Goal: Task Accomplishment & Management: Manage account settings

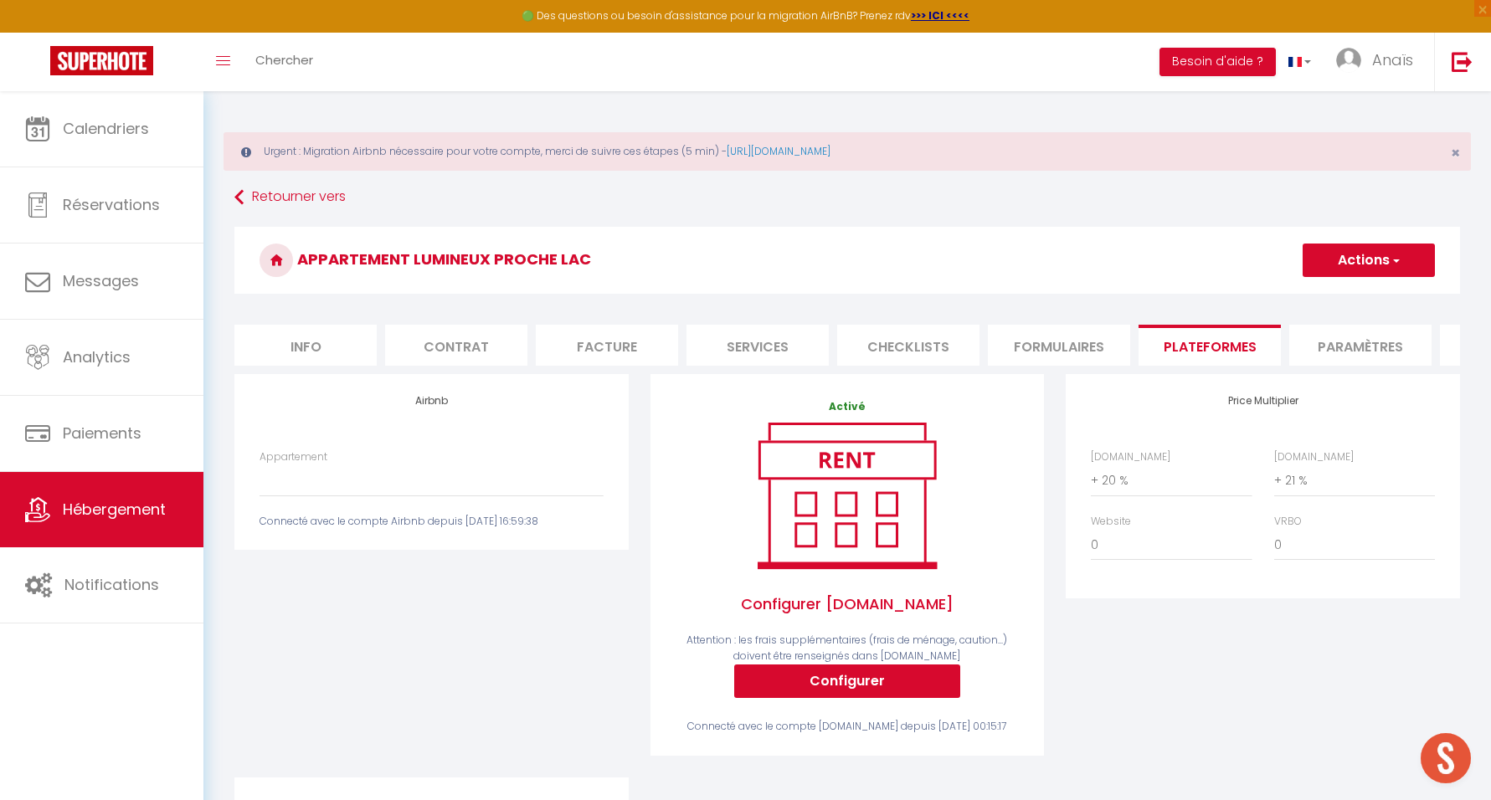
select select "+ 20 %"
select select "+ 21 %"
click at [89, 506] on span "Hébergement" at bounding box center [114, 509] width 103 height 21
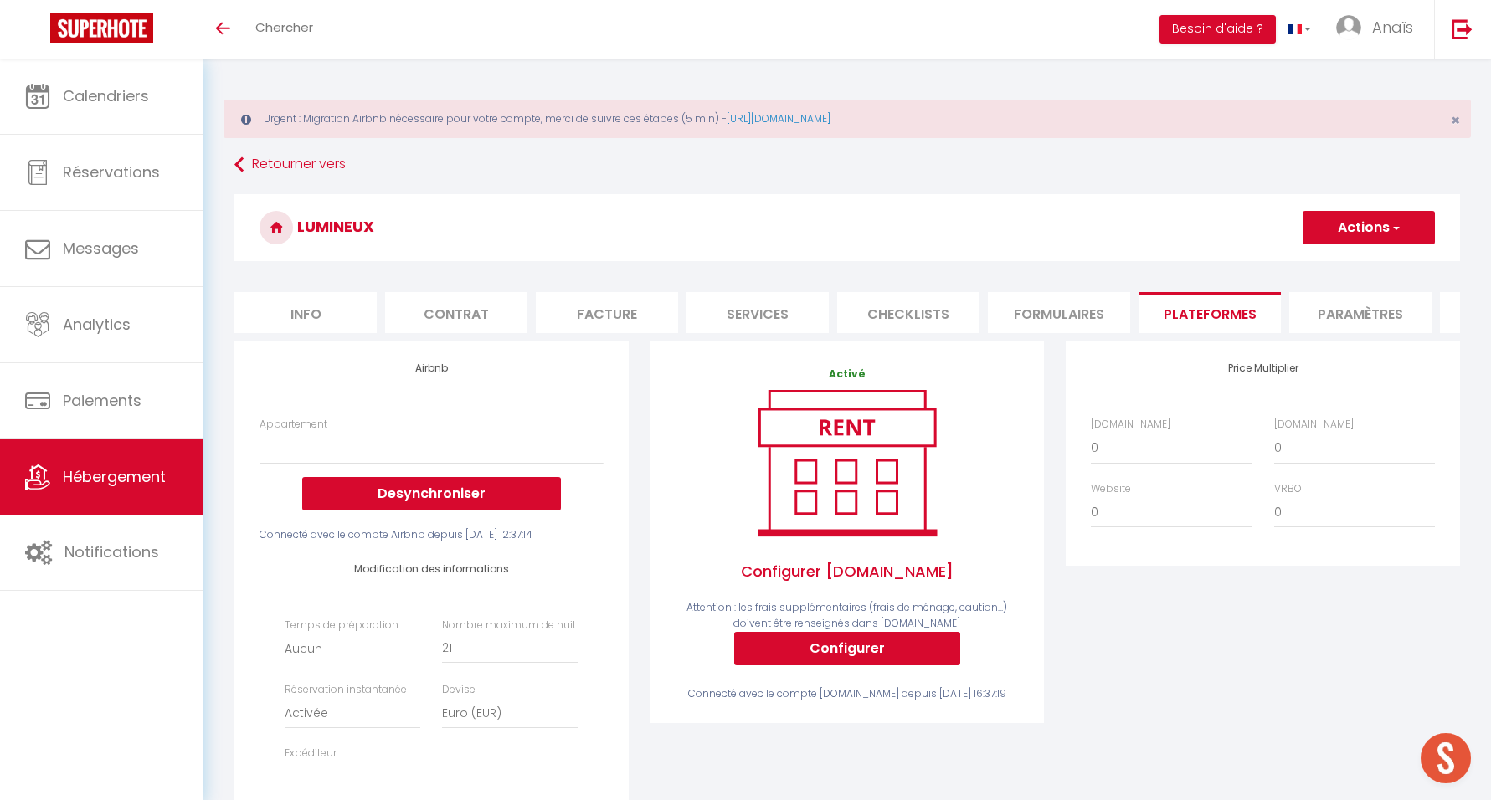
select select "EUR"
select select
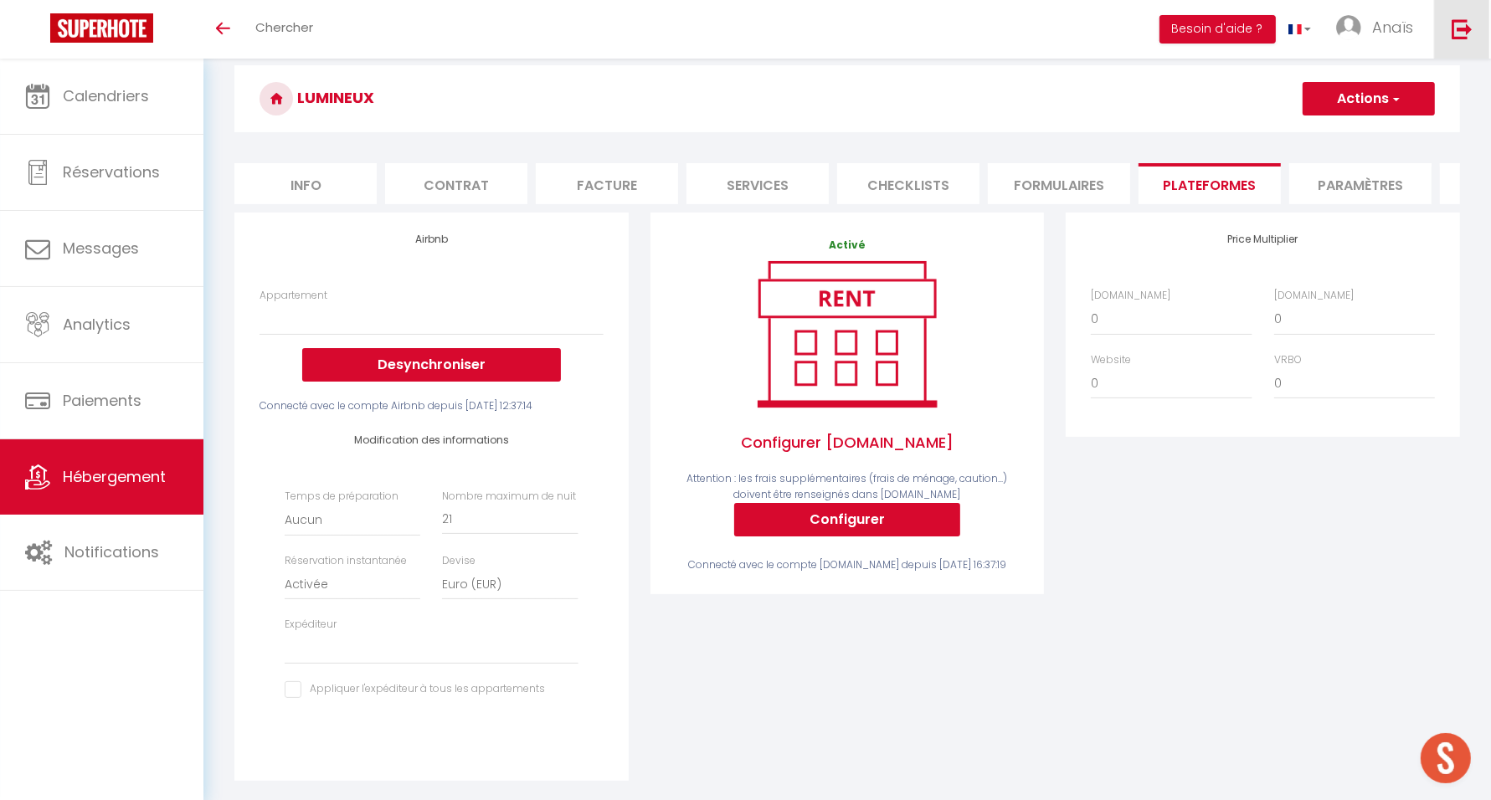
click at [1468, 34] on img at bounding box center [1462, 28] width 21 height 21
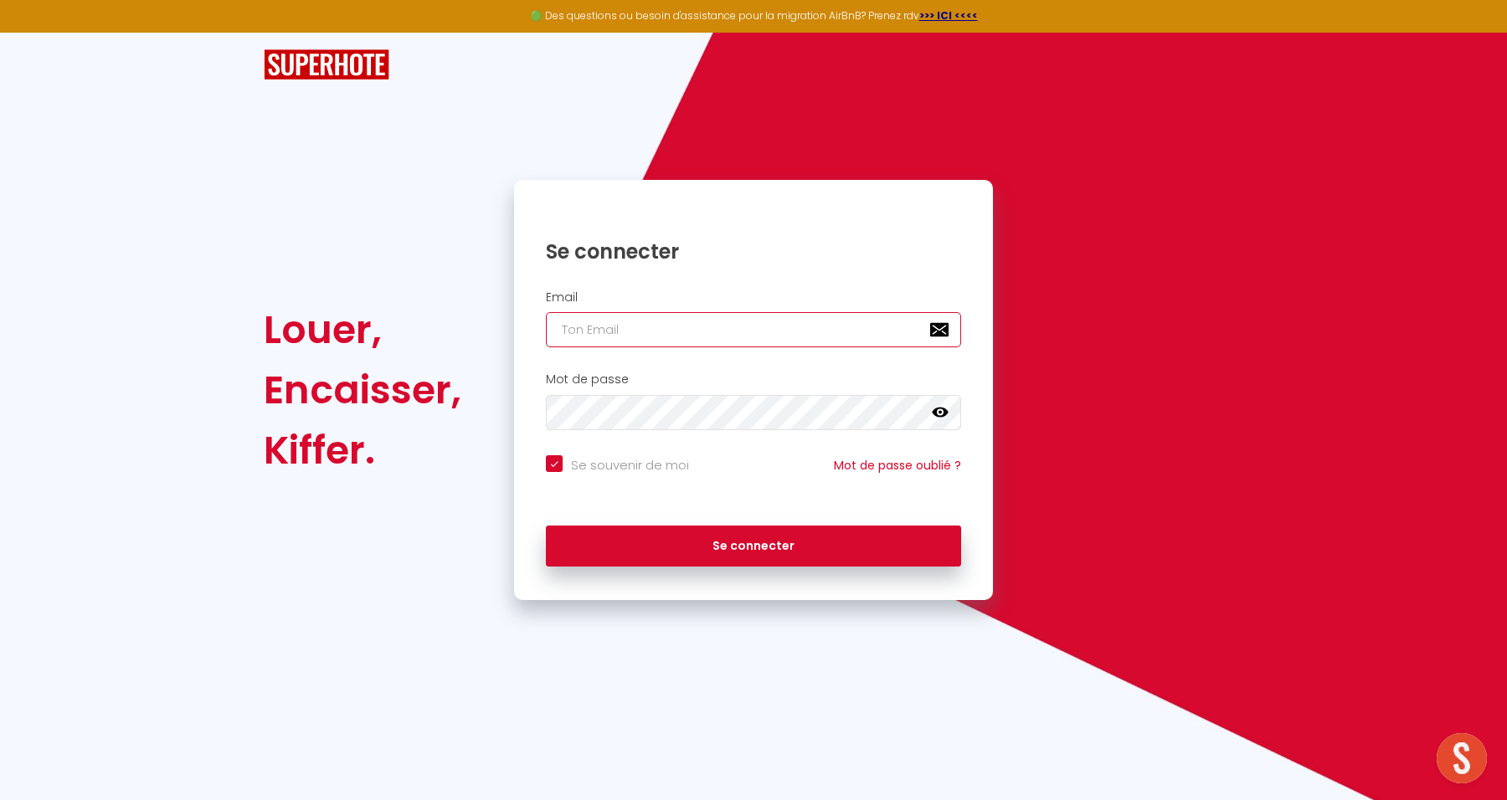
click at [665, 321] on input "email" at bounding box center [753, 329] width 415 height 35
paste input "riadsnejma@gmail.com"
type input "riadsnejma@gmail.com"
checkbox input "true"
type input "riadsnejma@gmail.com"
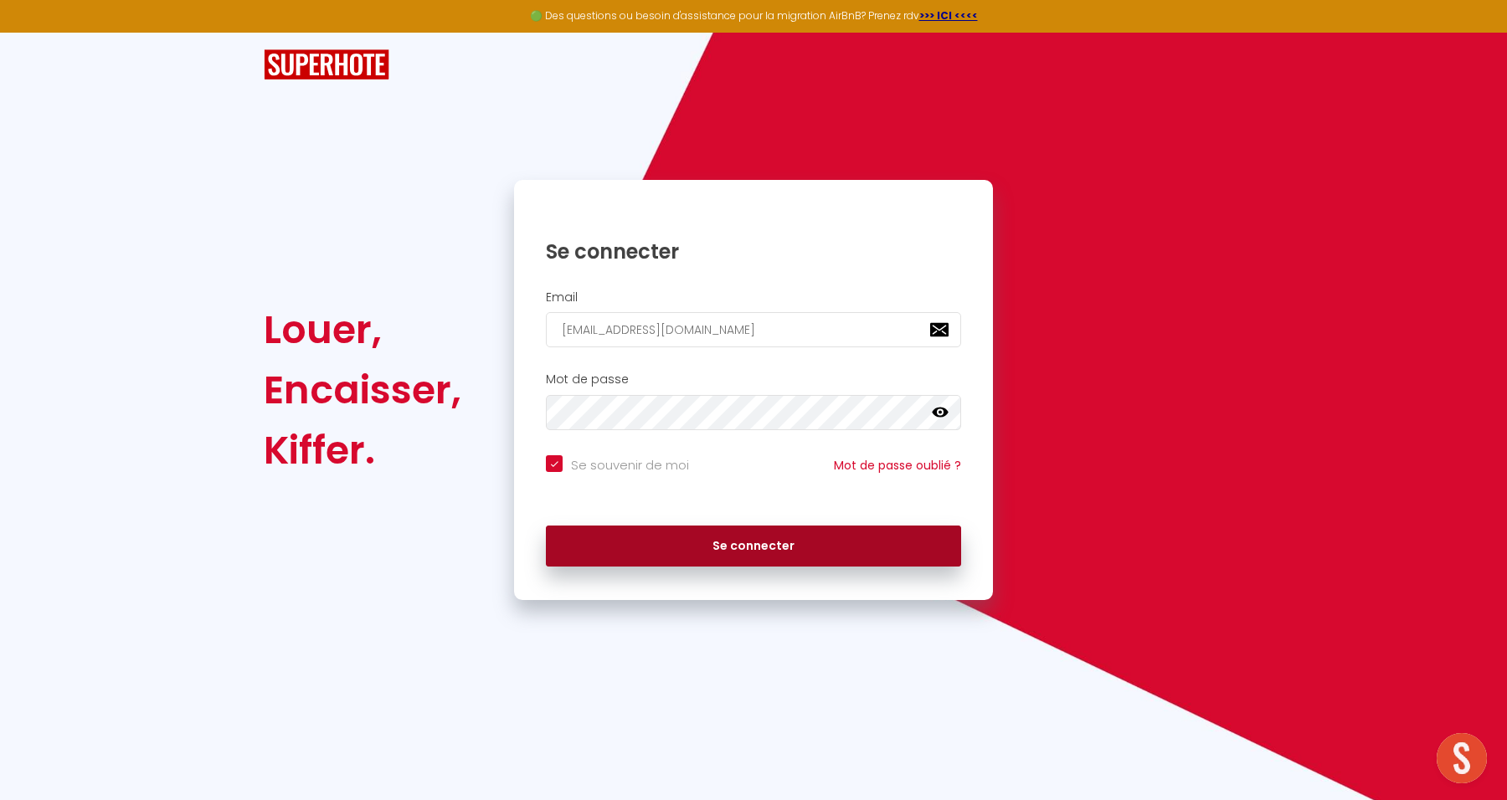
click at [901, 542] on button "Se connecter" at bounding box center [753, 547] width 415 height 42
checkbox input "true"
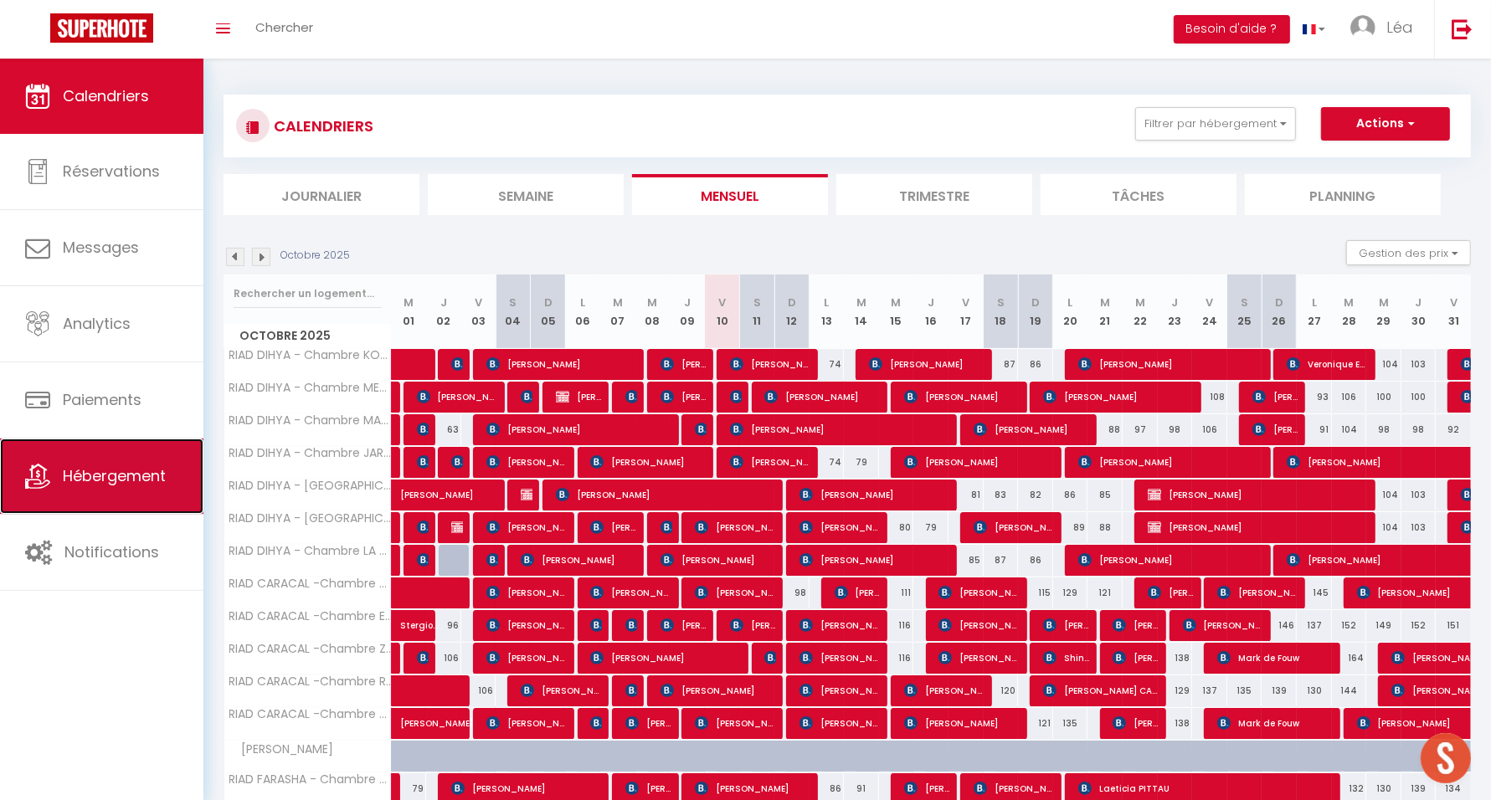
click at [89, 492] on link "Hébergement" at bounding box center [101, 476] width 203 height 75
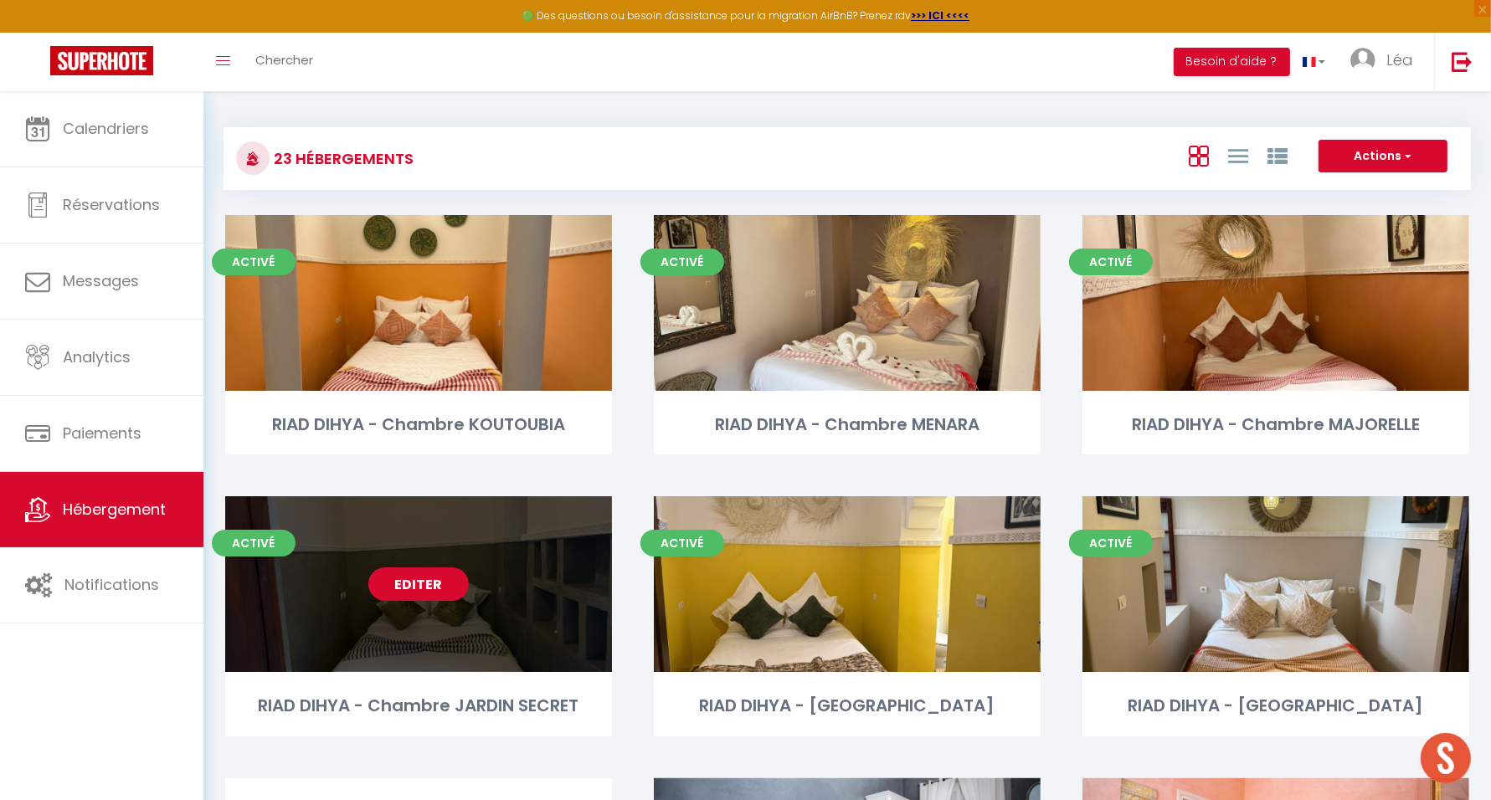
click at [411, 587] on link "Editer" at bounding box center [418, 584] width 100 height 33
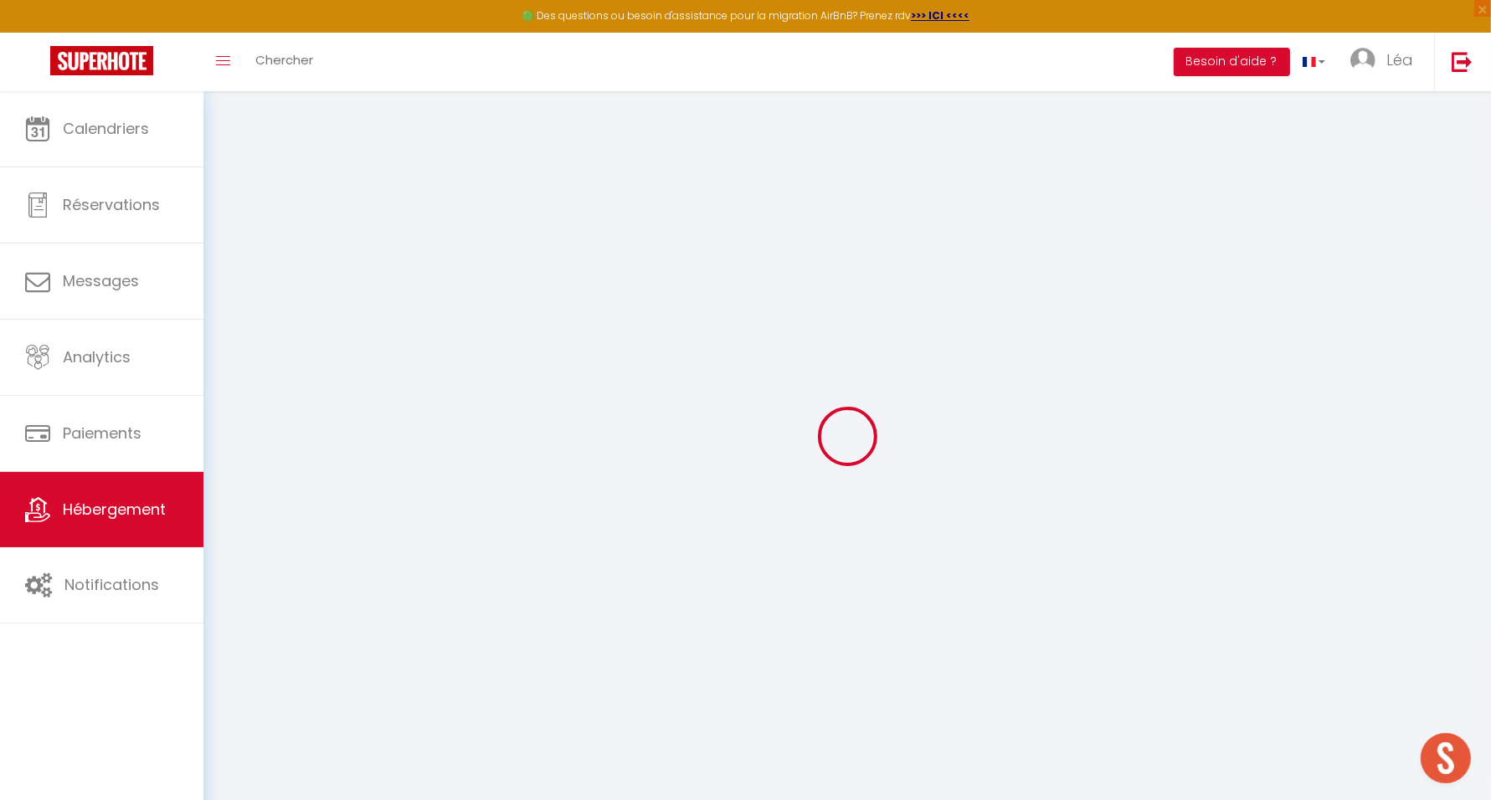
select select "+ 25 %"
select select "+ 2 %"
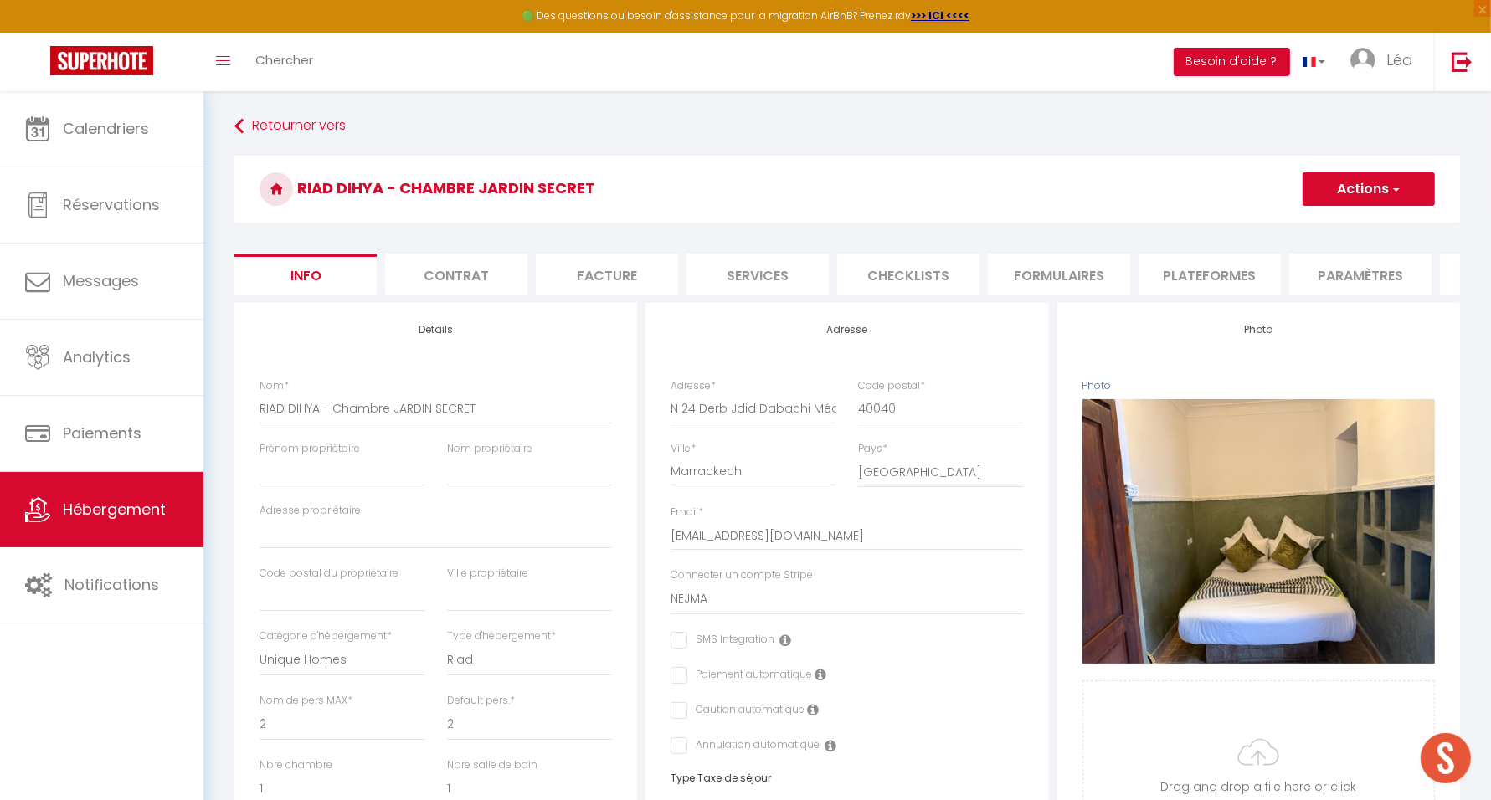
checkbox input "false"
click at [1229, 277] on li "Plateformes" at bounding box center [1210, 274] width 142 height 41
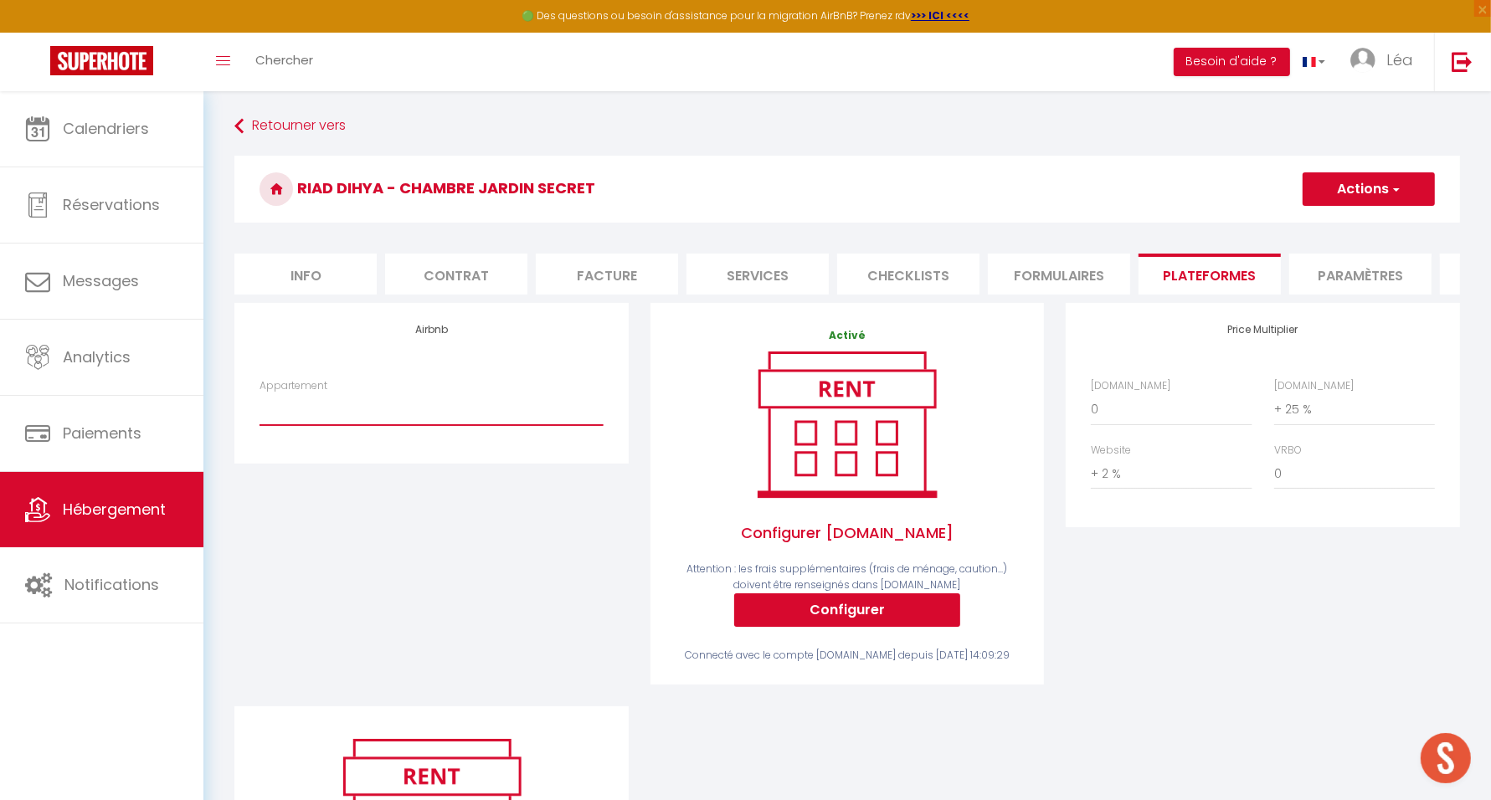
click at [476, 425] on select "Appartement" at bounding box center [431, 409] width 343 height 32
click at [471, 563] on div "Airbnb Appartement" at bounding box center [432, 505] width 416 height 404
click at [117, 511] on span "Hébergement" at bounding box center [114, 509] width 103 height 21
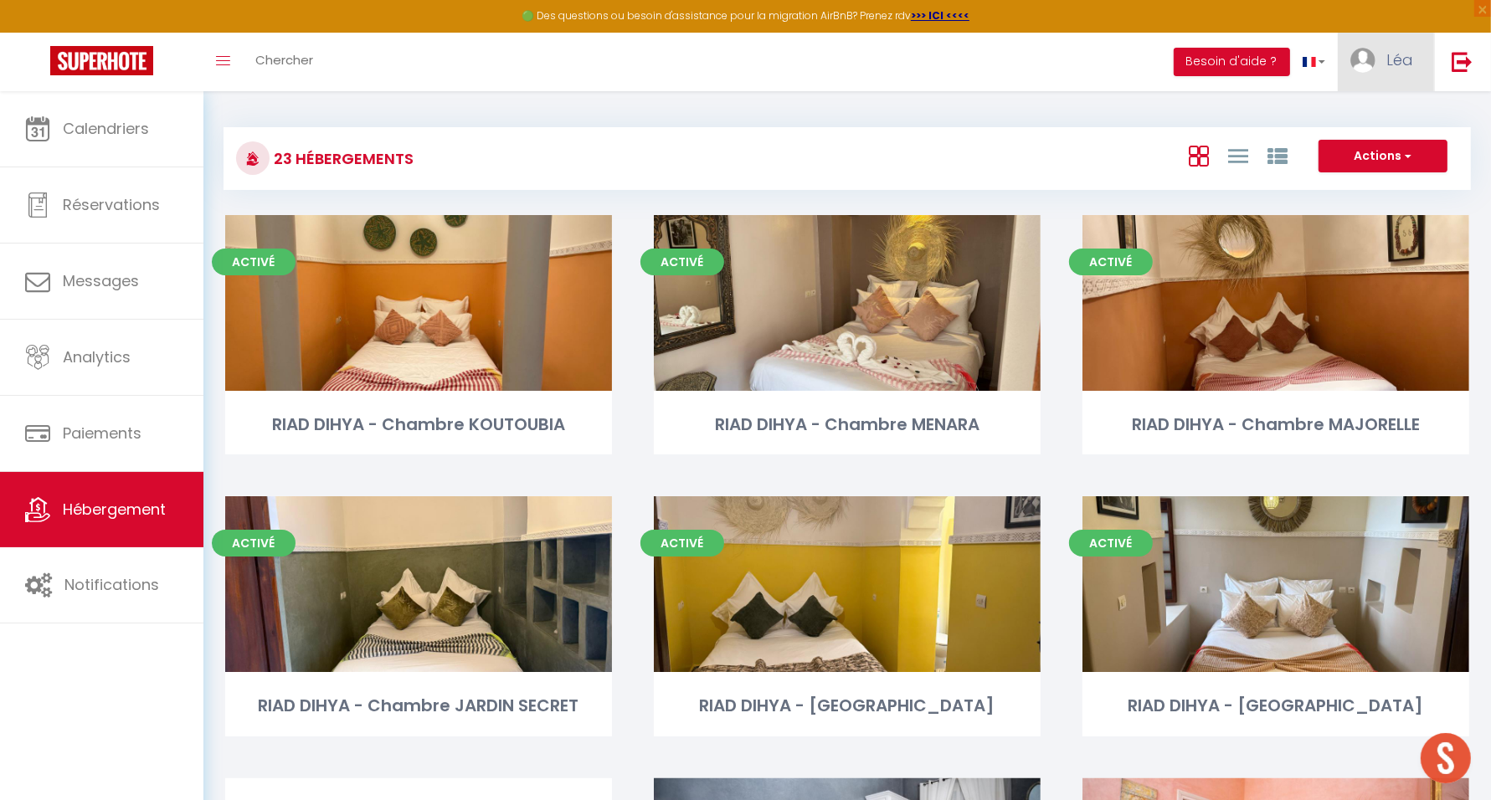
click at [1393, 53] on span "Léa" at bounding box center [1399, 59] width 27 height 21
click at [1384, 105] on link "Paramètres" at bounding box center [1367, 116] width 124 height 28
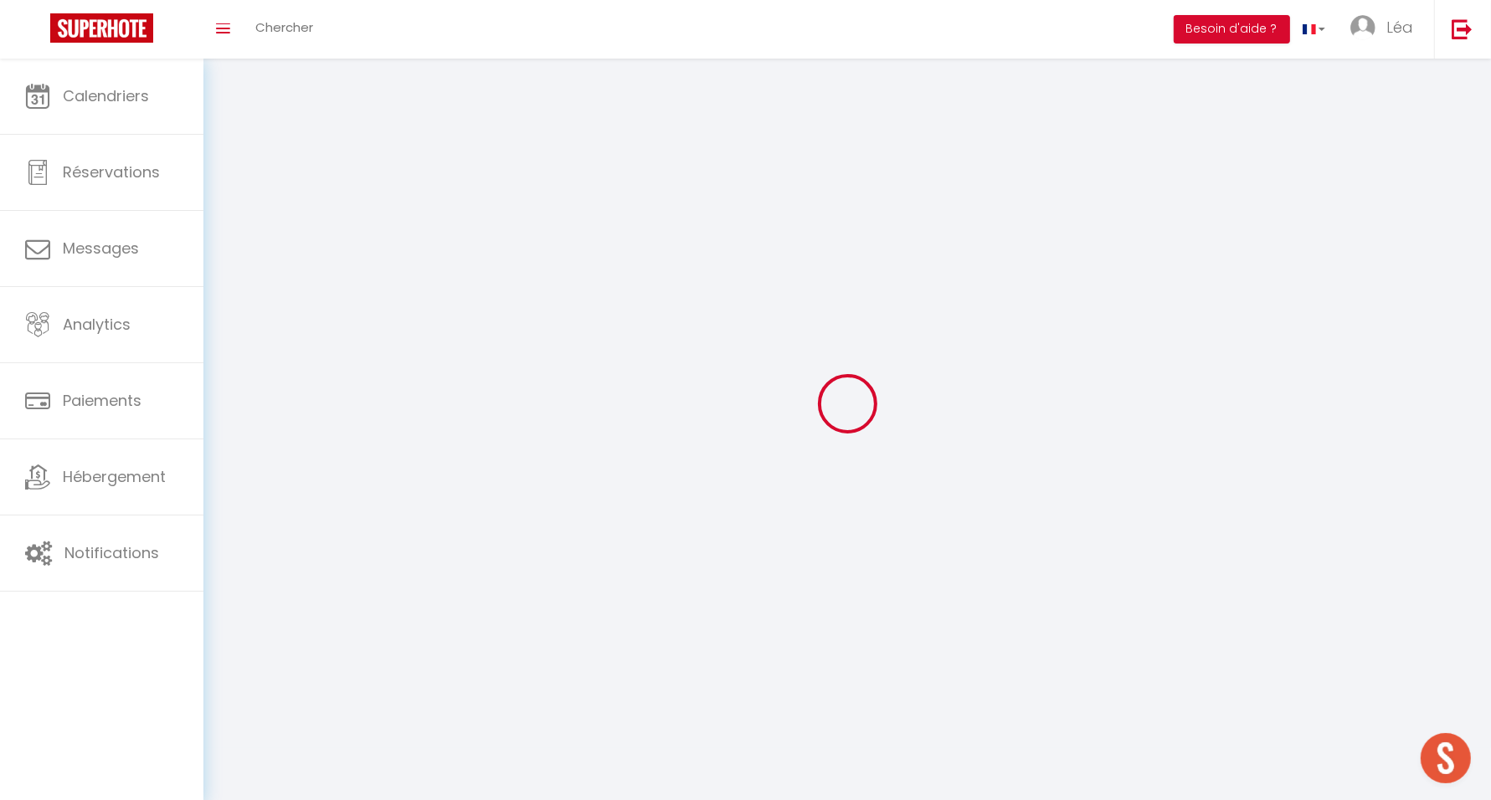
select select "28"
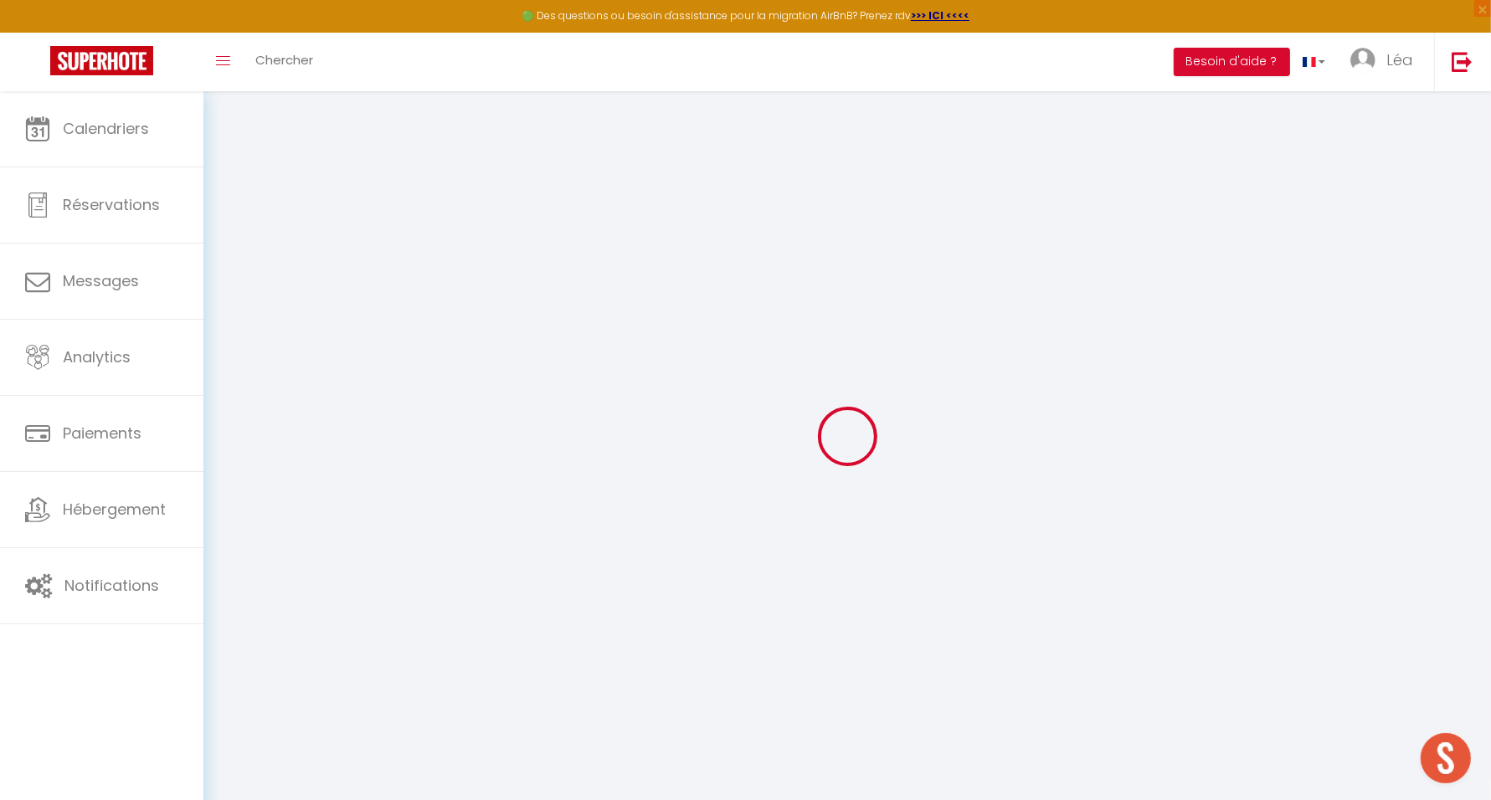
type input "ktYBsoCEEOORpM0YubkMOkia3"
type input "nfcbTIpUyMLQ8fZU7g2NfomiO"
type input "https://app.superhote.com/#/get-available-rentals/nfcbTIpUyMLQ8fZU7g2NfomiO"
select select "fr"
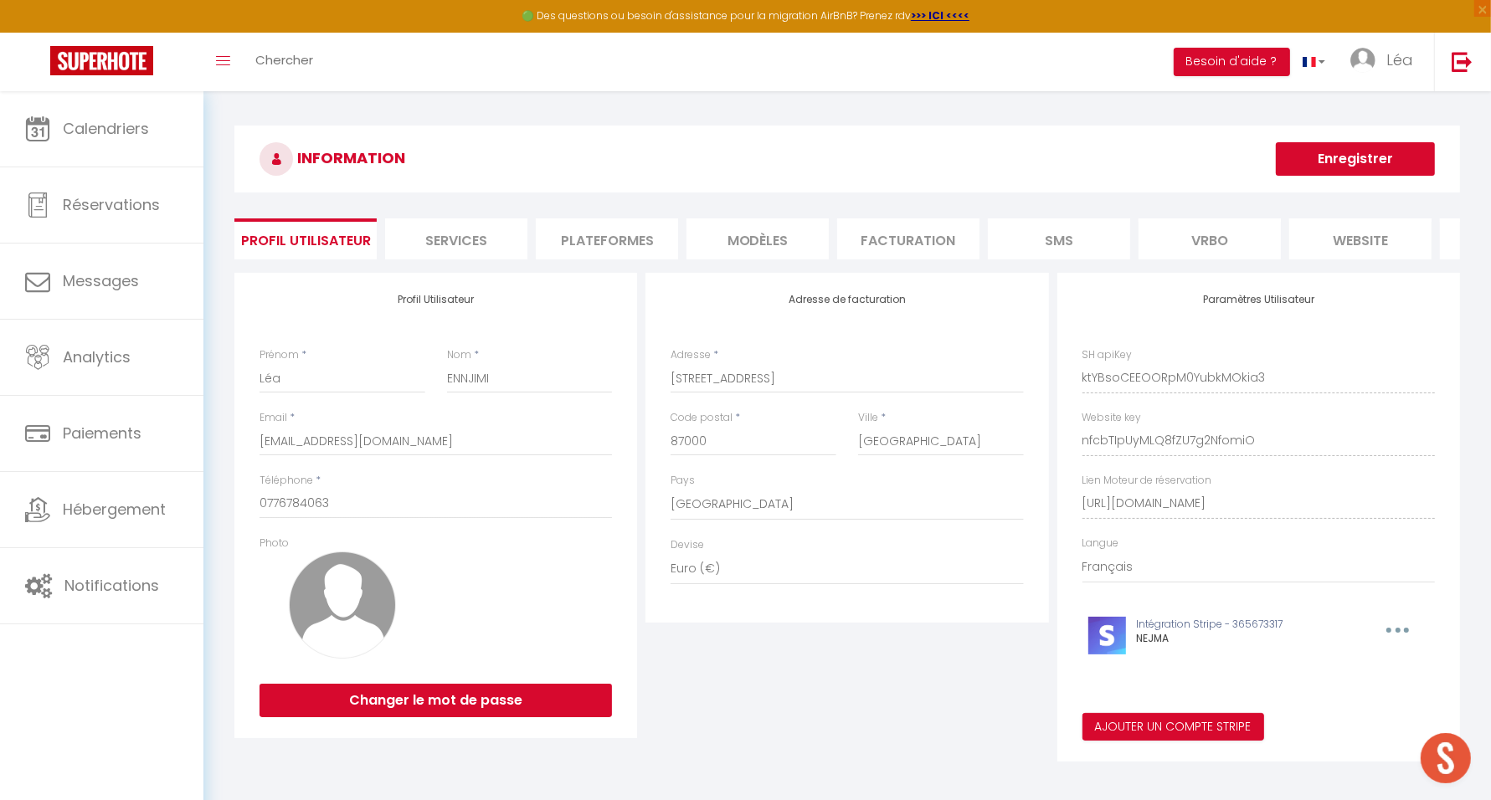
click at [594, 236] on li "Plateformes" at bounding box center [607, 239] width 142 height 41
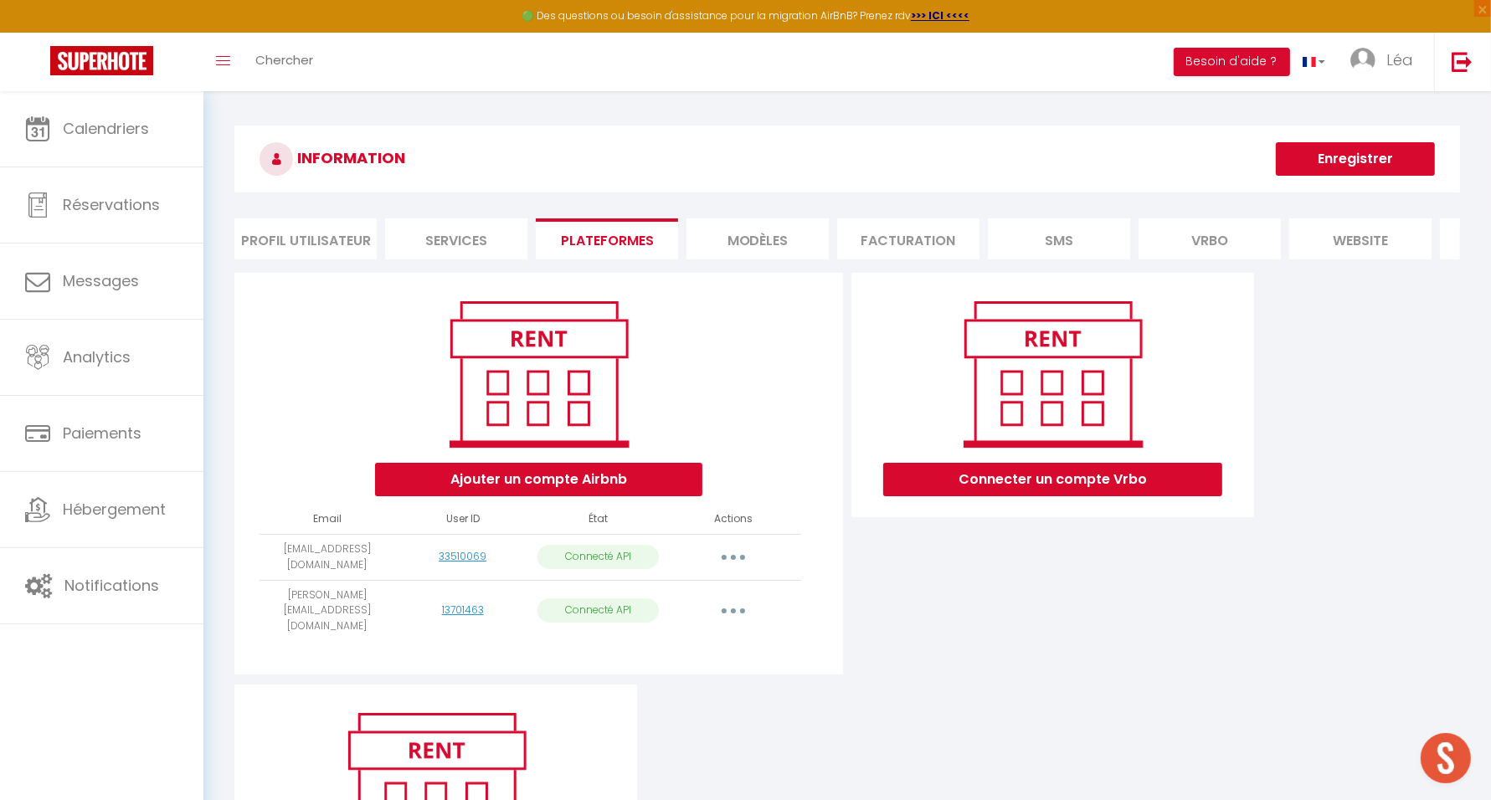
click at [731, 567] on button "button" at bounding box center [733, 557] width 47 height 27
click at [729, 607] on link "Importer les appartements" at bounding box center [659, 595] width 185 height 28
select select "59219"
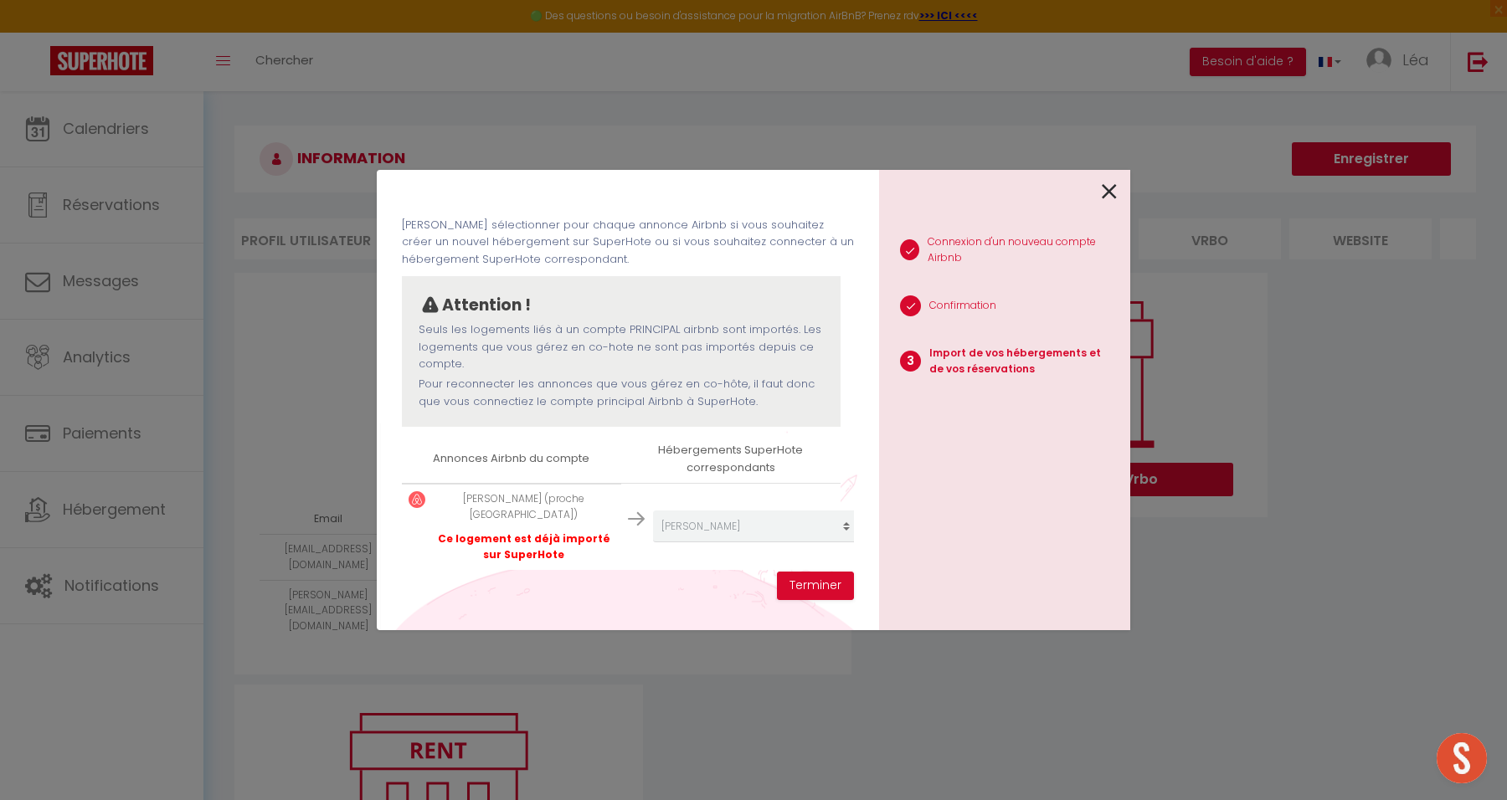
scroll to position [80, 0]
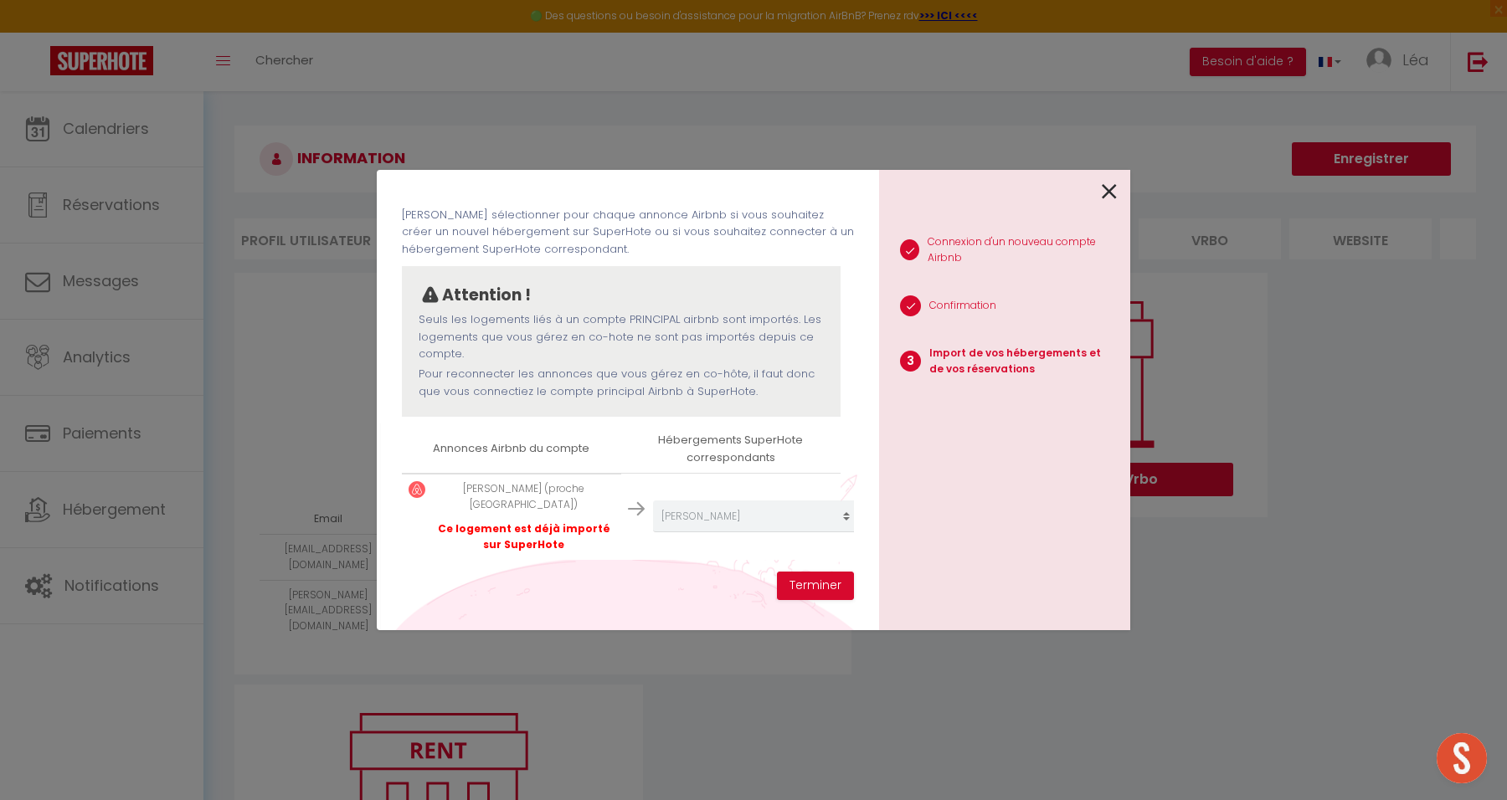
click at [1108, 192] on icon at bounding box center [1109, 191] width 15 height 25
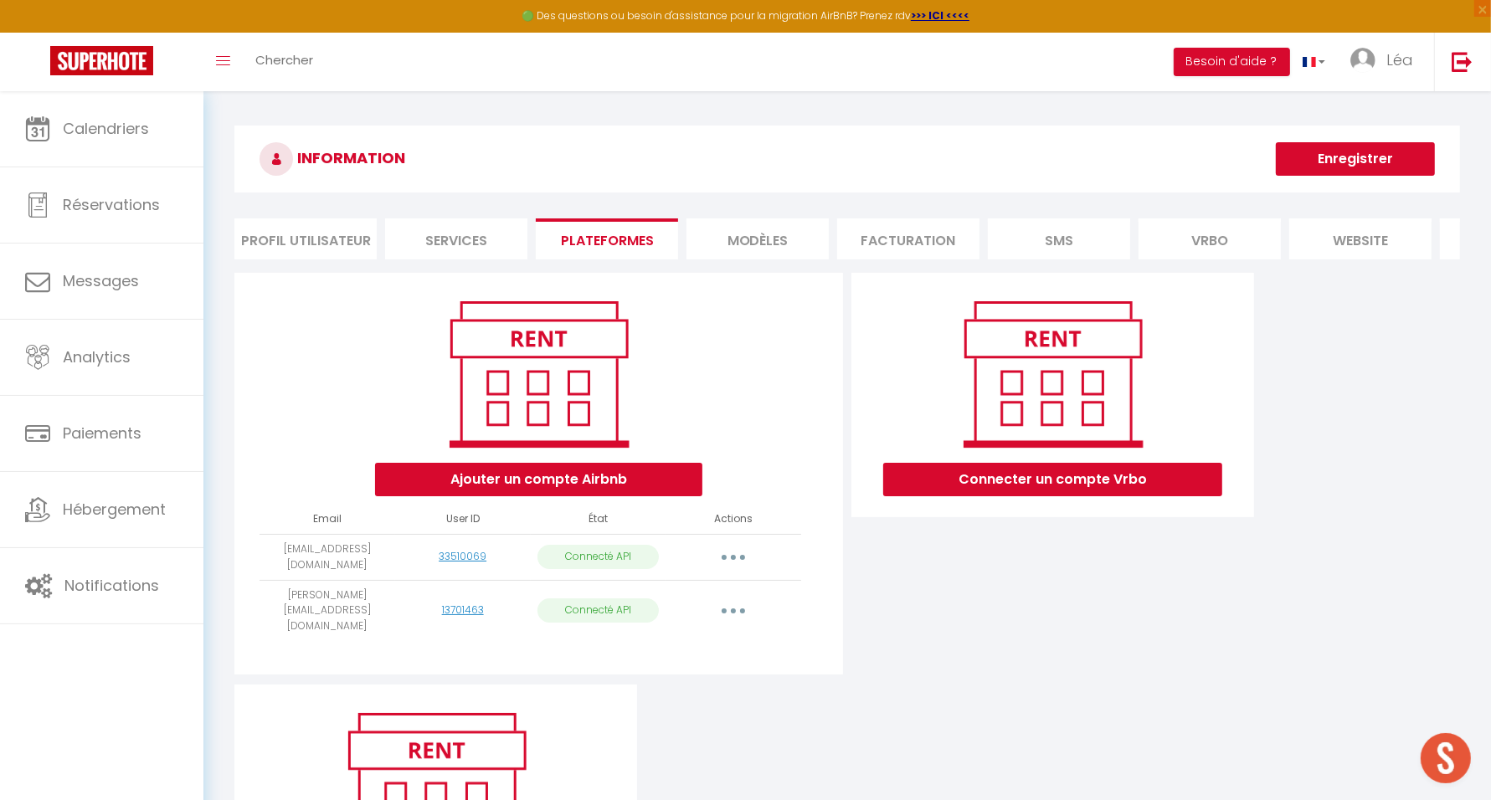
click at [724, 609] on button "button" at bounding box center [733, 611] width 47 height 27
click at [712, 645] on link "Importer les appartements" at bounding box center [659, 649] width 185 height 28
select select "59220"
select select "59310"
select select "59313"
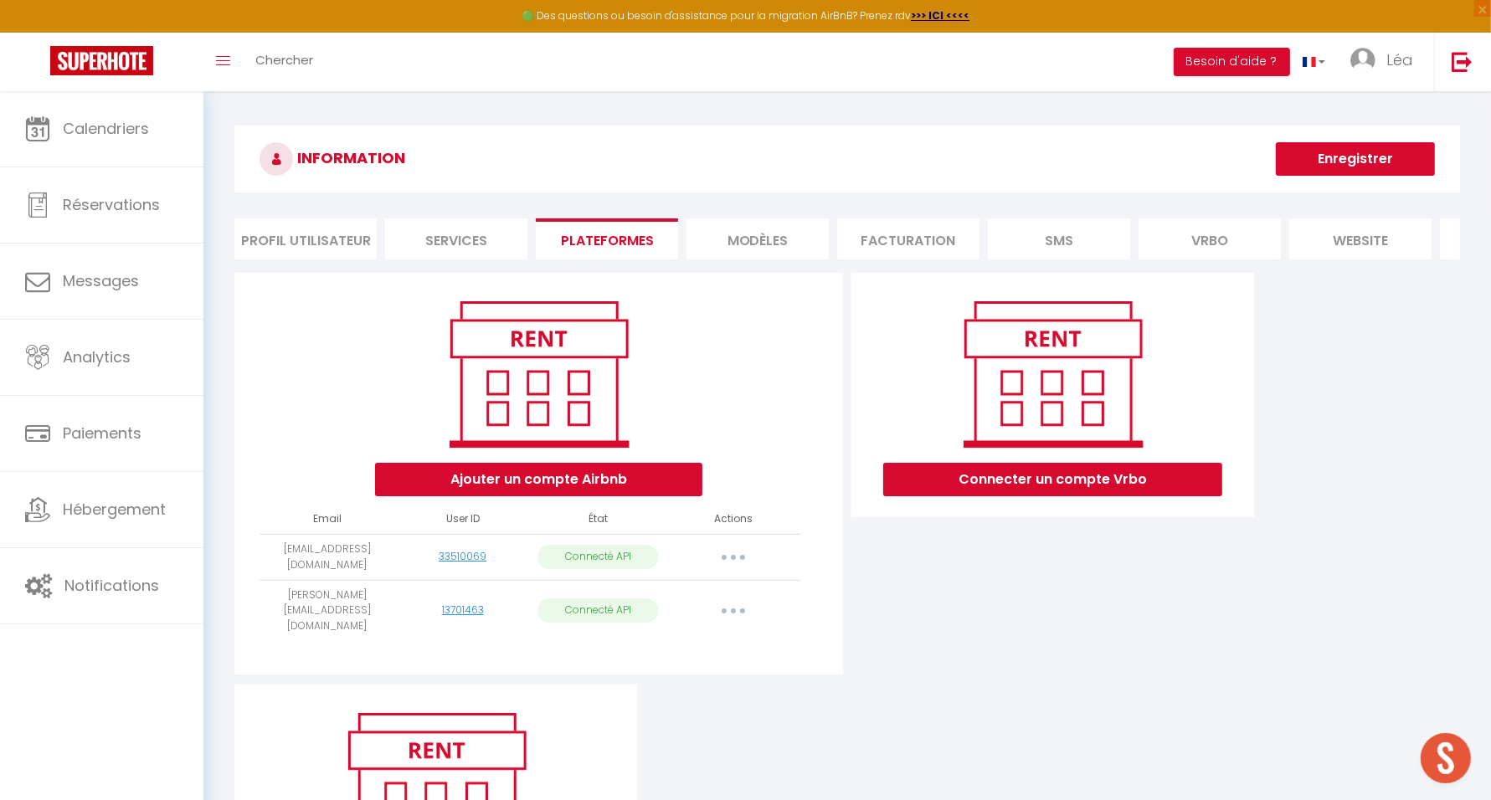
select select "59311"
select select "59312"
select select "59309"
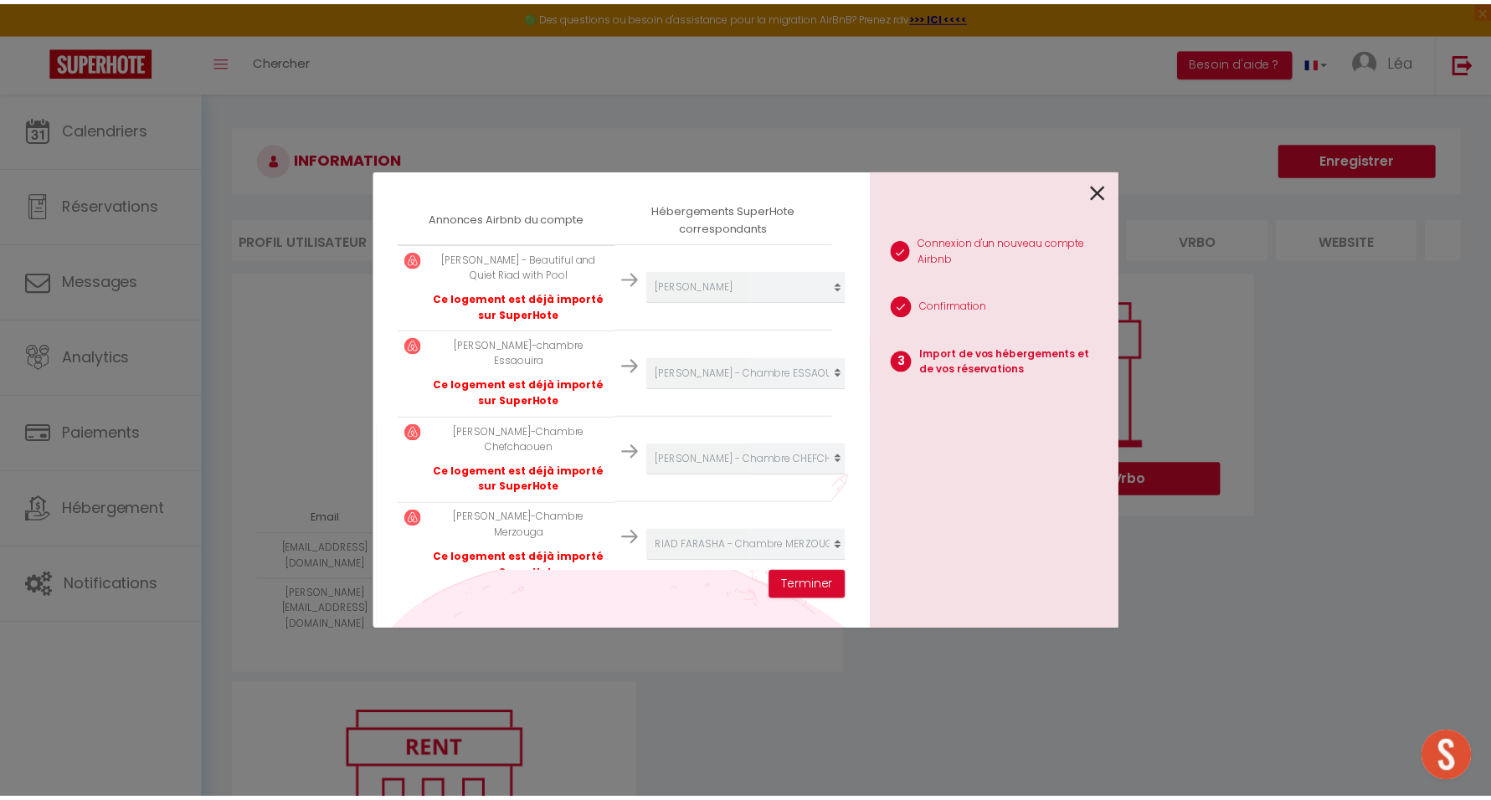
scroll to position [0, 0]
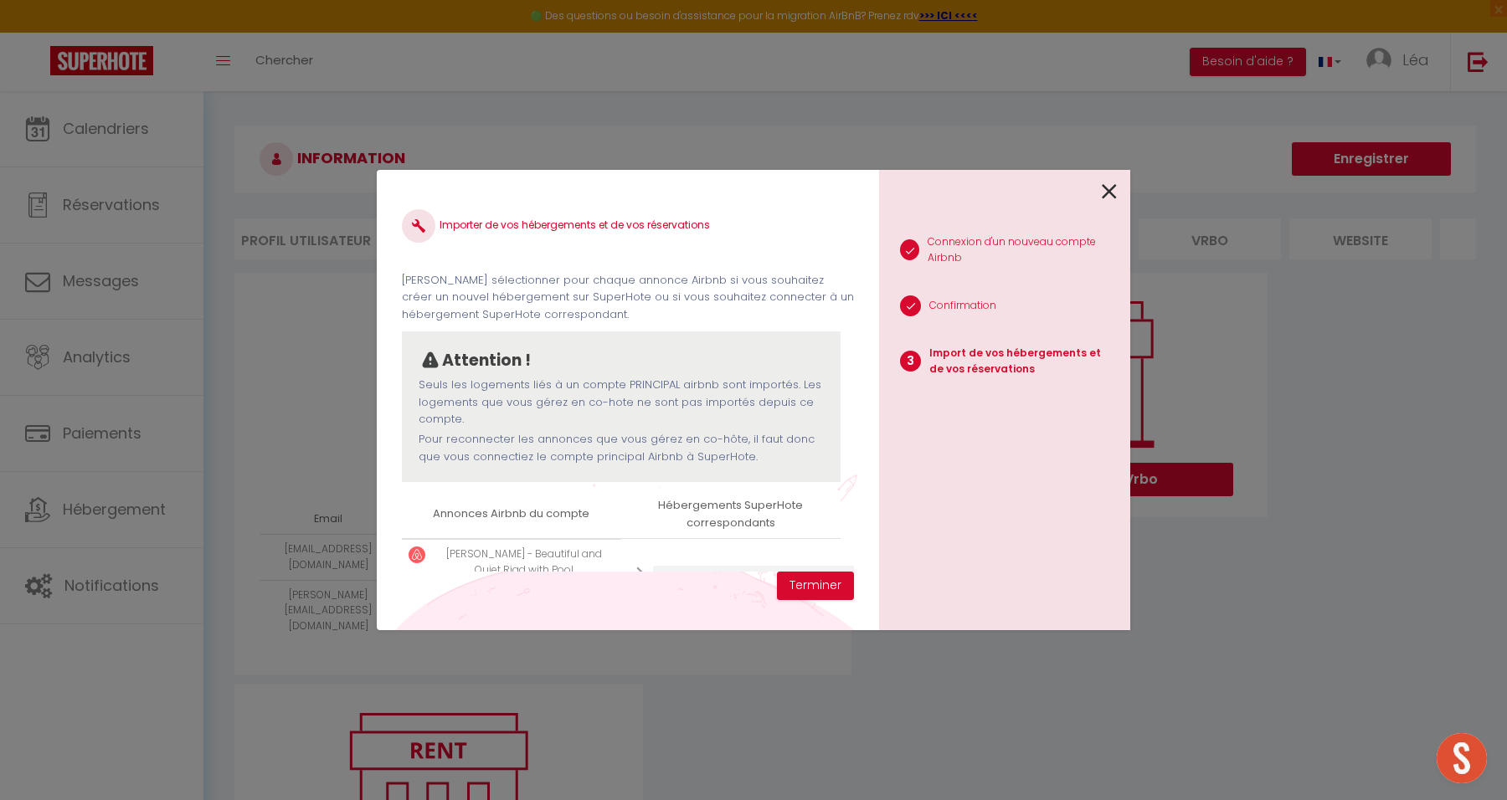
click at [1108, 187] on icon at bounding box center [1109, 191] width 15 height 25
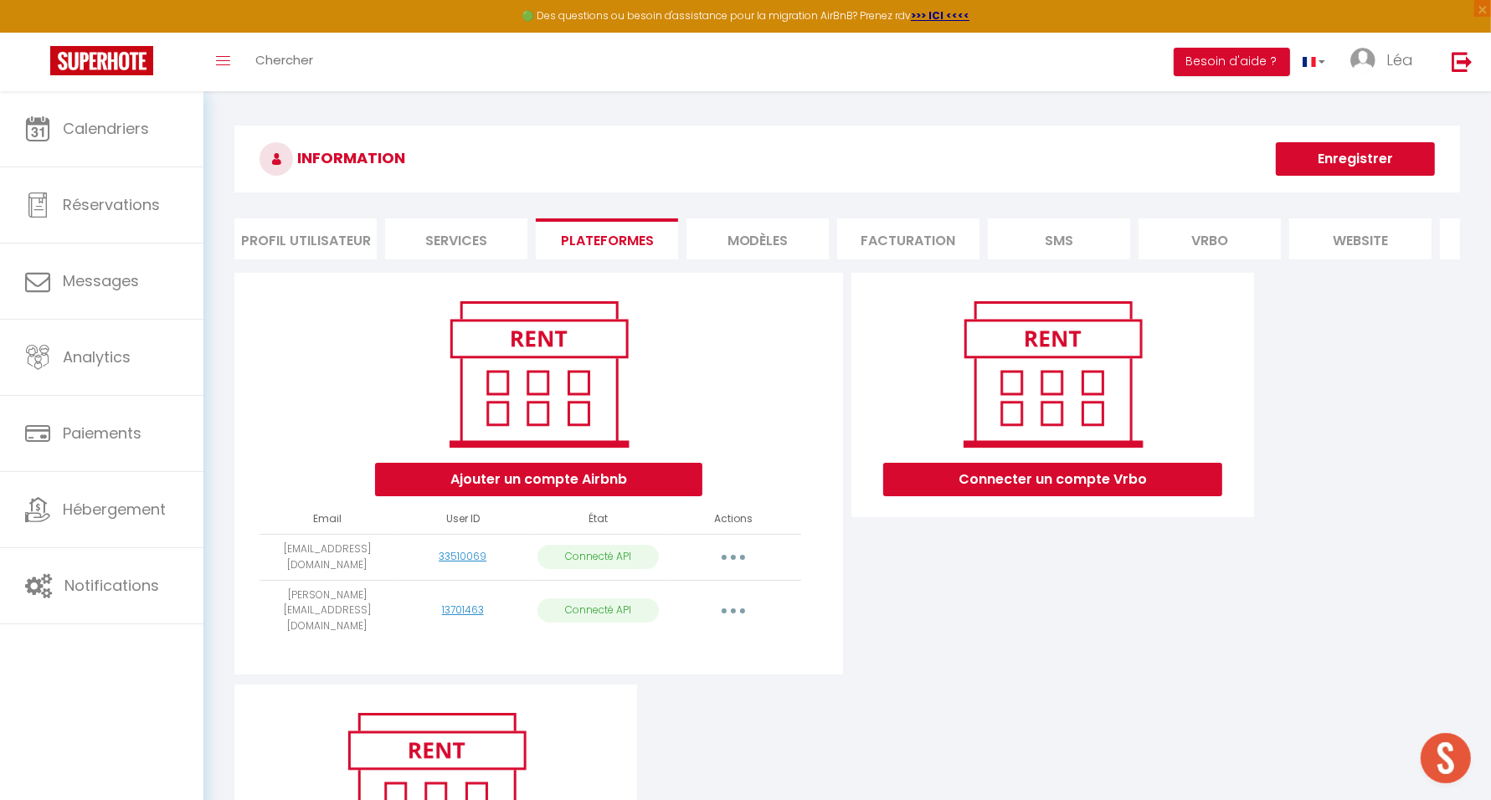
click at [364, 244] on li "Profil Utilisateur" at bounding box center [305, 239] width 142 height 41
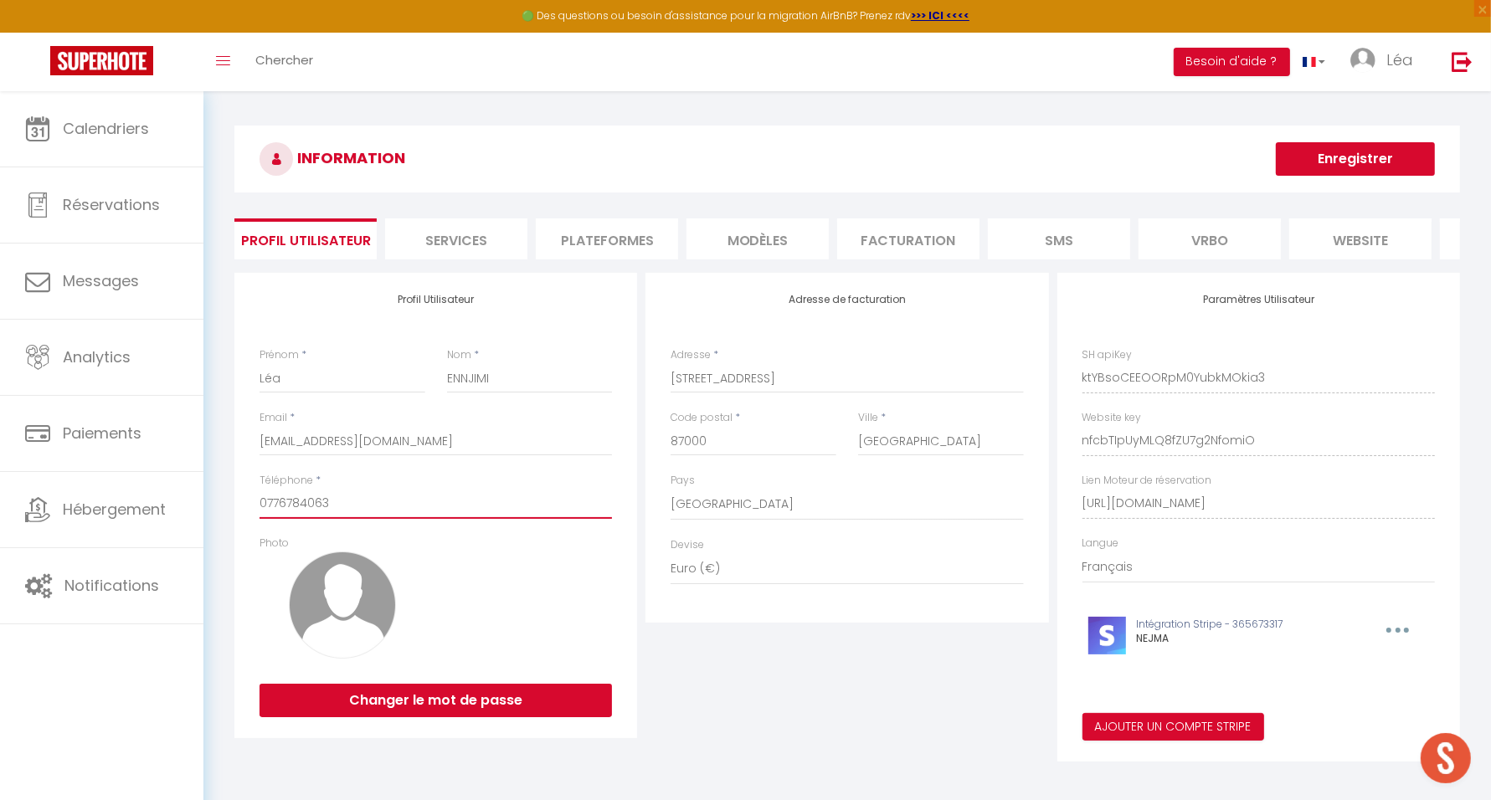
drag, startPoint x: 355, startPoint y: 520, endPoint x: 243, endPoint y: 507, distance: 112.9
click at [243, 507] on div "Profil Utilisateur Prénom * Léa Nom * ENNJIMI Email * riadsnejma@gmail.com Télé…" at bounding box center [435, 505] width 403 height 465
click at [752, 722] on div "Adresse de facturation Adresse * 27 avenue de la libération Code postal * 87000…" at bounding box center [846, 517] width 411 height 489
click at [620, 231] on li "Plateformes" at bounding box center [607, 239] width 142 height 41
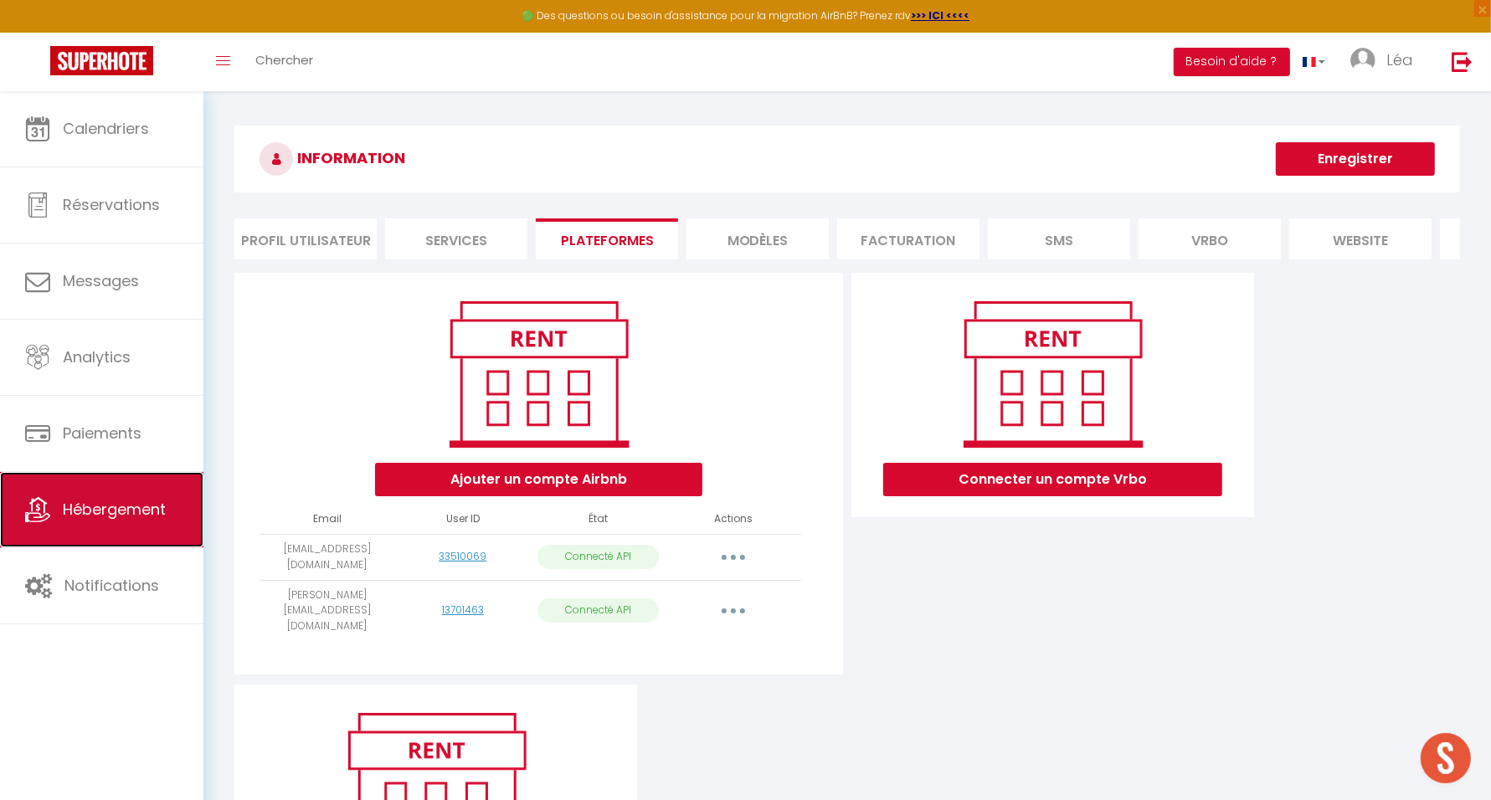
click at [105, 496] on link "Hébergement" at bounding box center [101, 509] width 203 height 75
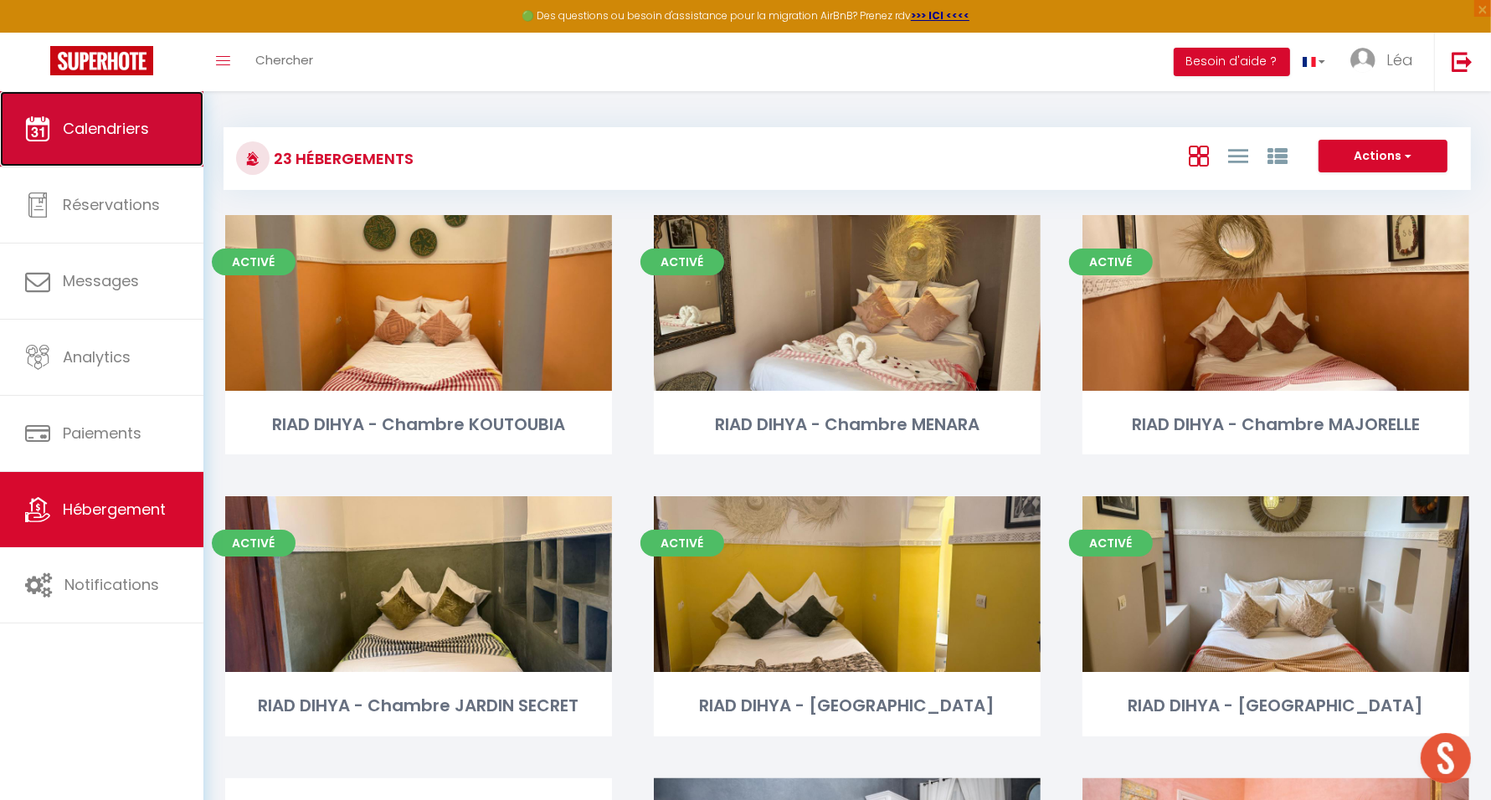
click at [173, 135] on link "Calendriers" at bounding box center [101, 128] width 203 height 75
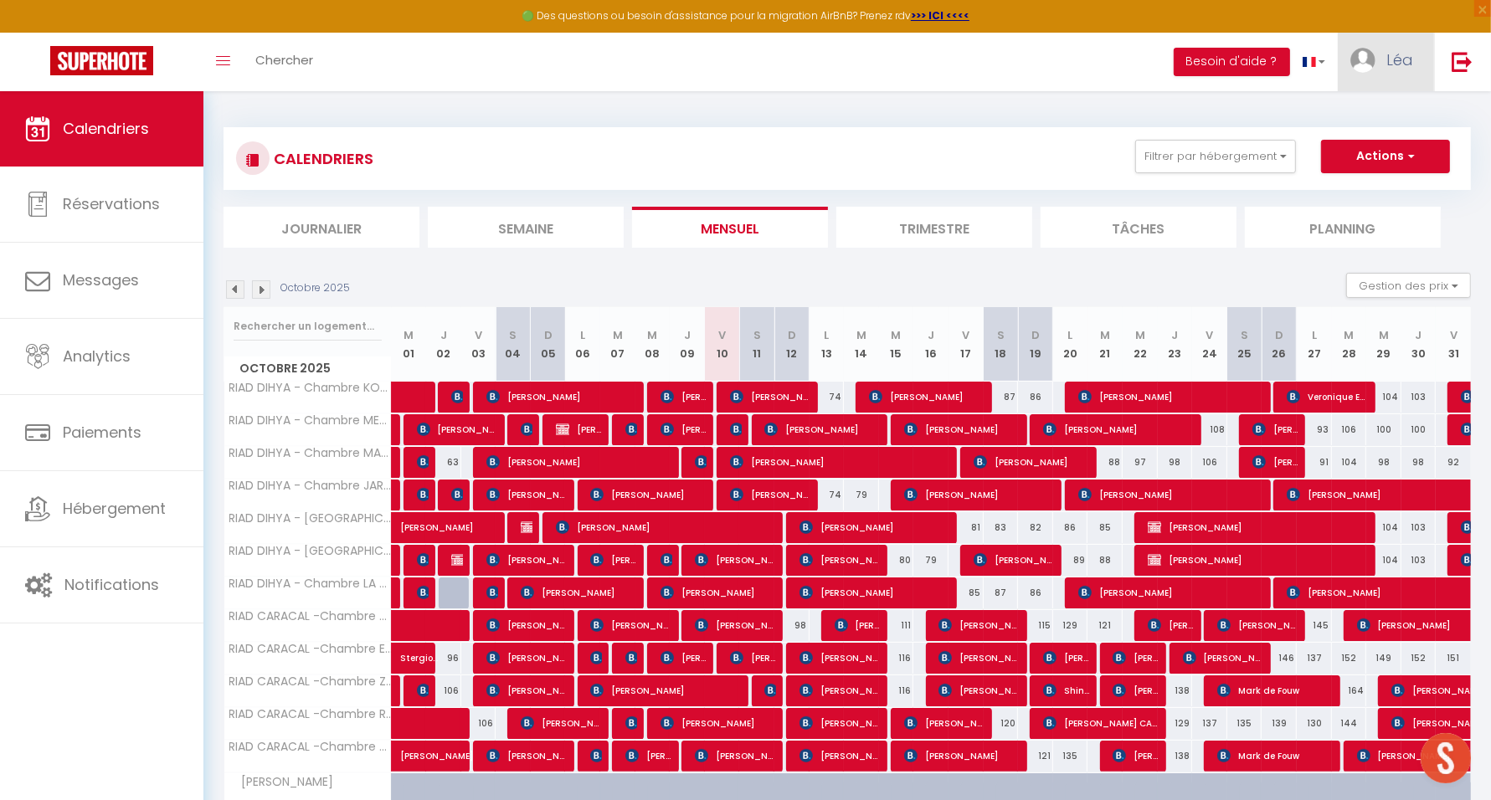
click at [1355, 69] on link "Léa" at bounding box center [1386, 62] width 96 height 59
click at [1378, 103] on link "Paramètres" at bounding box center [1367, 116] width 124 height 28
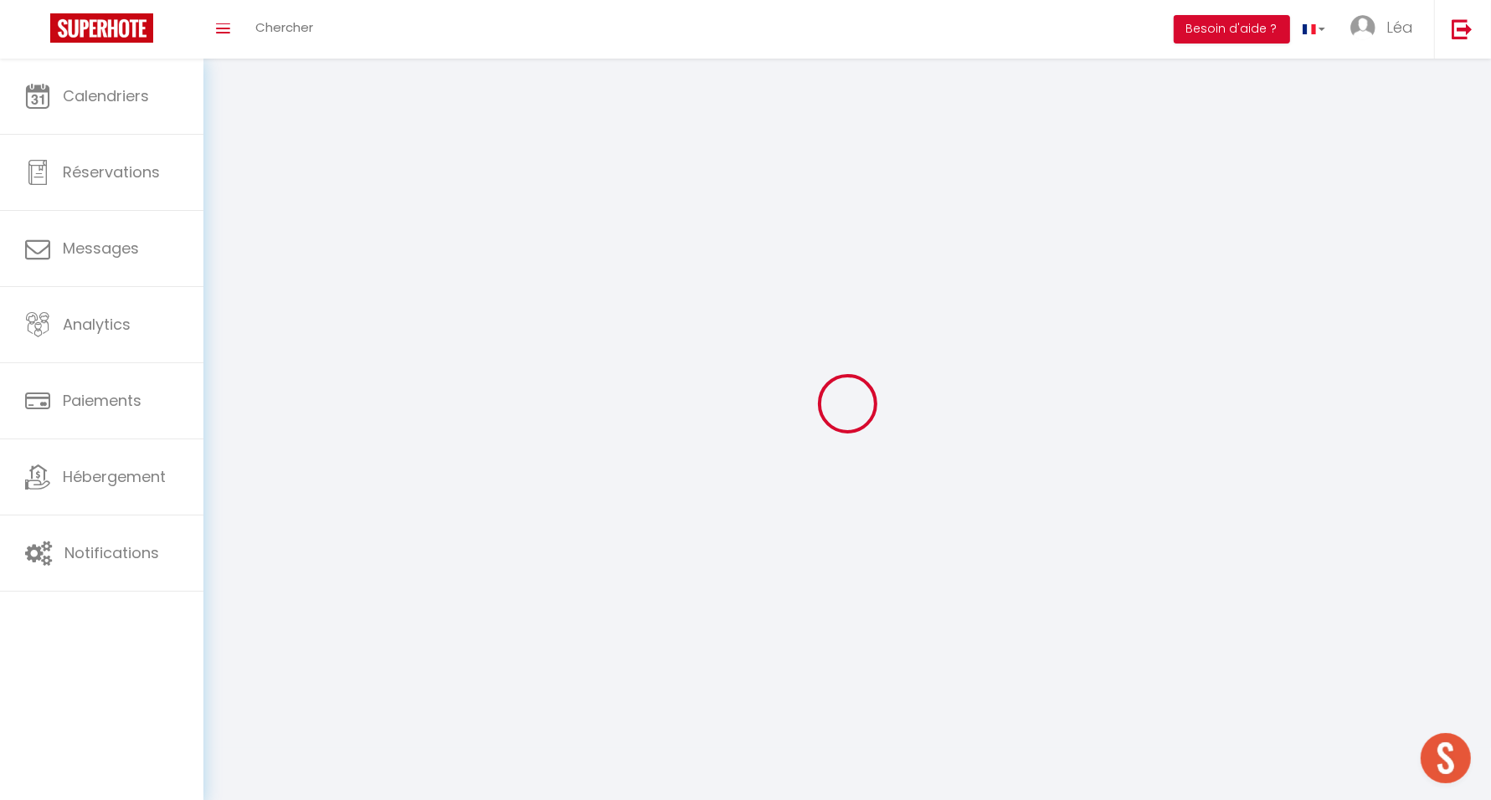
select select "28"
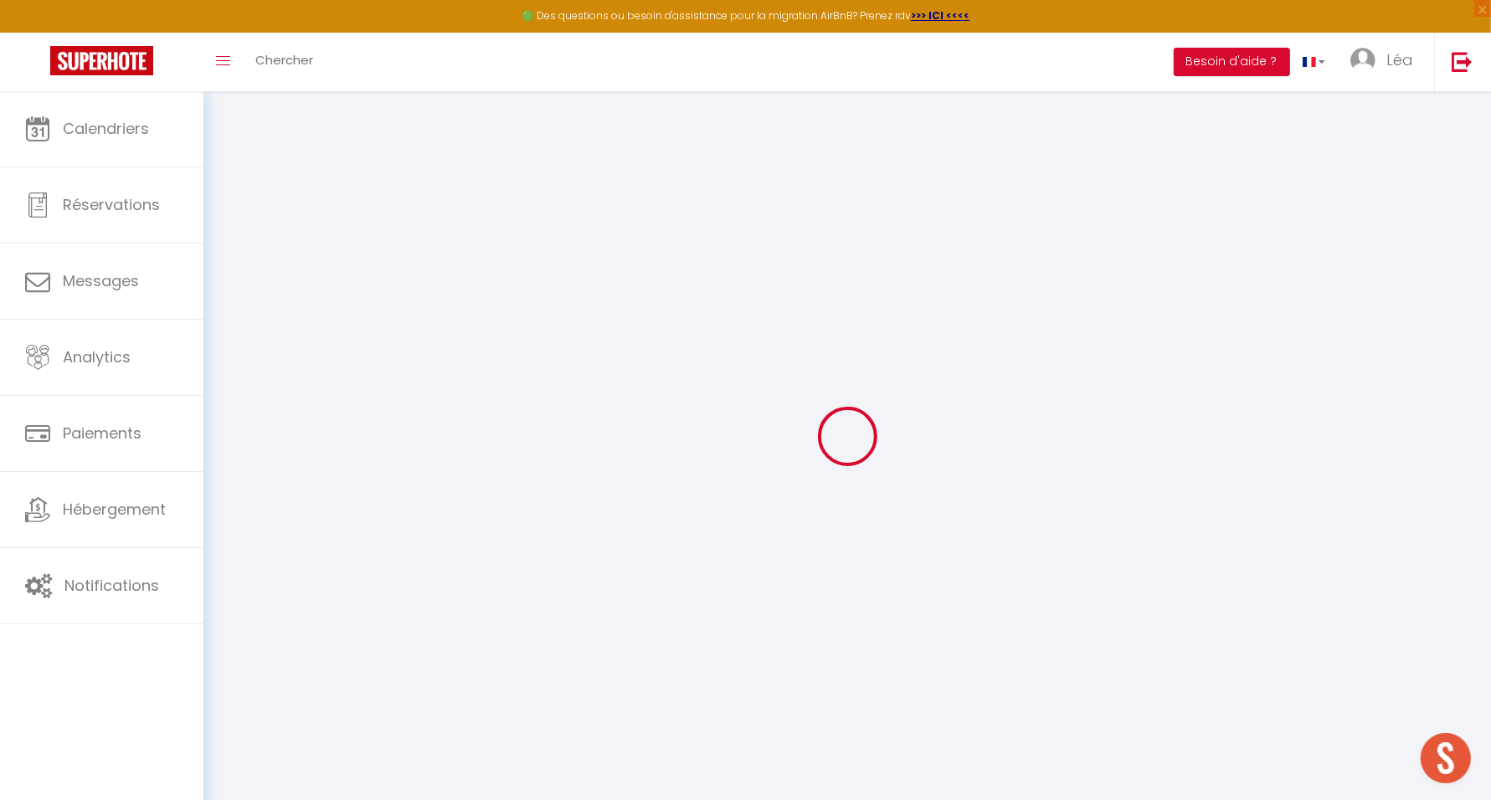
type input "ktYBsoCEEOORpM0YubkMOkia3"
type input "nfcbTIpUyMLQ8fZU7g2NfomiO"
type input "https://app.superhote.com/#/get-available-rentals/nfcbTIpUyMLQ8fZU7g2NfomiO"
select select "fr"
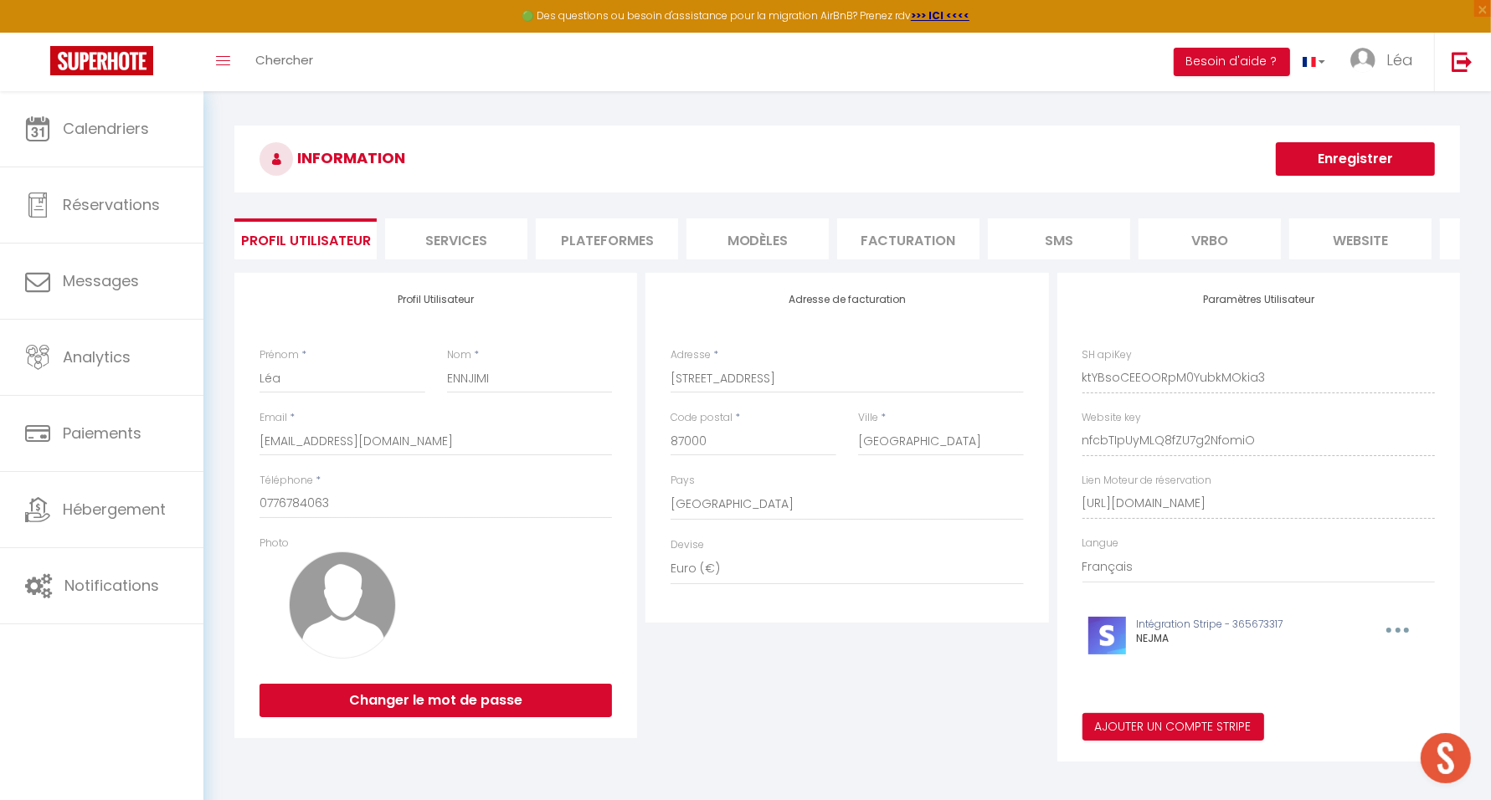
click at [619, 240] on li "Plateformes" at bounding box center [607, 239] width 142 height 41
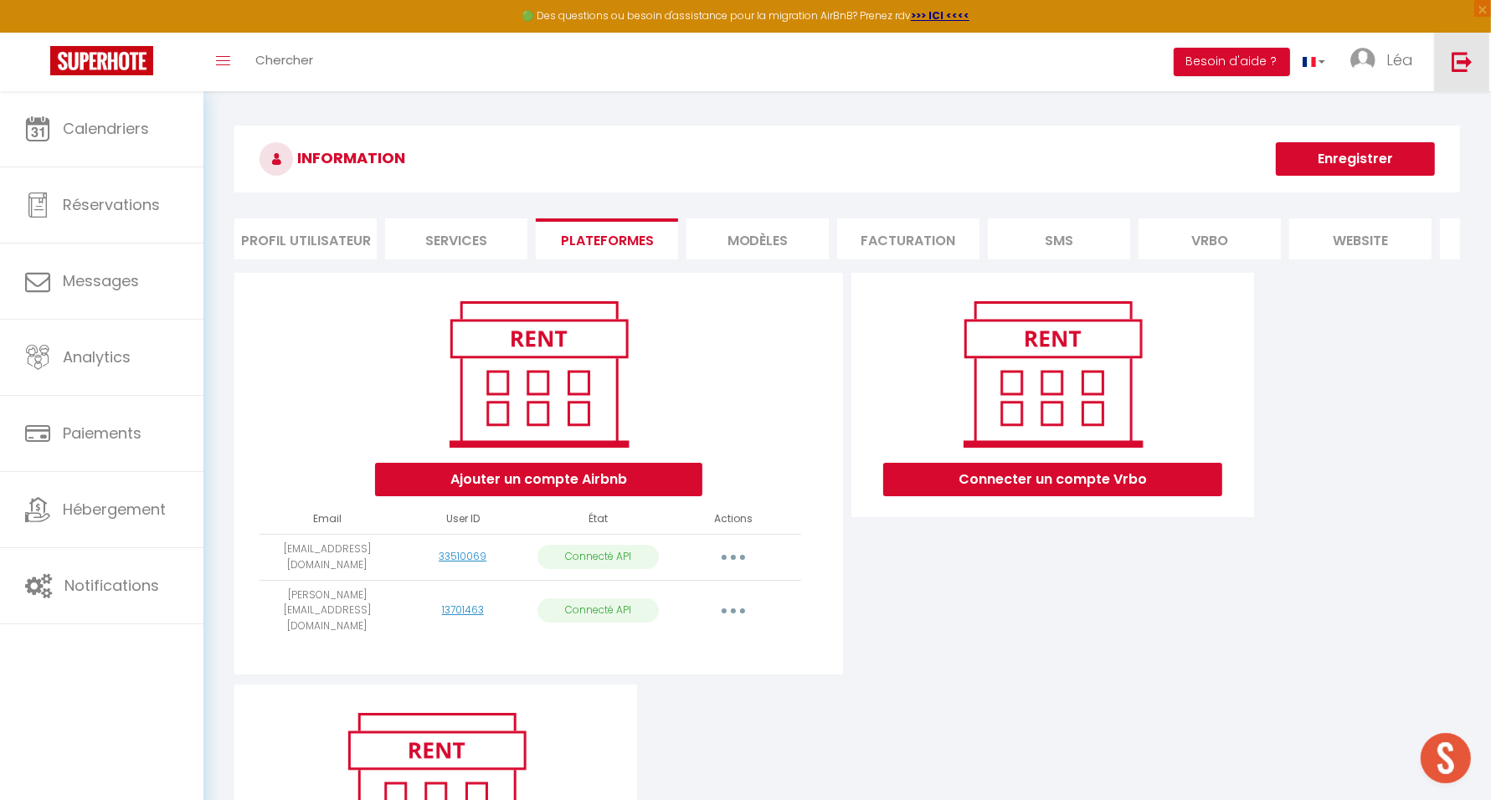
click at [1455, 59] on img at bounding box center [1462, 61] width 21 height 21
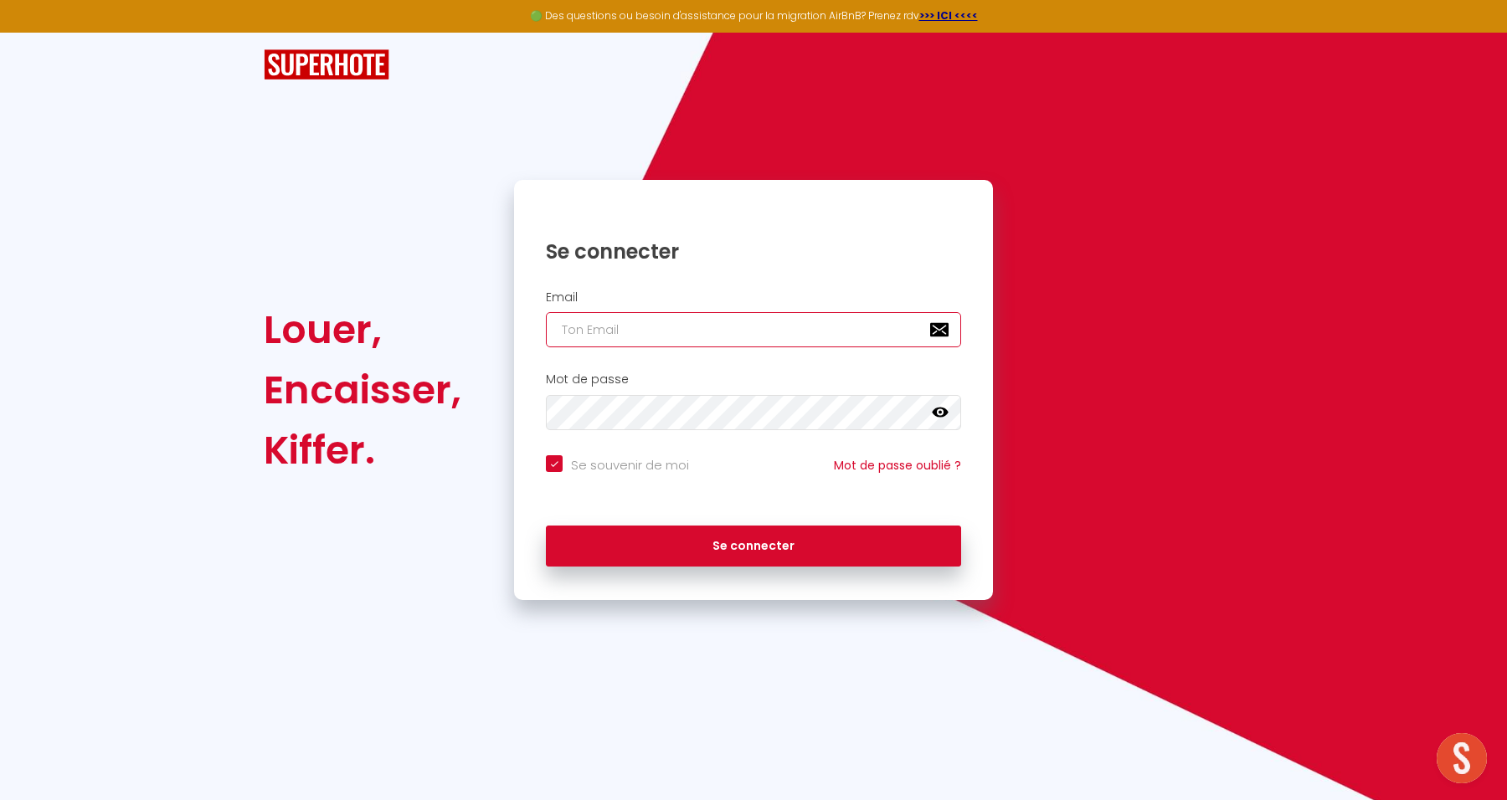
click at [847, 316] on input "email" at bounding box center [753, 329] width 415 height 35
paste input "myguestrelationbooking@gmail.com"
type input "myguestrelationbooking@gmail.com"
checkbox input "true"
type input "myguestrelationbooking@gmail.com"
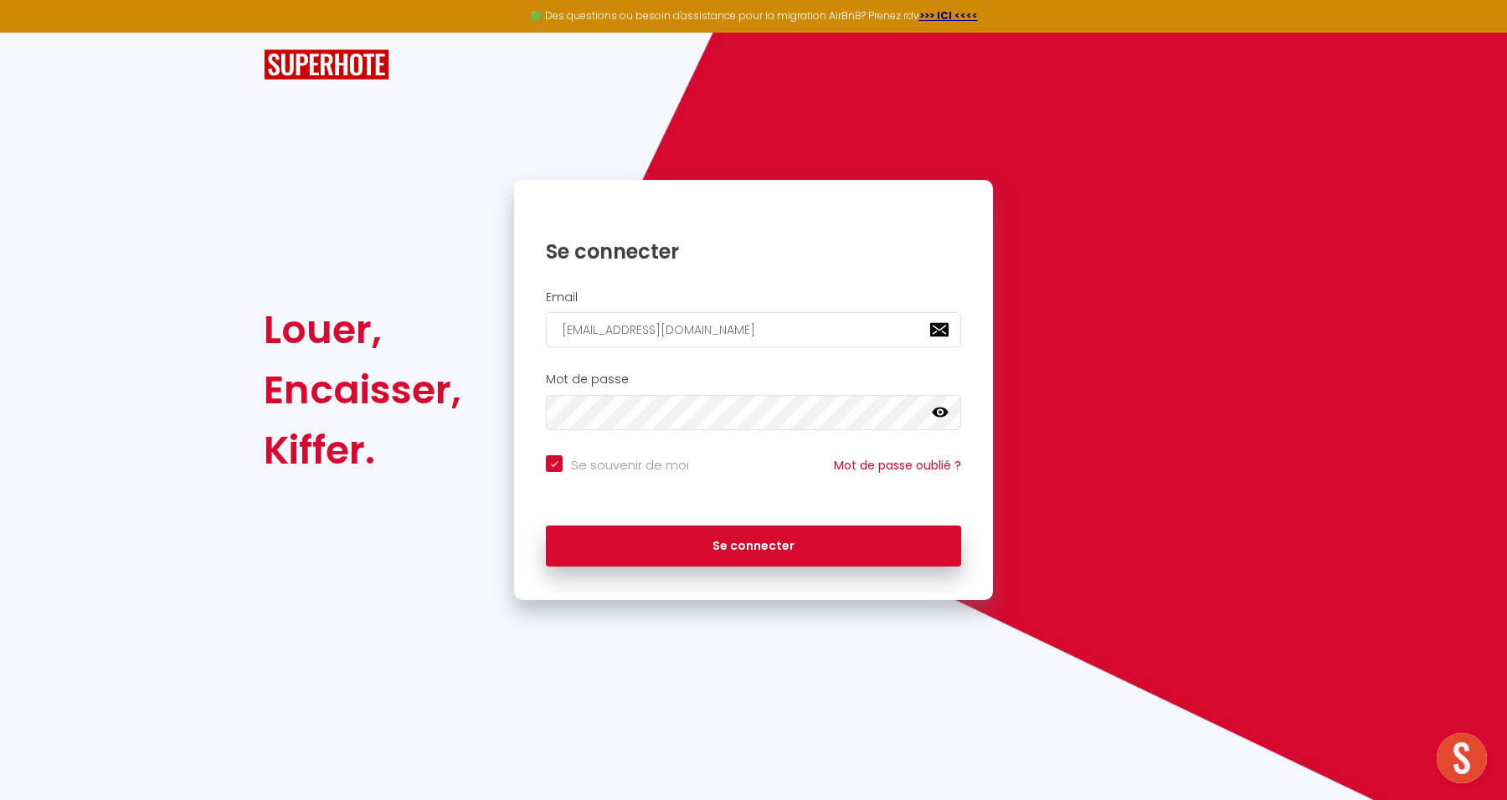
click at [771, 434] on div "Mot de passe false" at bounding box center [753, 405] width 479 height 83
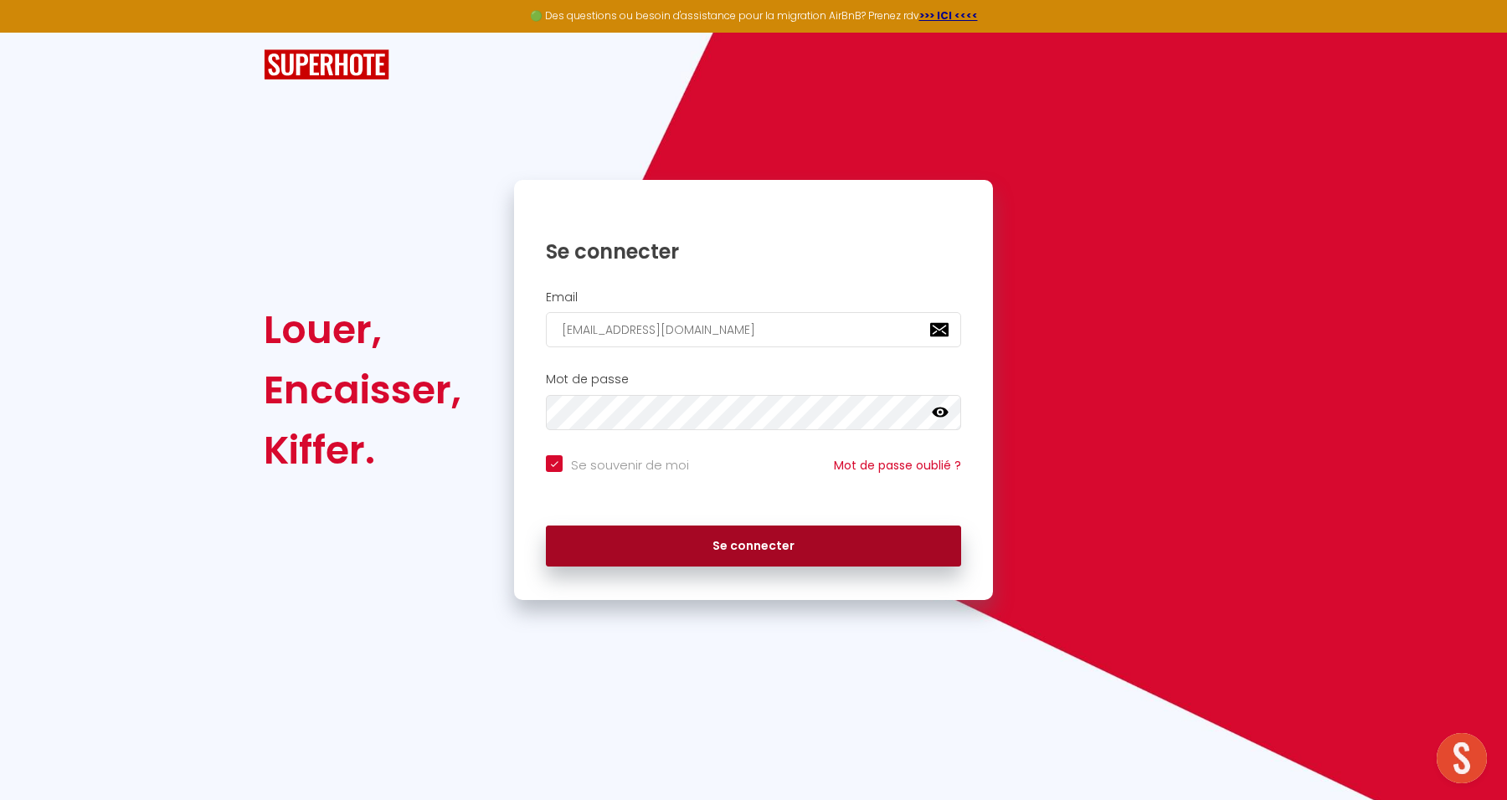
click at [924, 540] on button "Se connecter" at bounding box center [753, 547] width 415 height 42
checkbox input "true"
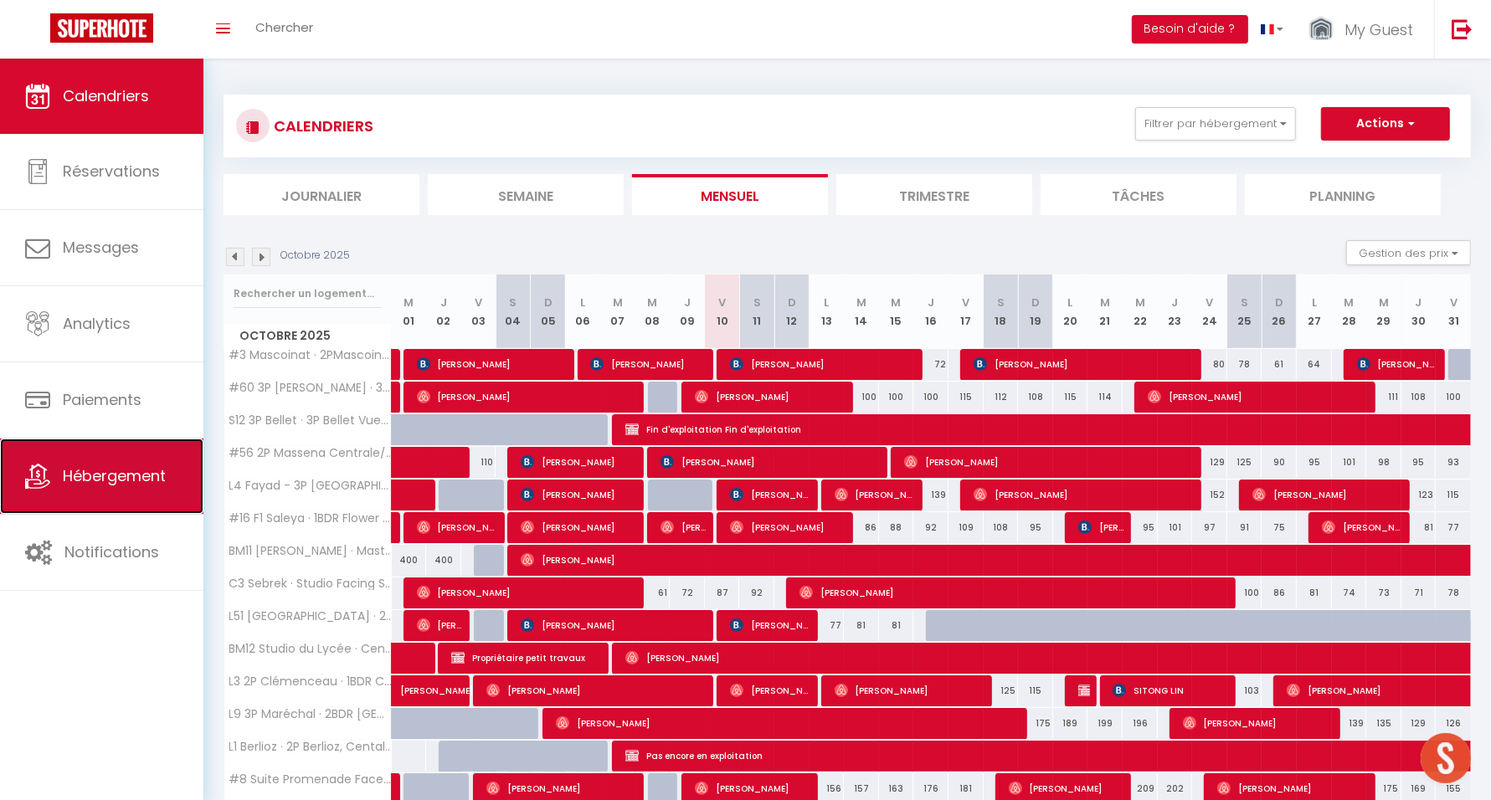
click at [85, 474] on span "Hébergement" at bounding box center [114, 475] width 103 height 21
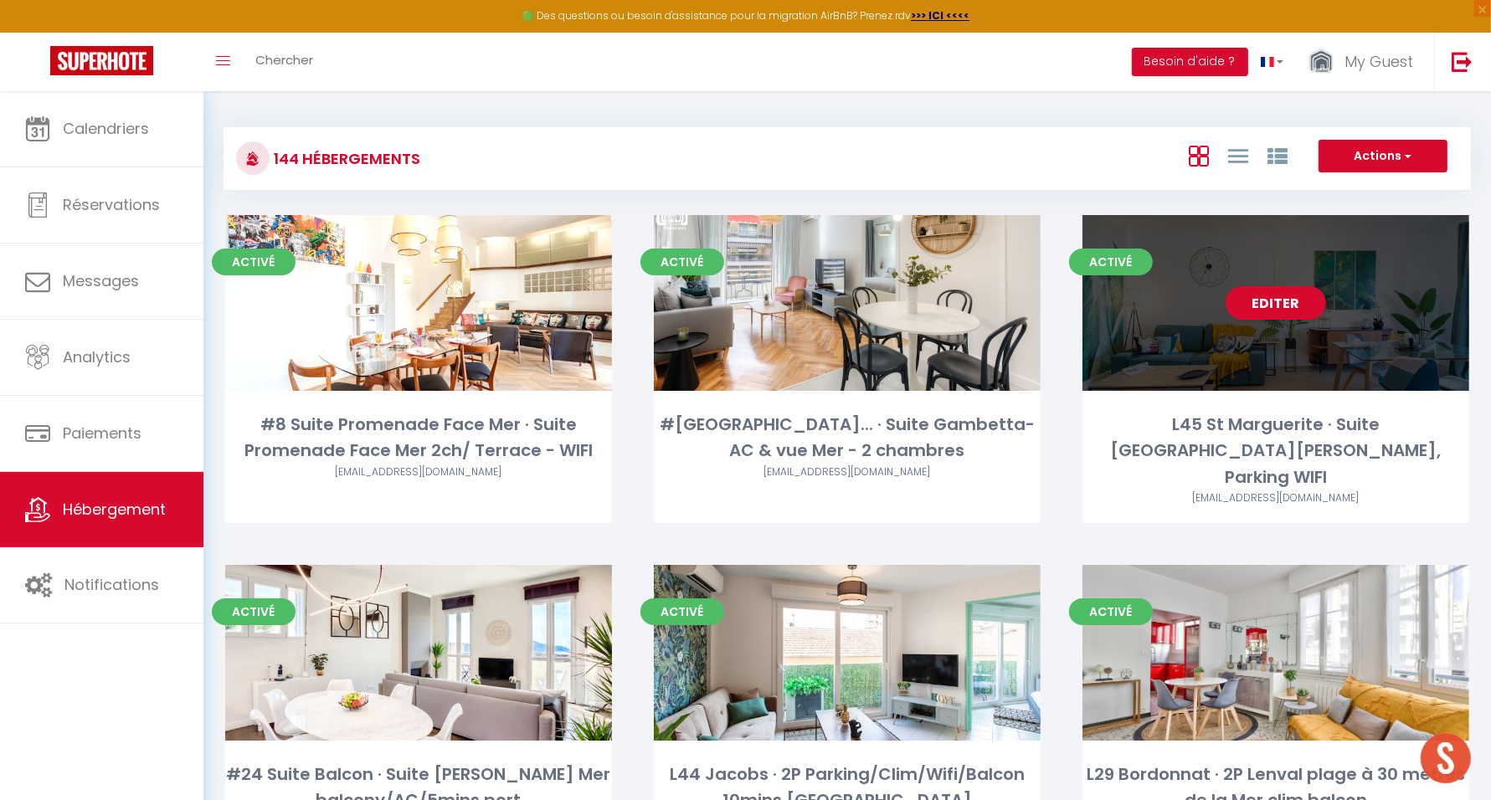
scroll to position [14561, 0]
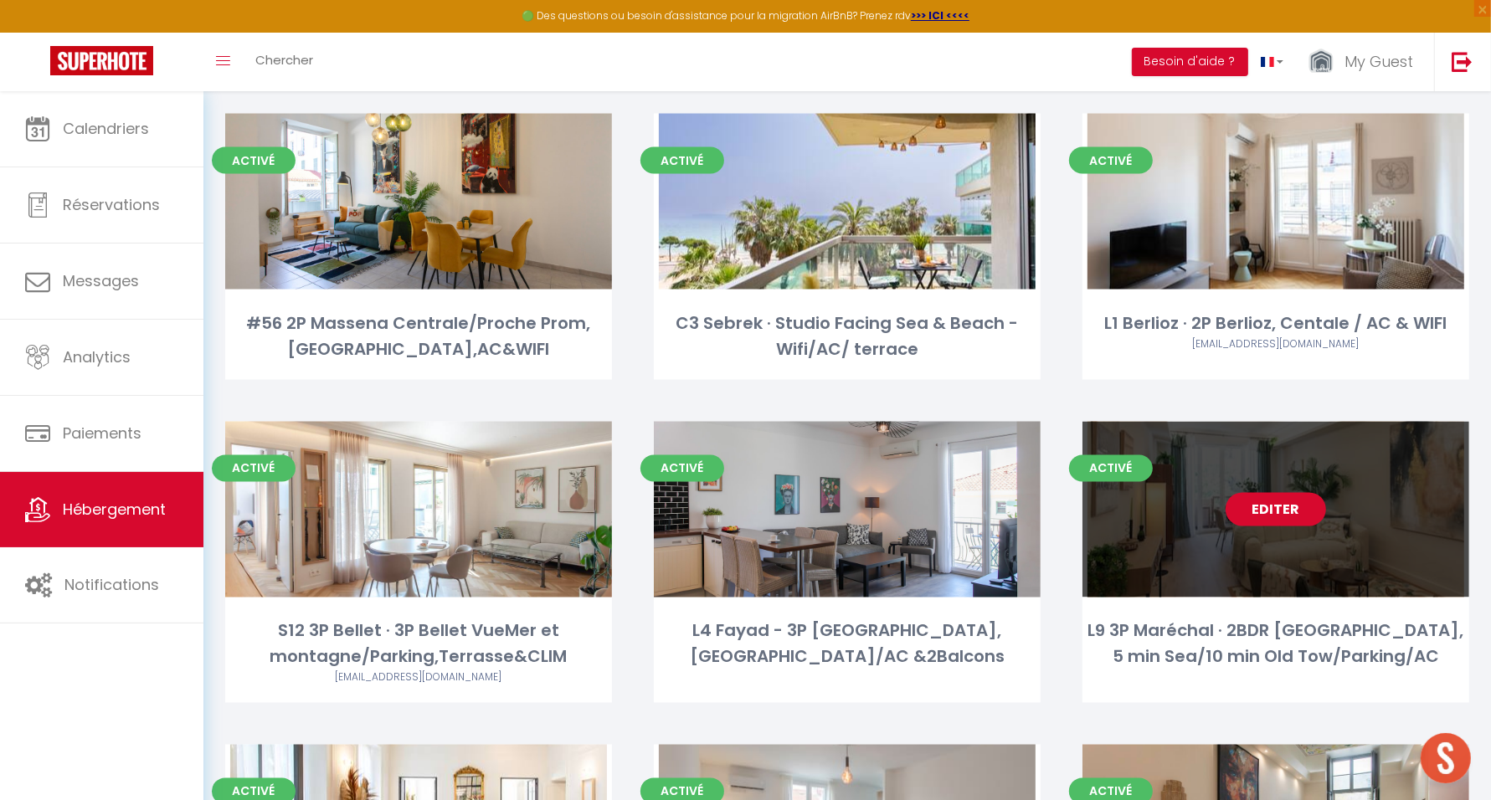
click at [1263, 493] on link "Editer" at bounding box center [1276, 509] width 100 height 33
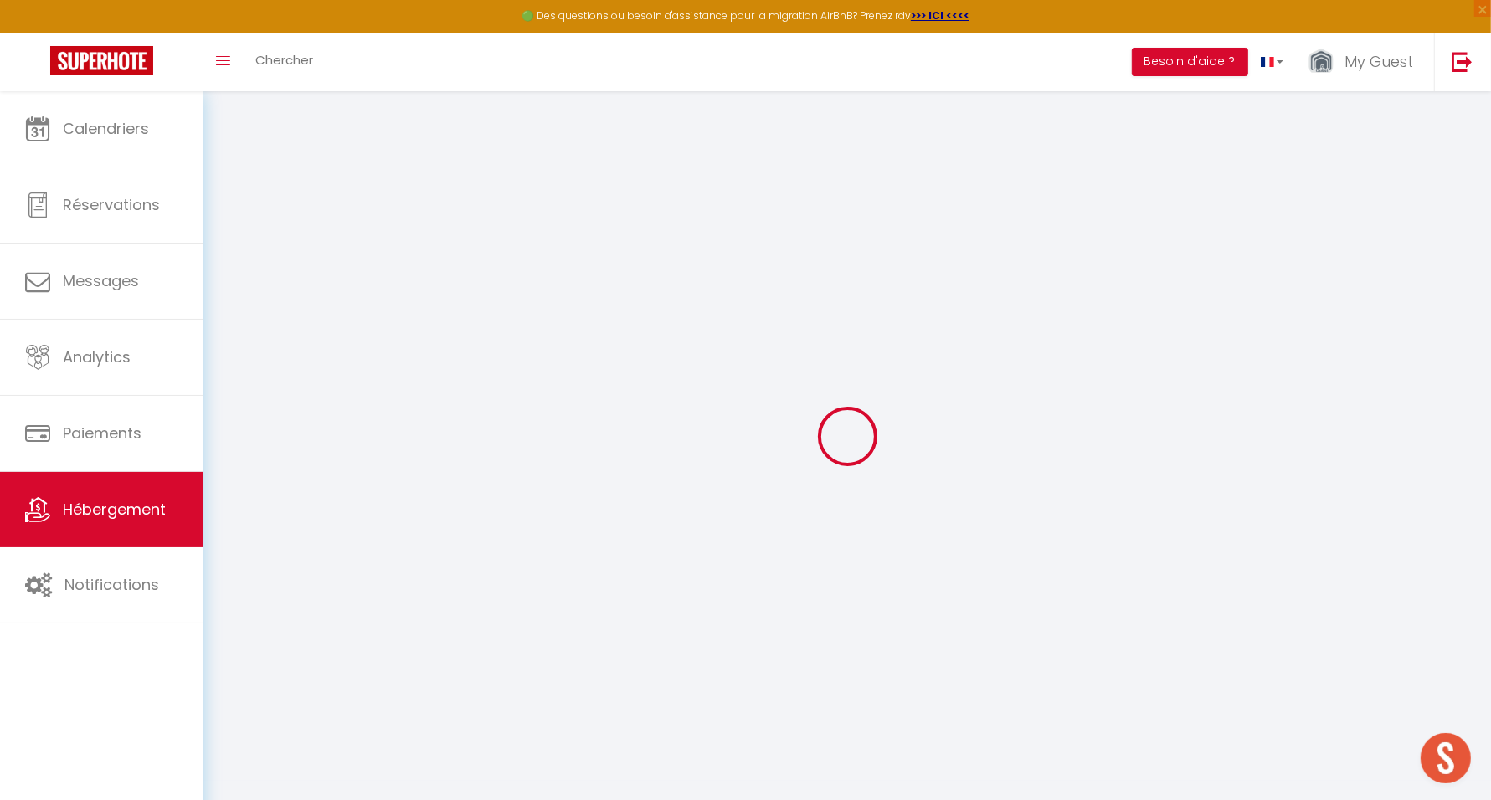
select select "+ 18 %"
select select
checkbox input "false"
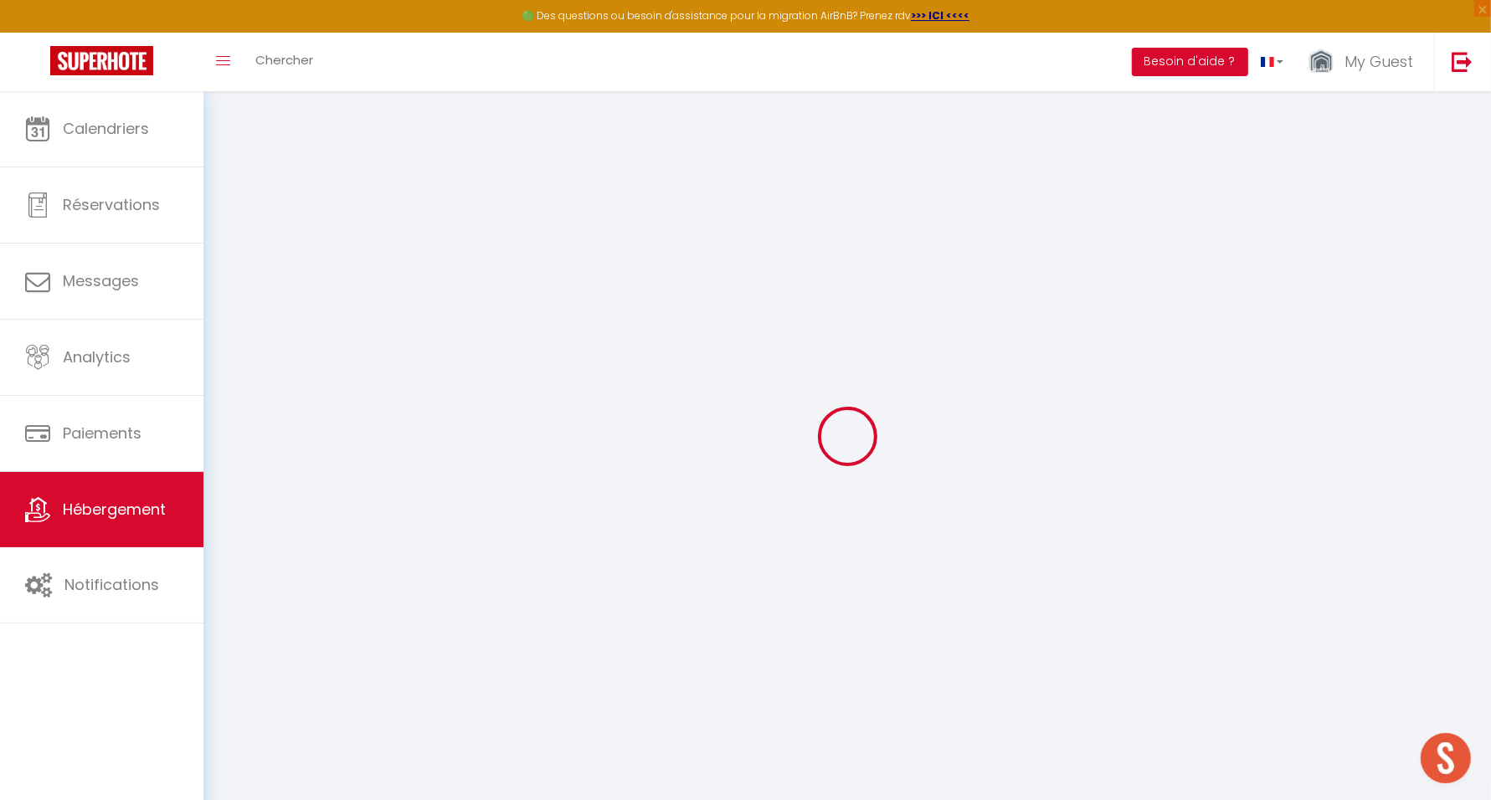
checkbox input "false"
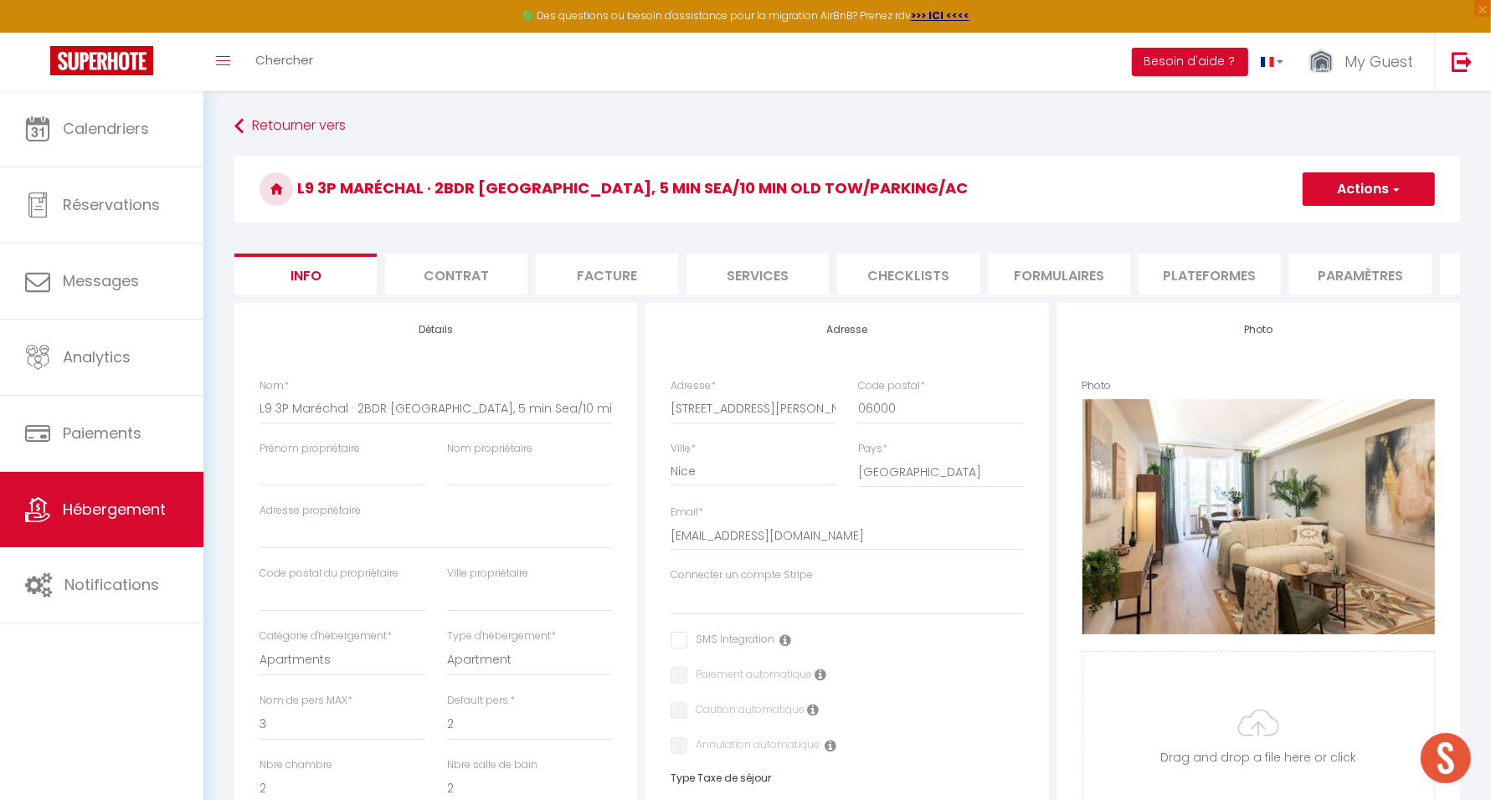
select select
checkbox input "false"
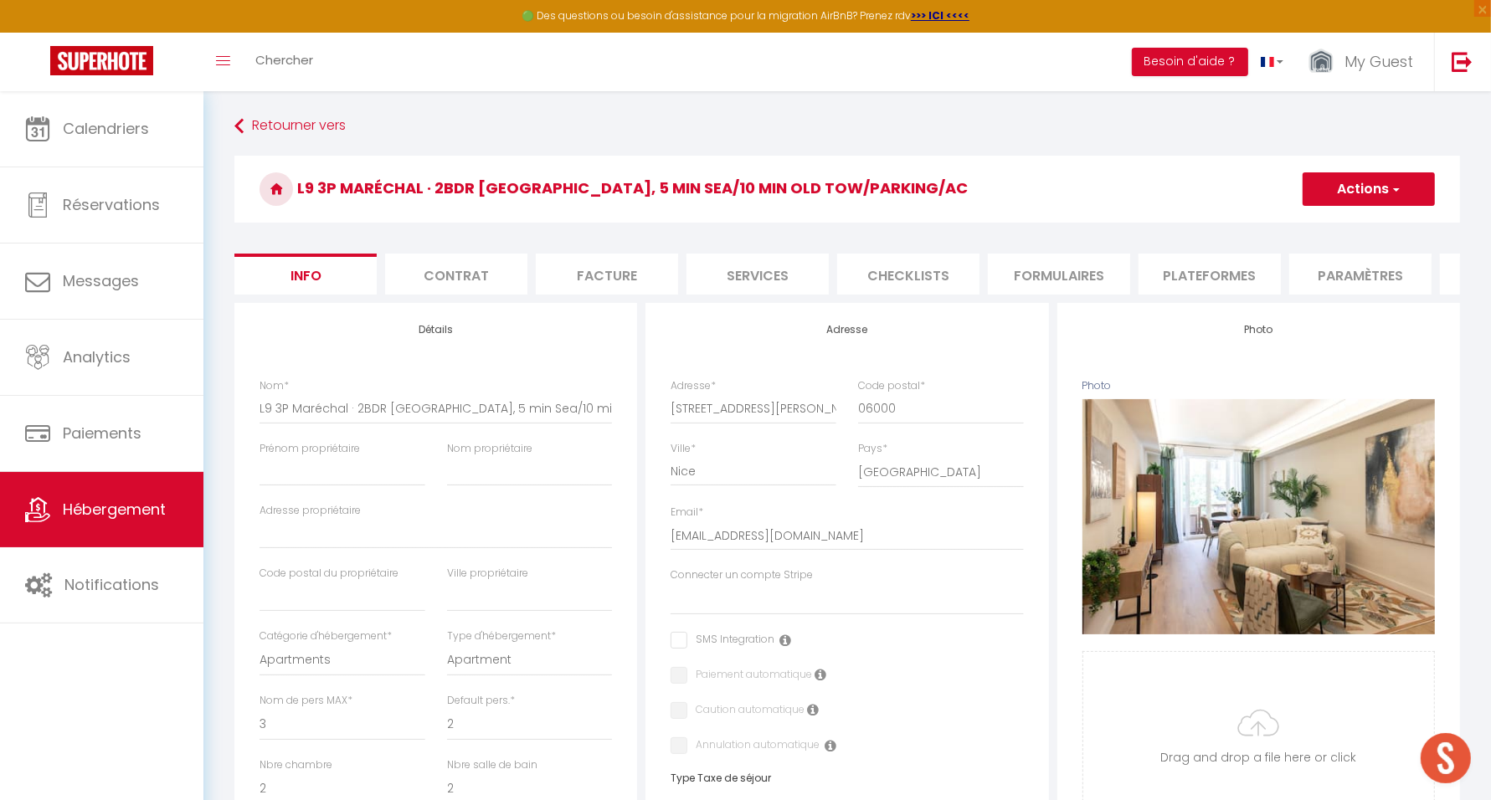
click at [1221, 279] on li "Plateformes" at bounding box center [1210, 274] width 142 height 41
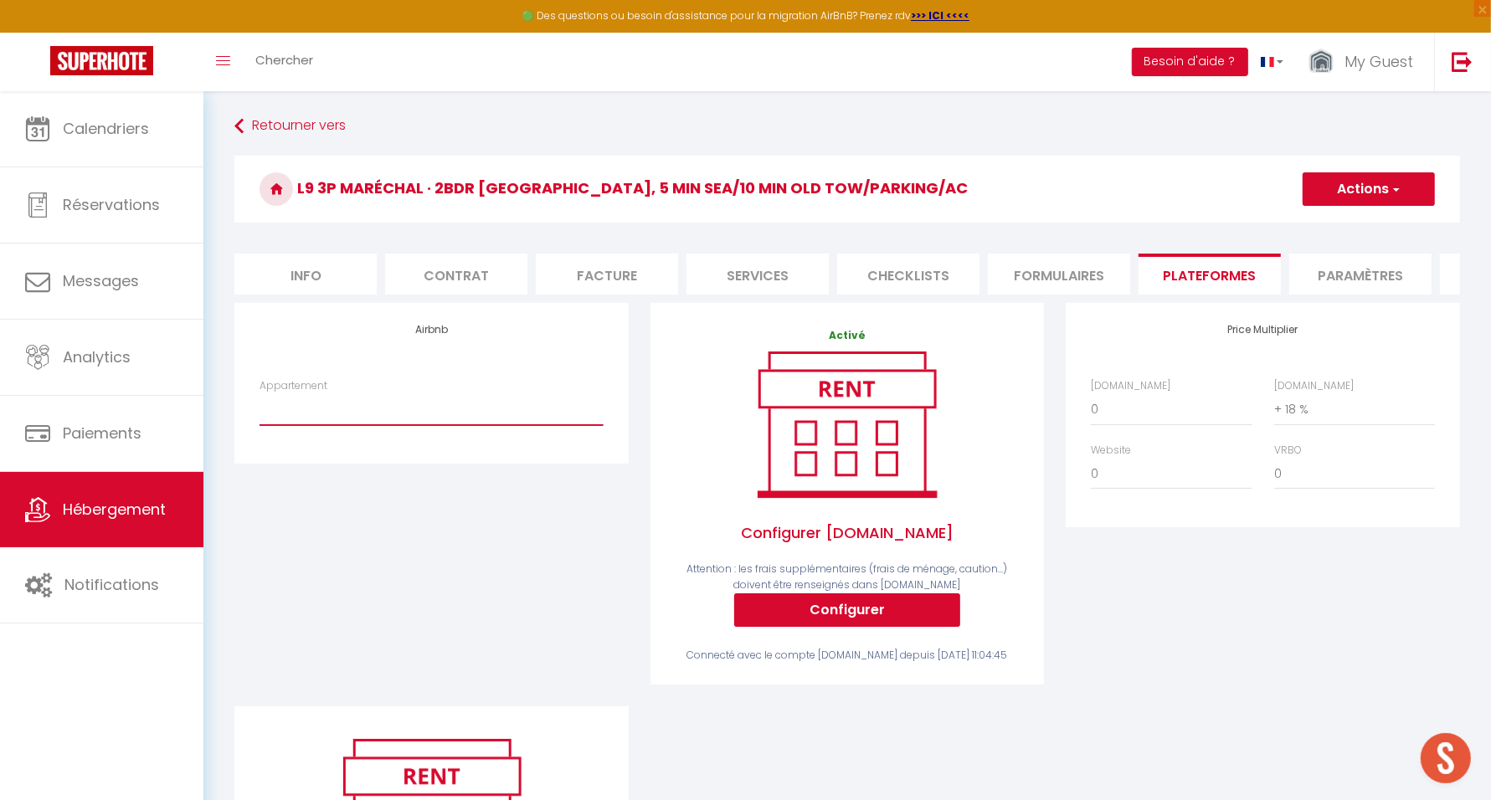
click at [441, 419] on select "BM12 Studio du Lycée · Central balcon à 5mins Vieux Nice & Mer Clim WIFI - mygu…" at bounding box center [431, 409] width 343 height 32
click at [1374, 45] on link "My Guest" at bounding box center [1365, 62] width 138 height 59
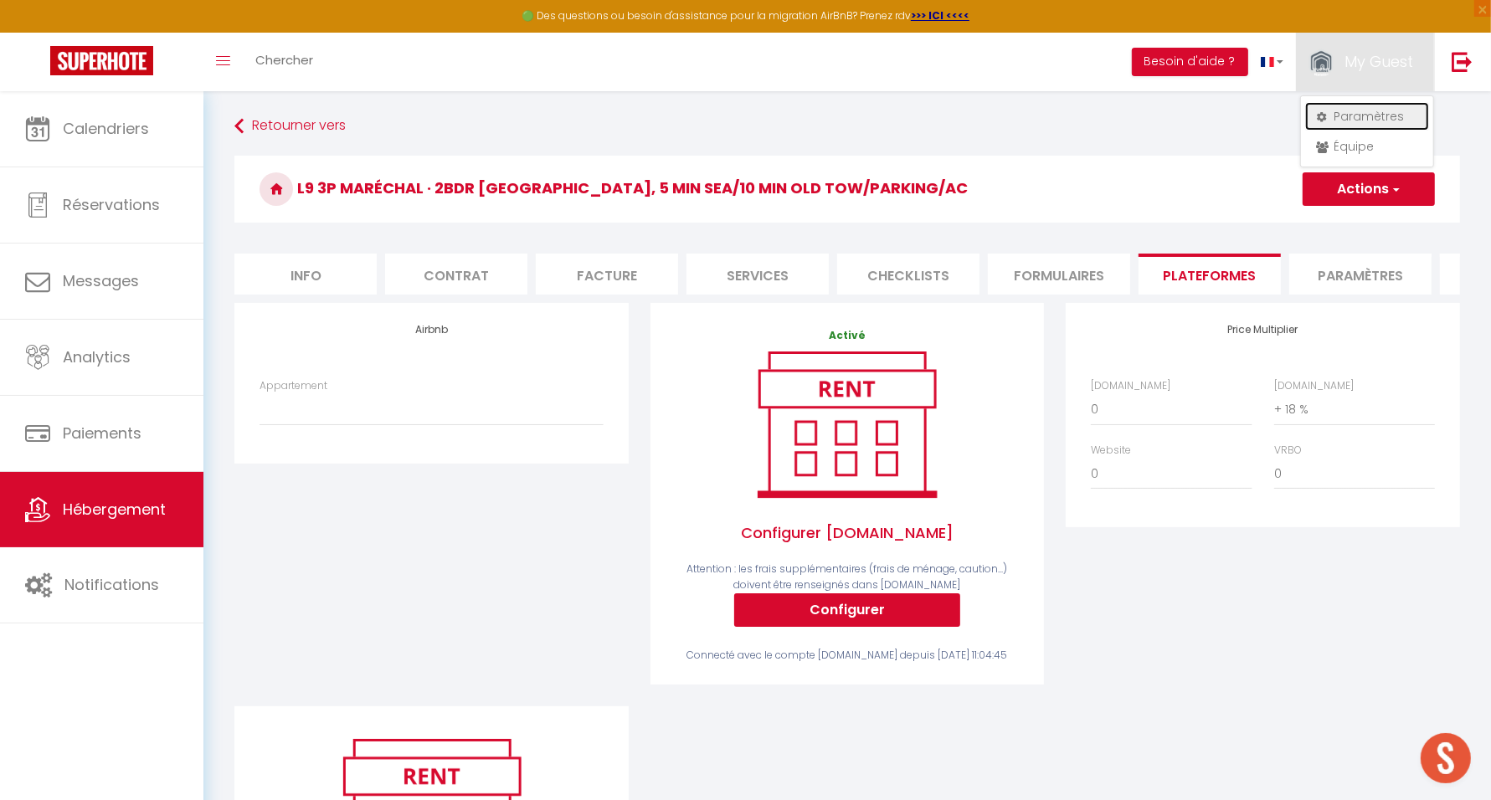
click at [1364, 118] on link "Paramètres" at bounding box center [1367, 116] width 124 height 28
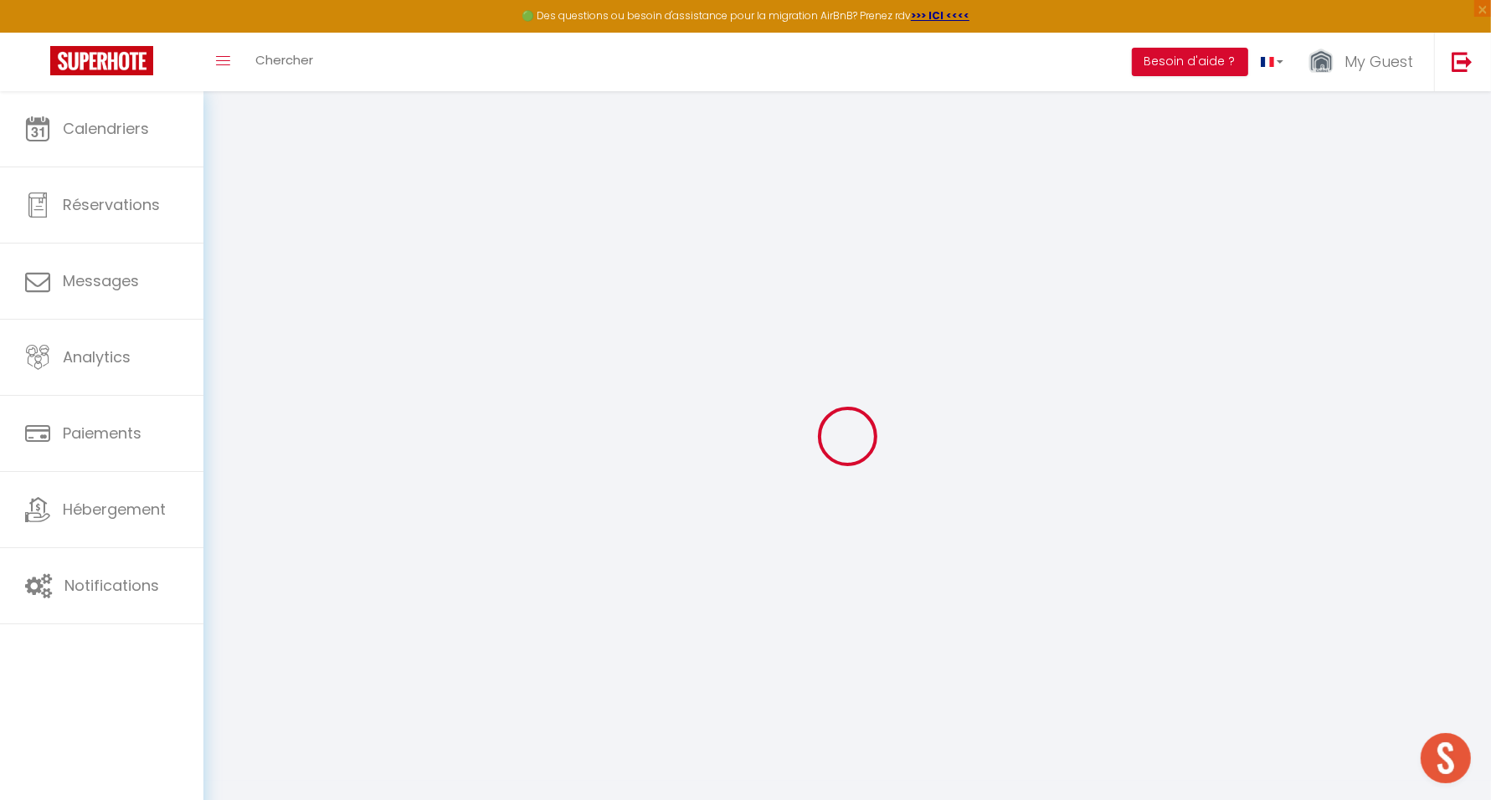
type input "N4XAvcqL6hxLoxR9qesqNIEa2"
type input "IZ8AoudWZWx0uWzAfnsp0y2uY"
type input "https://app.superhote.com/#/get-available-rentals/IZ8AoudWZWx0uWzAfnsp0y2uY"
select select "fr"
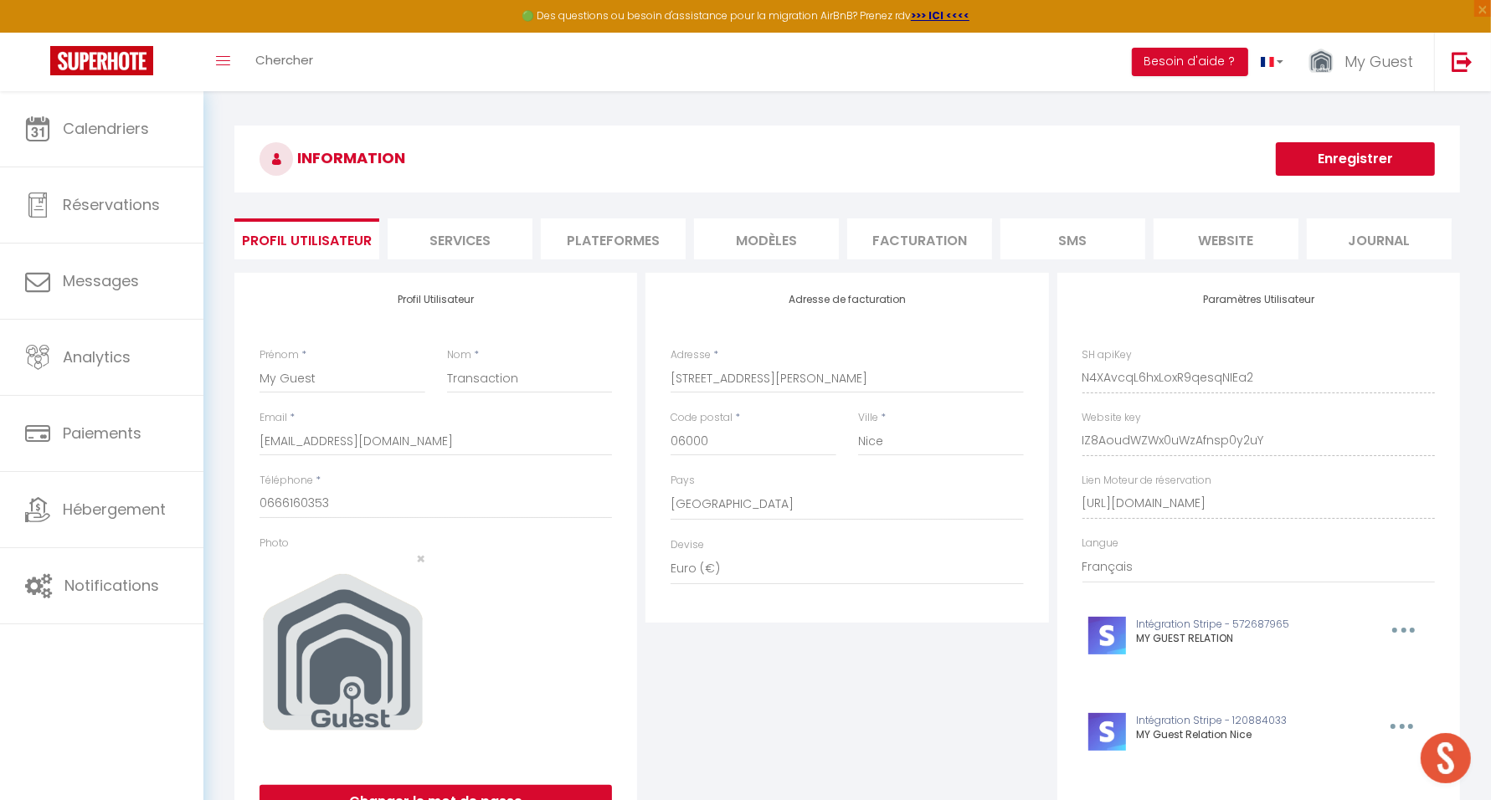
click at [636, 241] on li "Plateformes" at bounding box center [613, 239] width 145 height 41
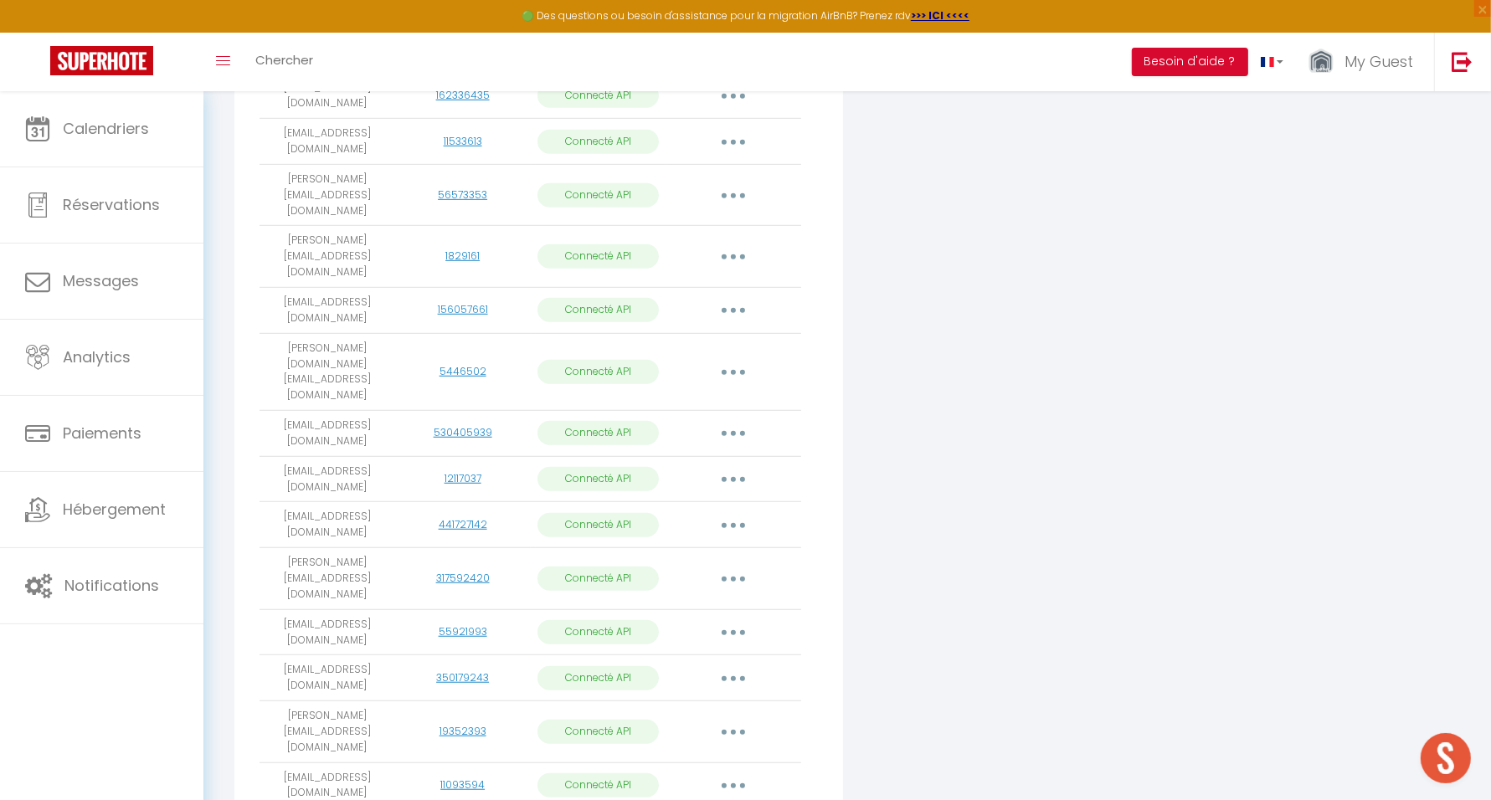
scroll to position [1997, 0]
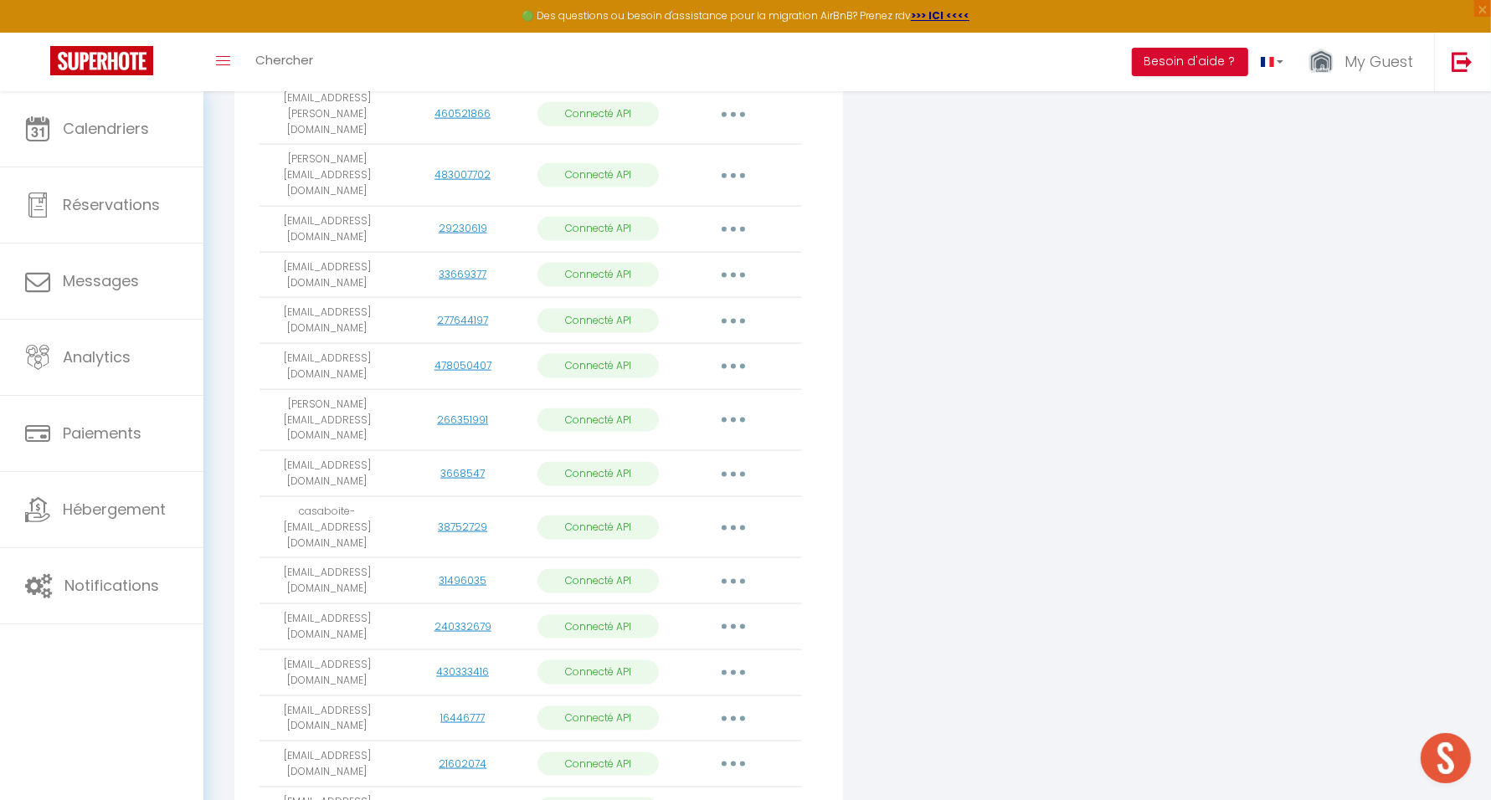
click at [737, 660] on button "button" at bounding box center [733, 673] width 47 height 27
click at [725, 697] on link "Importer les appartements" at bounding box center [659, 711] width 185 height 28
select select "29400"
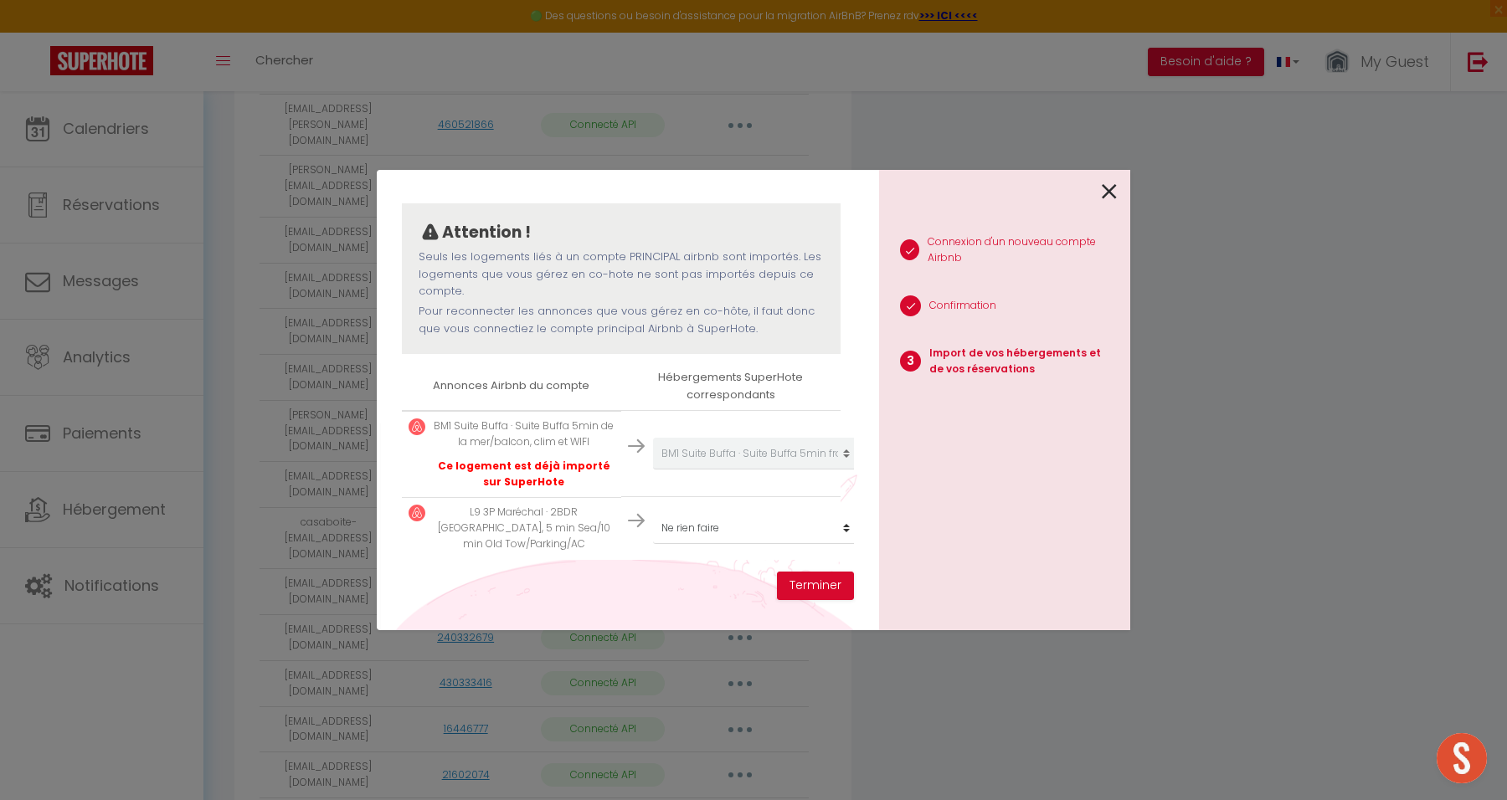
scroll to position [141, 0]
click at [733, 516] on select "Créer un nouvel hébergement Ne rien faire #8 Suite Promenade Face Mer · Suite P…" at bounding box center [756, 528] width 206 height 32
select select "77984"
click at [653, 512] on select "Créer un nouvel hébergement Ne rien faire #8 Suite Promenade Face Mer · Suite P…" at bounding box center [756, 528] width 206 height 32
click at [813, 589] on button "Terminer" at bounding box center [815, 586] width 77 height 28
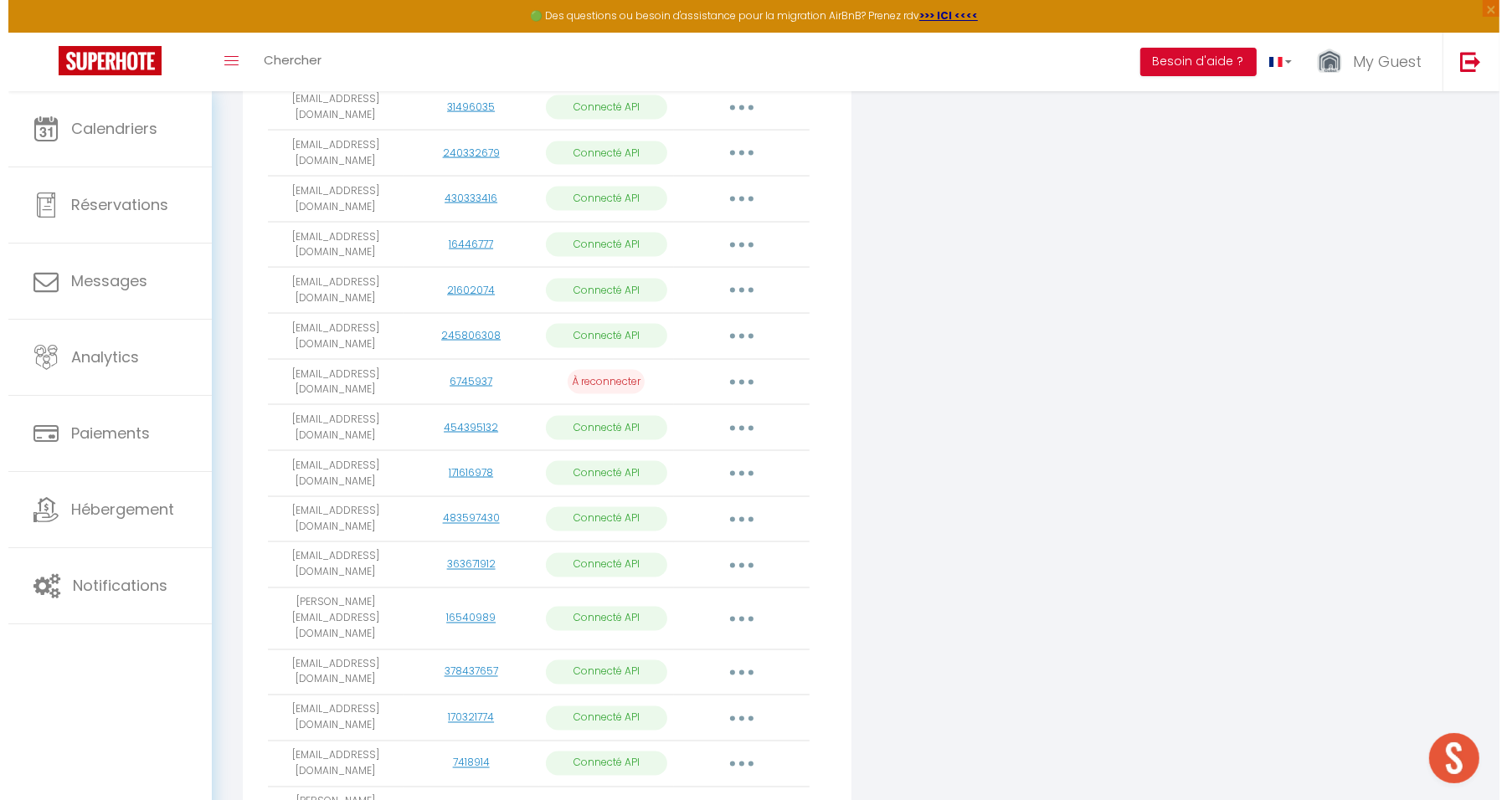
scroll to position [381, 0]
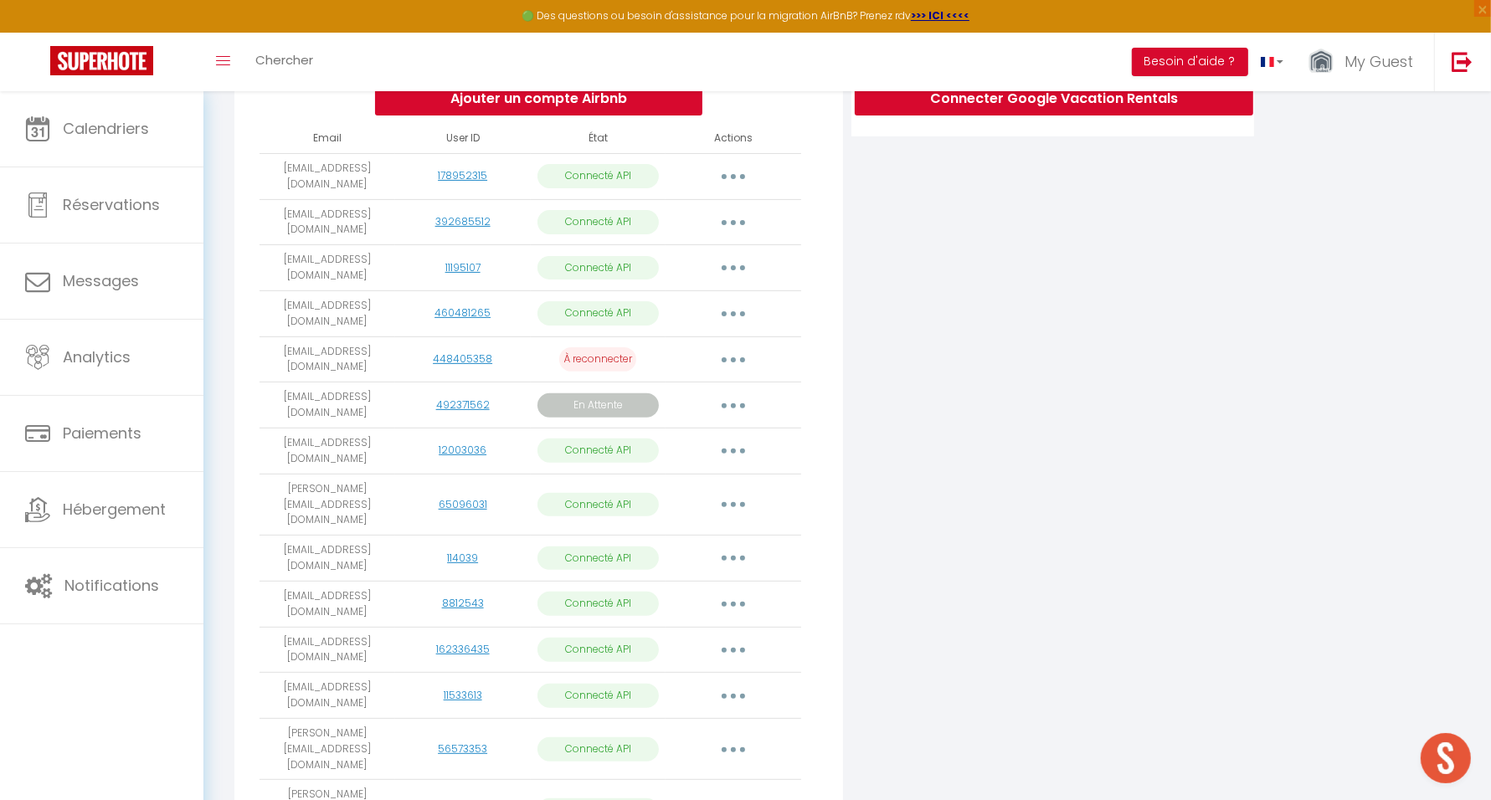
drag, startPoint x: 324, startPoint y: 396, endPoint x: 381, endPoint y: 395, distance: 56.9
click at [381, 395] on td "loise.mahe@icloud.com" at bounding box center [328, 406] width 136 height 46
click at [722, 395] on button "button" at bounding box center [733, 405] width 47 height 27
click at [712, 431] on link "Obtenir le lien de connexion" at bounding box center [658, 443] width 188 height 28
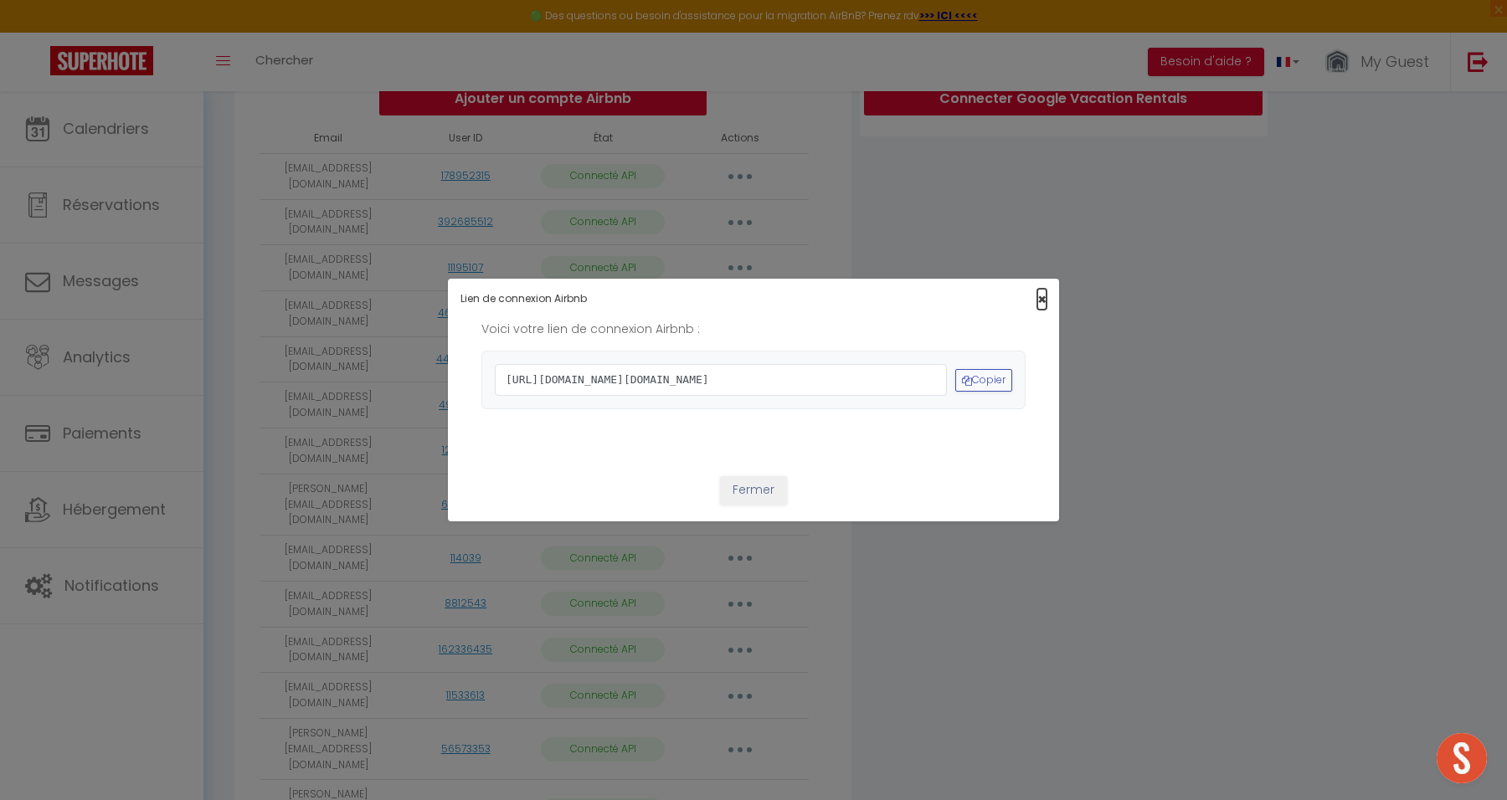
click at [1037, 289] on span "×" at bounding box center [1041, 299] width 9 height 21
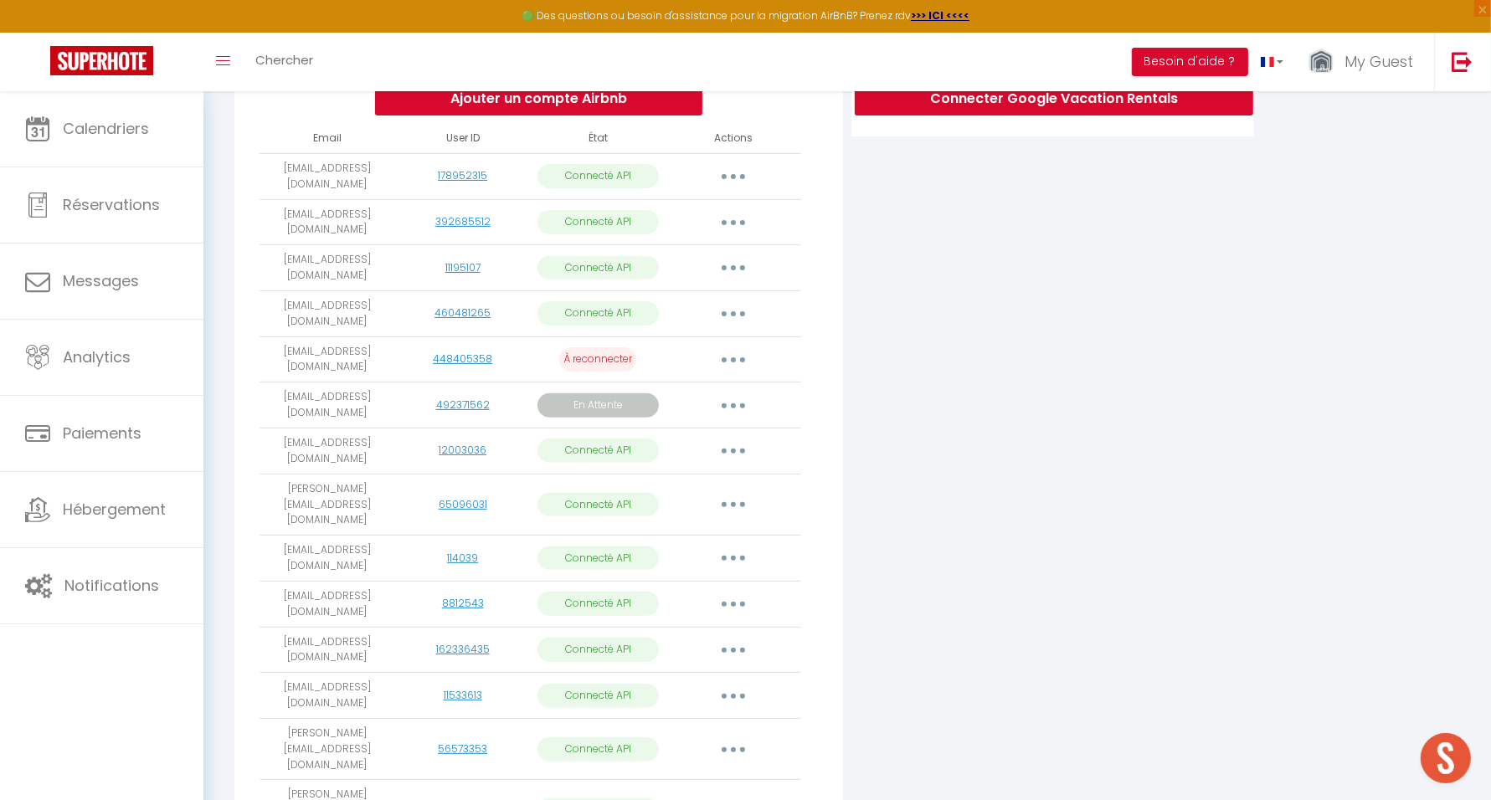
click at [737, 398] on button "button" at bounding box center [733, 405] width 47 height 27
click at [707, 470] on link "Importer les appartements" at bounding box center [658, 474] width 188 height 28
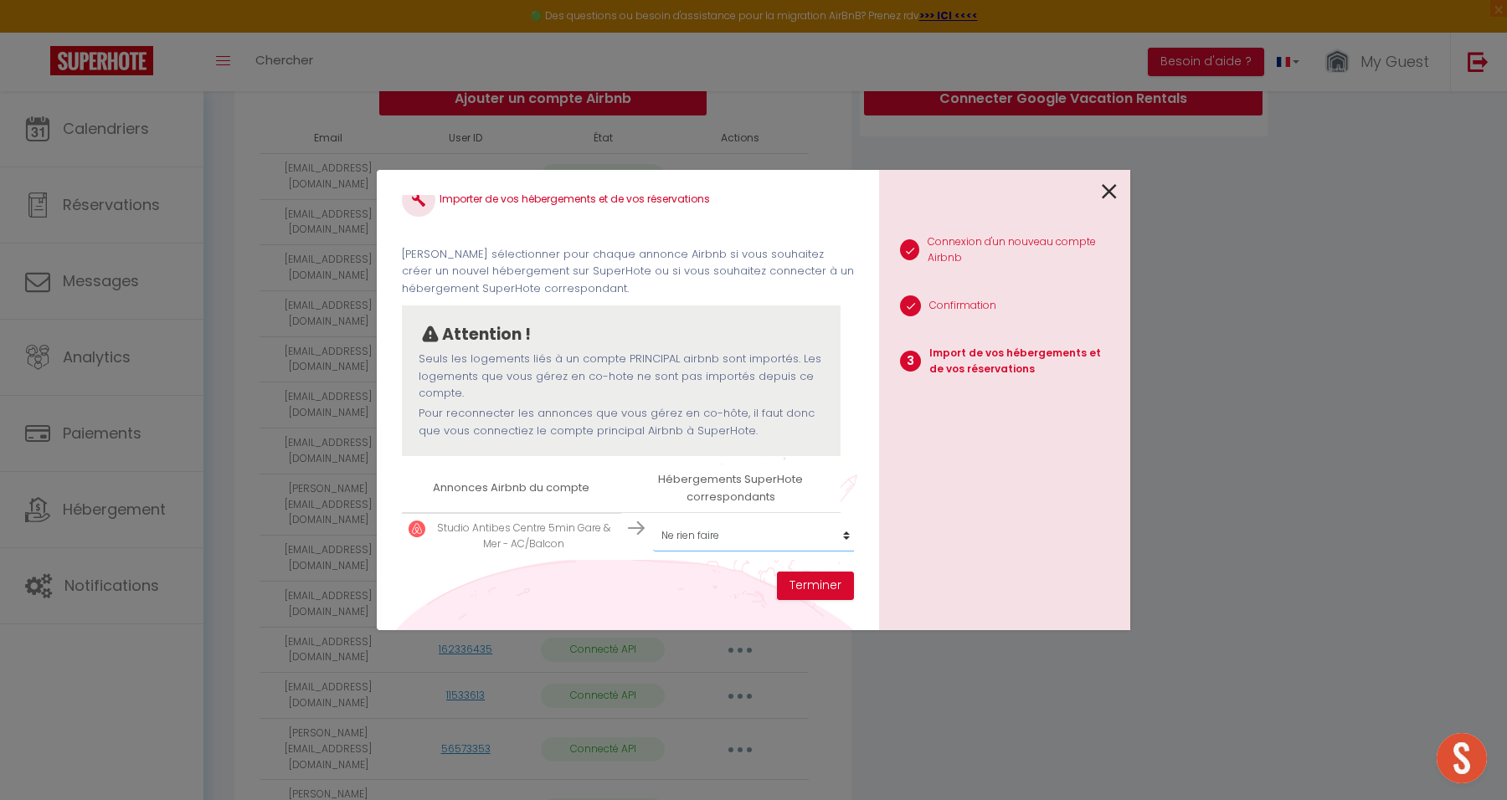
click at [699, 520] on select "Créer un nouvel hébergement Ne rien faire #8 Suite Promenade Face Mer · Suite P…" at bounding box center [756, 536] width 206 height 32
select select "48523"
click at [653, 520] on select "Créer un nouvel hébergement Ne rien faire #8 Suite Promenade Face Mer · Suite P…" at bounding box center [756, 536] width 206 height 32
click at [823, 587] on button "Terminer" at bounding box center [815, 586] width 77 height 28
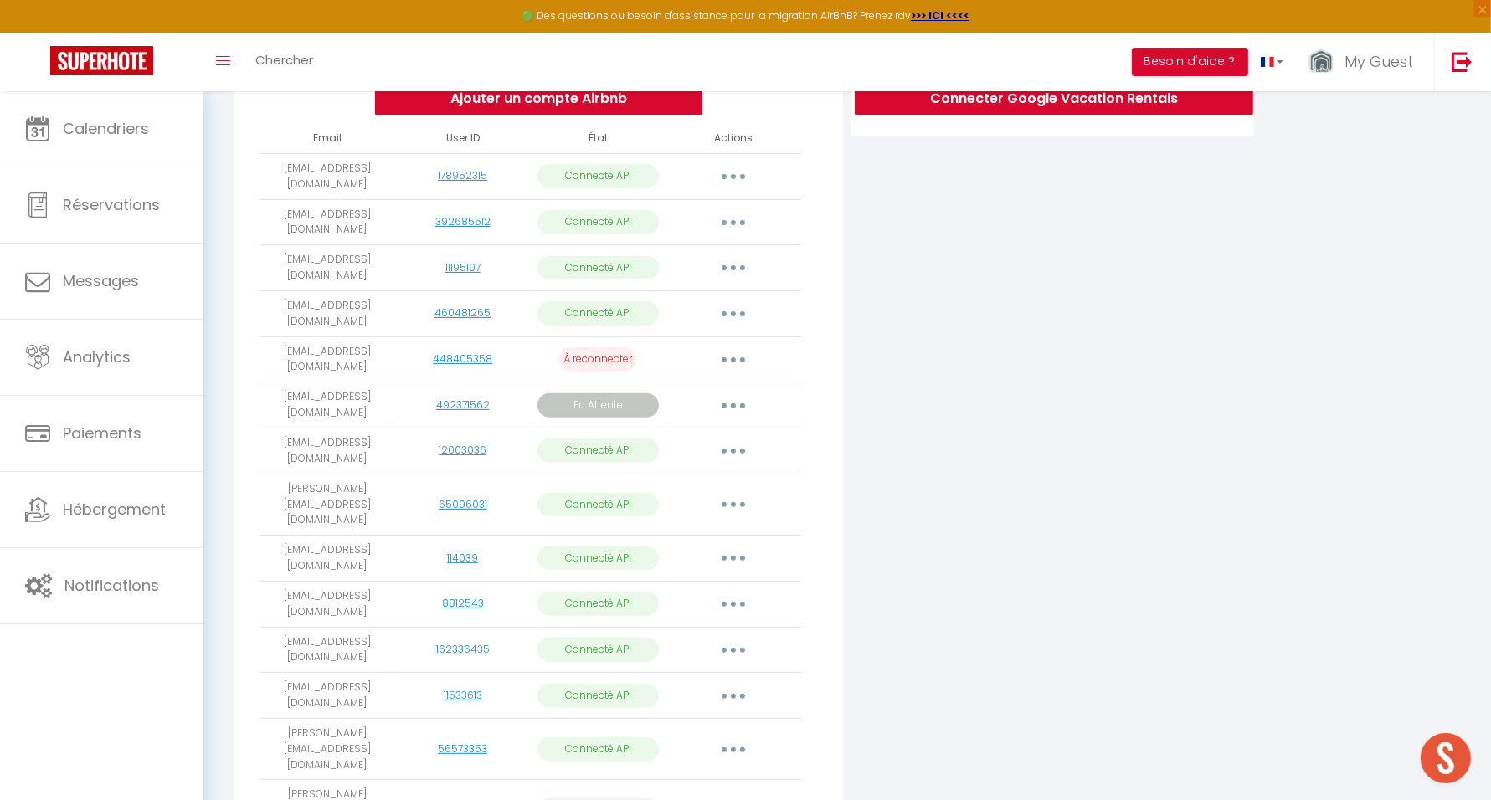
click at [736, 408] on button "button" at bounding box center [733, 405] width 47 height 27
click at [721, 434] on link "Obtenir le lien de connexion" at bounding box center [658, 443] width 188 height 28
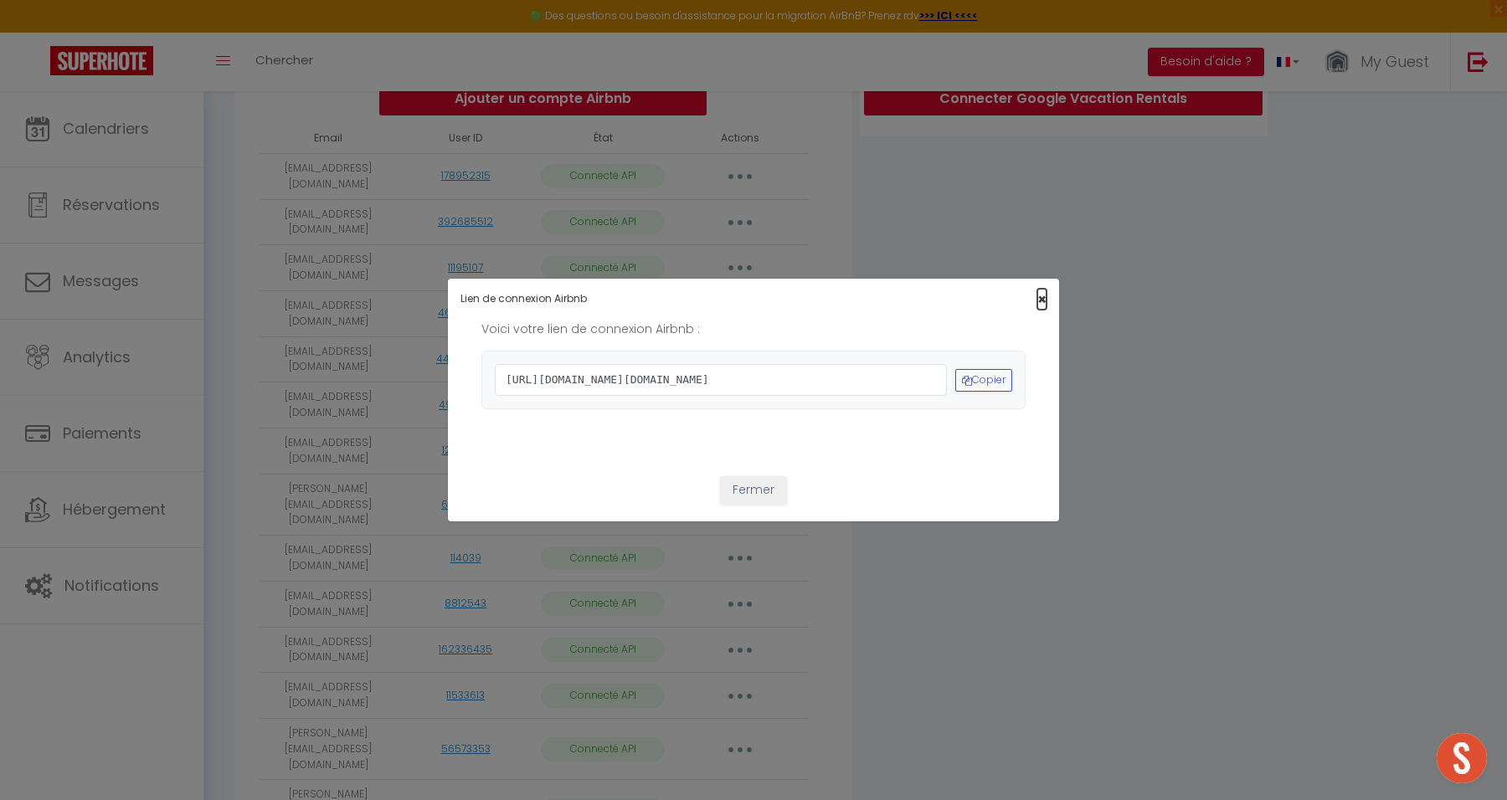
click at [1037, 289] on span "×" at bounding box center [1041, 299] width 9 height 21
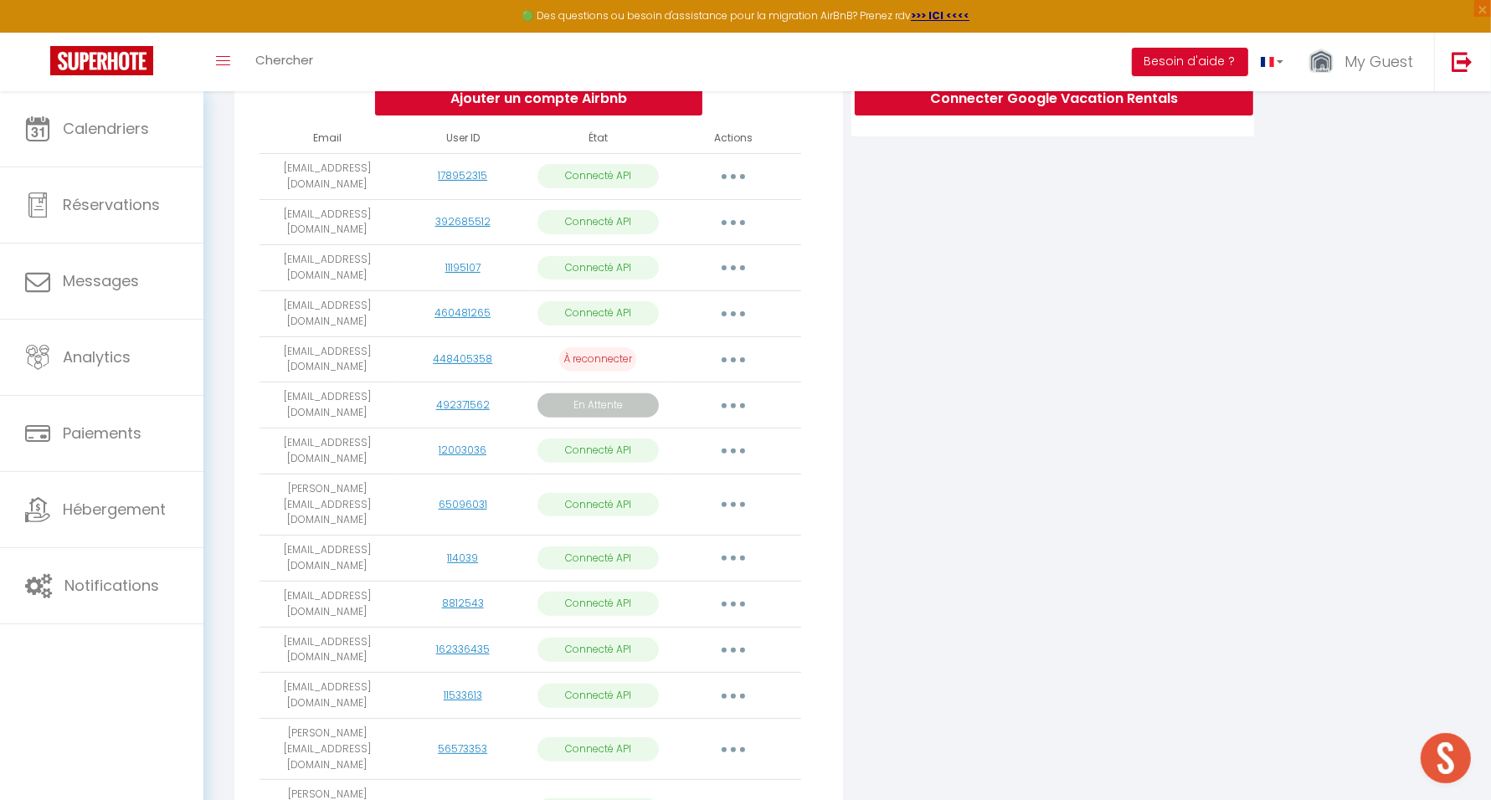
click at [733, 404] on icon "button" at bounding box center [733, 406] width 5 height 5
click at [703, 461] on link "Importer les appartements" at bounding box center [658, 474] width 188 height 28
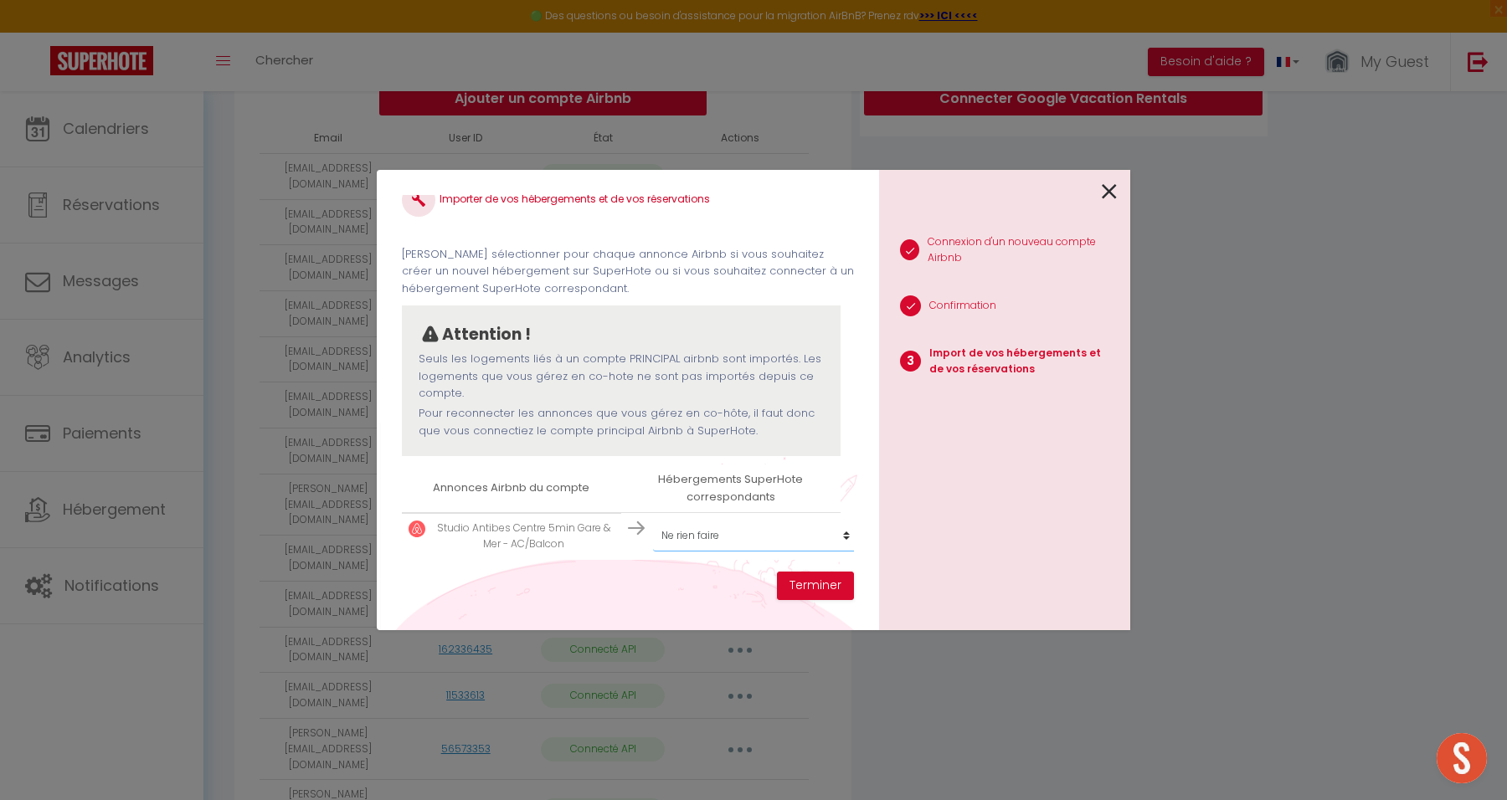
click at [760, 520] on select "Créer un nouvel hébergement Ne rien faire #8 Suite Promenade Face Mer · Suite P…" at bounding box center [756, 536] width 206 height 32
select select
click at [1019, 584] on div "1 Connexion d'un nouveau compte Airbnb 2 Confirmation 3 Import de vos hébergeme…" at bounding box center [1004, 400] width 251 height 460
click at [1113, 188] on icon at bounding box center [1109, 191] width 15 height 25
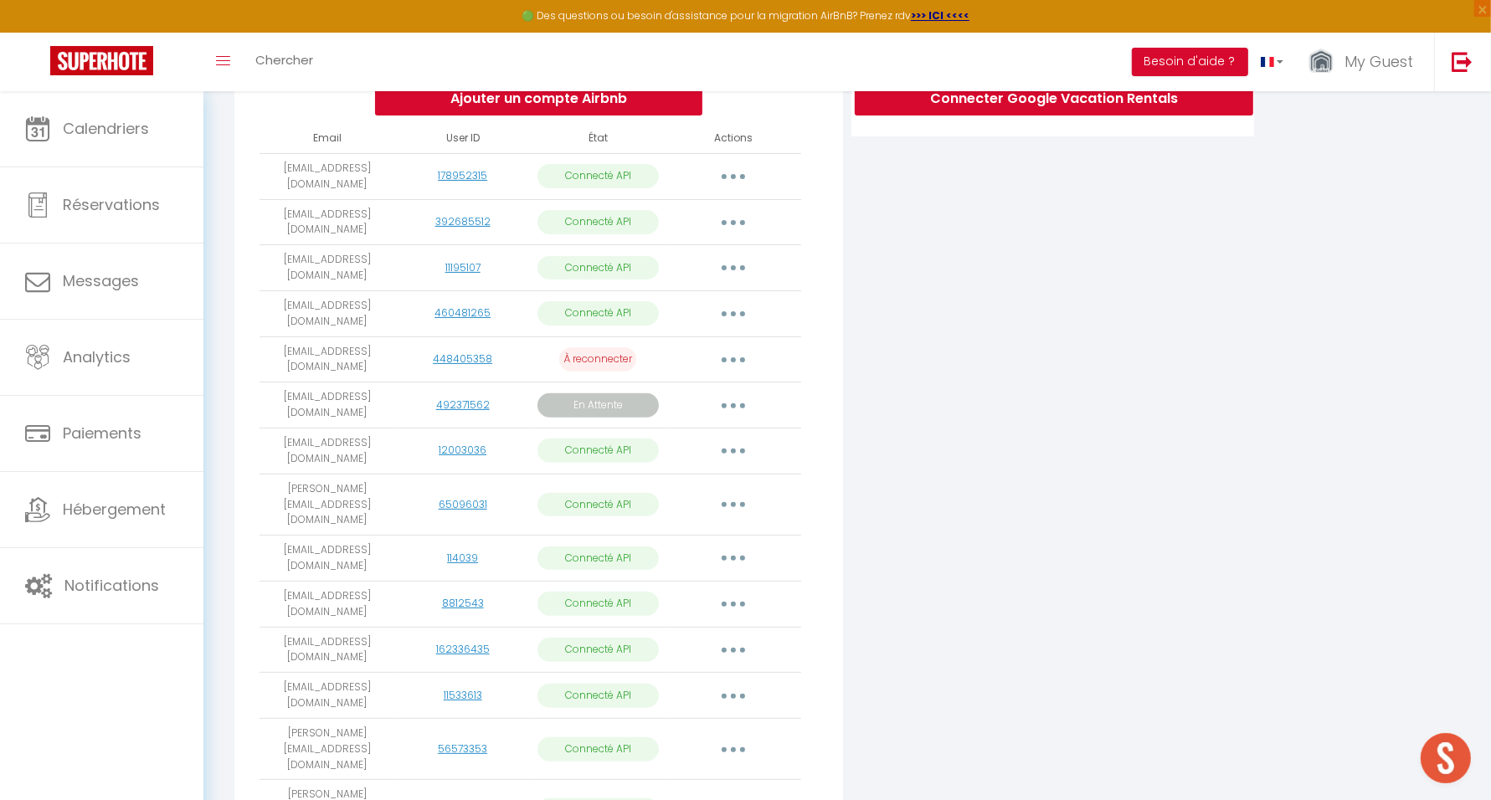
click at [733, 406] on button "button" at bounding box center [733, 405] width 47 height 27
click at [684, 480] on link "Importer les appartements" at bounding box center [658, 474] width 188 height 28
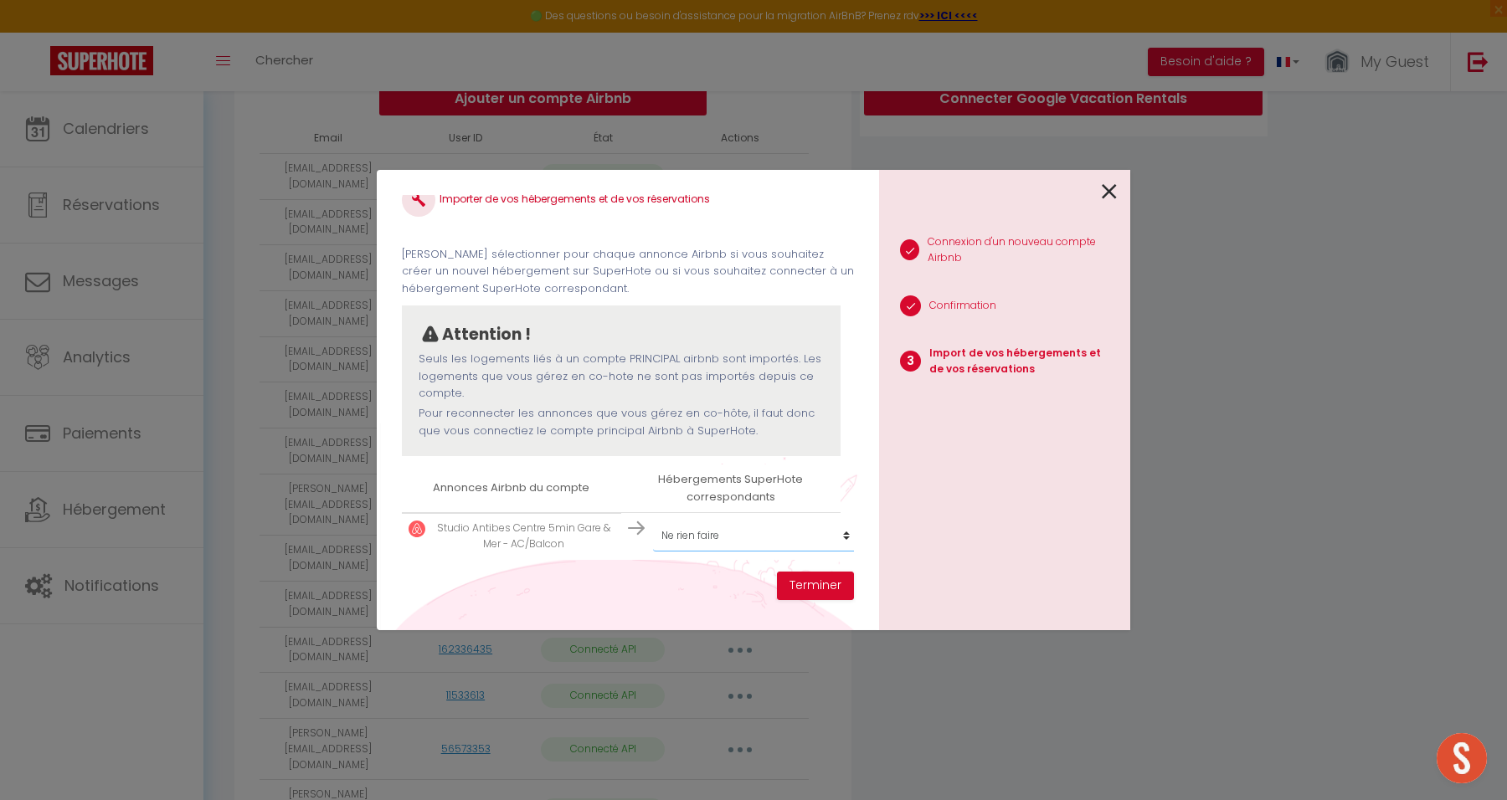
click at [686, 521] on select "Créer un nouvel hébergement Ne rien faire #8 Suite Promenade Face Mer · Suite P…" at bounding box center [756, 536] width 206 height 32
select select
click at [1254, 253] on div "Importer de vos hébergements et de vos réservations Veuillez sélectionner pour …" at bounding box center [753, 400] width 1507 height 800
click at [1106, 190] on icon at bounding box center [1109, 191] width 15 height 25
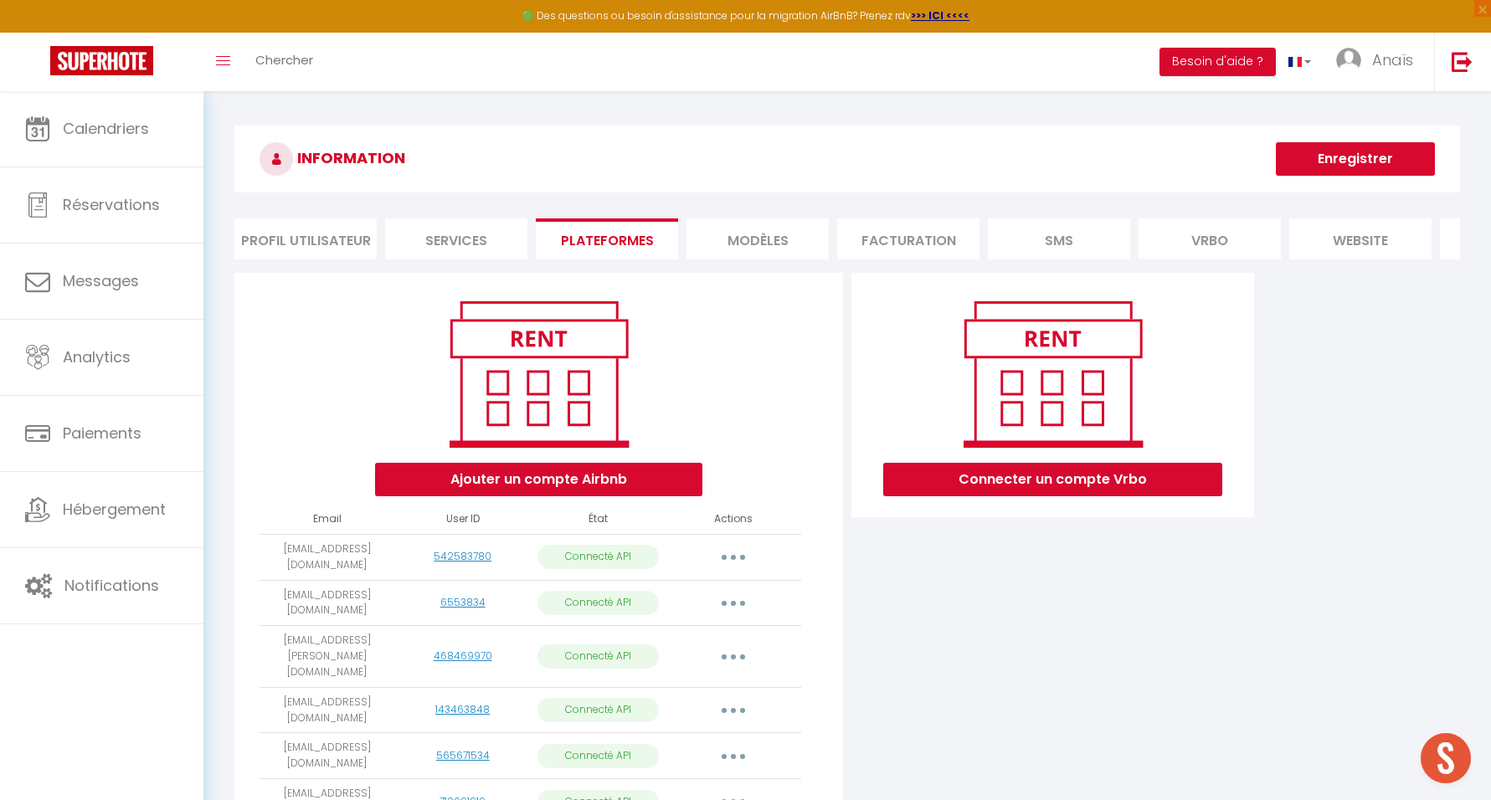
scroll to position [90, 0]
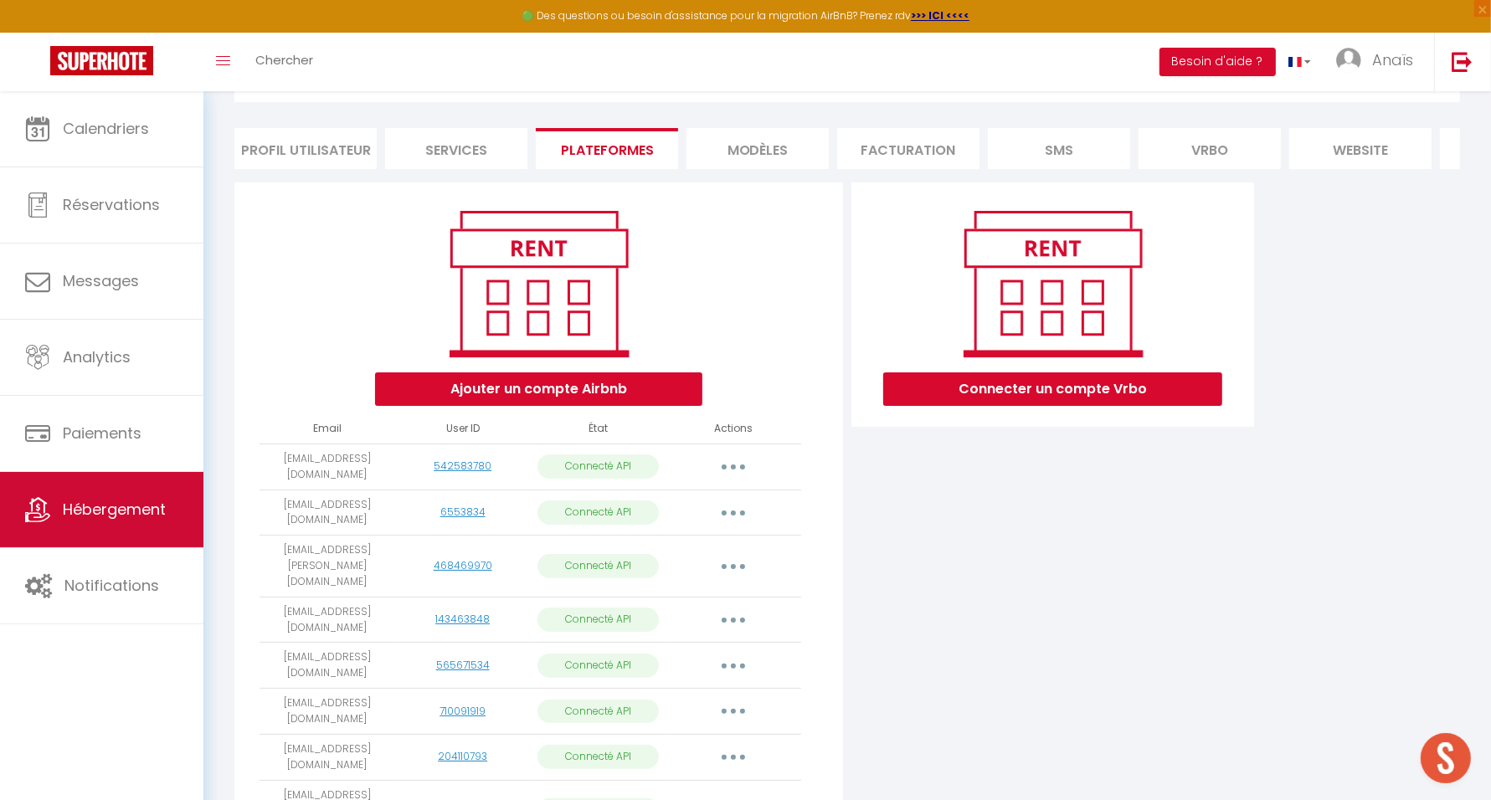
click at [142, 490] on link "Hébergement" at bounding box center [101, 509] width 203 height 75
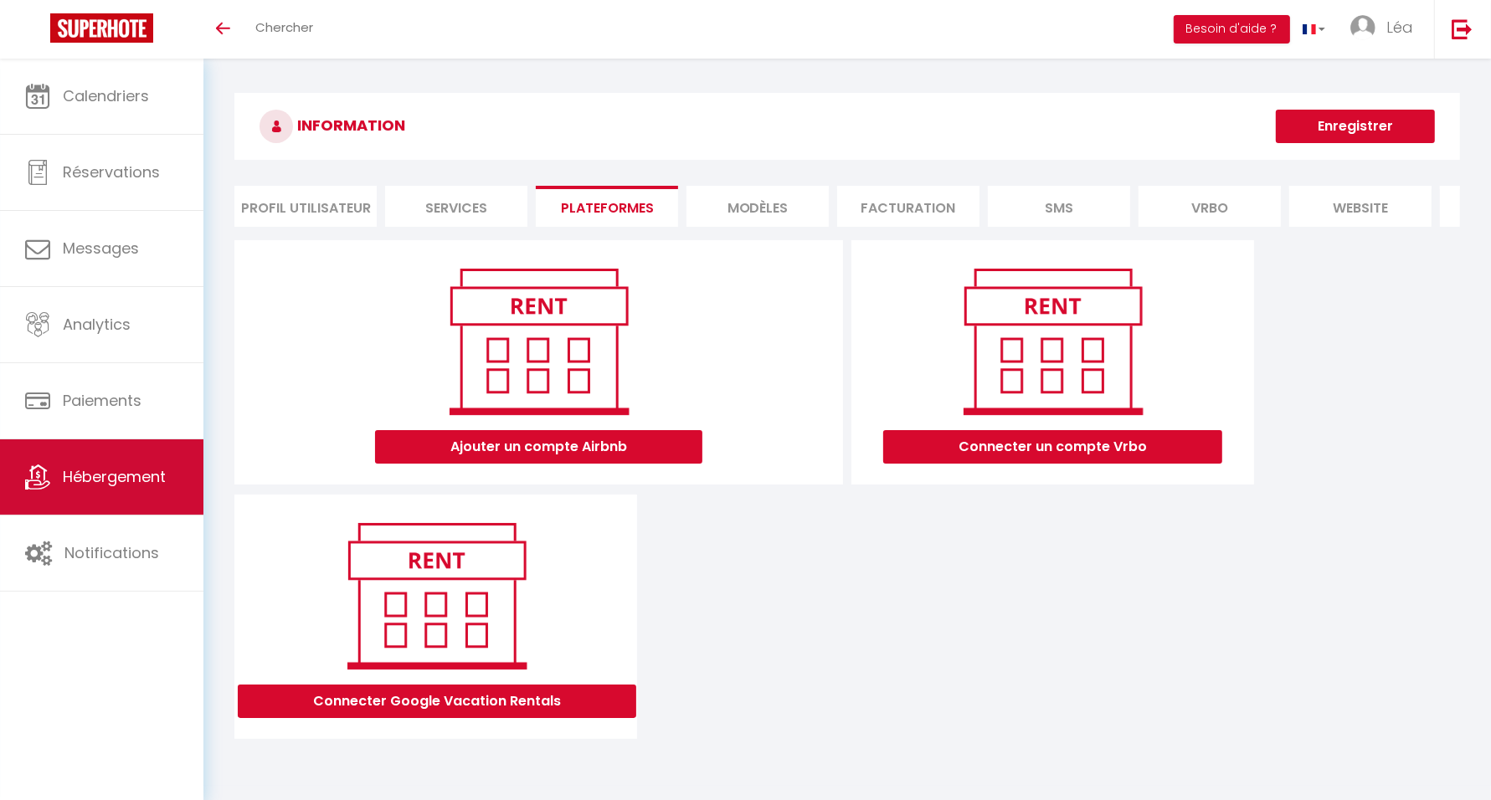
scroll to position [59, 0]
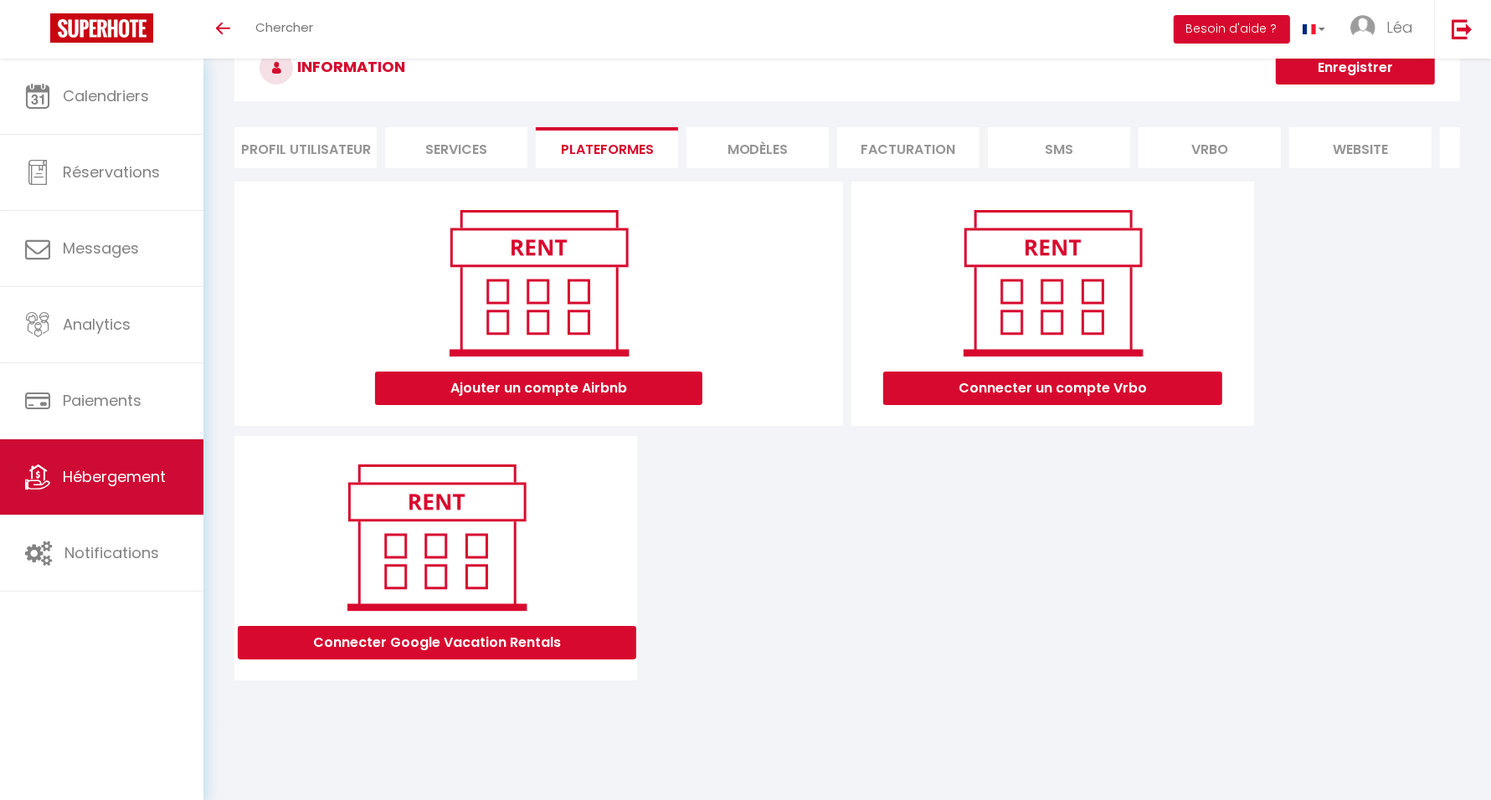
click at [130, 462] on link "Hébergement" at bounding box center [101, 477] width 203 height 75
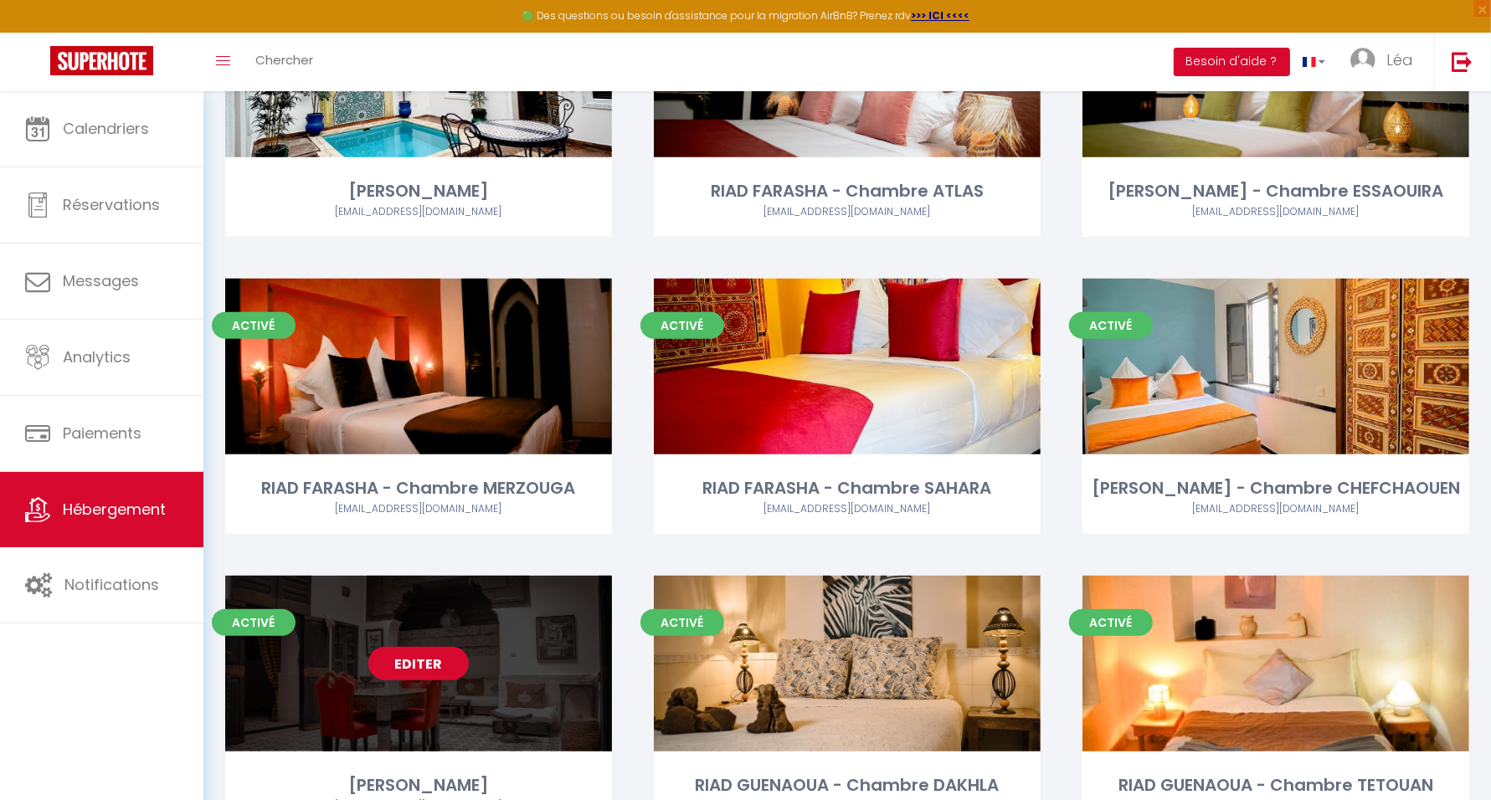
scroll to position [1735, 0]
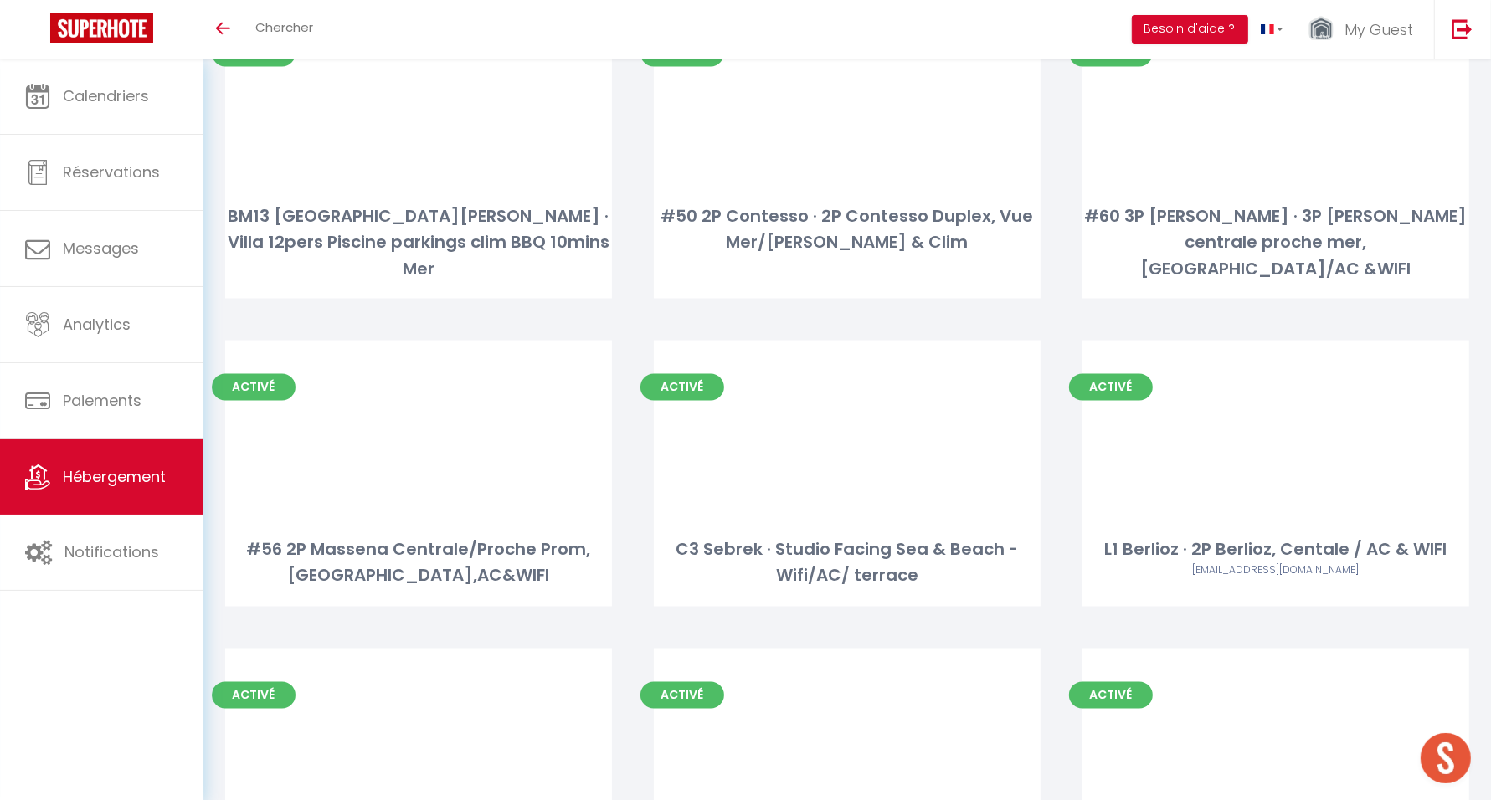
scroll to position [9787, 0]
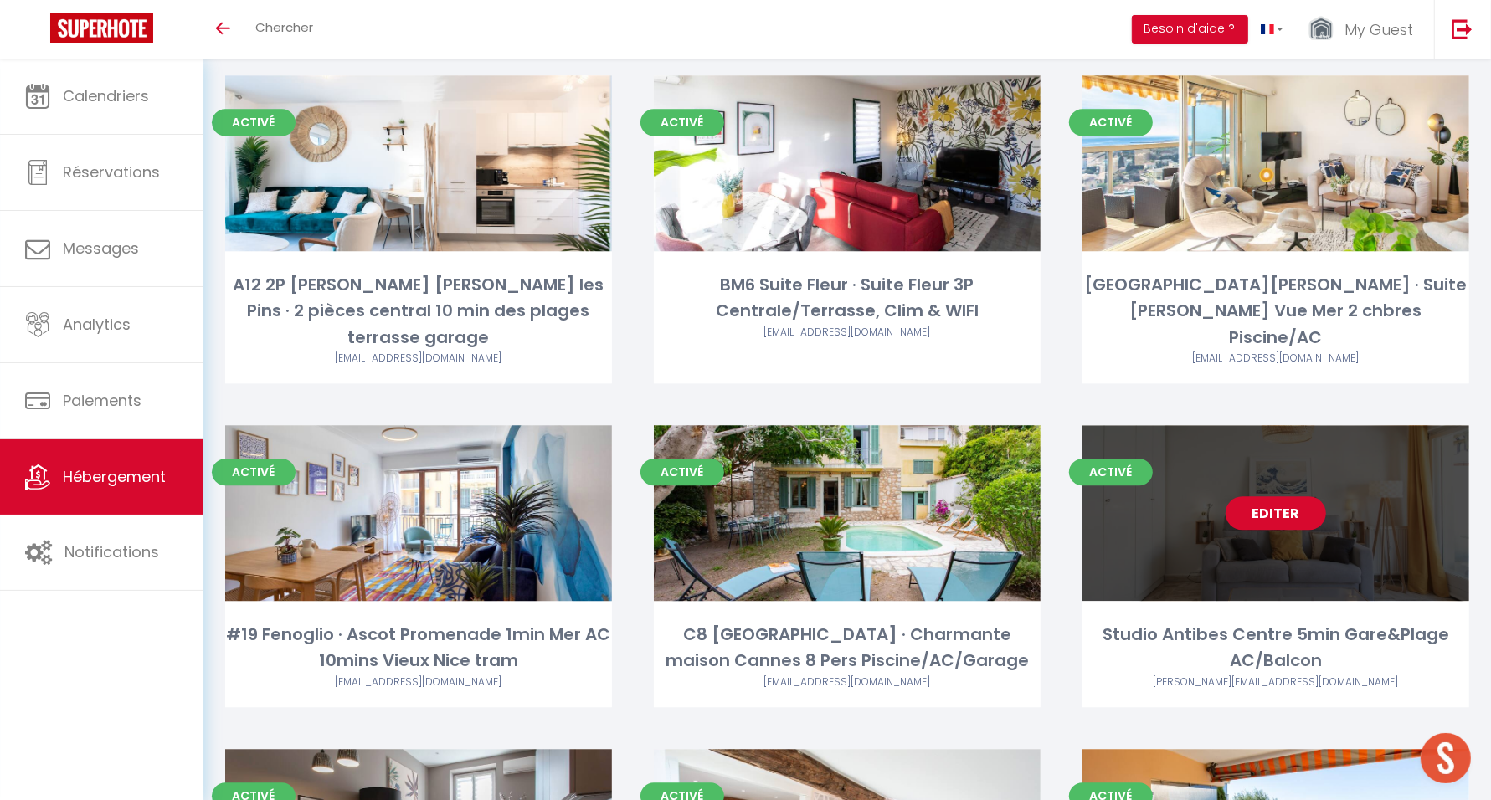
click at [1271, 496] on link "Editer" at bounding box center [1276, 512] width 100 height 33
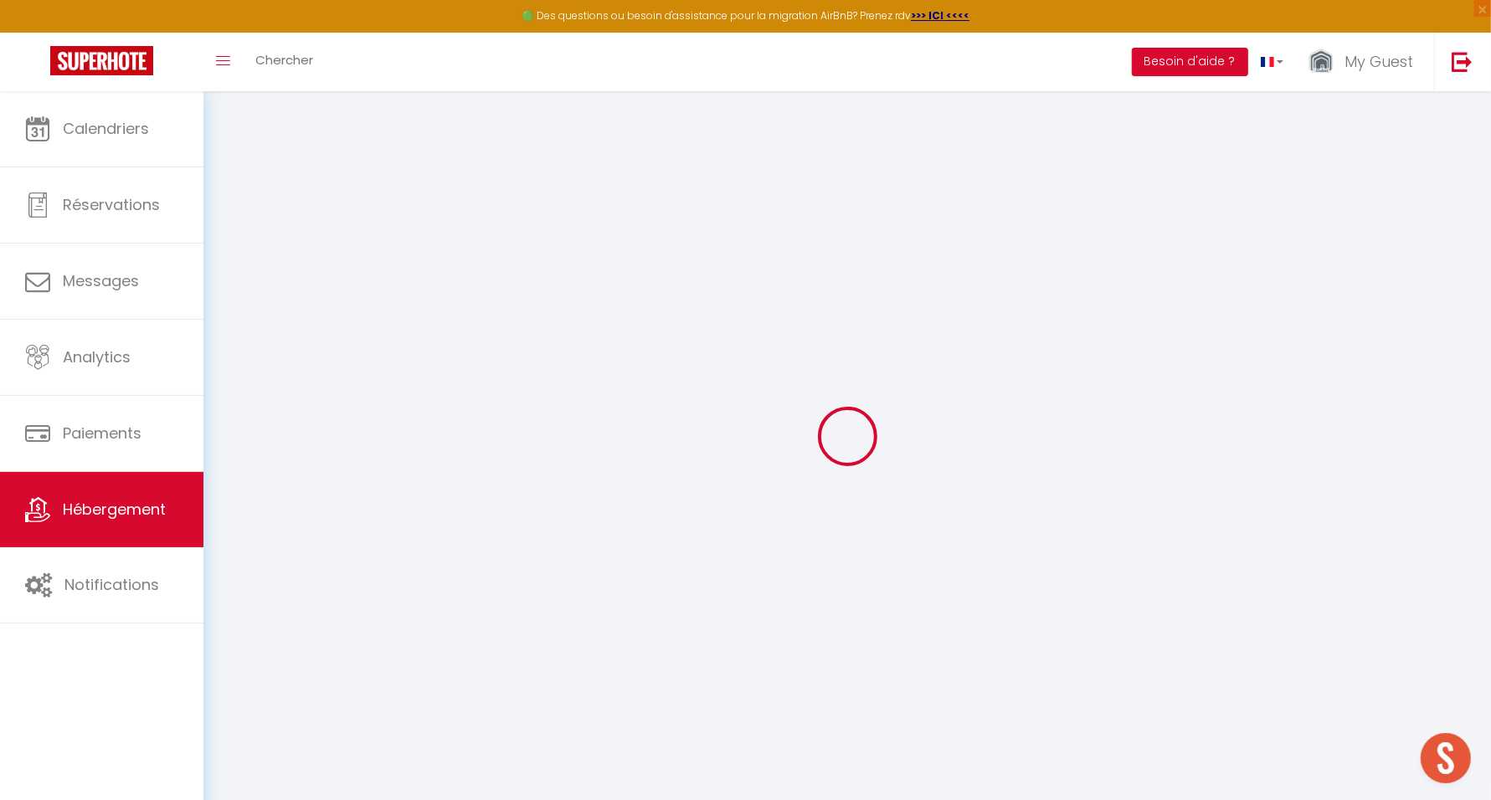
select select "+ 10 %"
select select "+ 15 %"
checkbox input "false"
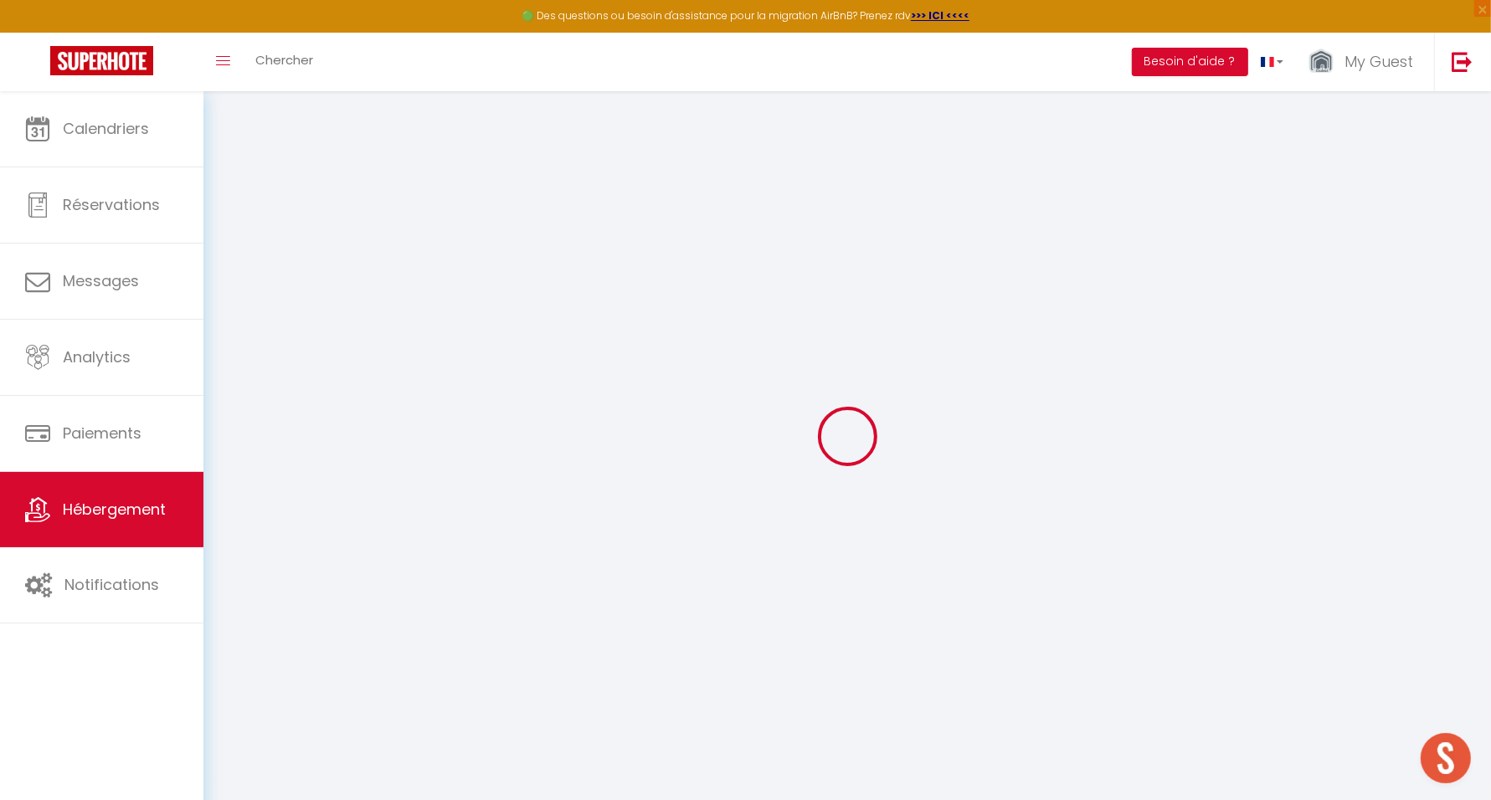
checkbox input "false"
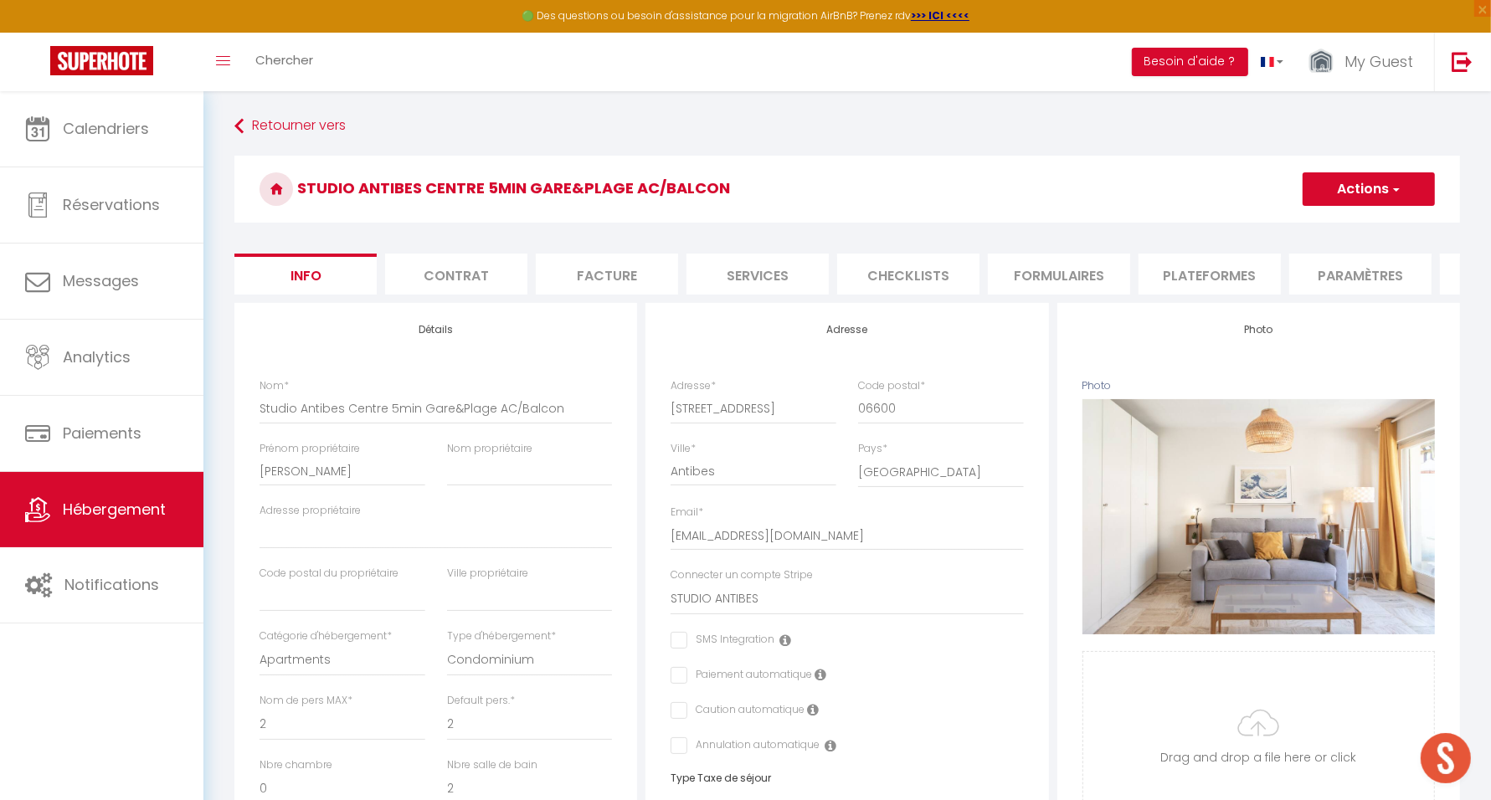
click at [1188, 266] on li "Plateformes" at bounding box center [1210, 274] width 142 height 41
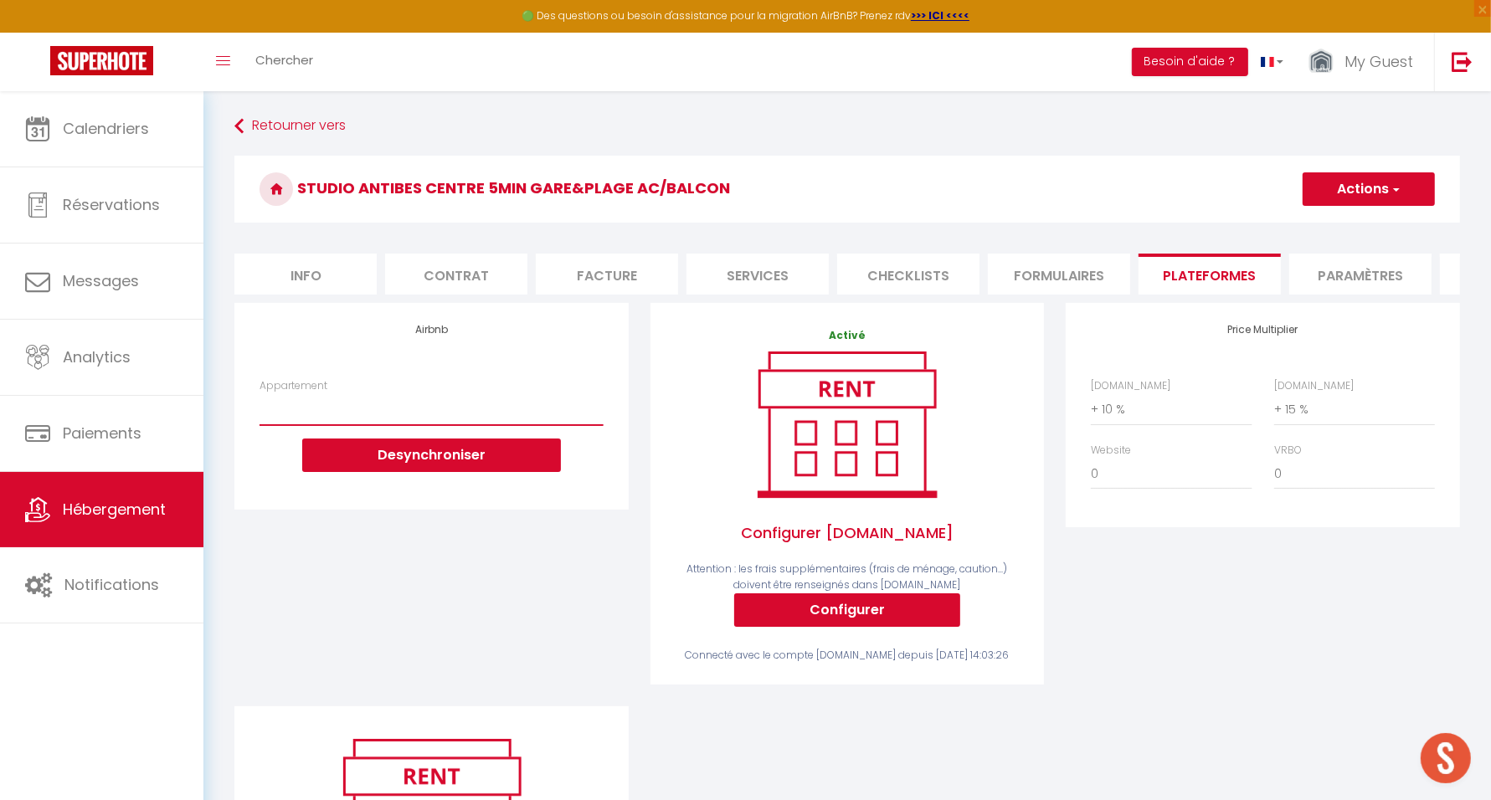
click at [524, 424] on select "BM12 Studio du Lycée · Central balcon à 5mins Vieux Nice & Mer Clim WIFI - mygu…" at bounding box center [431, 409] width 343 height 32
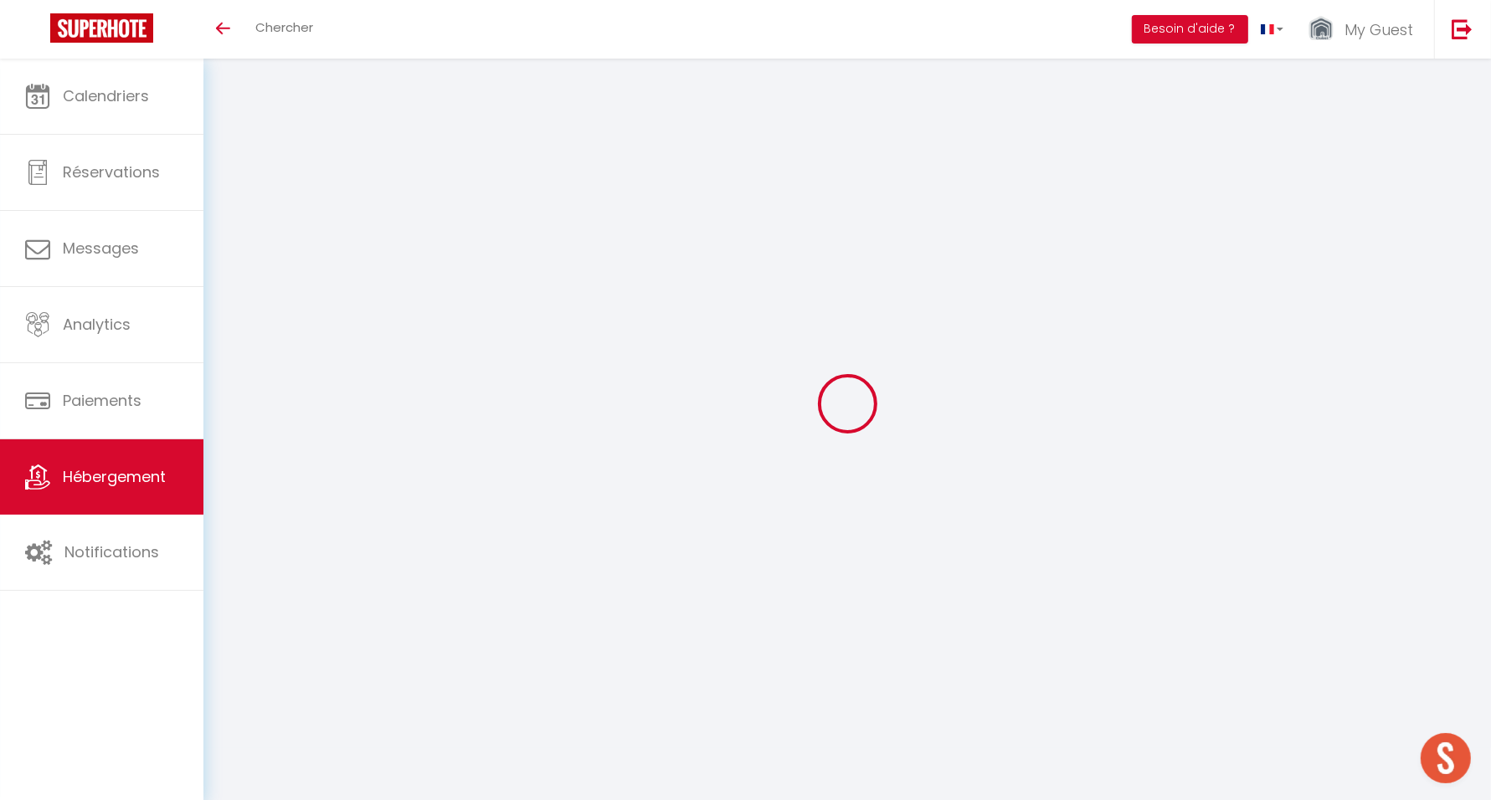
select select "+ 10 %"
select select "+ 15 %"
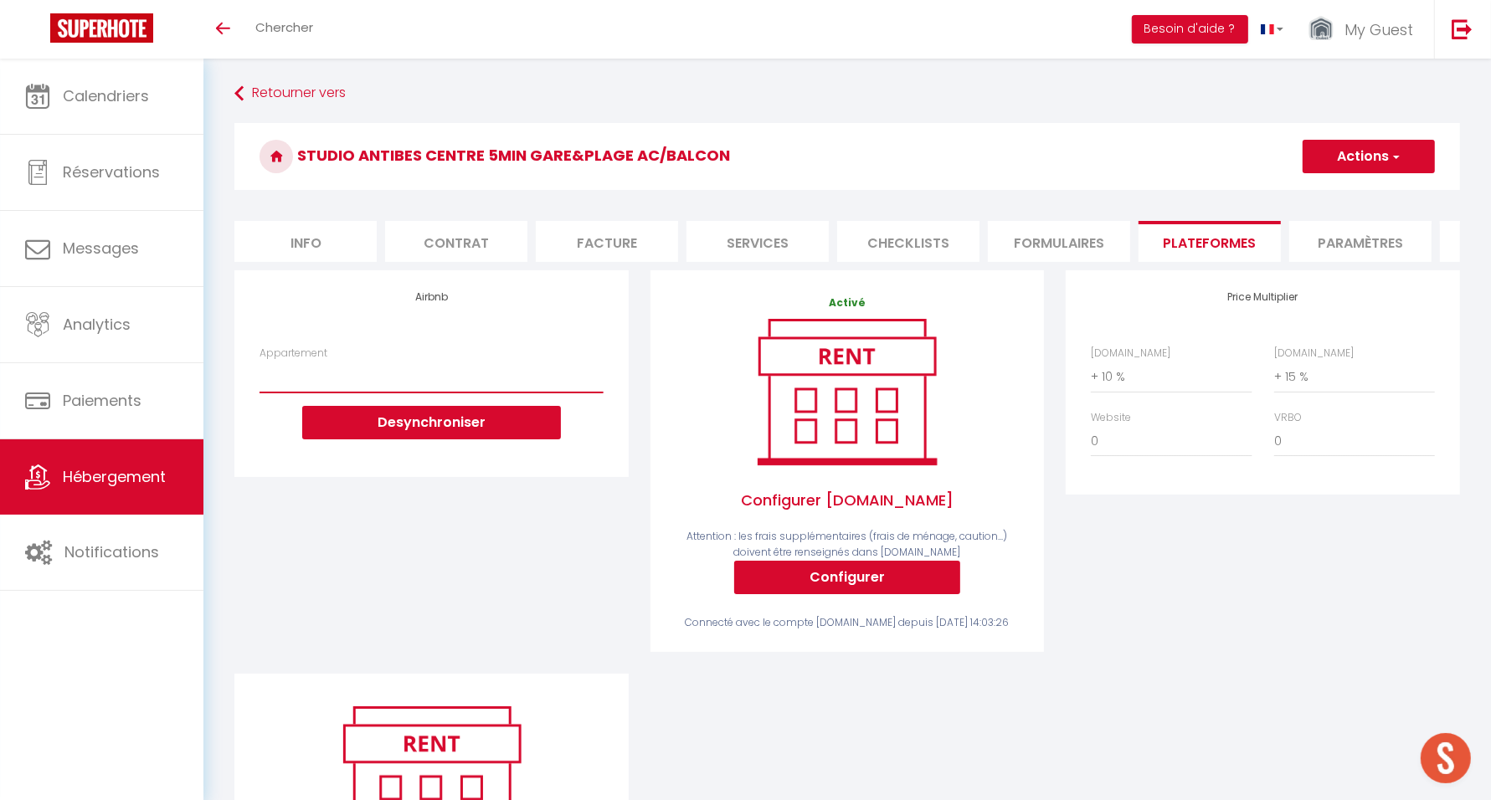
click at [412, 393] on select "BM12 Studio du Lycée · Central balcon à 5mins Vieux Nice & Mer Clim WIFI - [EMA…" at bounding box center [431, 377] width 343 height 32
click at [336, 579] on div "Airbnb Appartement BM12 Studio du Lycée · Central balcon à 5mins Vieux Nice & M…" at bounding box center [432, 472] width 416 height 404
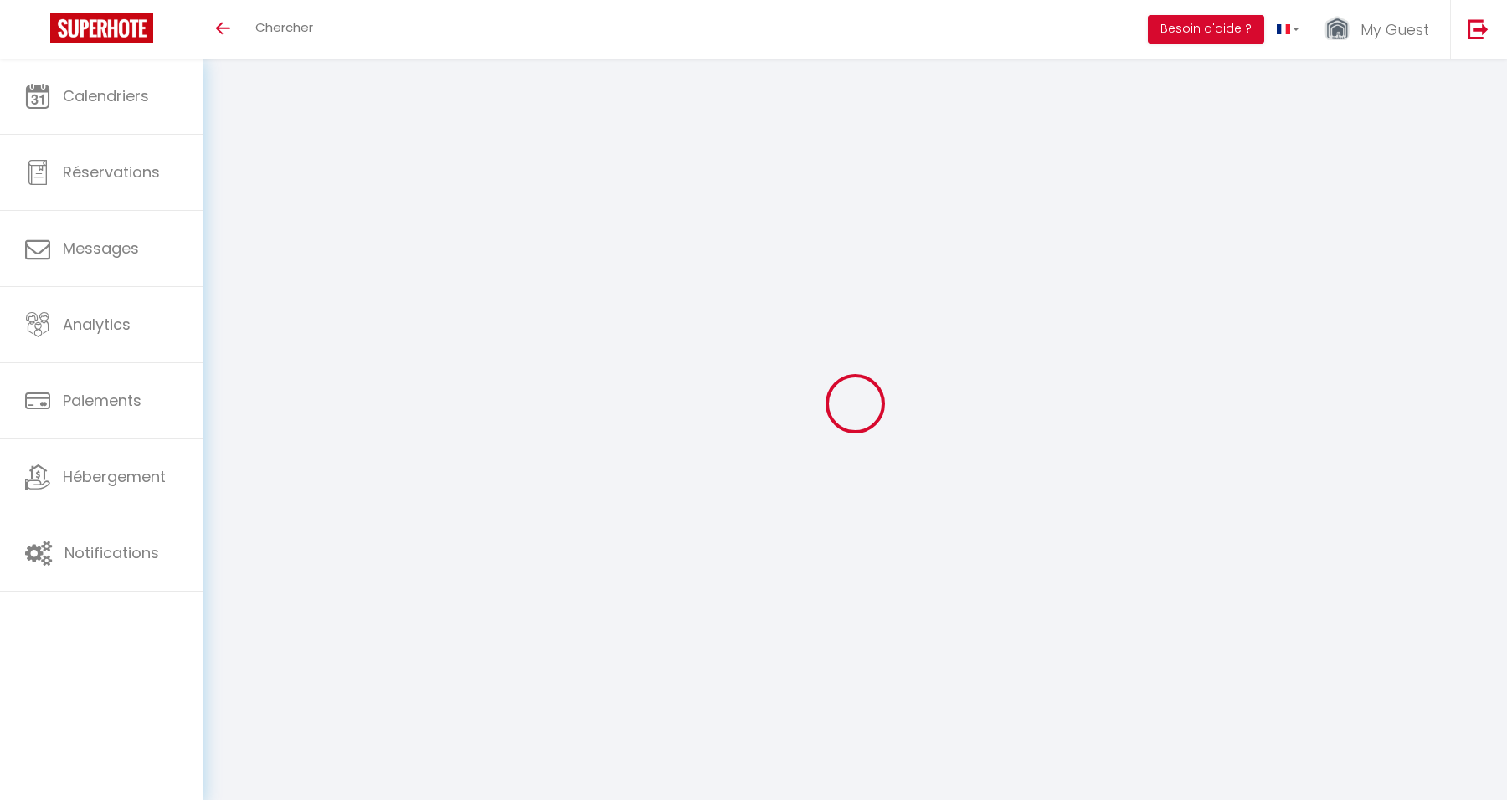
scroll to position [59, 0]
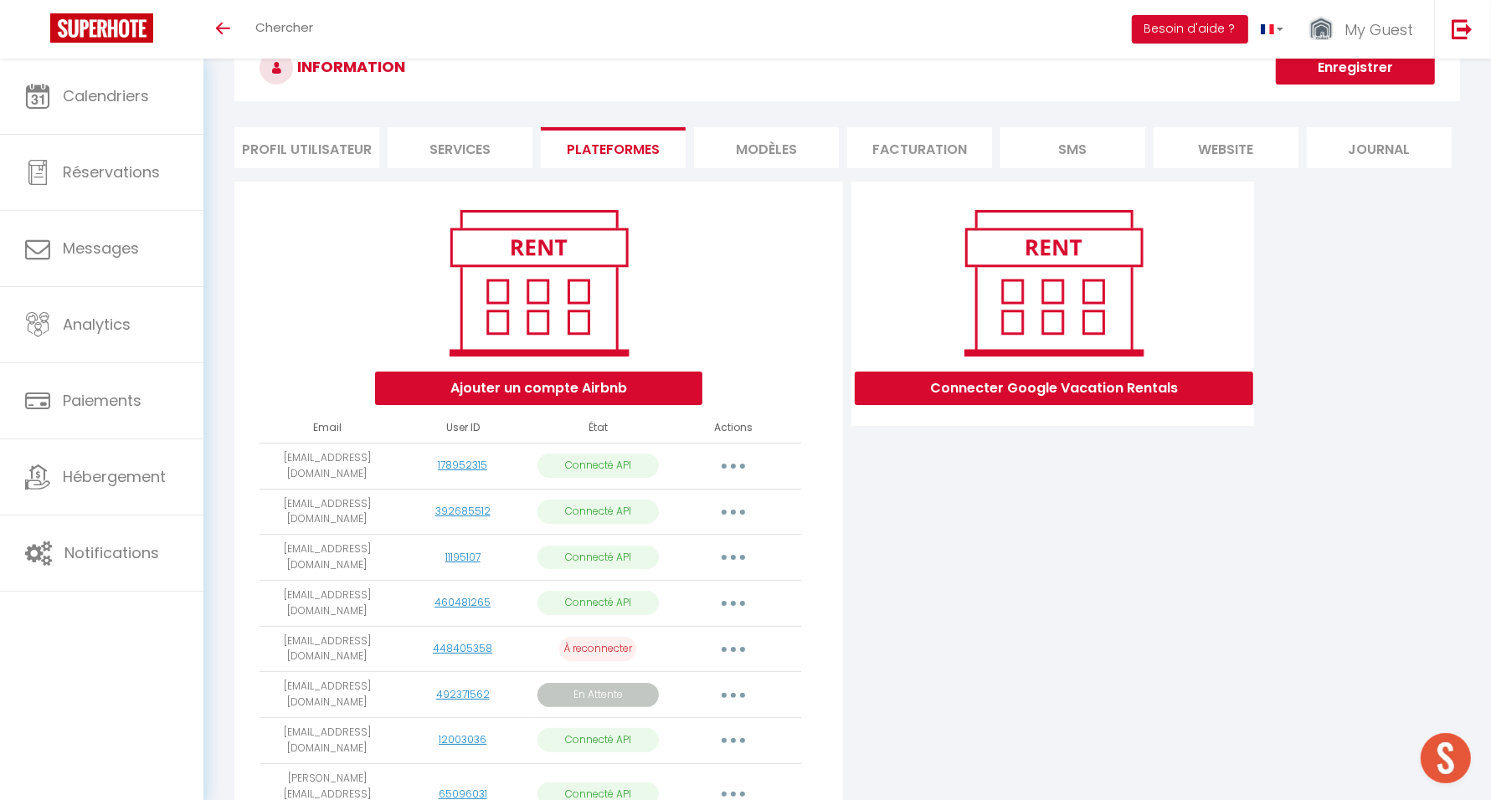
click at [733, 693] on icon "button" at bounding box center [733, 695] width 5 height 5
click at [699, 753] on link "Importer les appartements" at bounding box center [658, 763] width 188 height 28
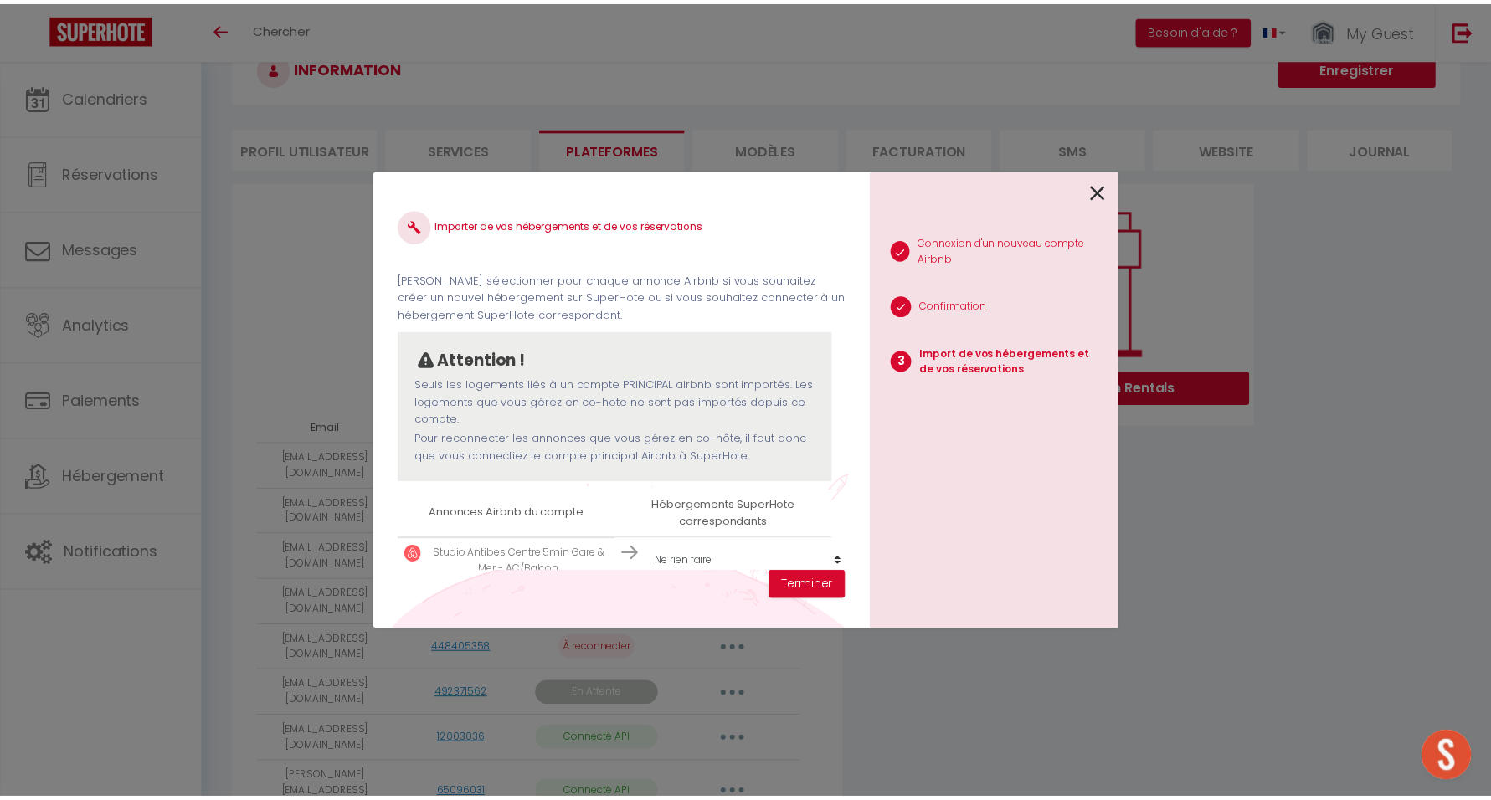
scroll to position [40, 0]
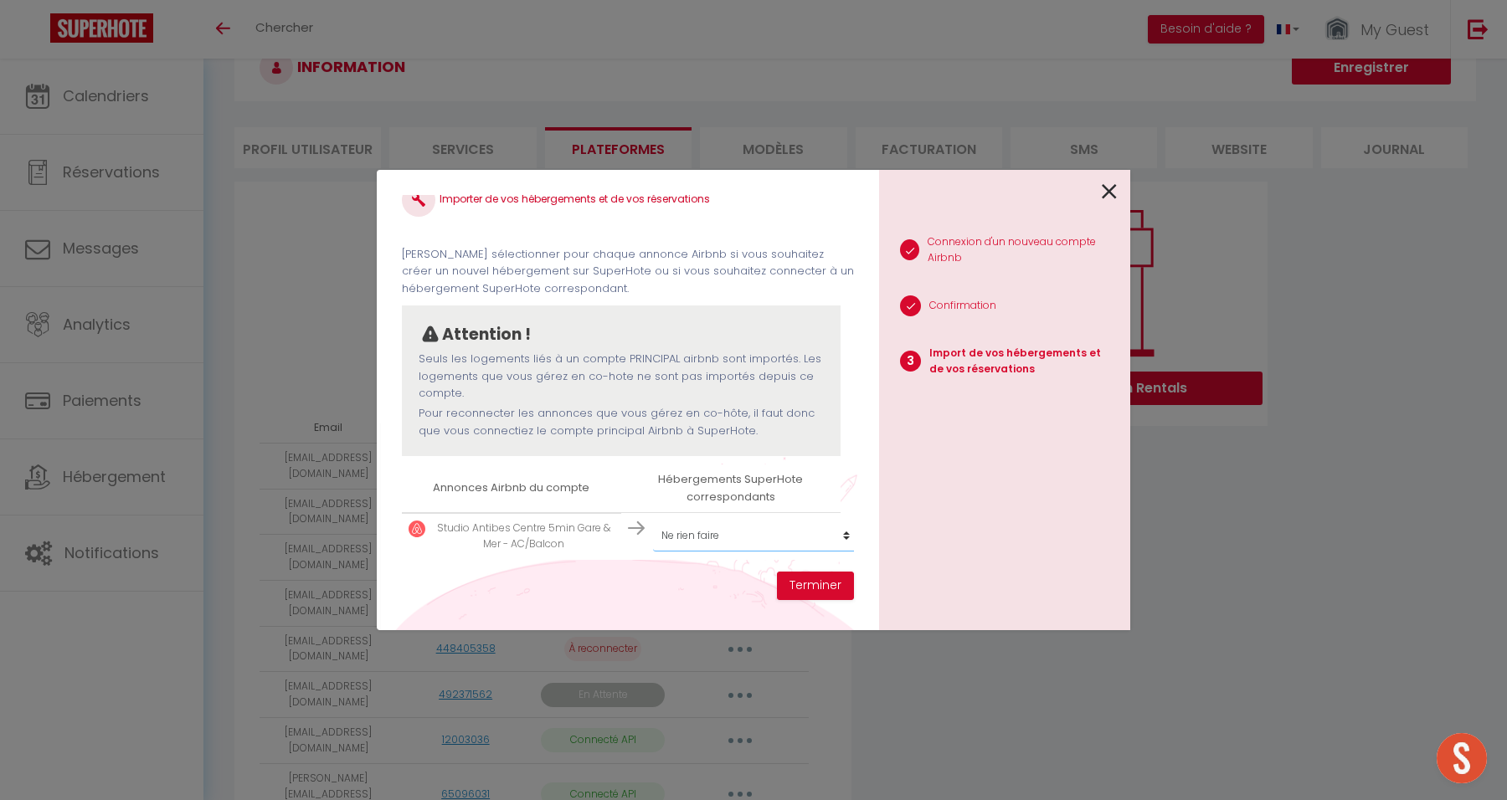
click at [677, 526] on select "Créer un nouvel hébergement Ne rien faire #8 Suite Promenade Face Mer · Suite P…" at bounding box center [756, 536] width 206 height 32
select select
click at [1114, 187] on icon at bounding box center [1109, 191] width 15 height 25
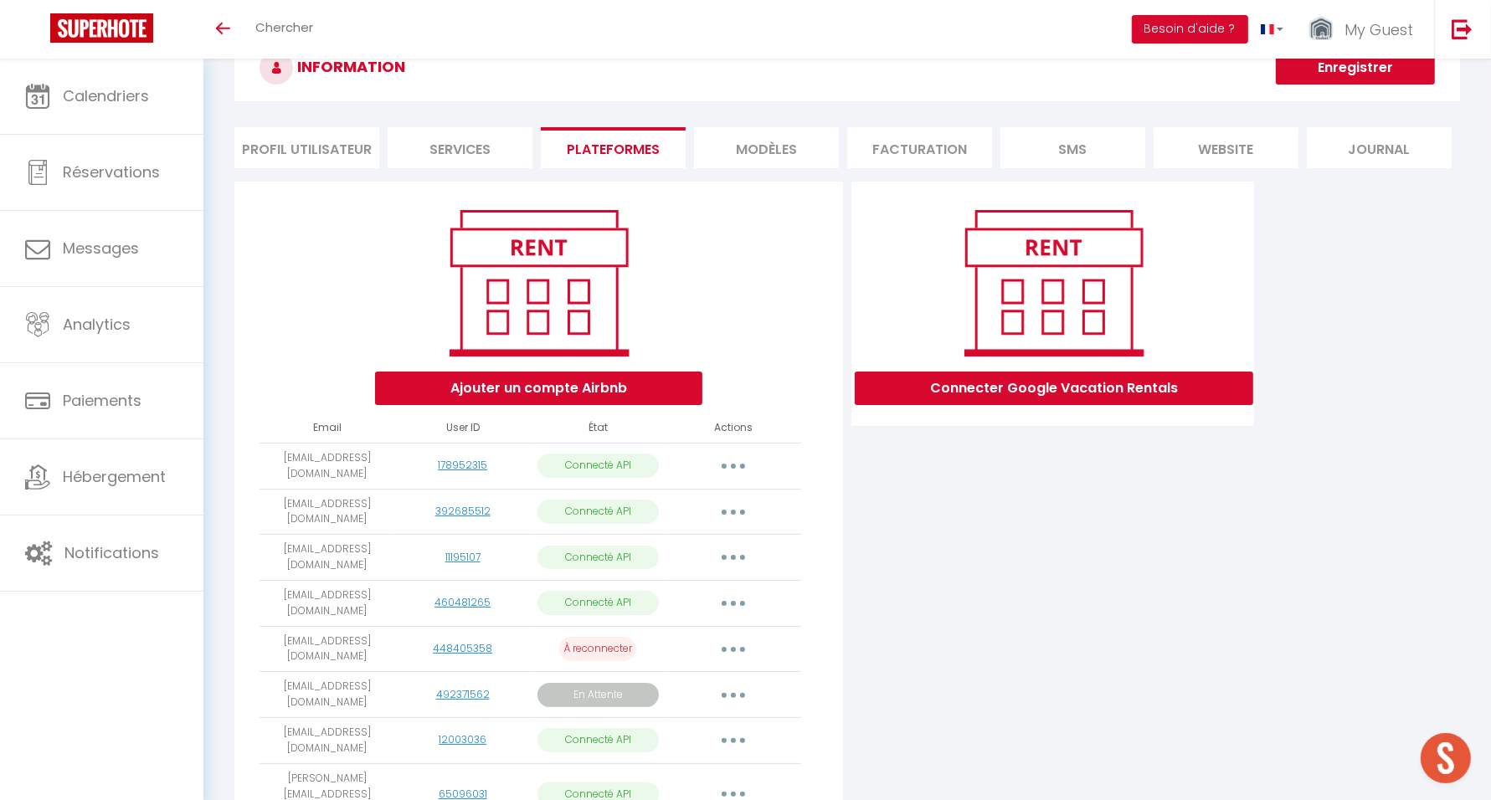
click at [744, 689] on button "button" at bounding box center [733, 694] width 47 height 27
click at [628, 754] on link "Importer les appartements" at bounding box center [658, 763] width 188 height 28
select select
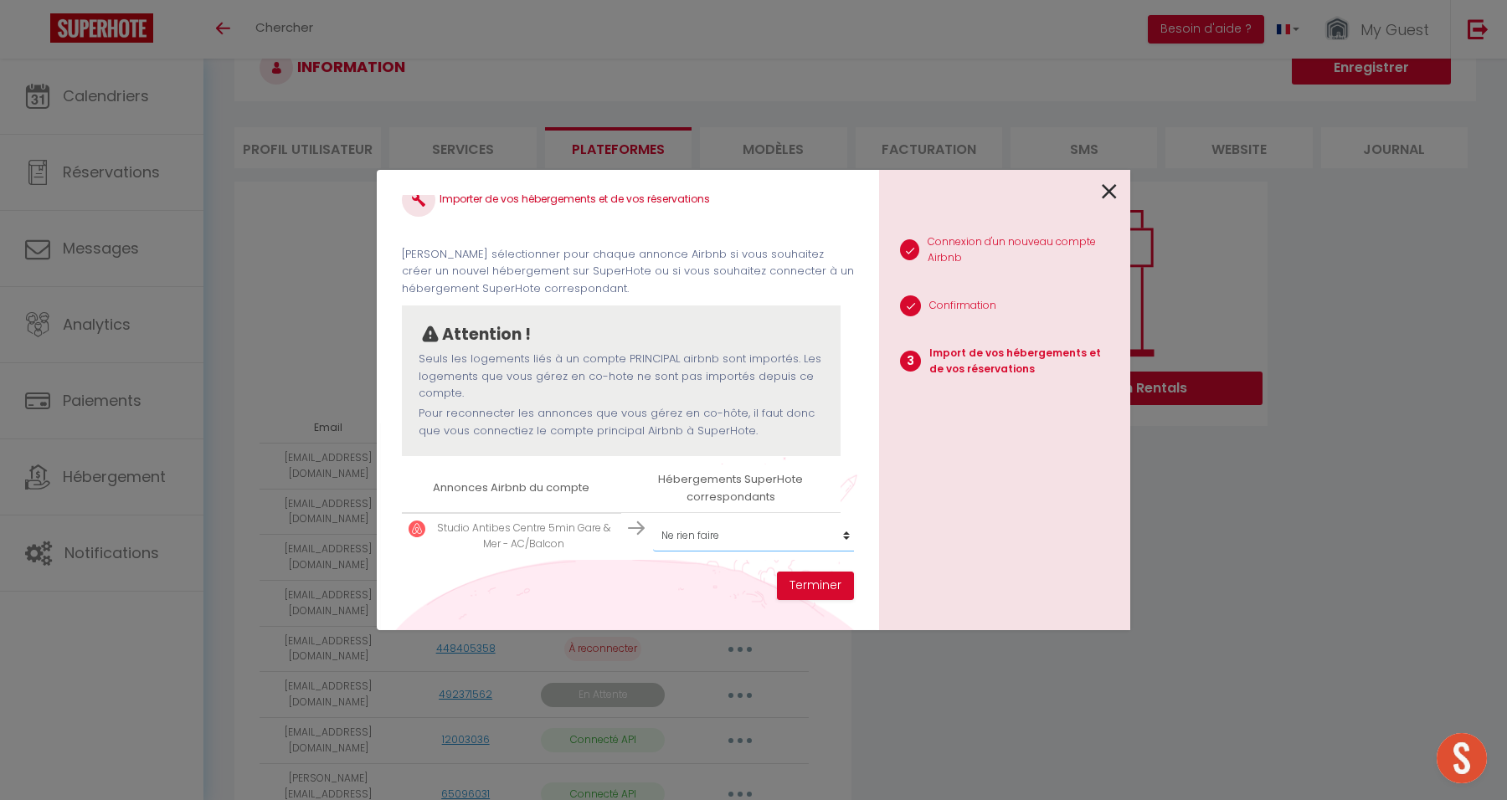
click at [691, 520] on select "Créer un nouvel hébergement Ne rien faire #8 Suite Promenade Face Mer · Suite P…" at bounding box center [756, 536] width 206 height 32
click at [693, 526] on select "Créer un nouvel hébergement Ne rien faire #8 Suite Promenade Face Mer · Suite P…" at bounding box center [756, 536] width 206 height 32
drag, startPoint x: 1110, startPoint y: 185, endPoint x: 1084, endPoint y: 186, distance: 26.0
click at [1110, 186] on icon at bounding box center [1109, 191] width 15 height 25
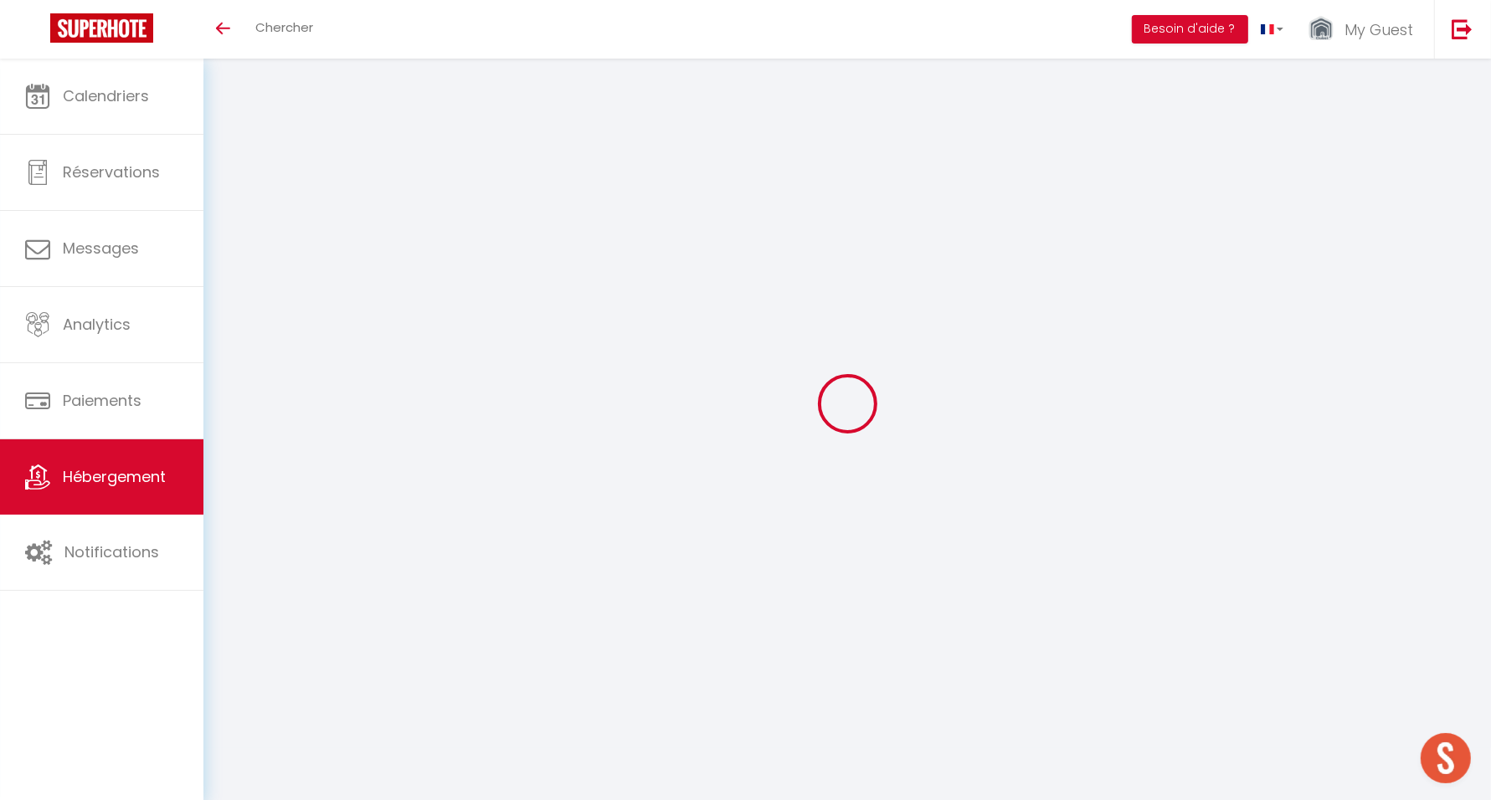
select select "+ 10 %"
select select "+ 15 %"
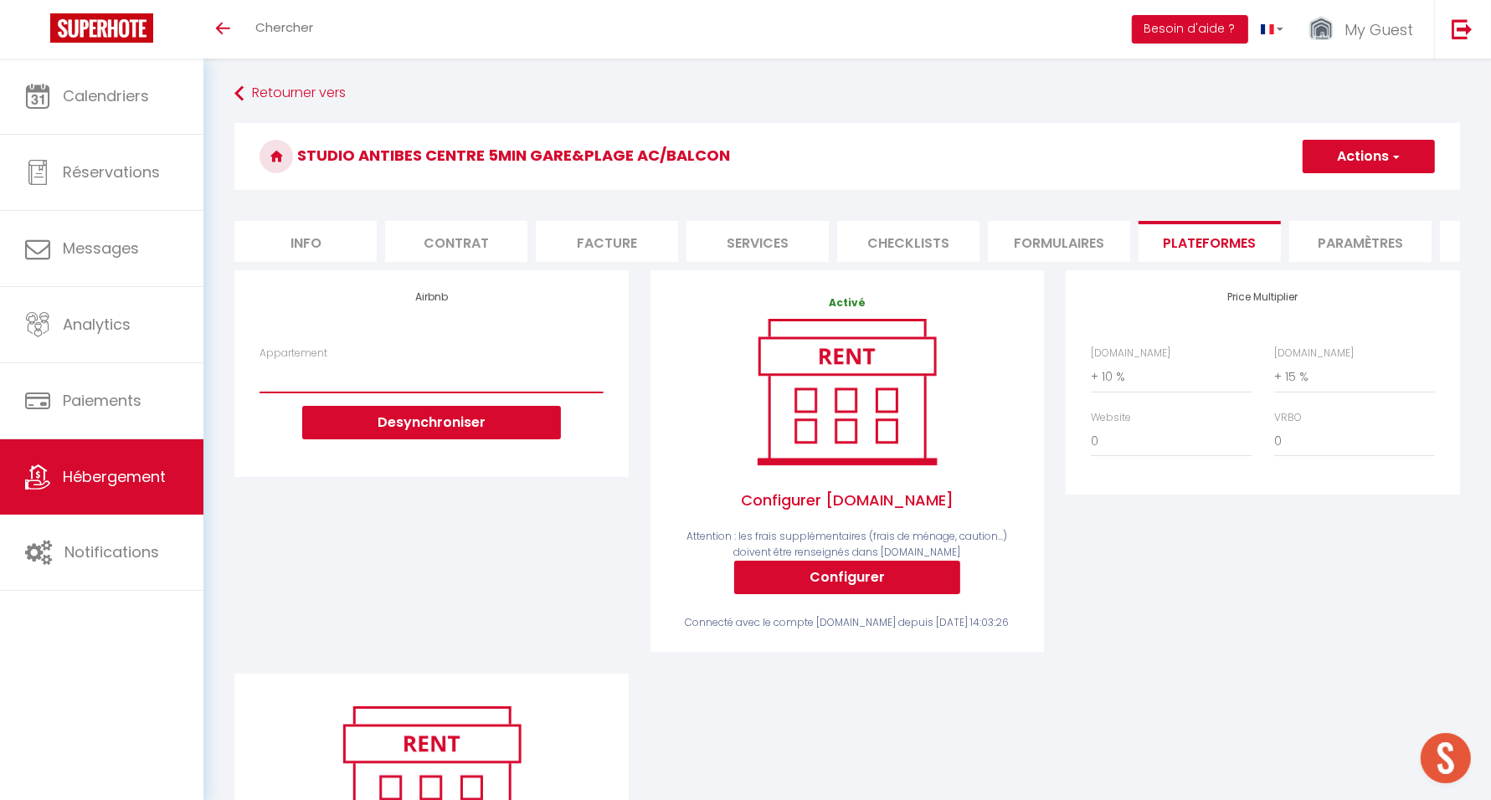
click at [371, 393] on select "BM12 Studio du [GEOGRAPHIC_DATA] à 5mins Vieux Nice & Mer Clim WIFI - [EMAIL_AD…" at bounding box center [431, 377] width 343 height 32
click at [375, 476] on div "Airbnb Appartement BM12 Studio du [GEOGRAPHIC_DATA] à 5mins Vieux Nice & Mer Cl…" at bounding box center [430, 373] width 393 height 206
click at [595, 393] on select "BM12 Studio du Lycée · Central balcon à 5mins Vieux Nice & Mer Clim WIFI - [EMA…" at bounding box center [431, 377] width 343 height 32
click at [563, 476] on div "Airbnb Appartement BM12 Studio du Lycée · Central balcon à 5mins Vieux Nice & M…" at bounding box center [430, 373] width 393 height 206
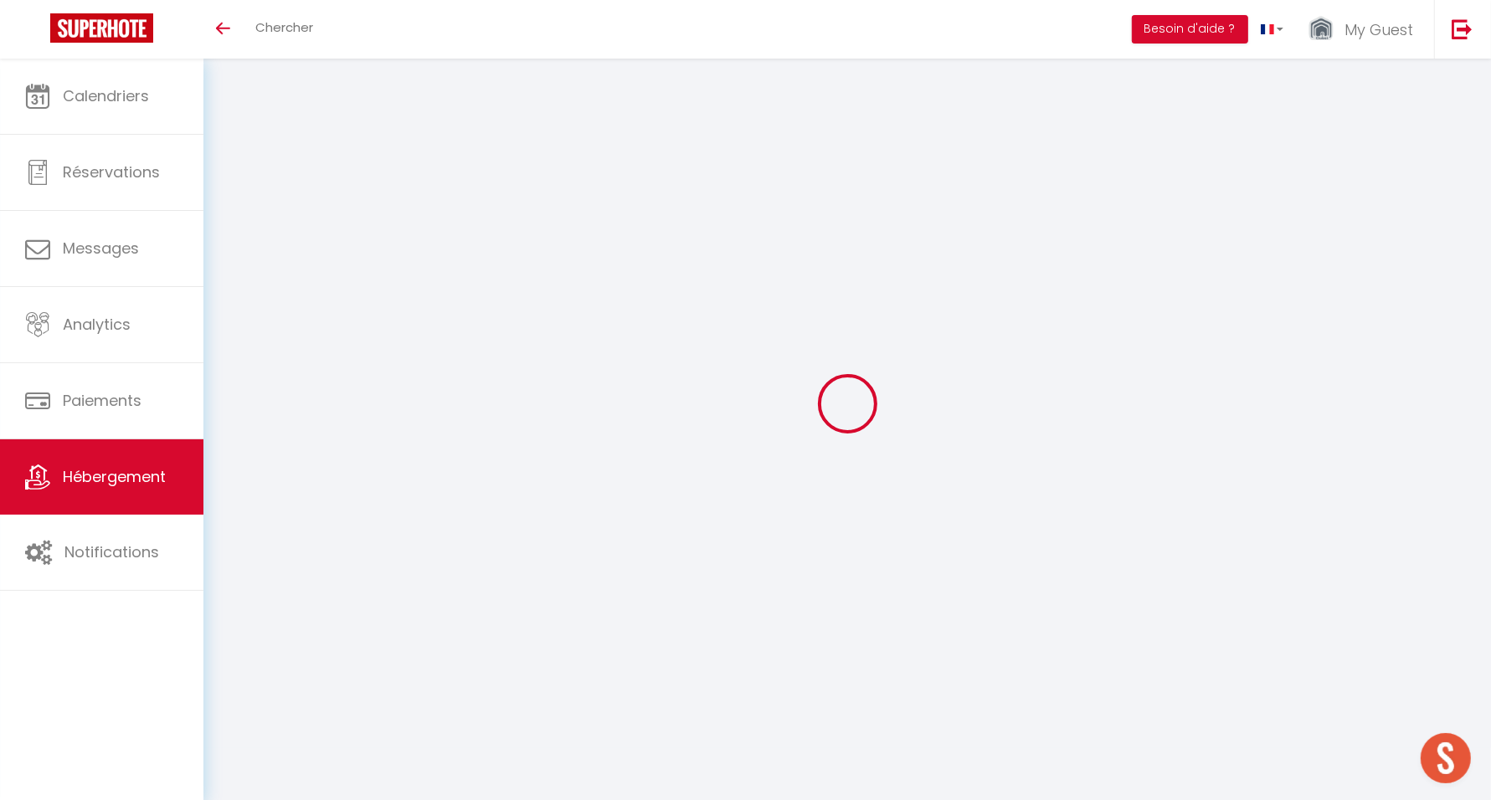
select select "+ 10 %"
select select "+ 15 %"
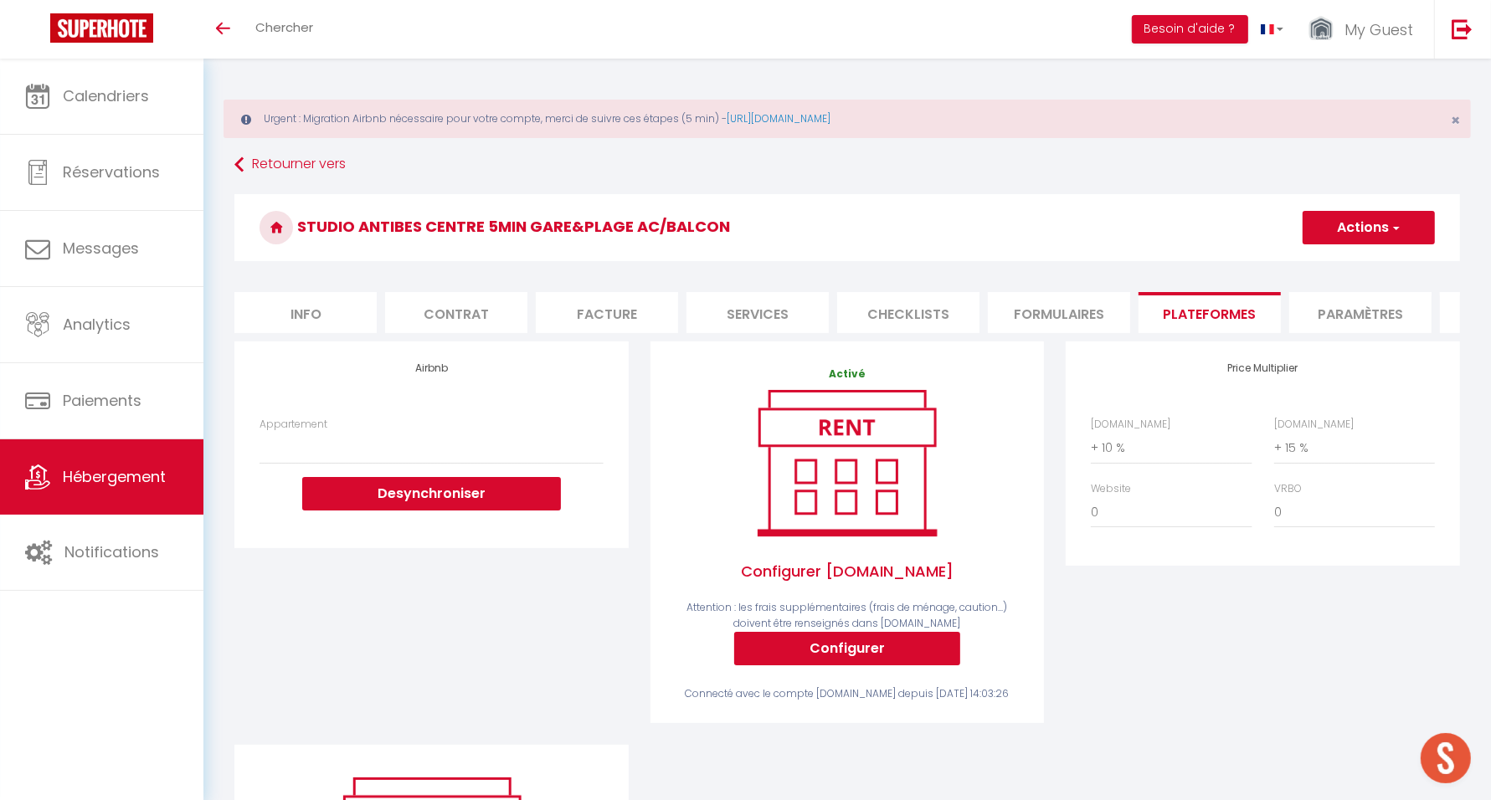
click at [107, 484] on span "Hébergement" at bounding box center [114, 476] width 103 height 21
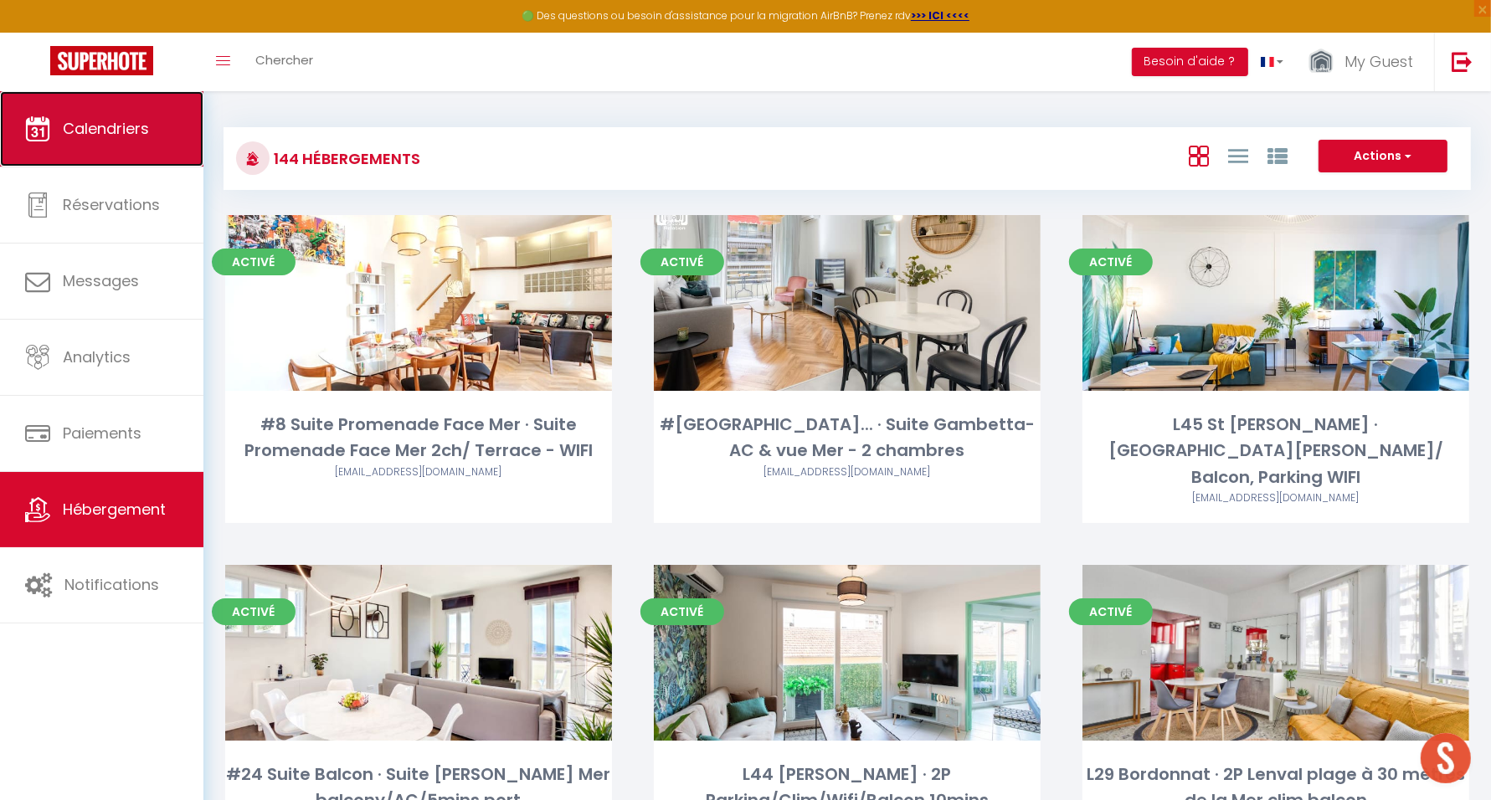
click at [56, 122] on link "Calendriers" at bounding box center [101, 128] width 203 height 75
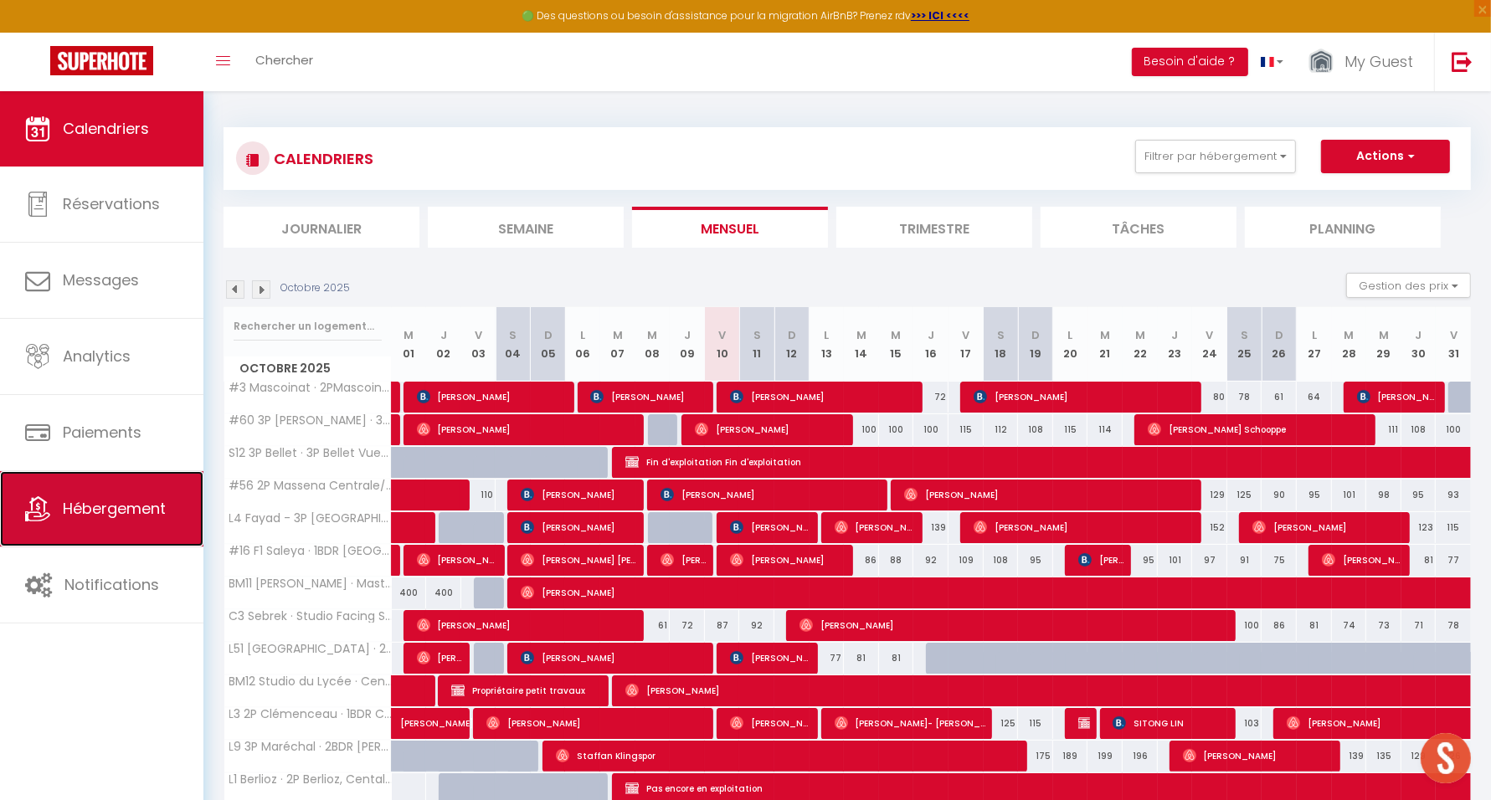
click at [104, 503] on span "Hébergement" at bounding box center [114, 508] width 103 height 21
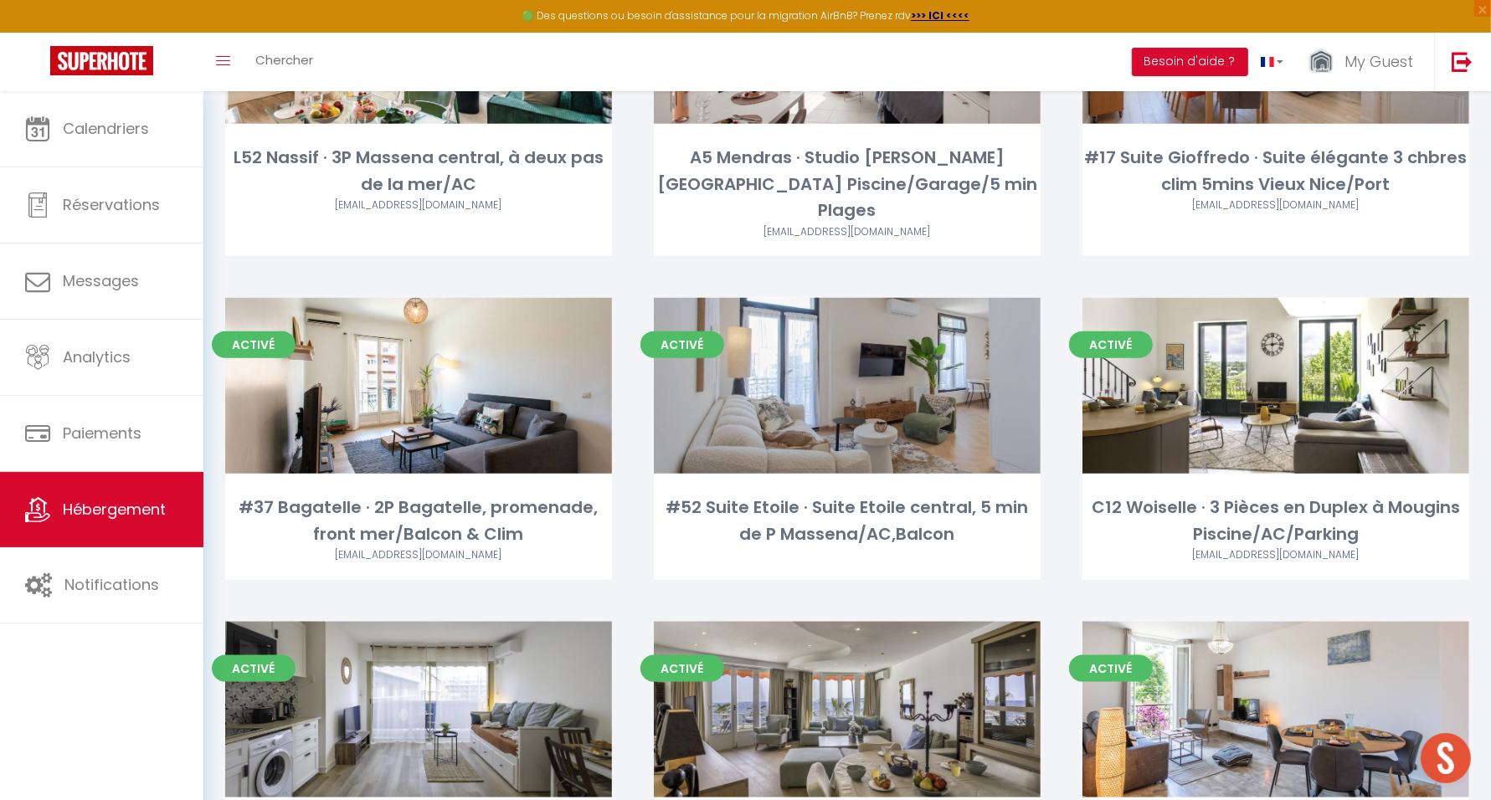
scroll to position [9736, 0]
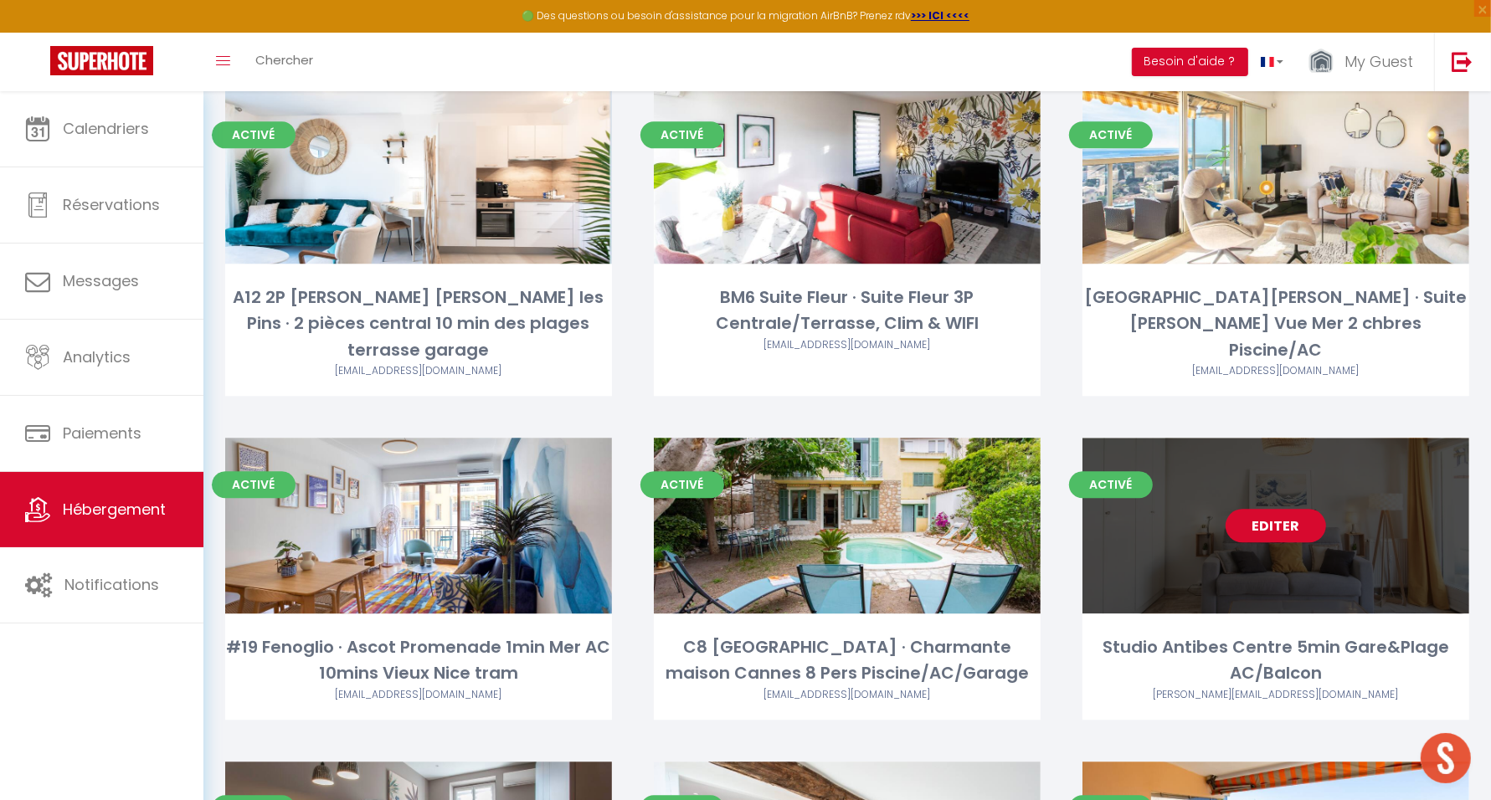
click at [1267, 509] on link "Editer" at bounding box center [1276, 525] width 100 height 33
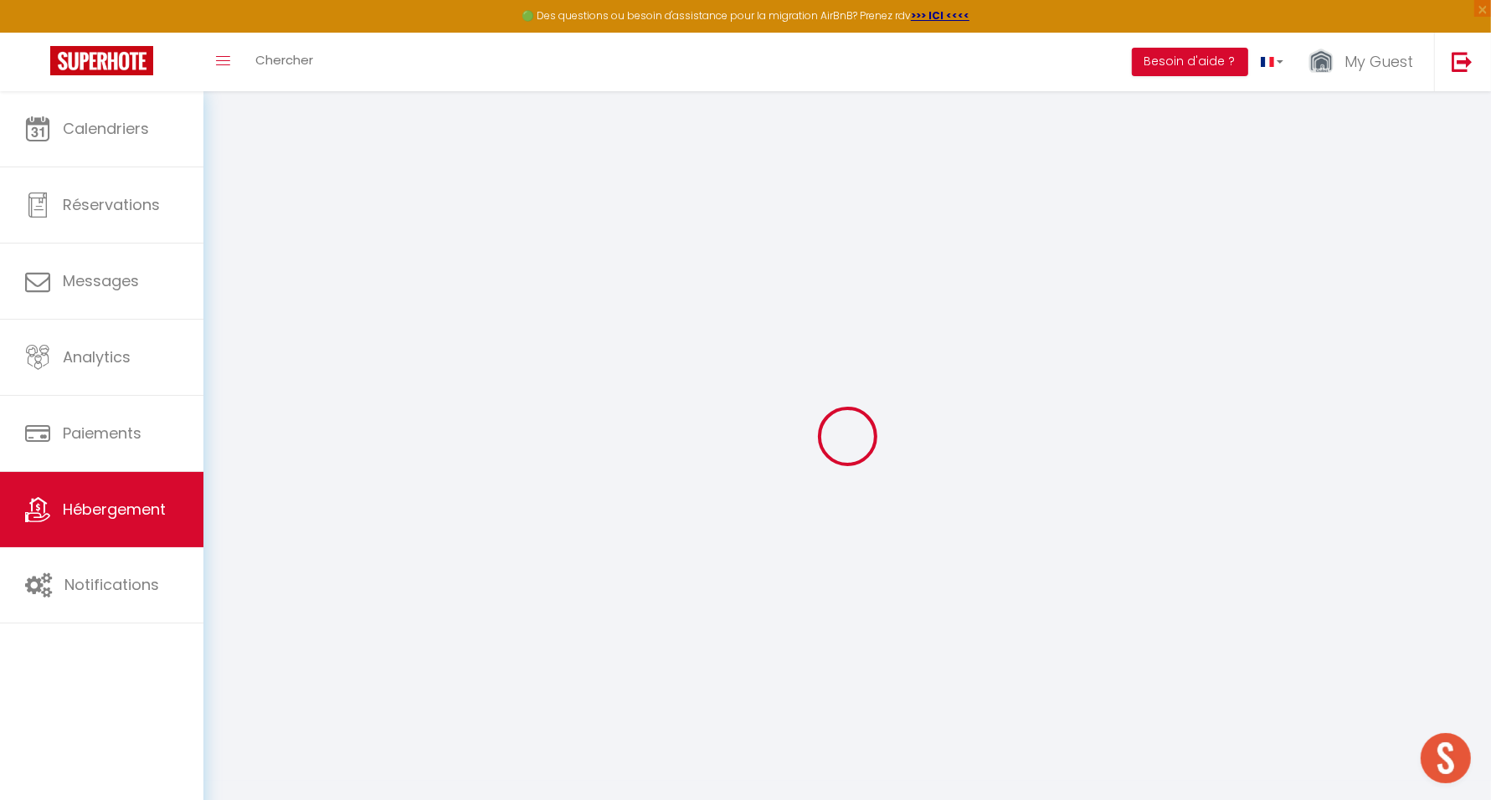
select select "+ 10 %"
select select "+ 15 %"
checkbox input "false"
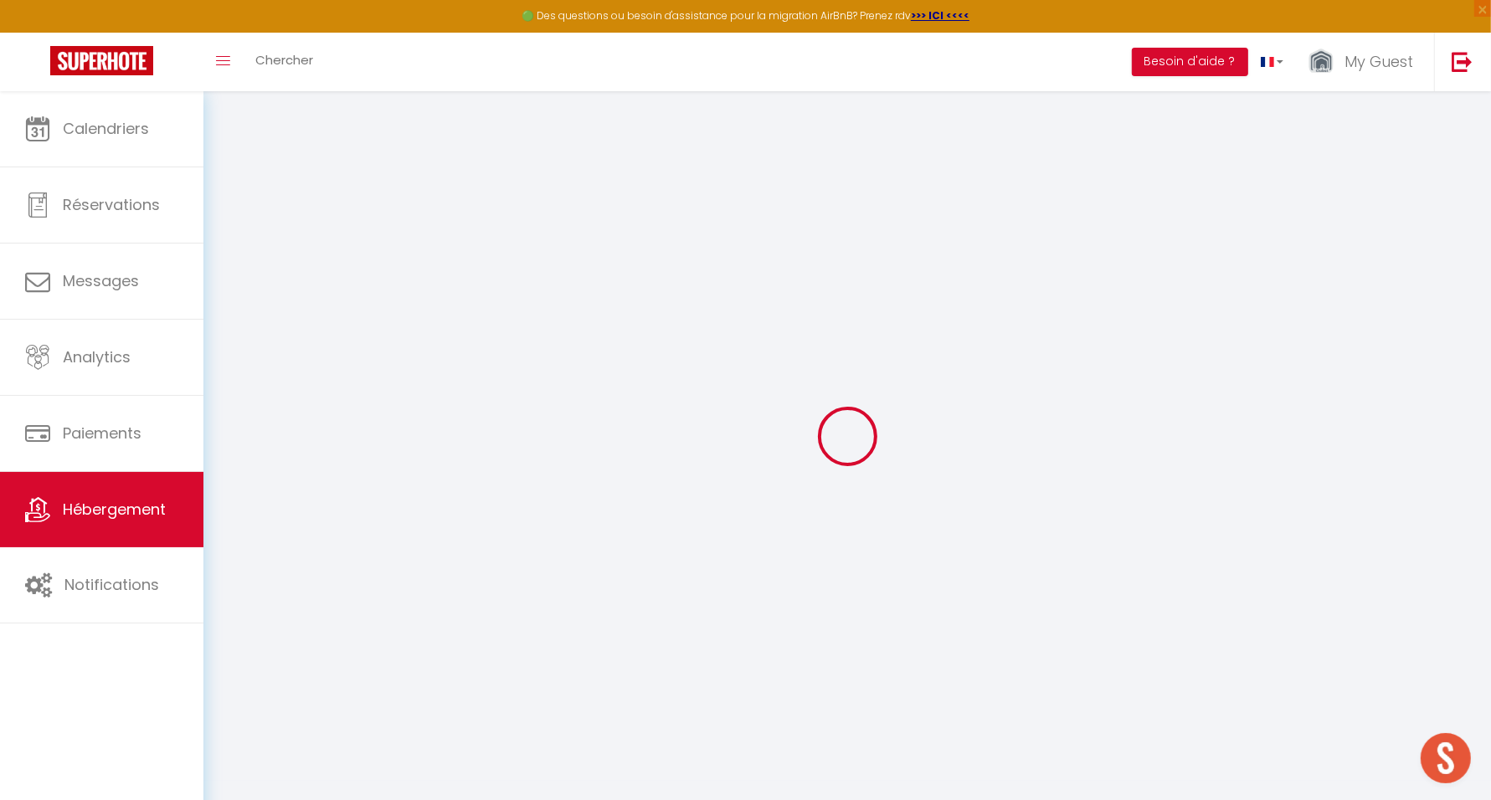
checkbox input "false"
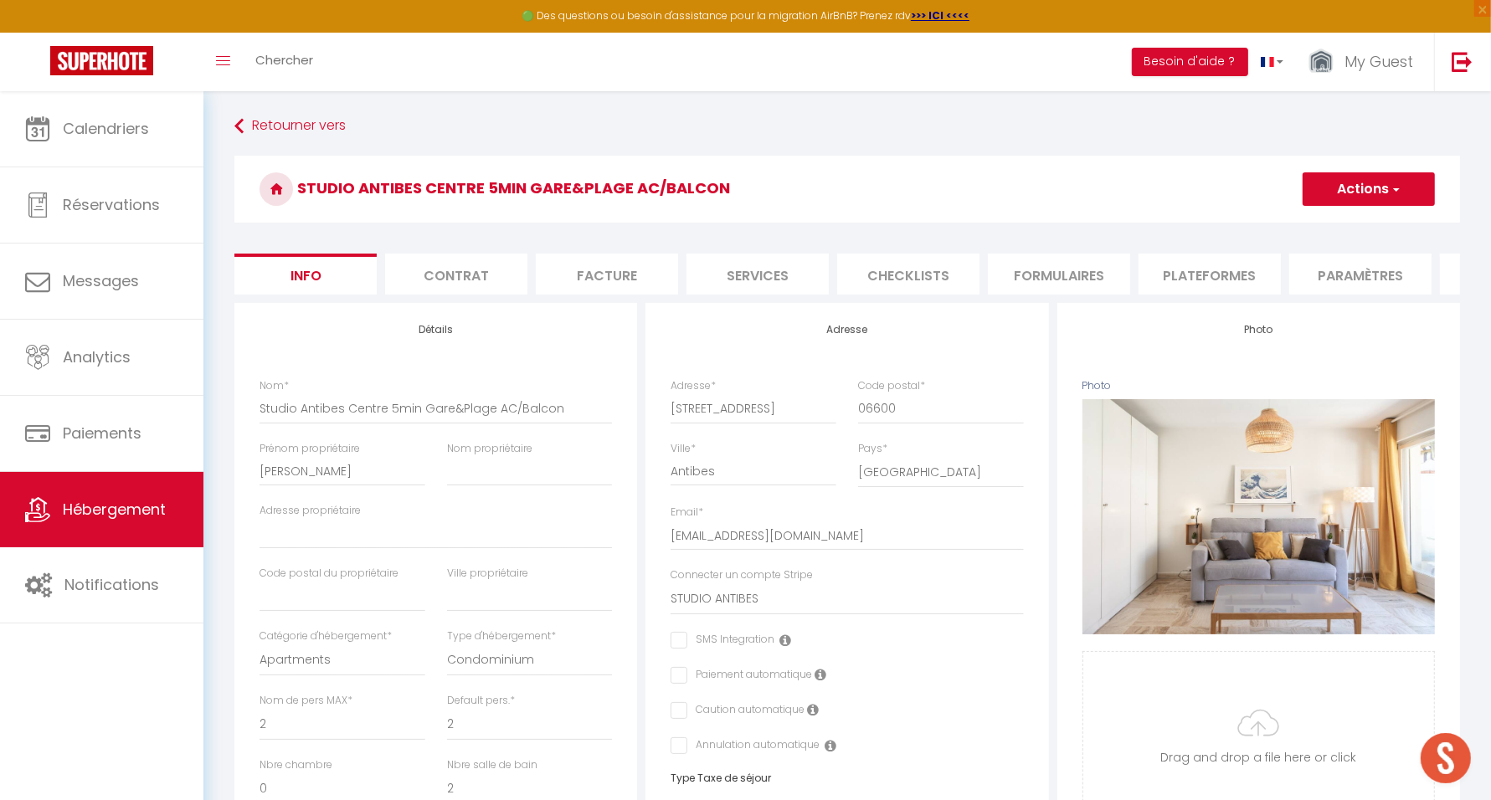
checkbox input "false"
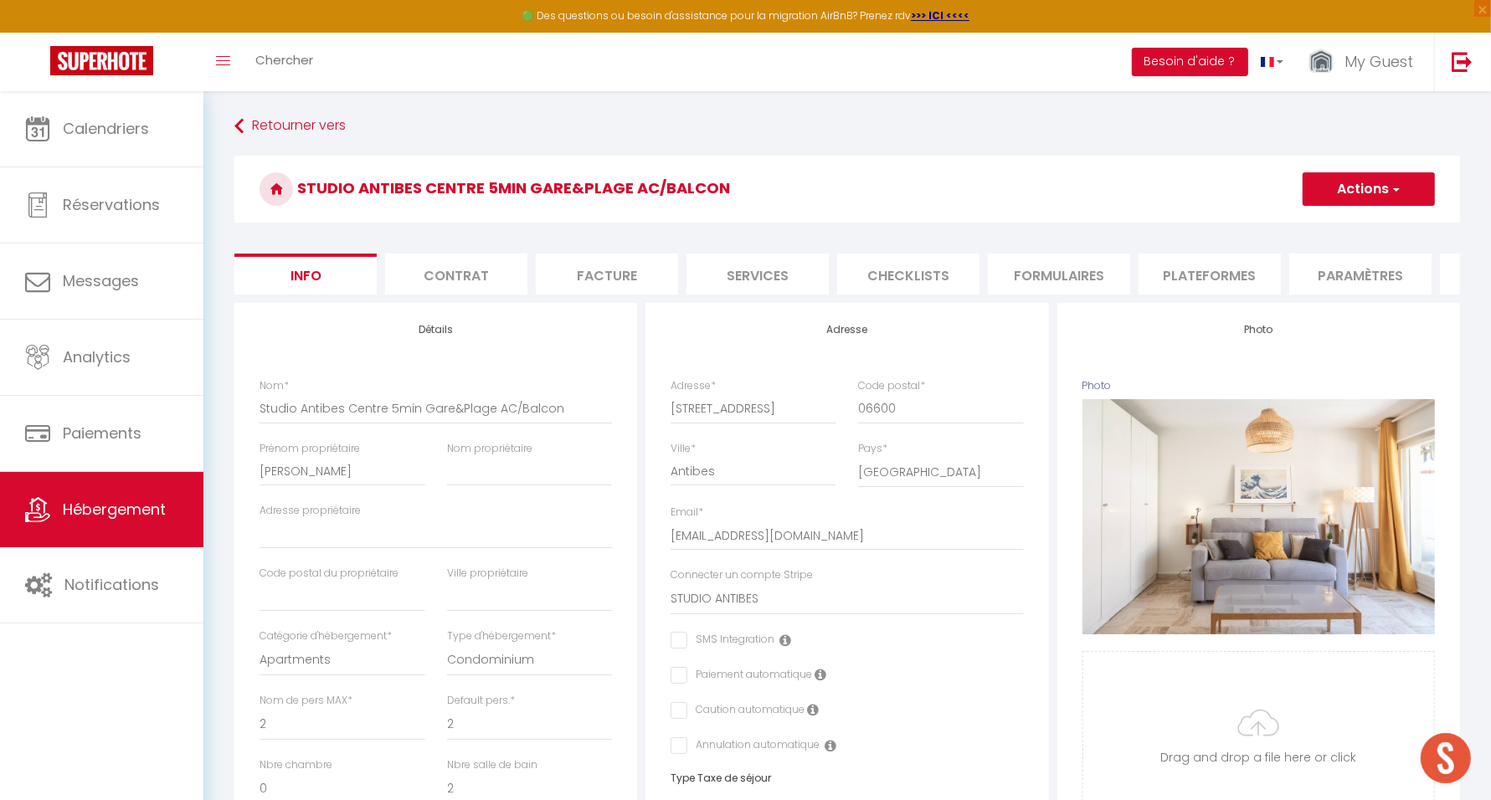
checkbox input "false"
click at [1222, 277] on li "Plateformes" at bounding box center [1210, 274] width 142 height 41
select select
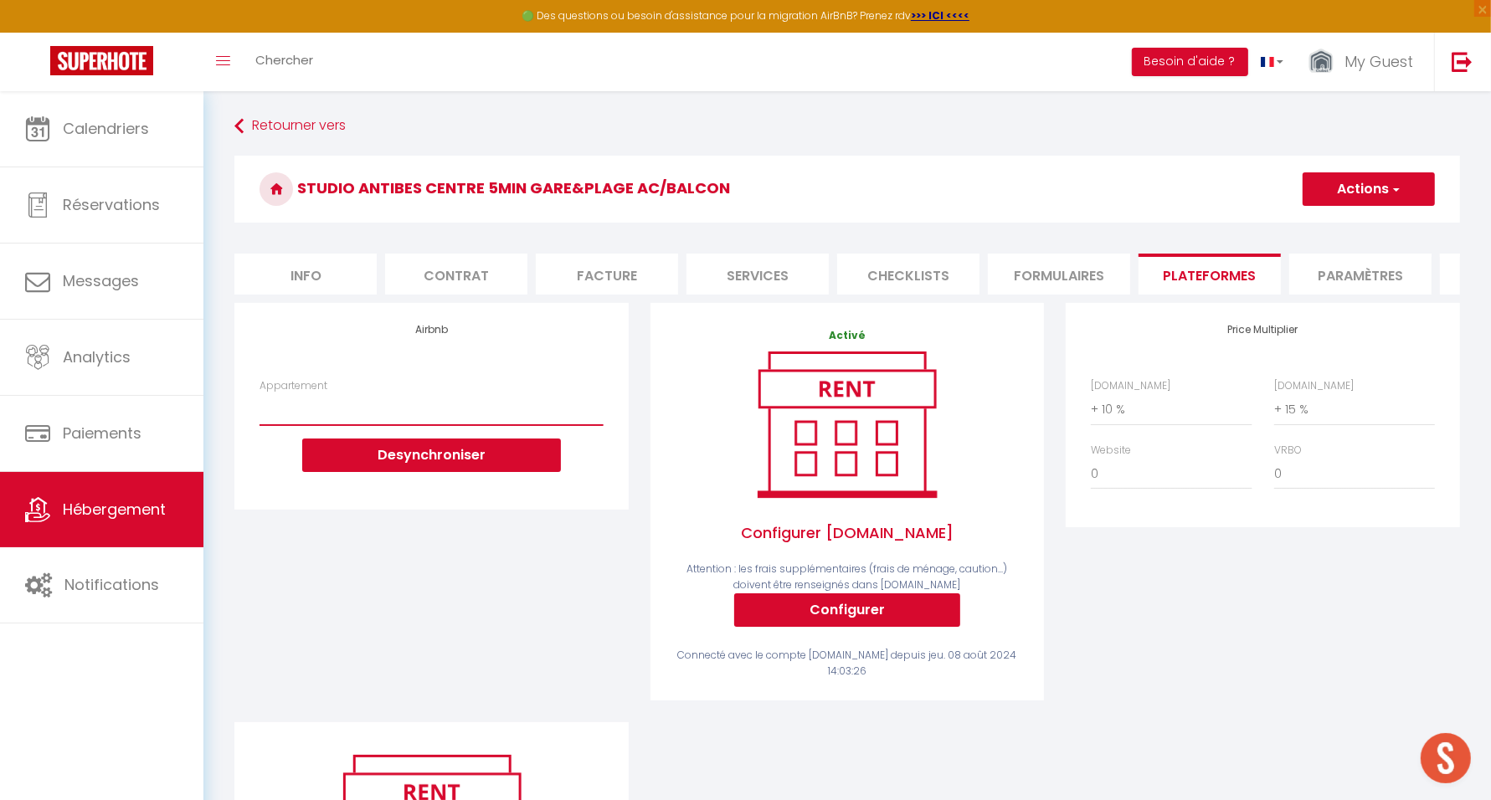
click at [442, 419] on select "BM12 Studio du Lycée · Central balcon à 5mins Vieux Nice & Mer Clim WIFI - mygu…" at bounding box center [431, 409] width 343 height 32
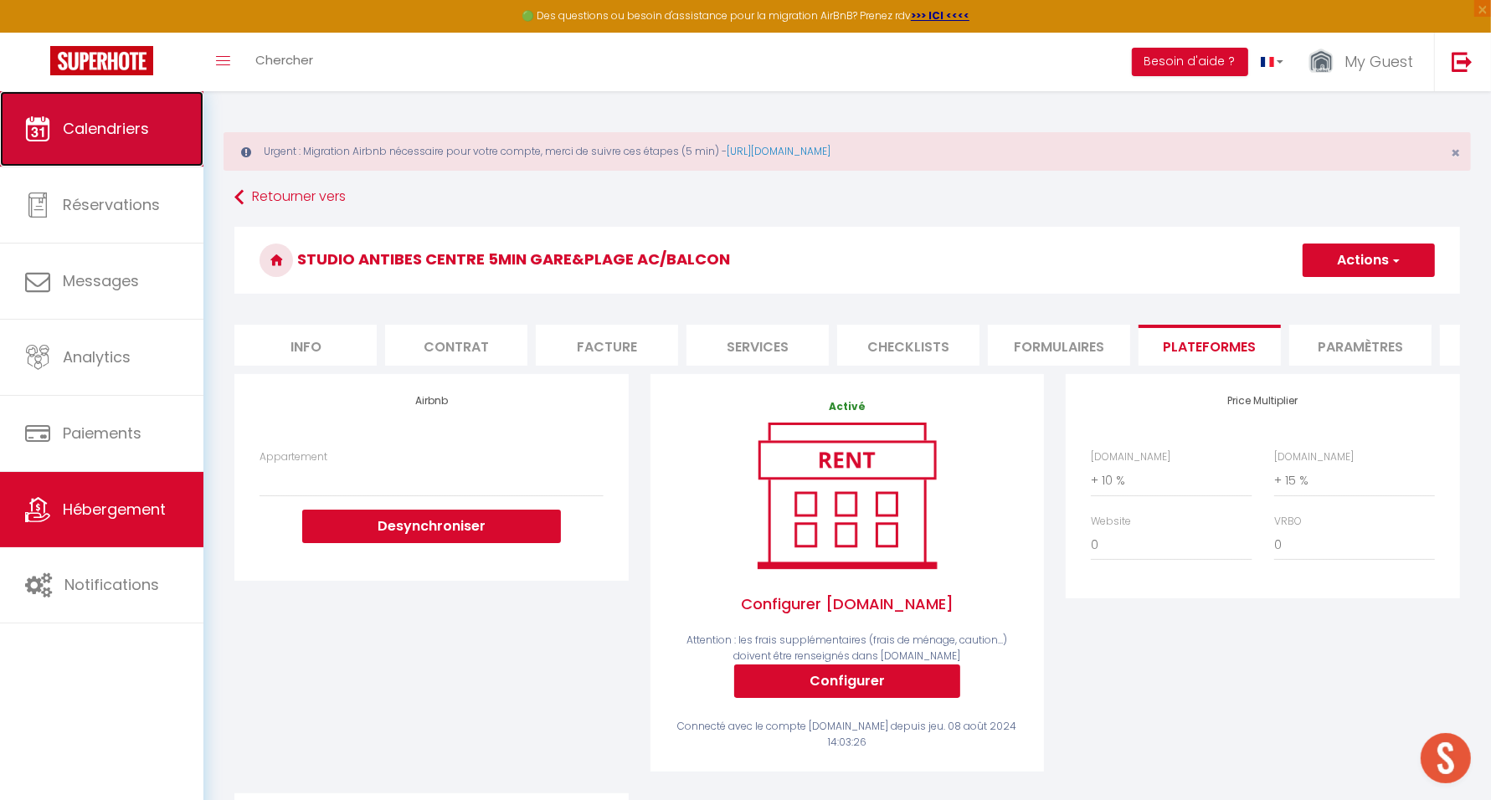
click at [114, 136] on span "Calendriers" at bounding box center [106, 128] width 86 height 21
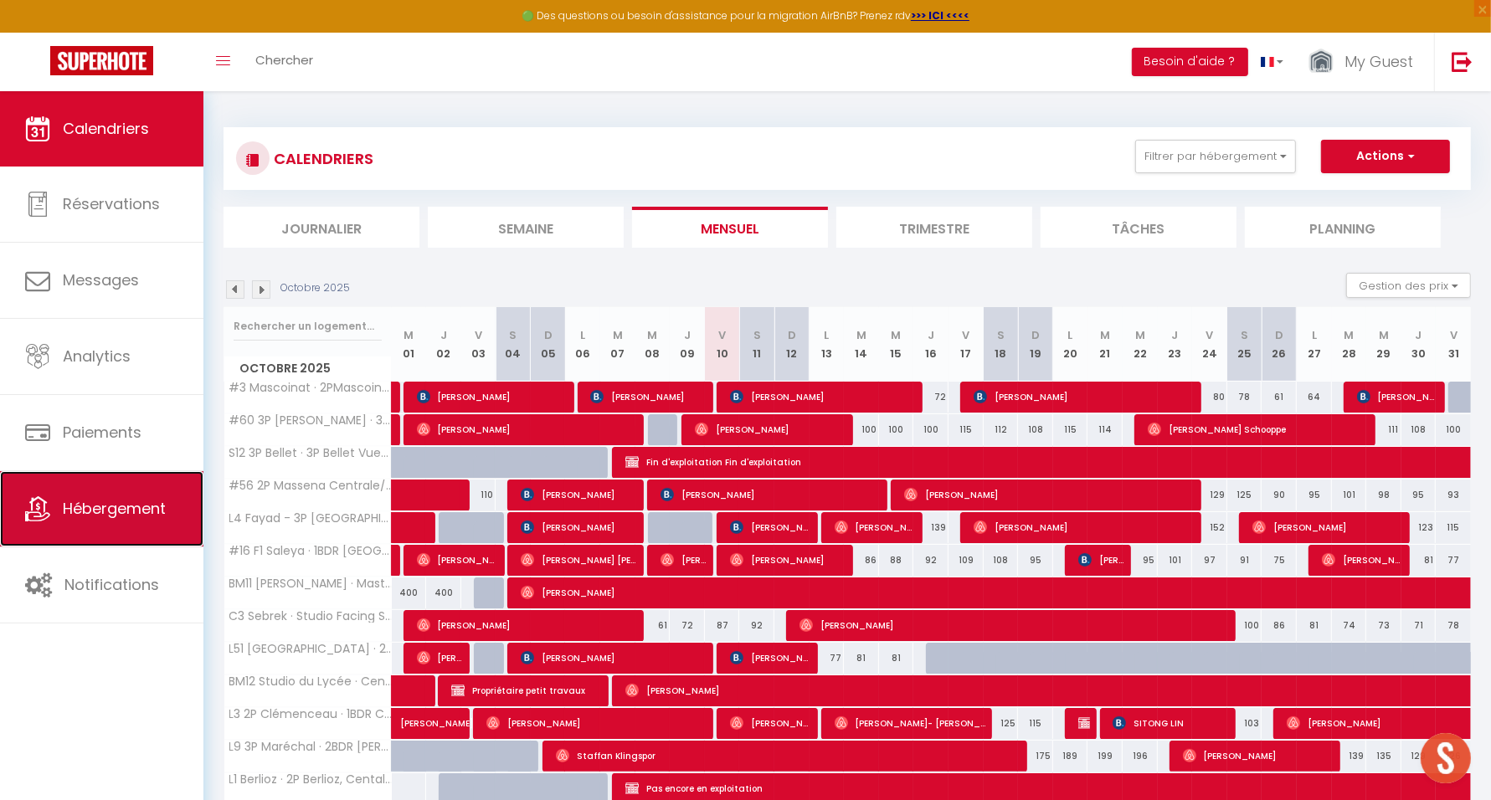
click at [122, 499] on span "Hébergement" at bounding box center [114, 508] width 103 height 21
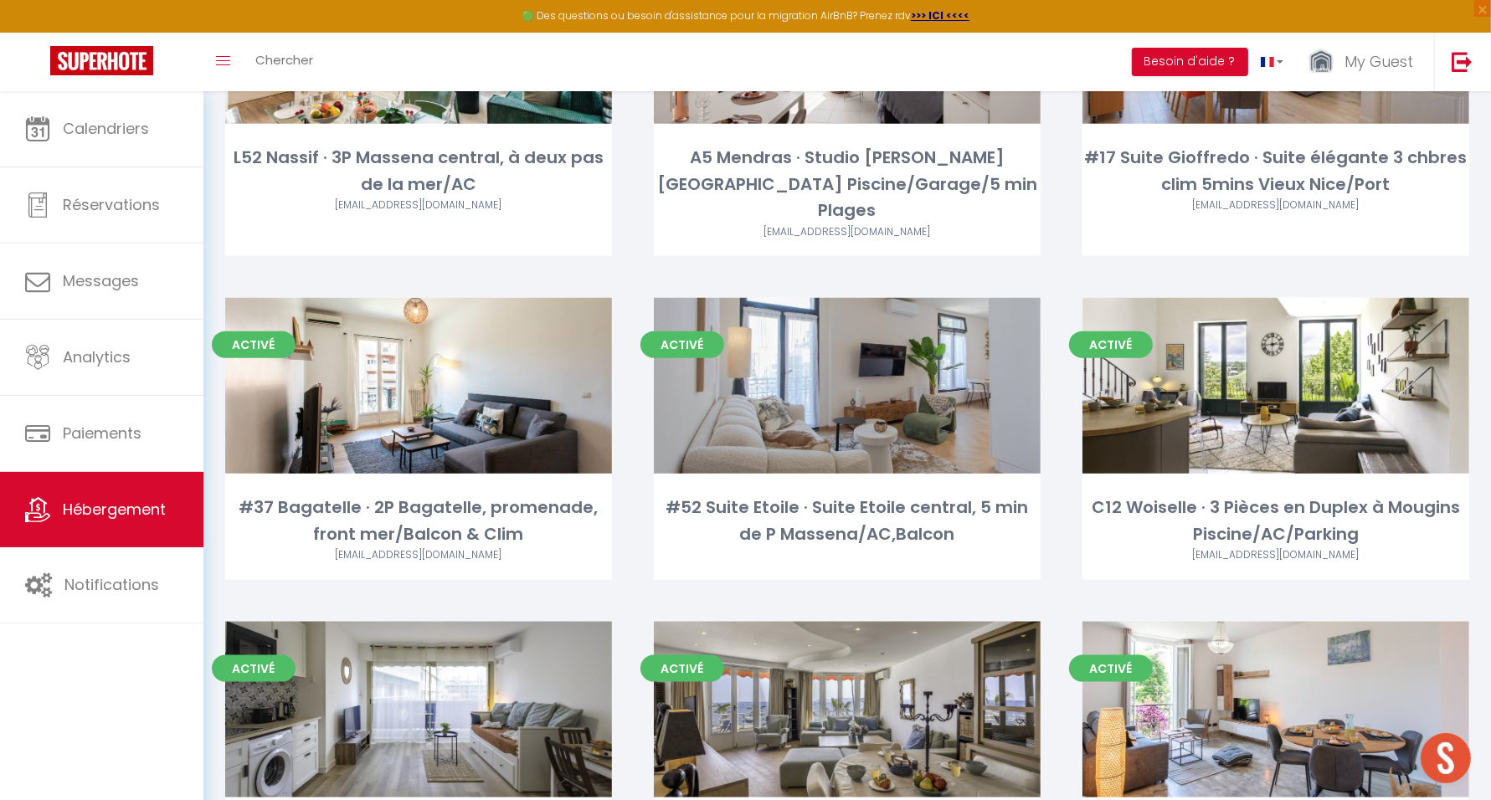
scroll to position [9736, 0]
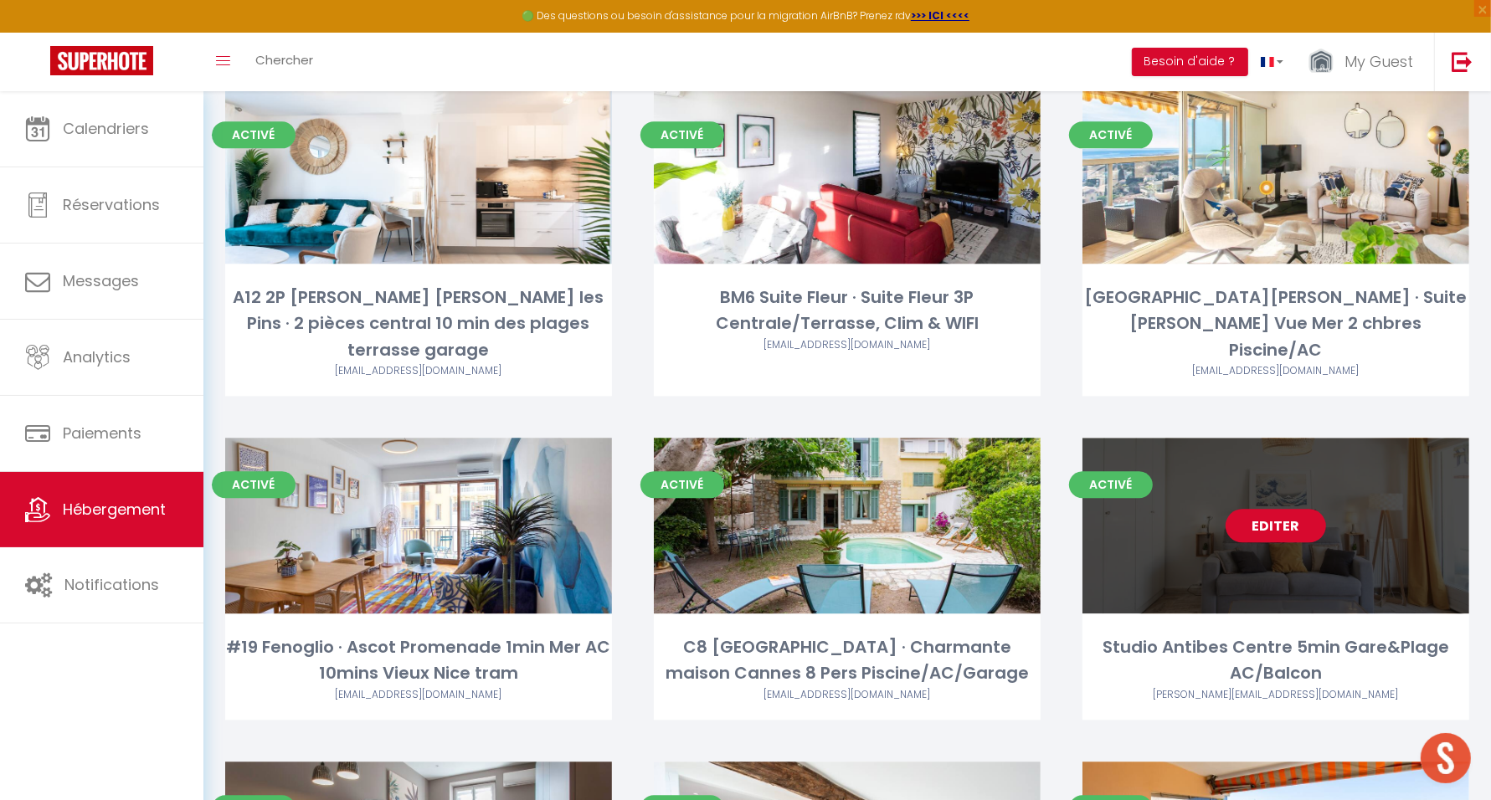
click at [1262, 509] on link "Editer" at bounding box center [1276, 525] width 100 height 33
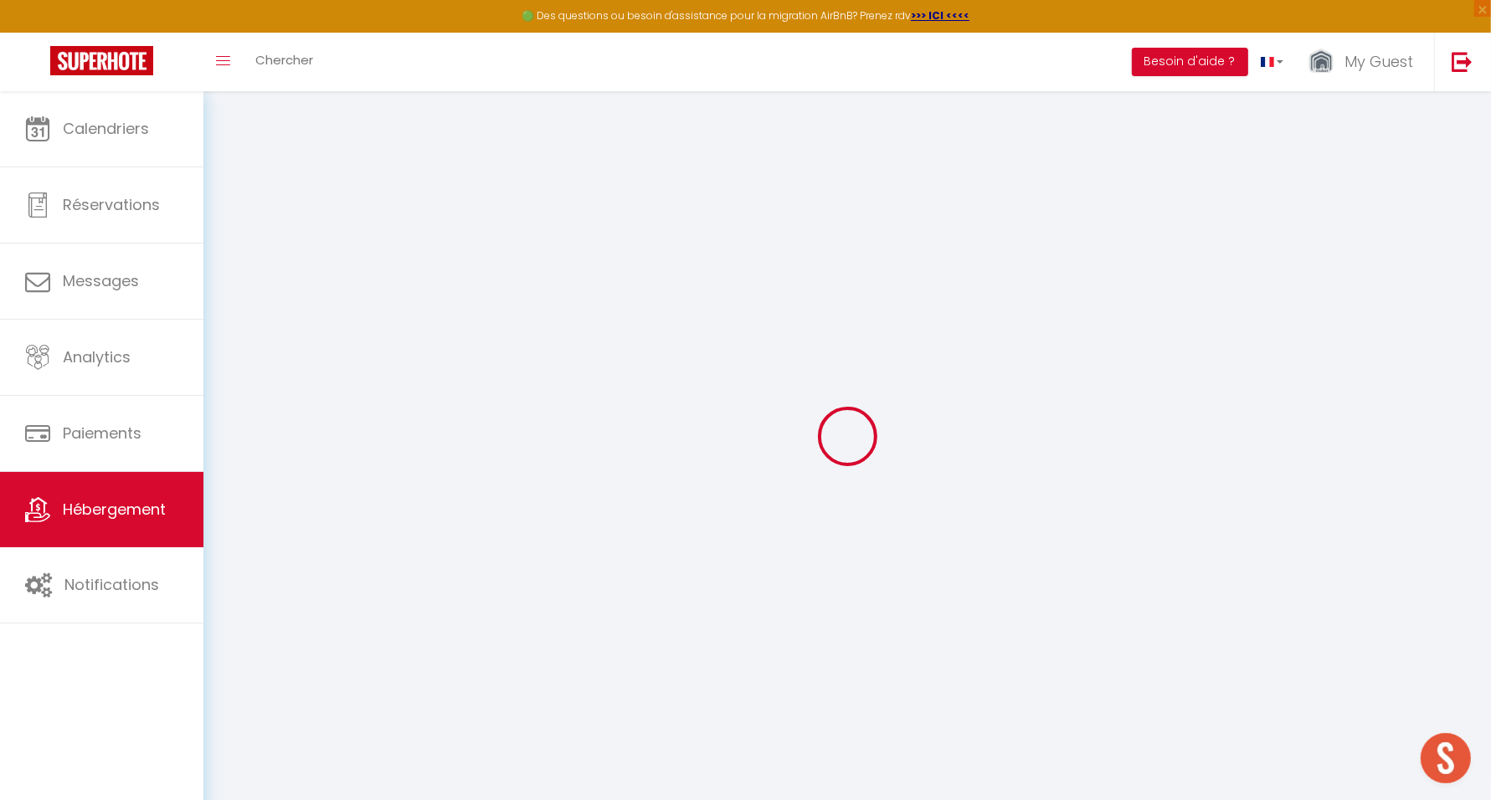
select select "+ 10 %"
select select "+ 15 %"
checkbox input "false"
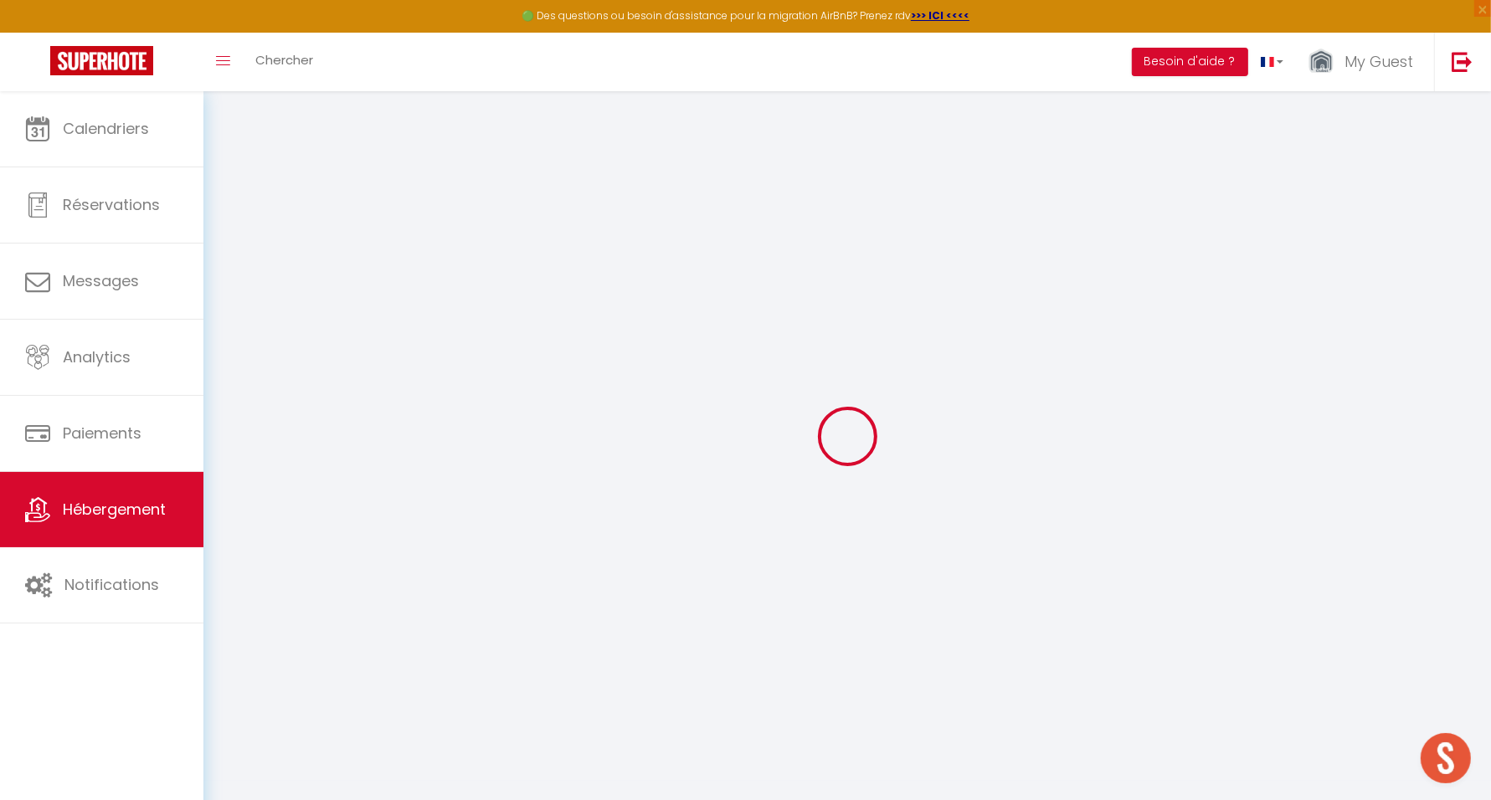
checkbox input "false"
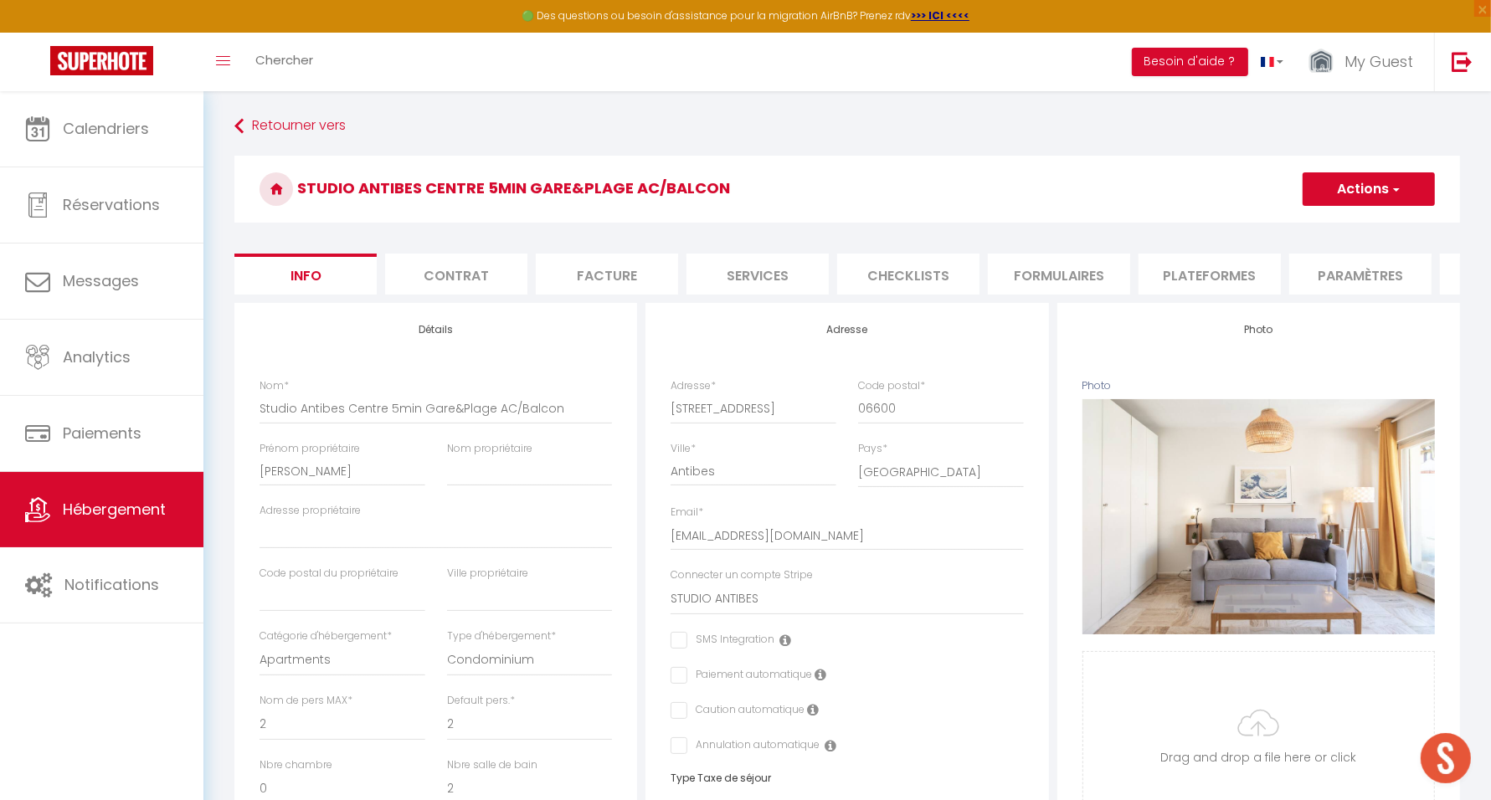
checkbox input "false"
click at [1200, 262] on li "Plateformes" at bounding box center [1210, 274] width 142 height 41
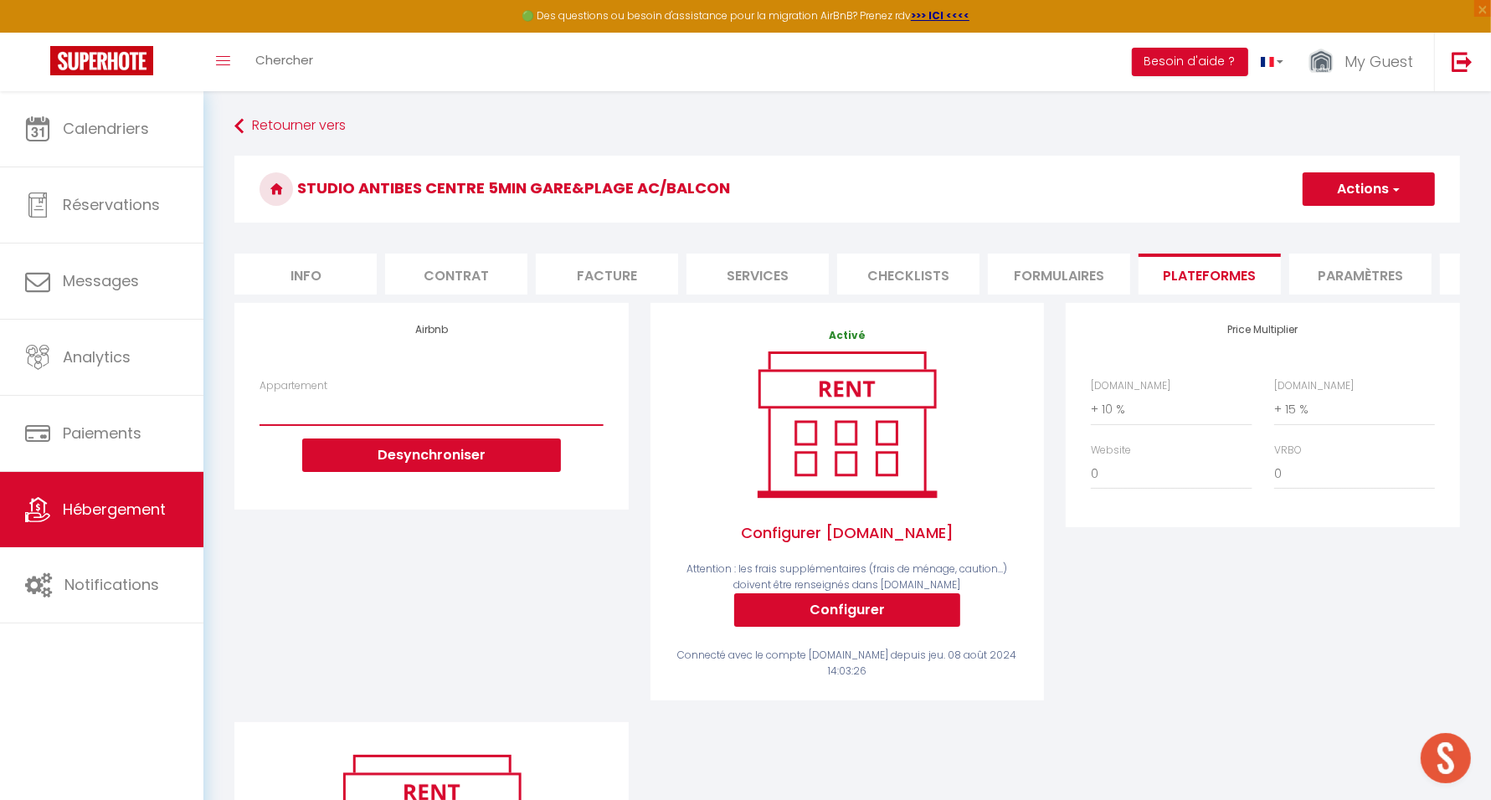
click at [440, 419] on select "BM12 Studio du Lycée · Central balcon à 5mins Vieux Nice & Mer Clim WIFI - mygu…" at bounding box center [431, 409] width 343 height 32
click at [376, 569] on div "Airbnb Appartement BM12 Studio du Lycée · Central balcon à 5mins Vieux Nice & M…" at bounding box center [432, 512] width 416 height 419
click at [494, 506] on div "Airbnb Appartement BM12 Studio du Lycée · Central balcon à 5mins Vieux Nice & M…" at bounding box center [430, 406] width 393 height 206
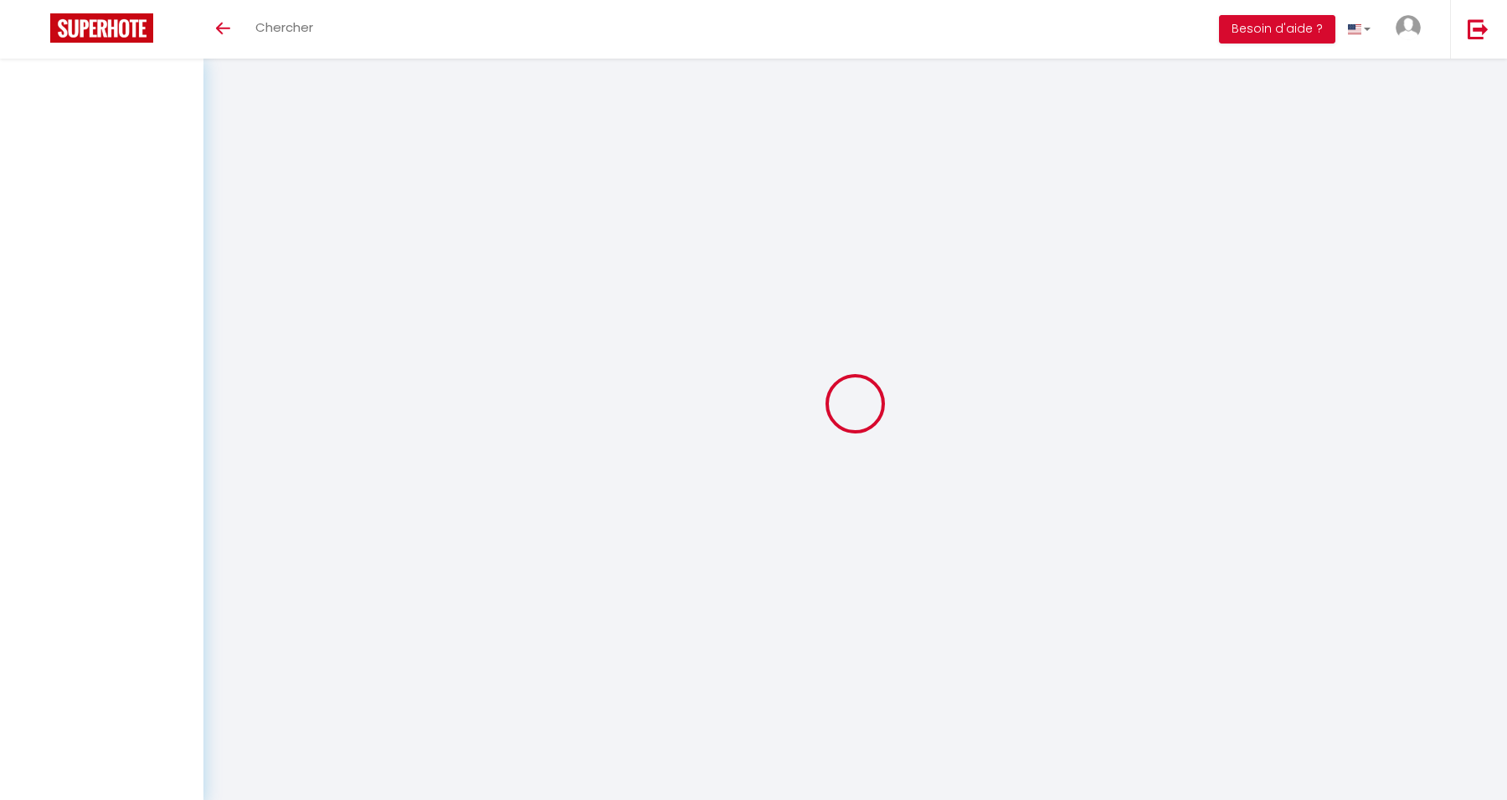
scroll to position [59, 0]
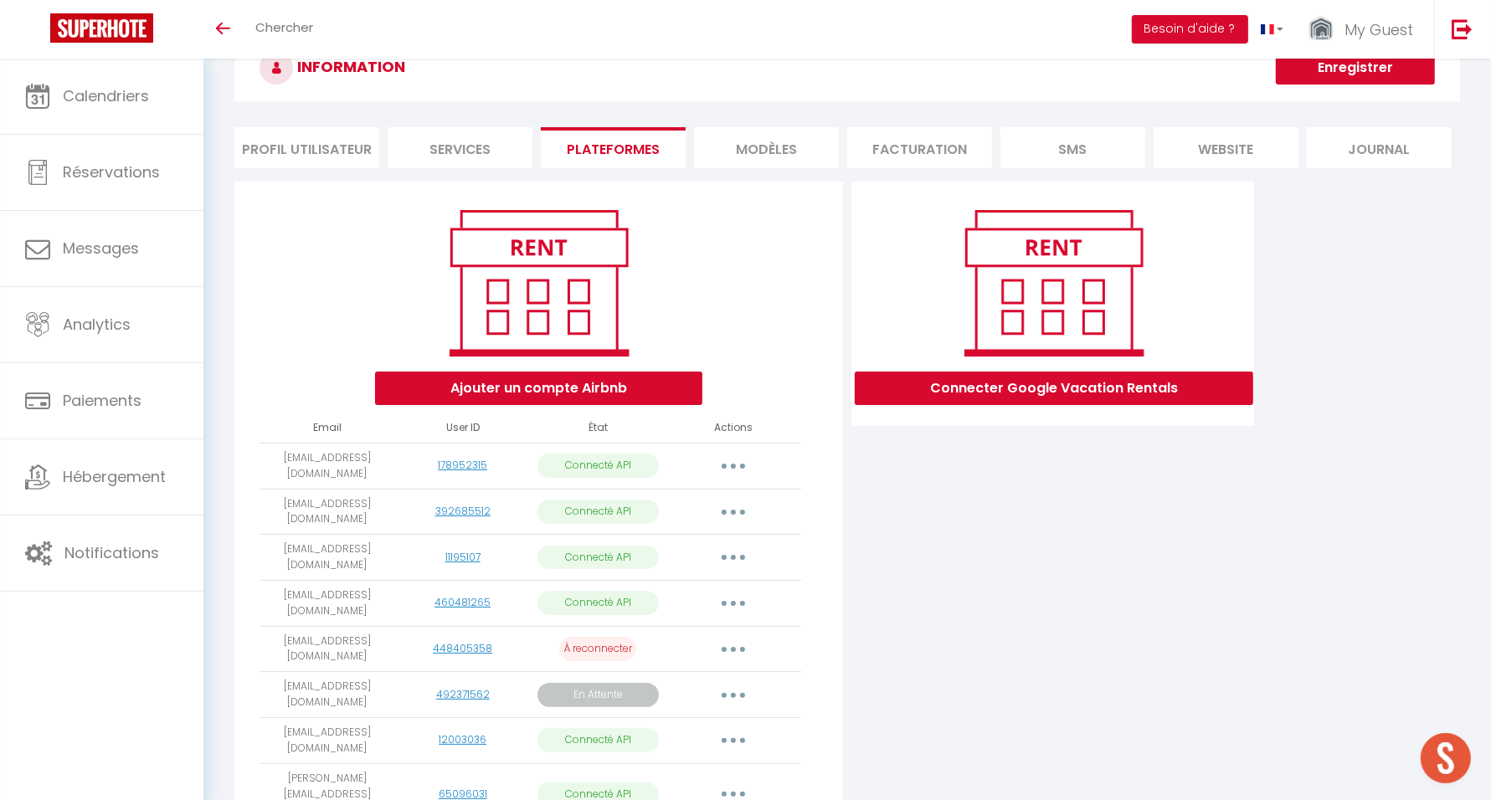
click at [737, 686] on button "button" at bounding box center [733, 694] width 47 height 27
click at [700, 755] on link "Importer les appartements" at bounding box center [658, 763] width 188 height 28
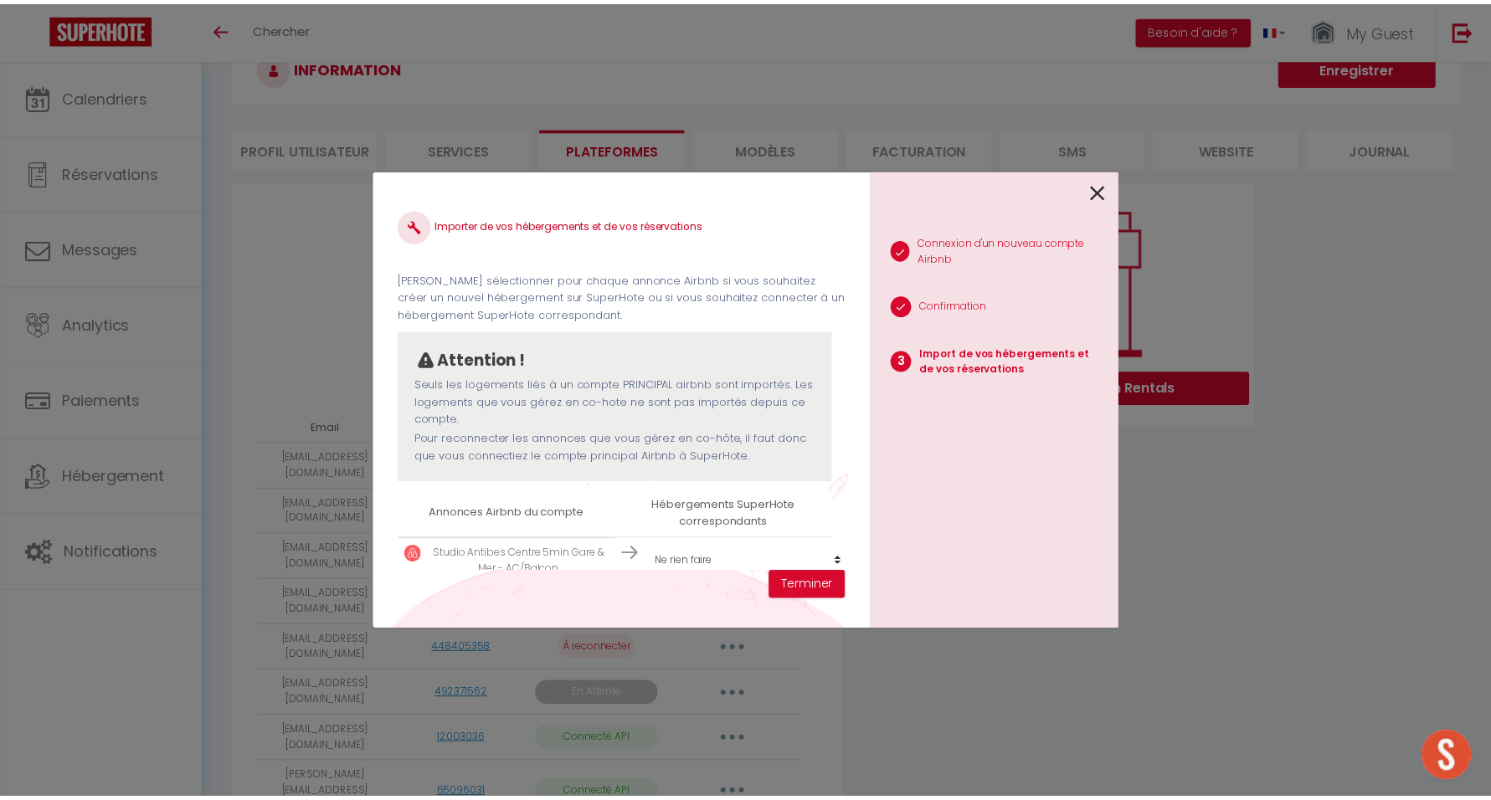
scroll to position [40, 0]
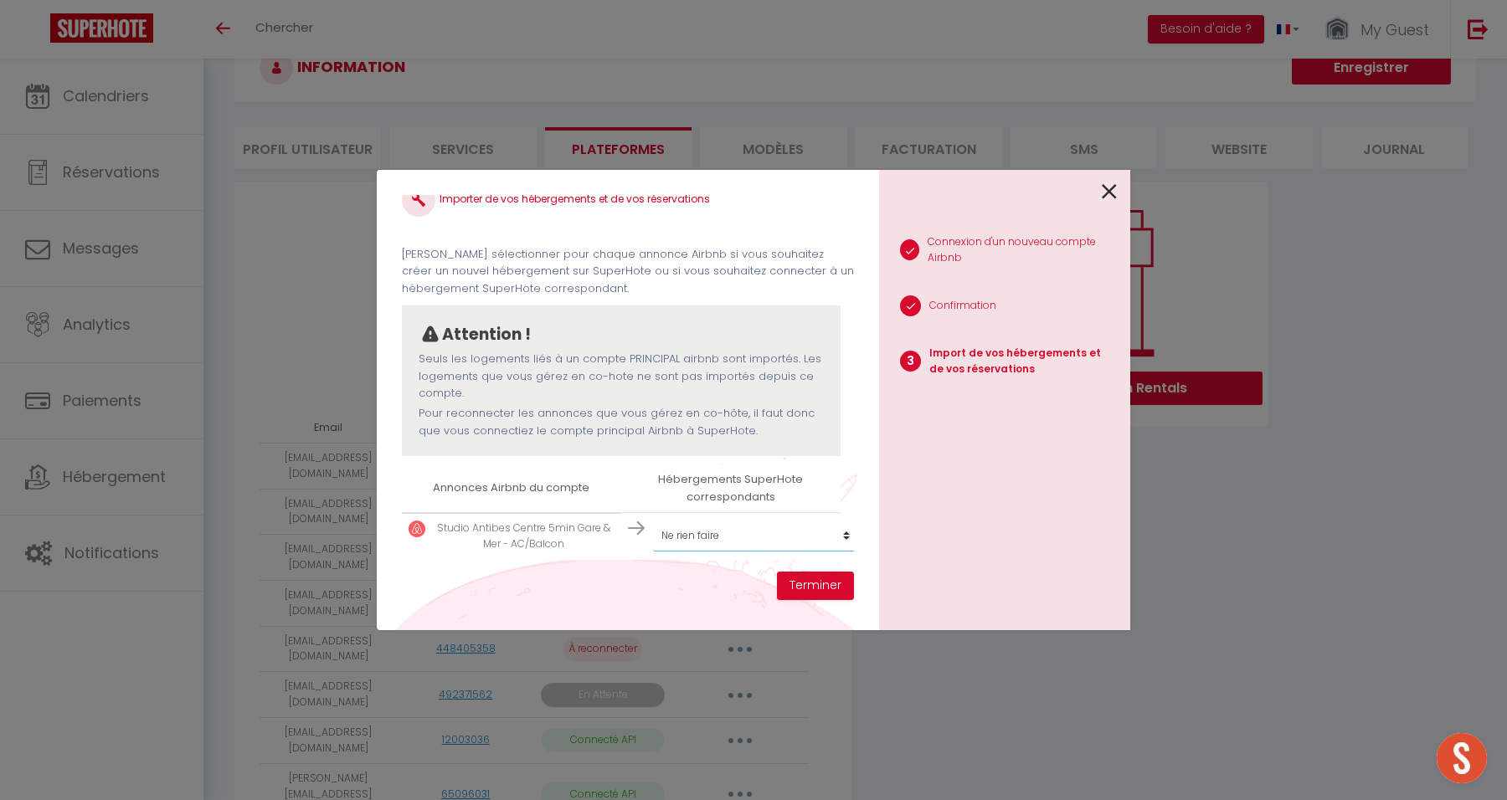
click at [741, 526] on select "Créer un nouvel hébergement Ne rien faire #8 Suite Promenade Face Mer · Suite P…" at bounding box center [756, 536] width 206 height 32
select select "48523"
click at [653, 520] on select "Créer un nouvel hébergement Ne rien faire #8 Suite Promenade Face Mer · Suite P…" at bounding box center [756, 536] width 206 height 32
click at [817, 580] on button "Terminer" at bounding box center [815, 586] width 77 height 28
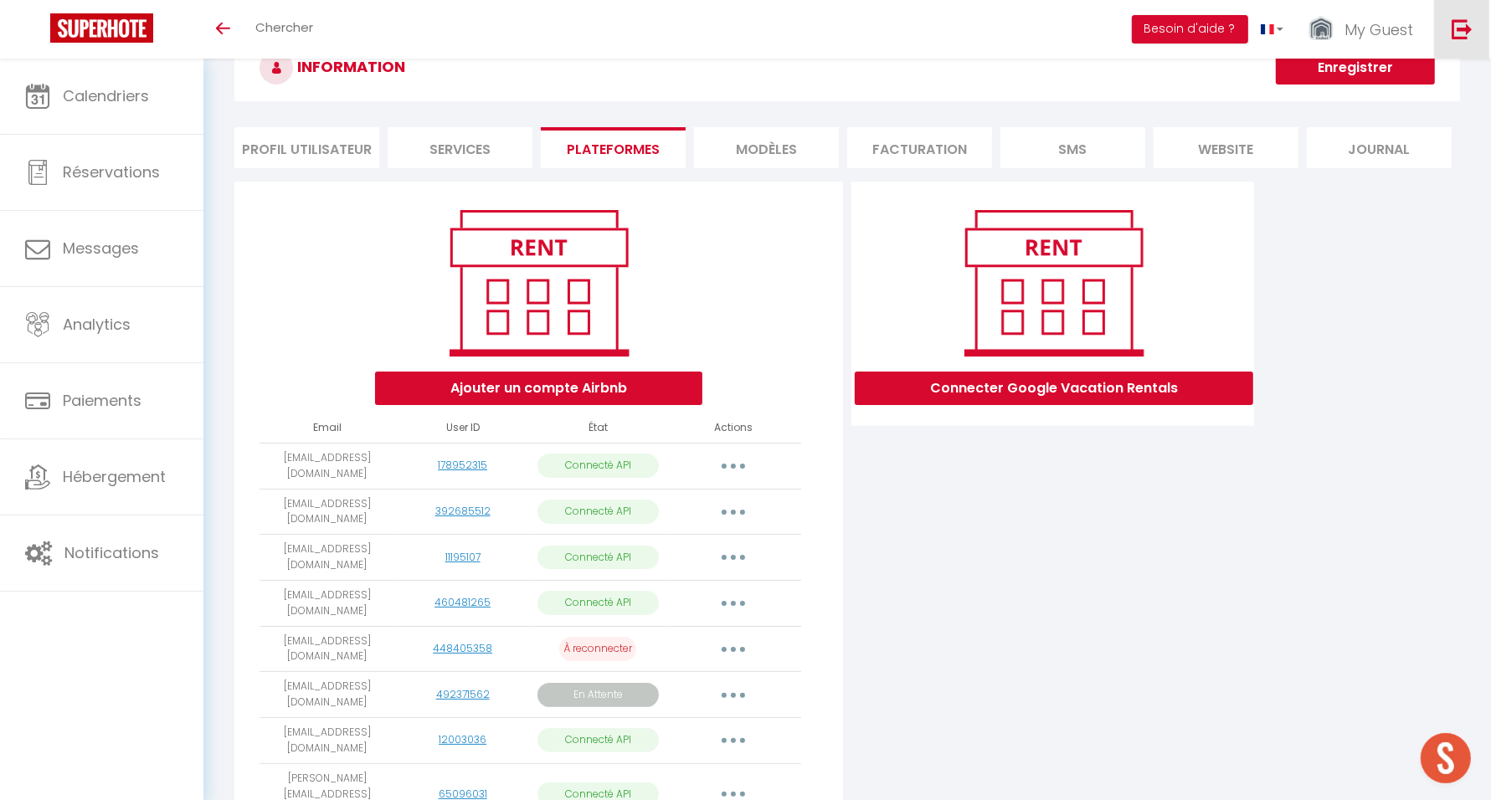
click at [1461, 29] on img at bounding box center [1462, 28] width 21 height 21
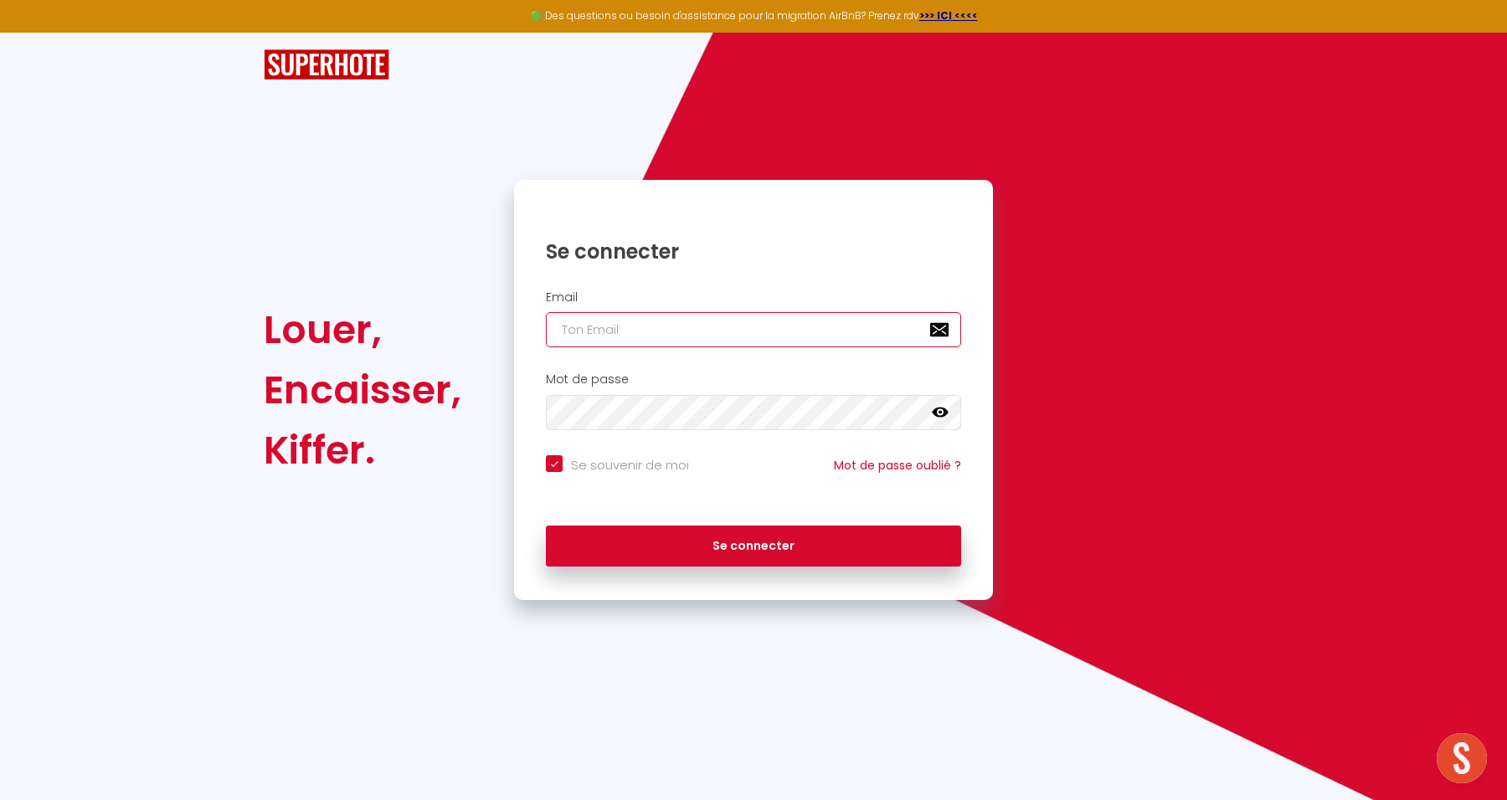
click at [750, 335] on input "email" at bounding box center [753, 329] width 415 height 35
paste input "[EMAIL_ADDRESS][DOMAIN_NAME]"
type input "[EMAIL_ADDRESS][DOMAIN_NAME]"
checkbox input "true"
type input "[EMAIL_ADDRESS][DOMAIN_NAME]"
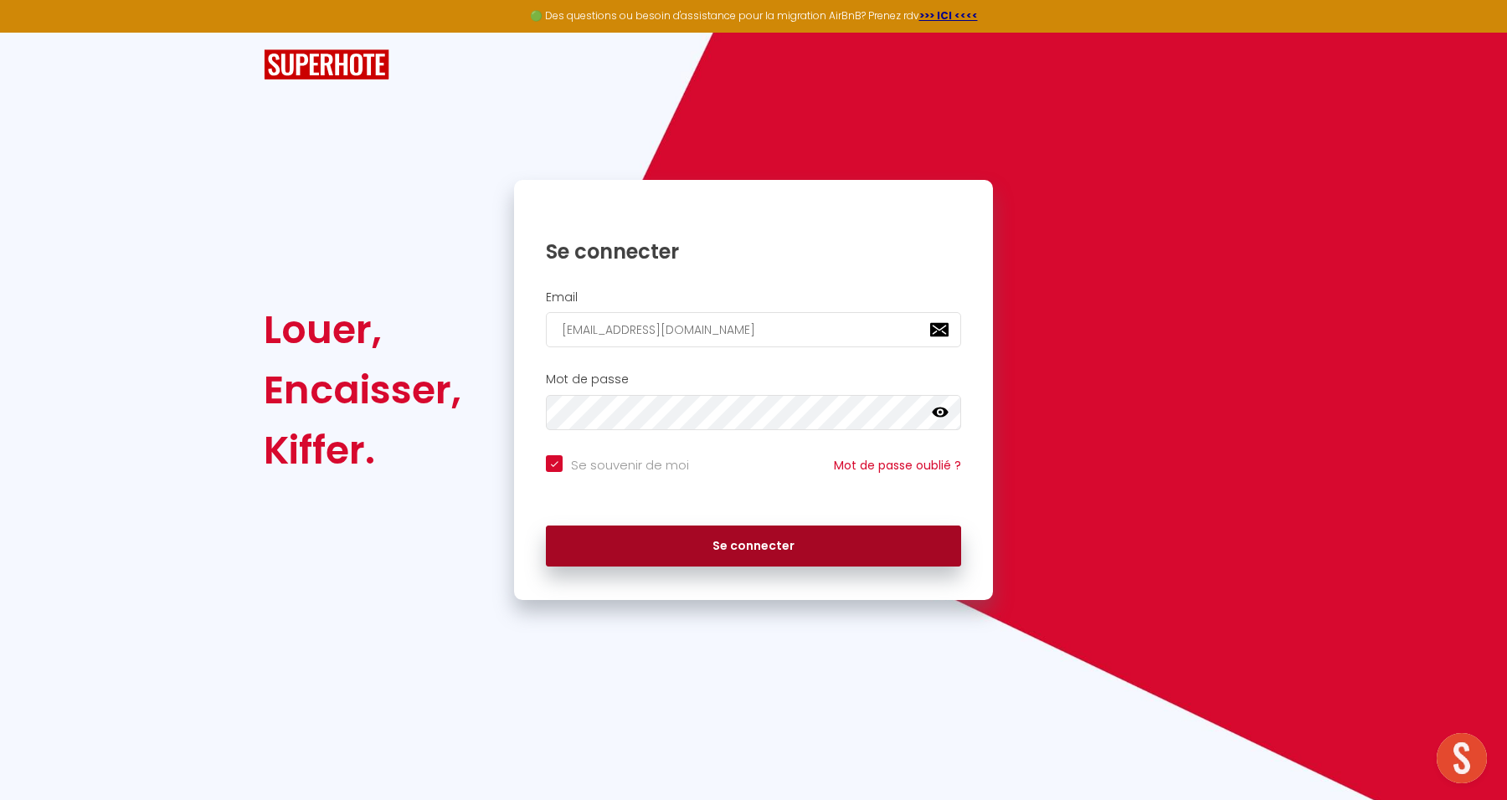
click at [827, 545] on button "Se connecter" at bounding box center [753, 547] width 415 height 42
checkbox input "true"
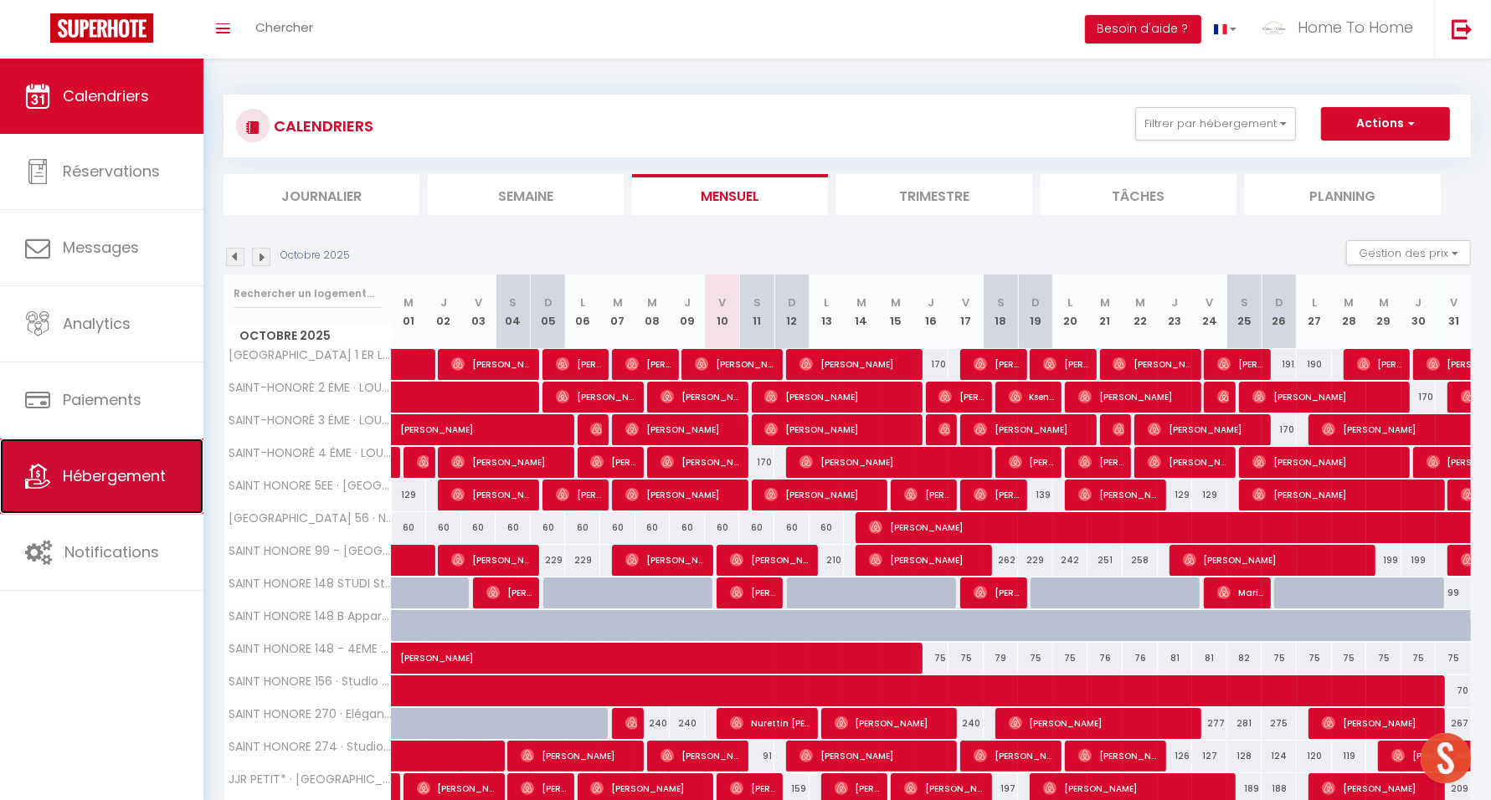
click at [122, 486] on span "Hébergement" at bounding box center [114, 475] width 103 height 21
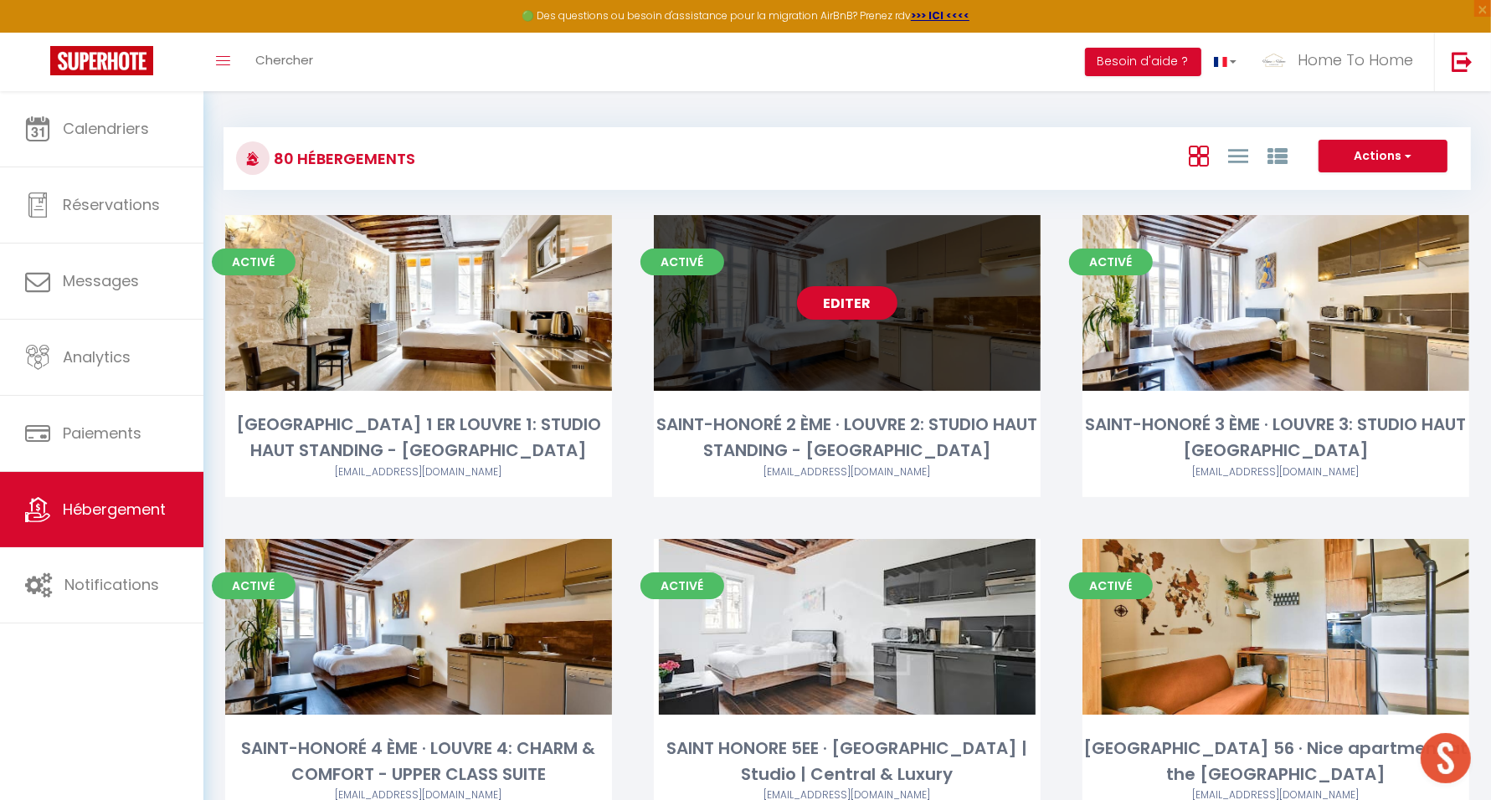
scroll to position [7199, 0]
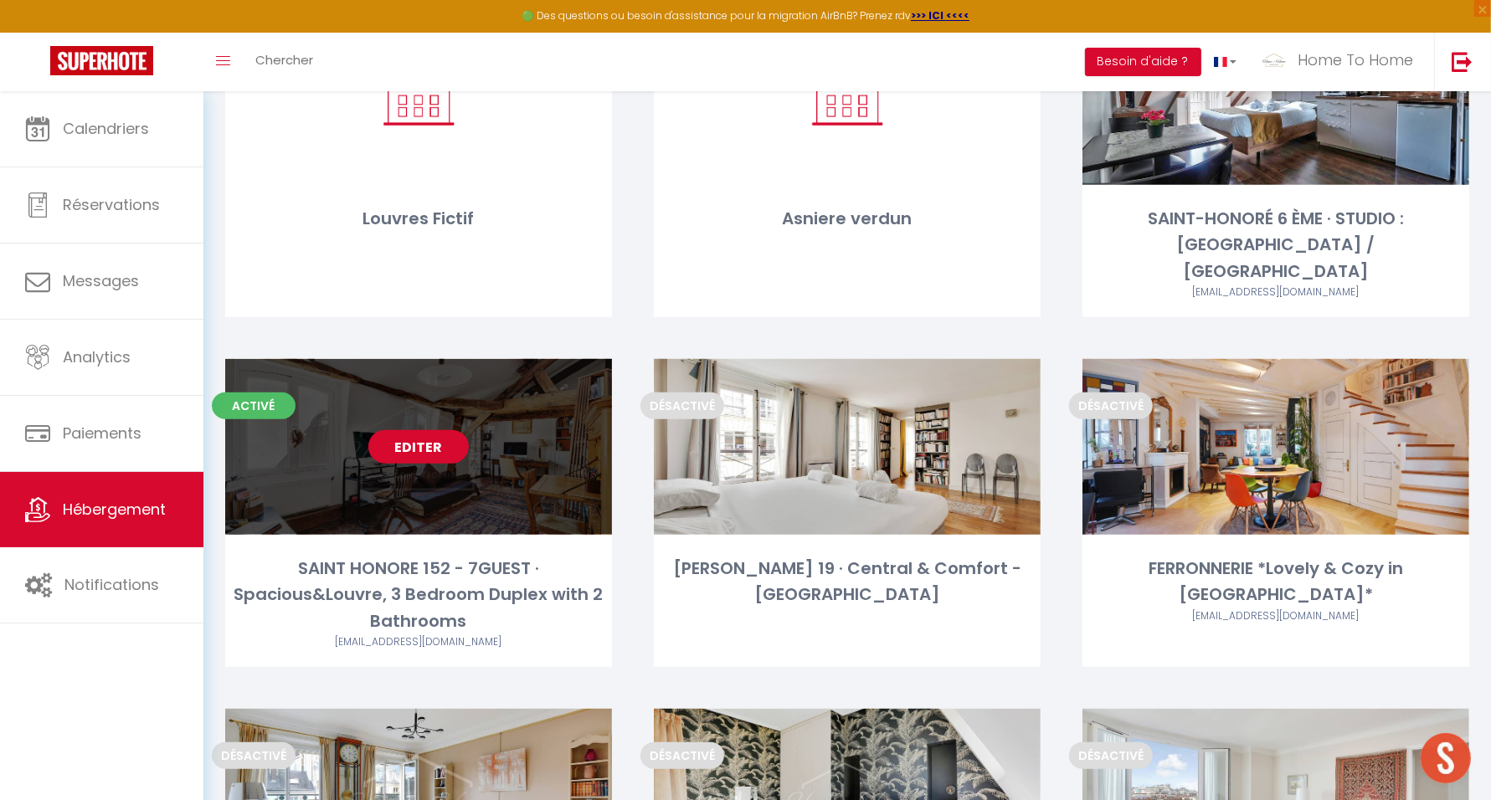
click at [406, 430] on link "Editer" at bounding box center [418, 446] width 100 height 33
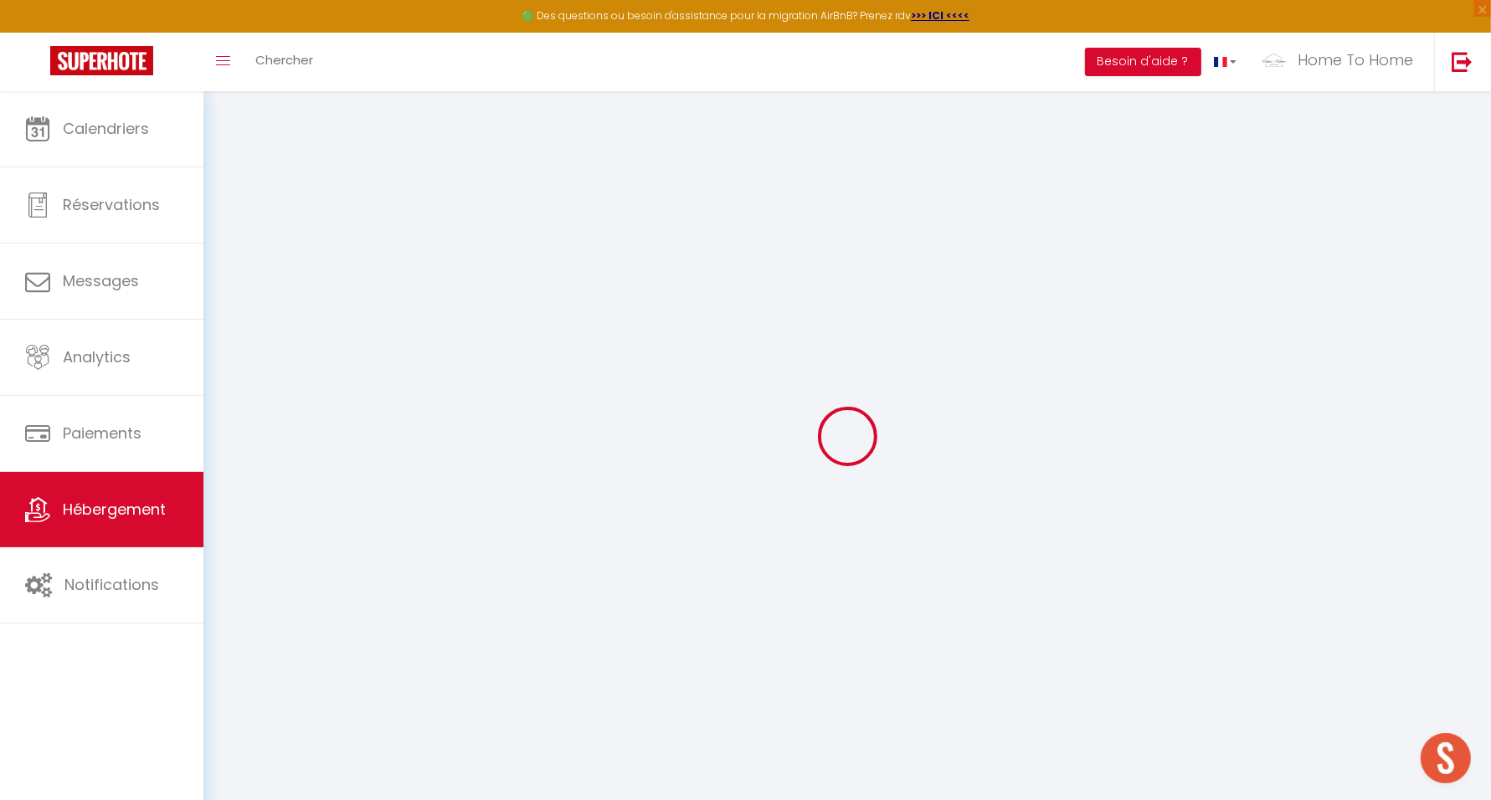
select select
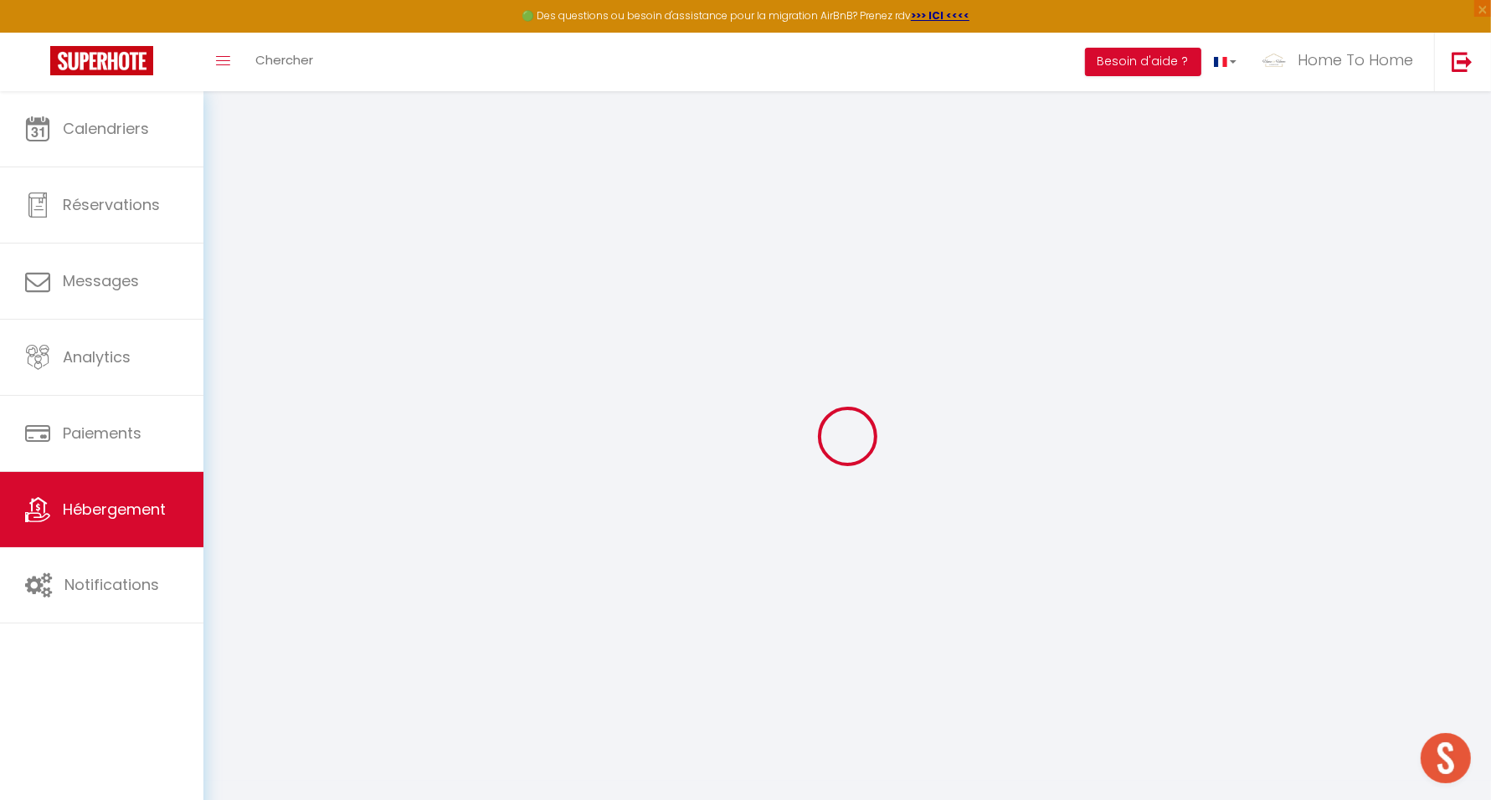
select select
checkbox input "false"
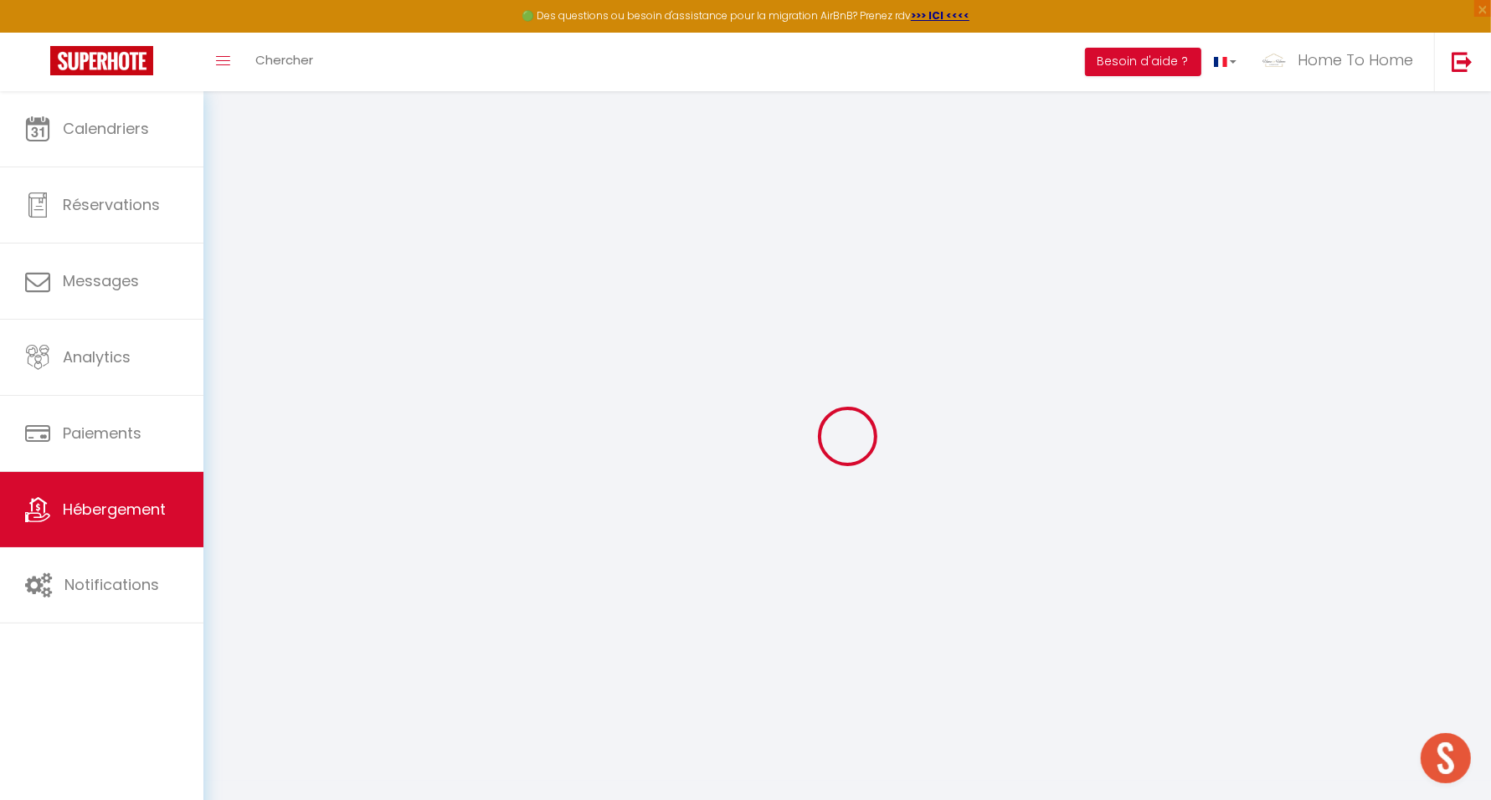
select select
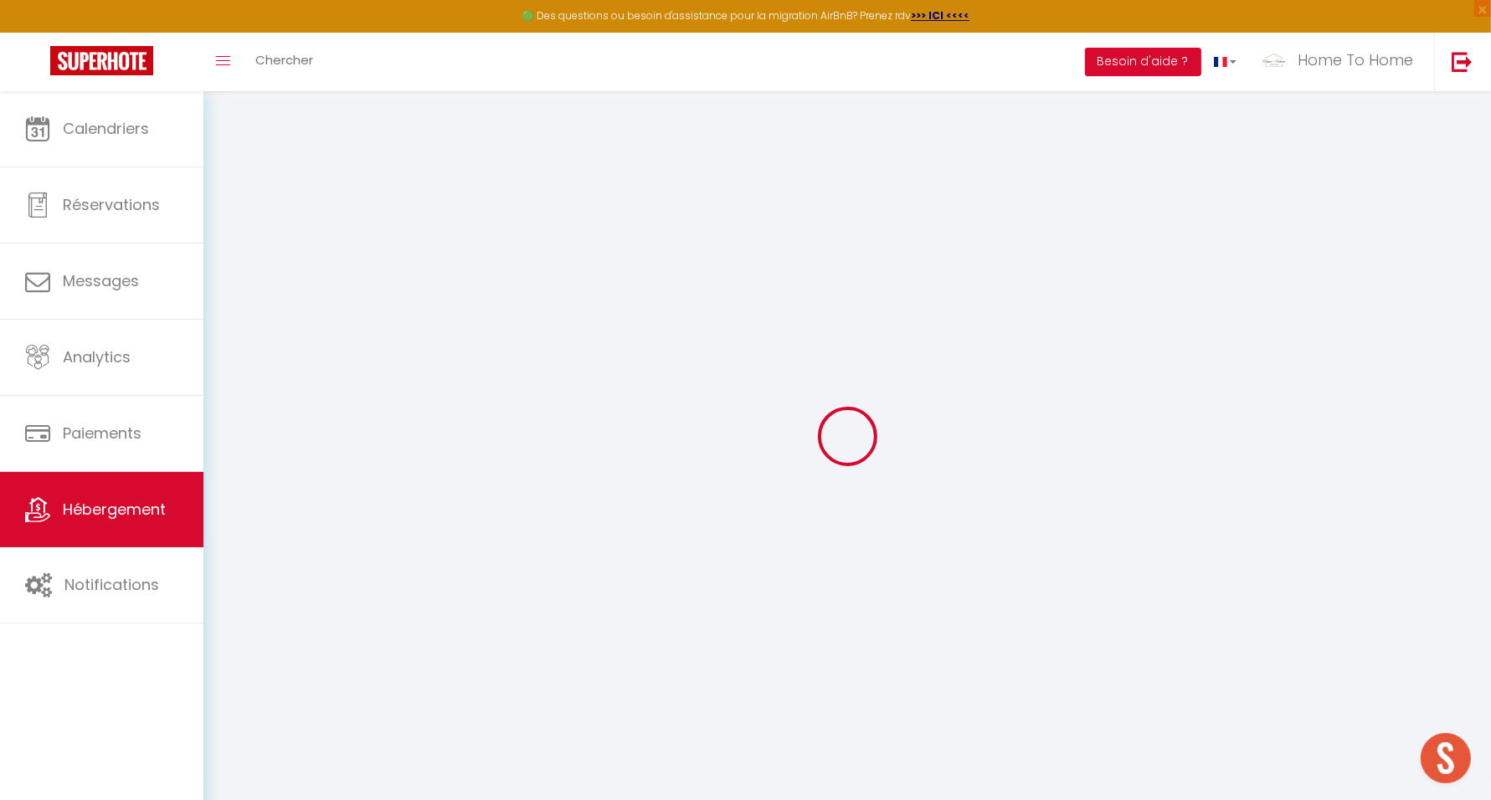
select select
checkbox input "false"
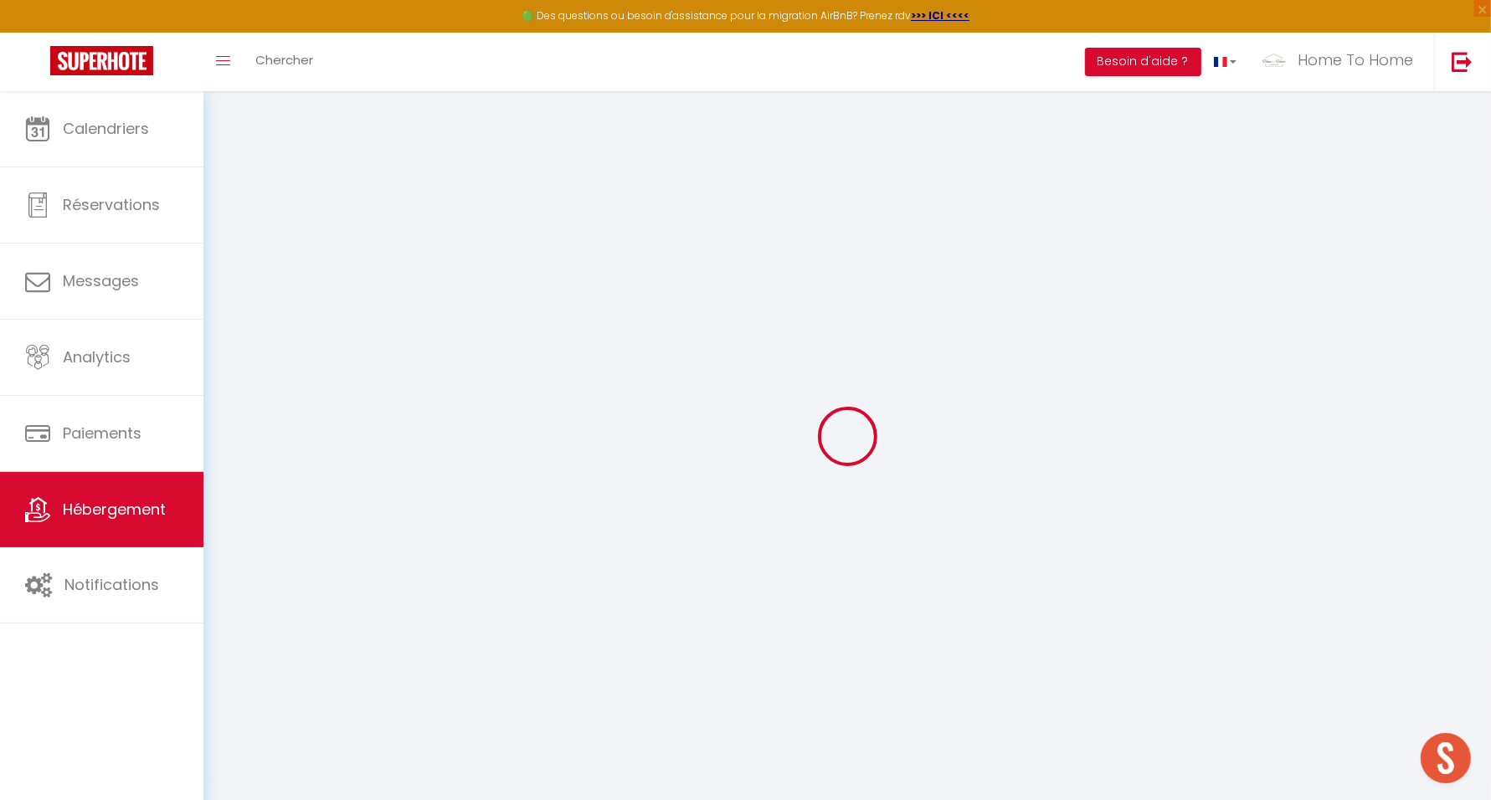
select select
checkbox input "false"
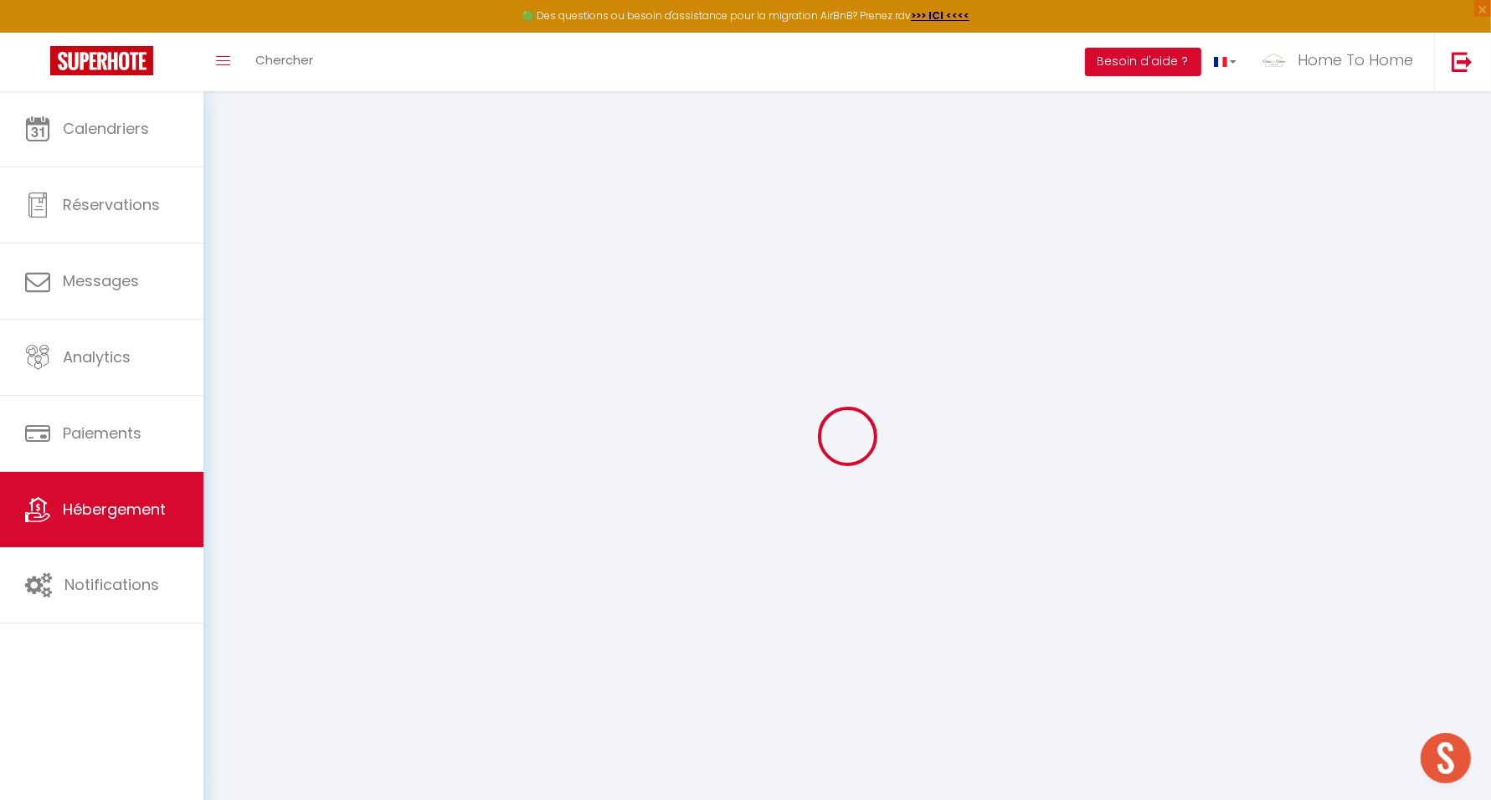
select select "14:00"
select select
select select "11:00"
select select "30"
select select "120"
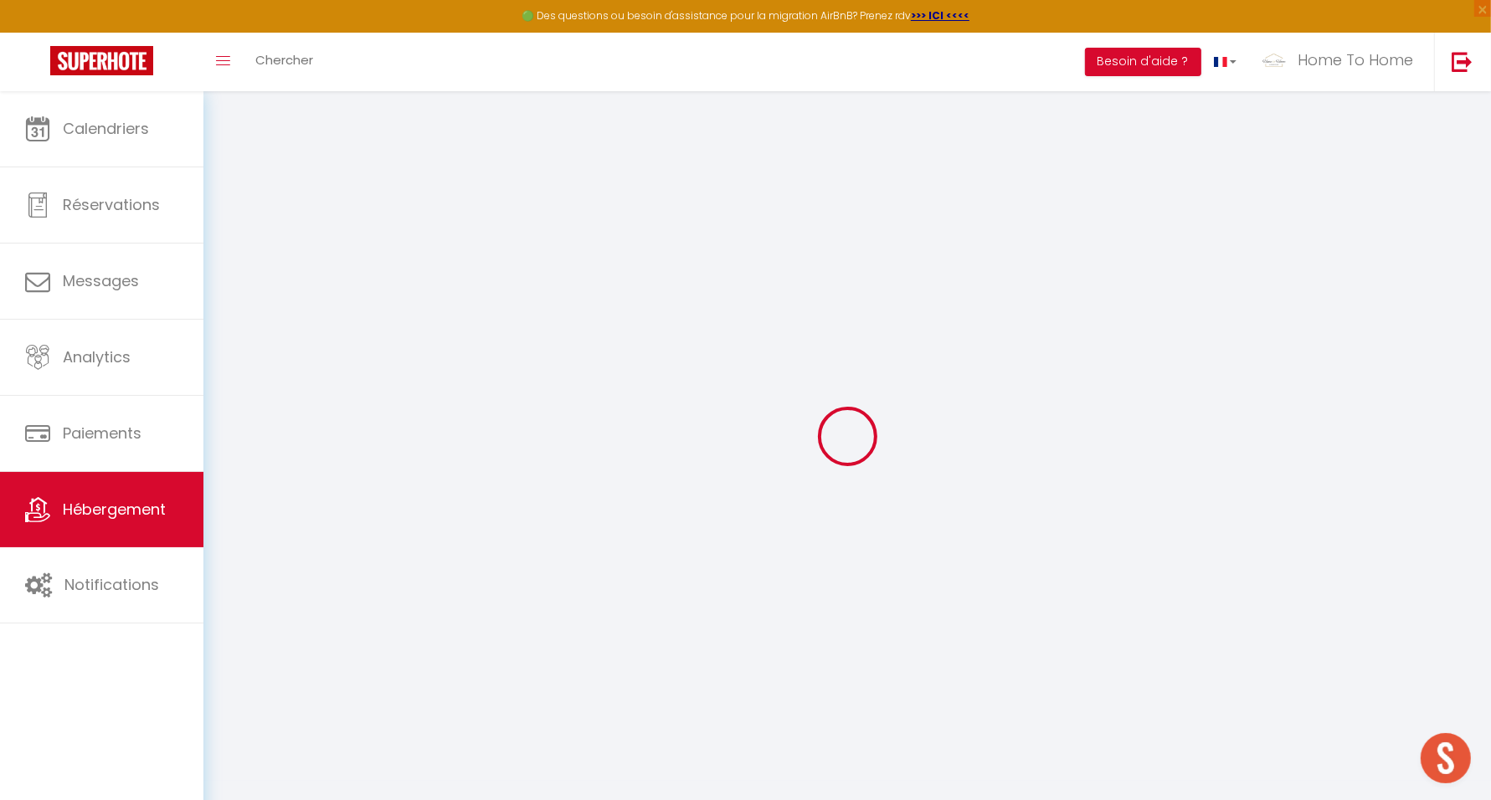
select select
checkbox input "false"
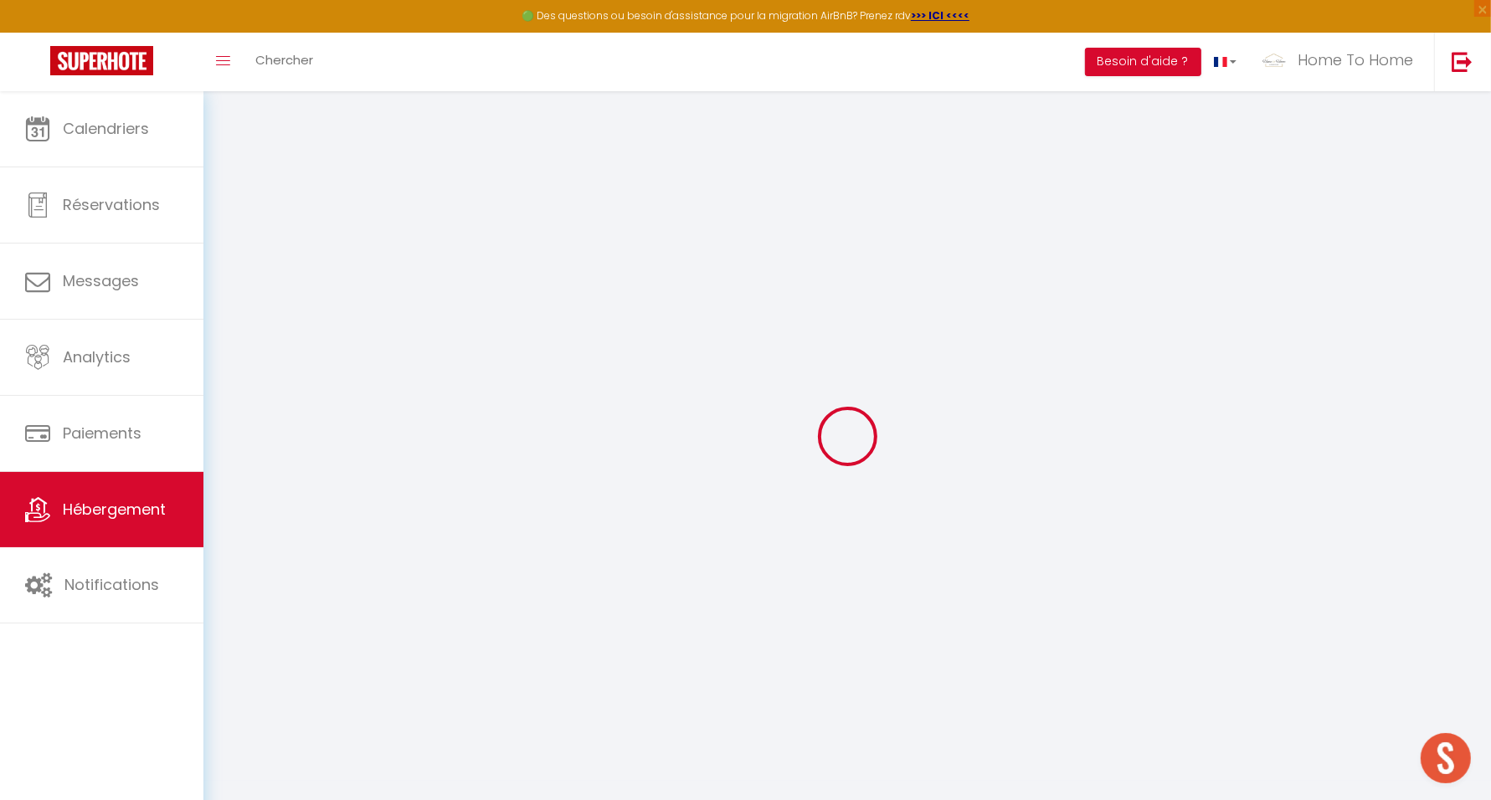
checkbox input "false"
select select
checkbox input "false"
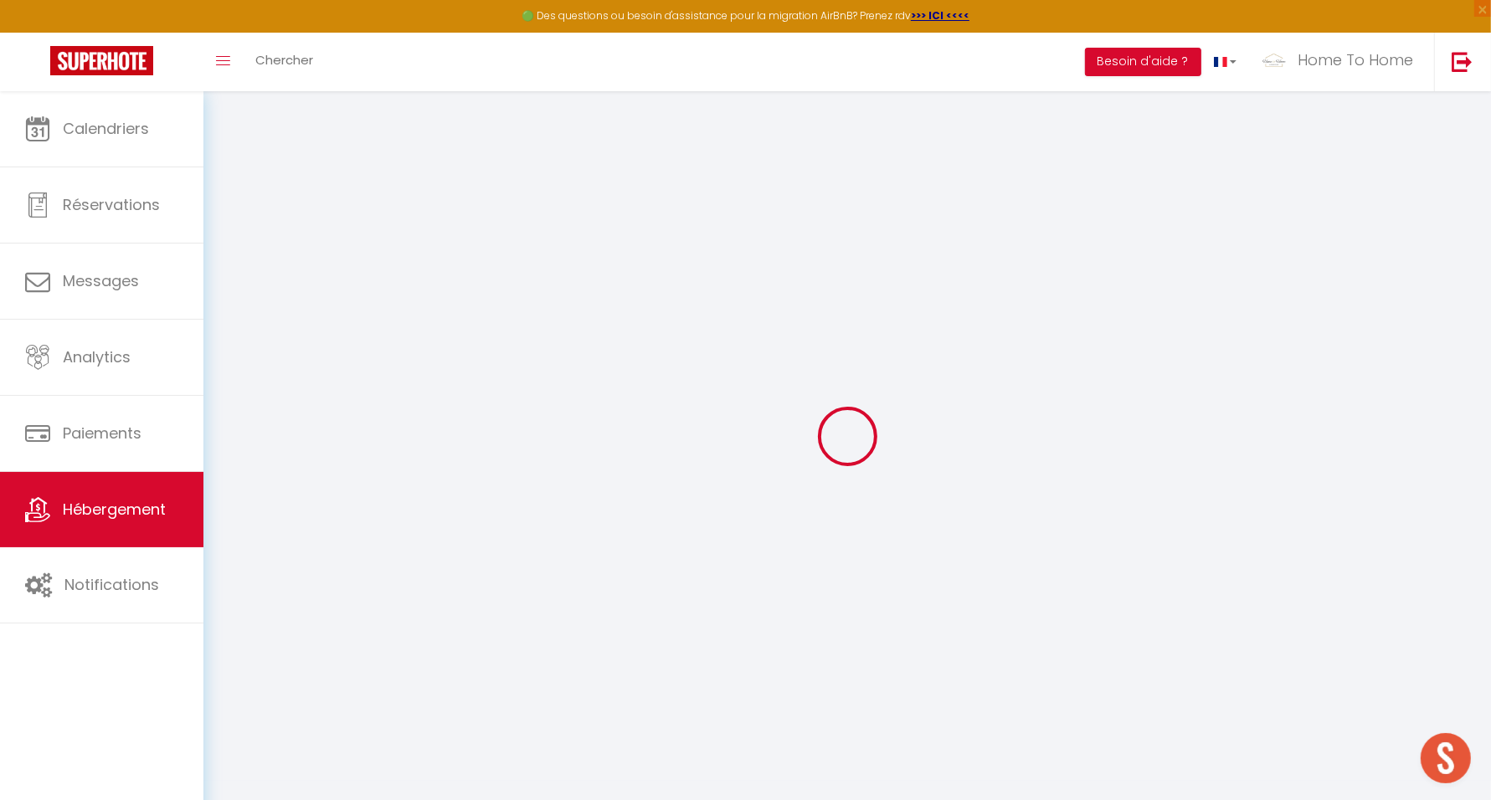
checkbox input "false"
select select
checkbox input "false"
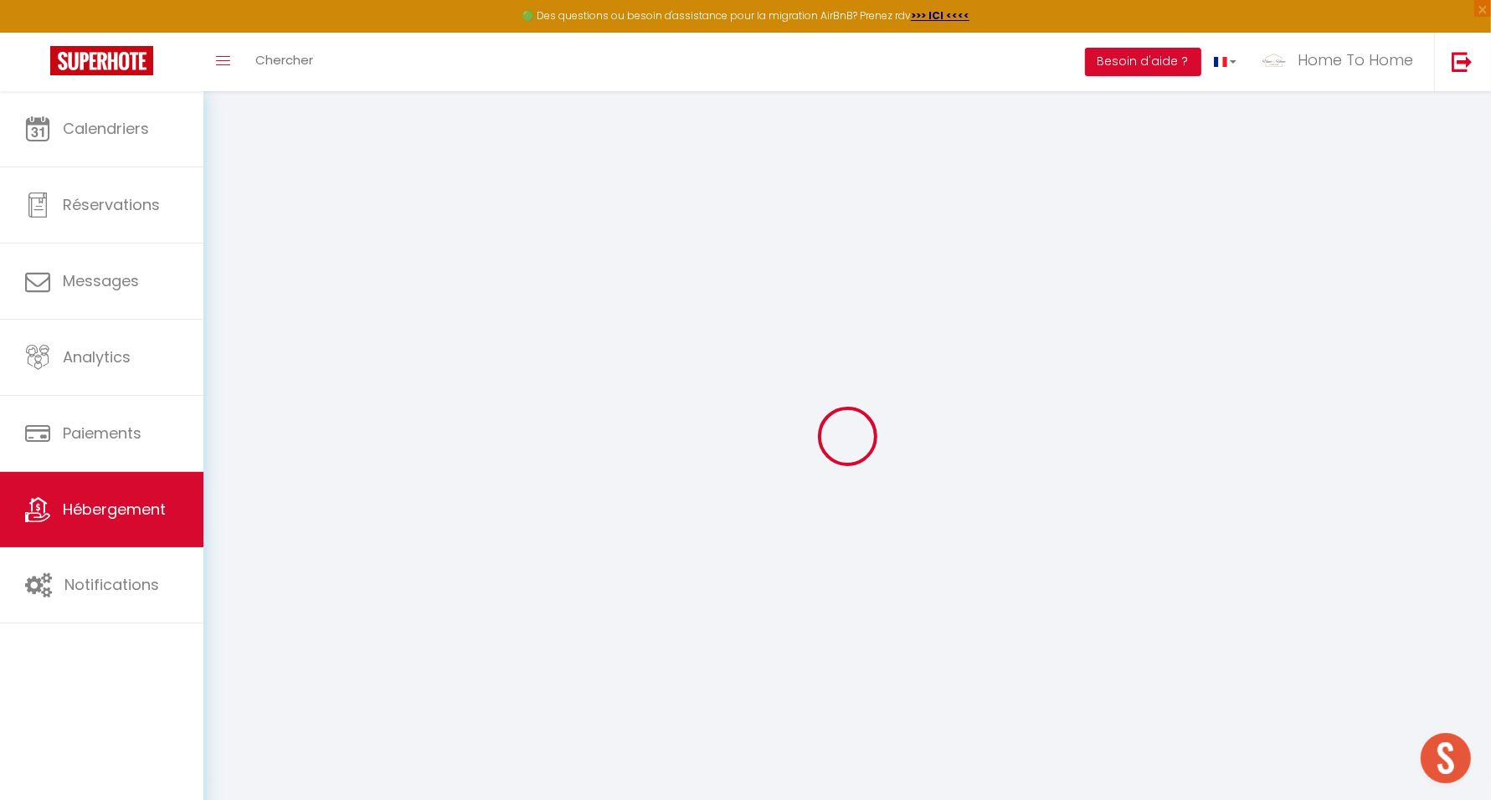
checkbox input "false"
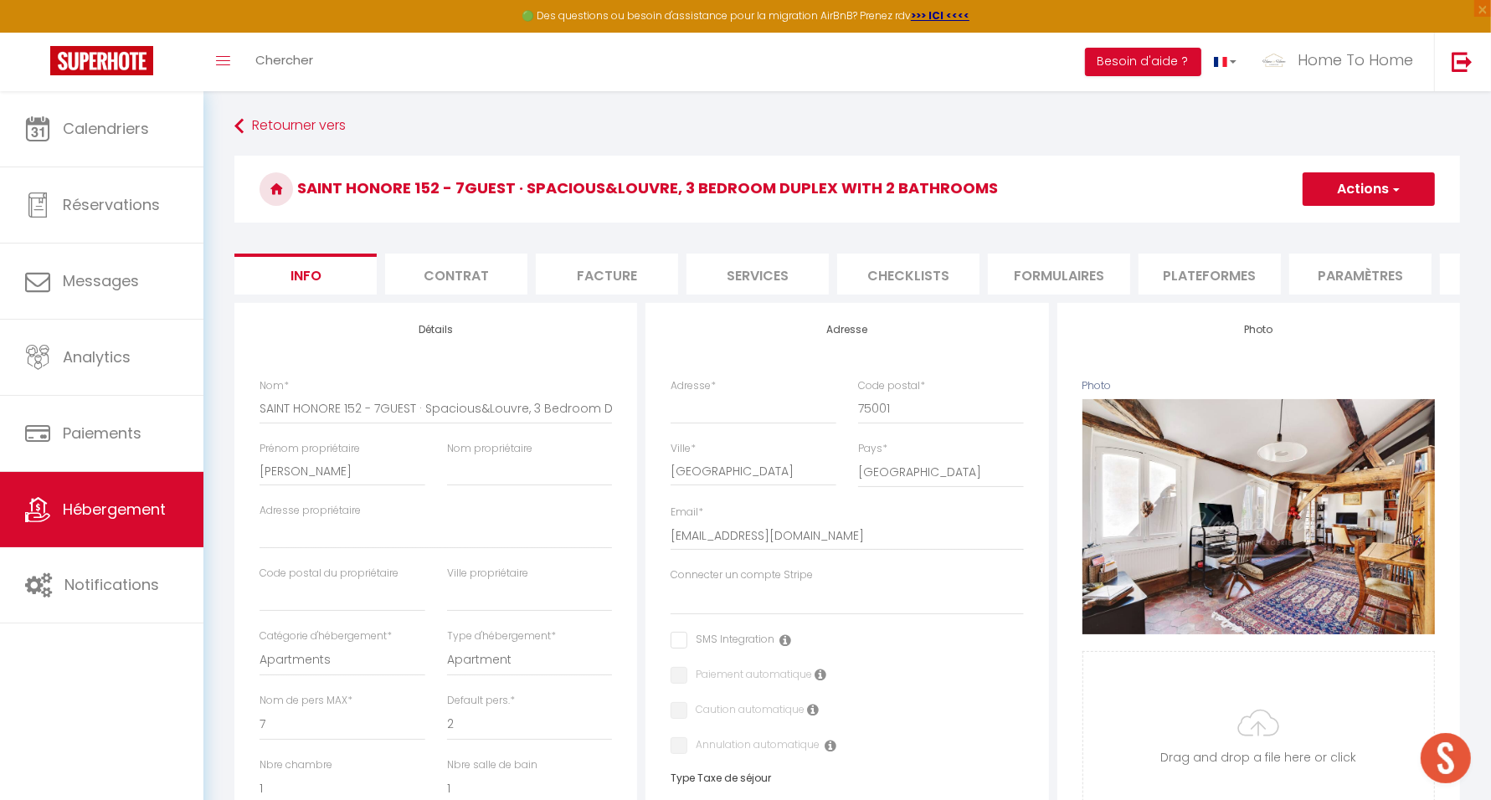
click at [1216, 265] on li "Plateformes" at bounding box center [1210, 274] width 142 height 41
select select
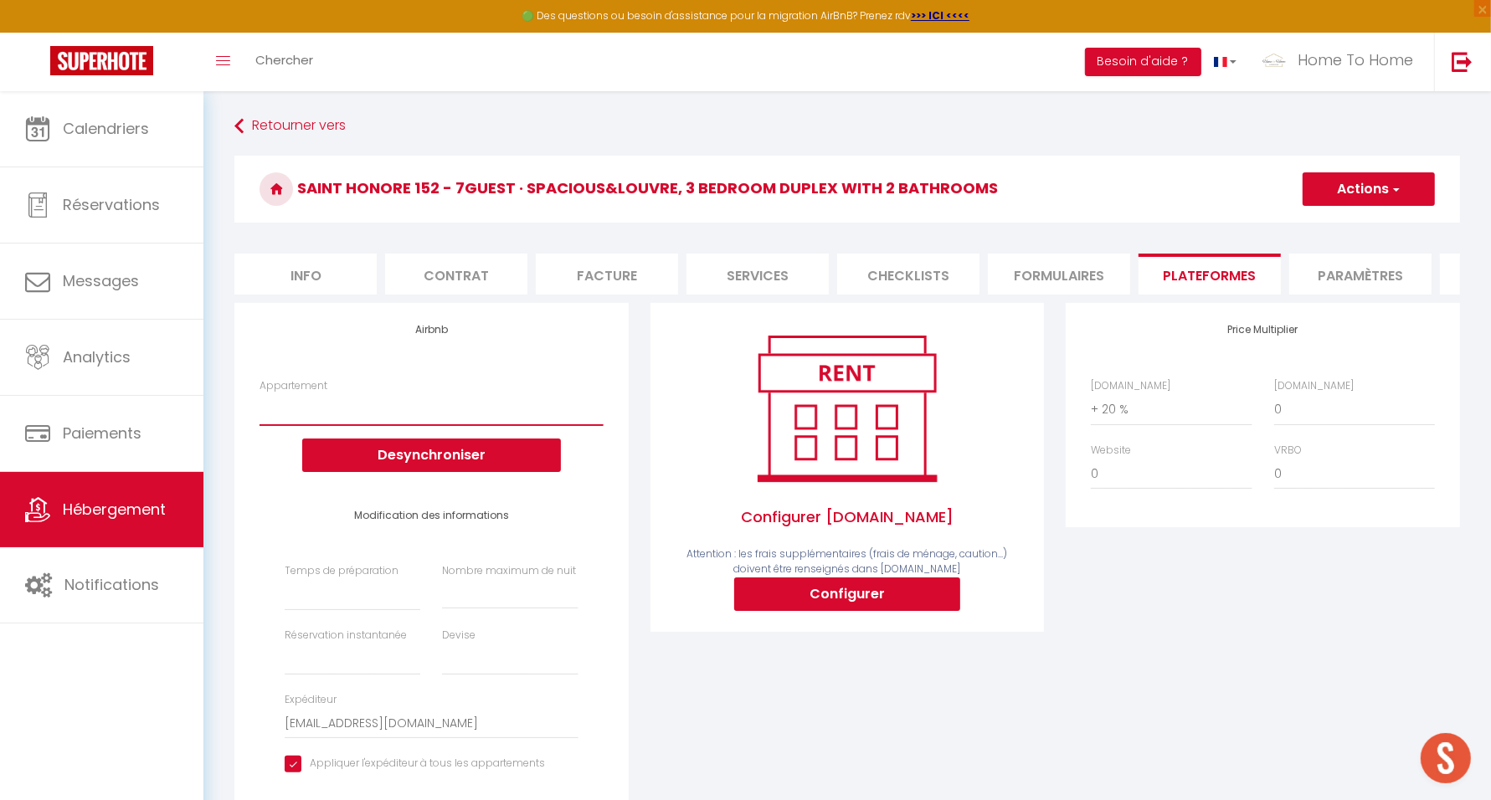
click at [413, 423] on select "GRAVILLIERS 16 · Le Marais, Paris – Bright & Stylish Apartment - mariehost16@gm…" at bounding box center [431, 409] width 343 height 32
drag, startPoint x: 1334, startPoint y: 59, endPoint x: 1365, endPoint y: 57, distance: 31.1
click at [1365, 57] on span "Home To Home" at bounding box center [1356, 59] width 116 height 21
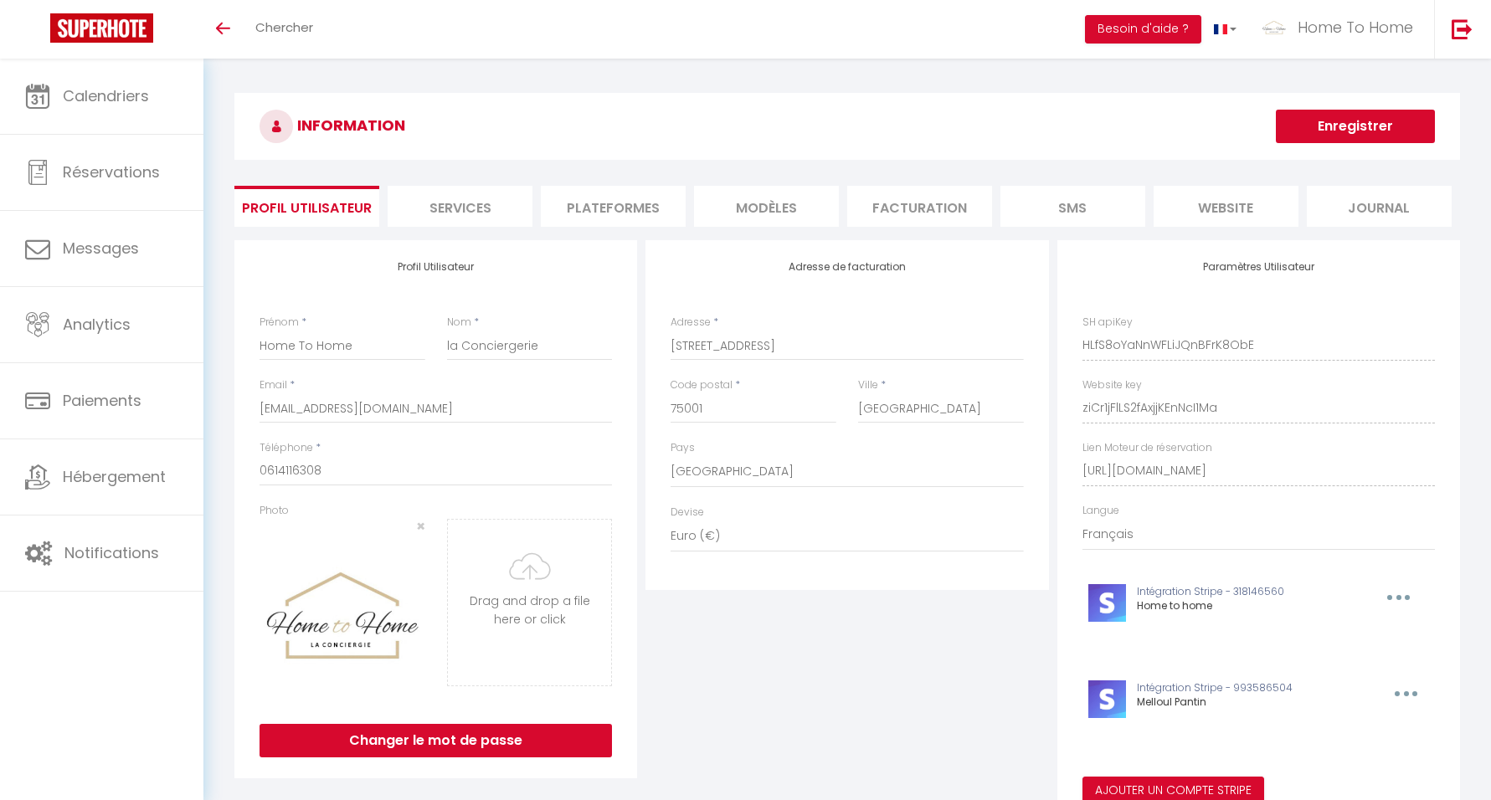
select select "28"
select select "fr"
click at [640, 213] on li "Plateformes" at bounding box center [613, 206] width 145 height 41
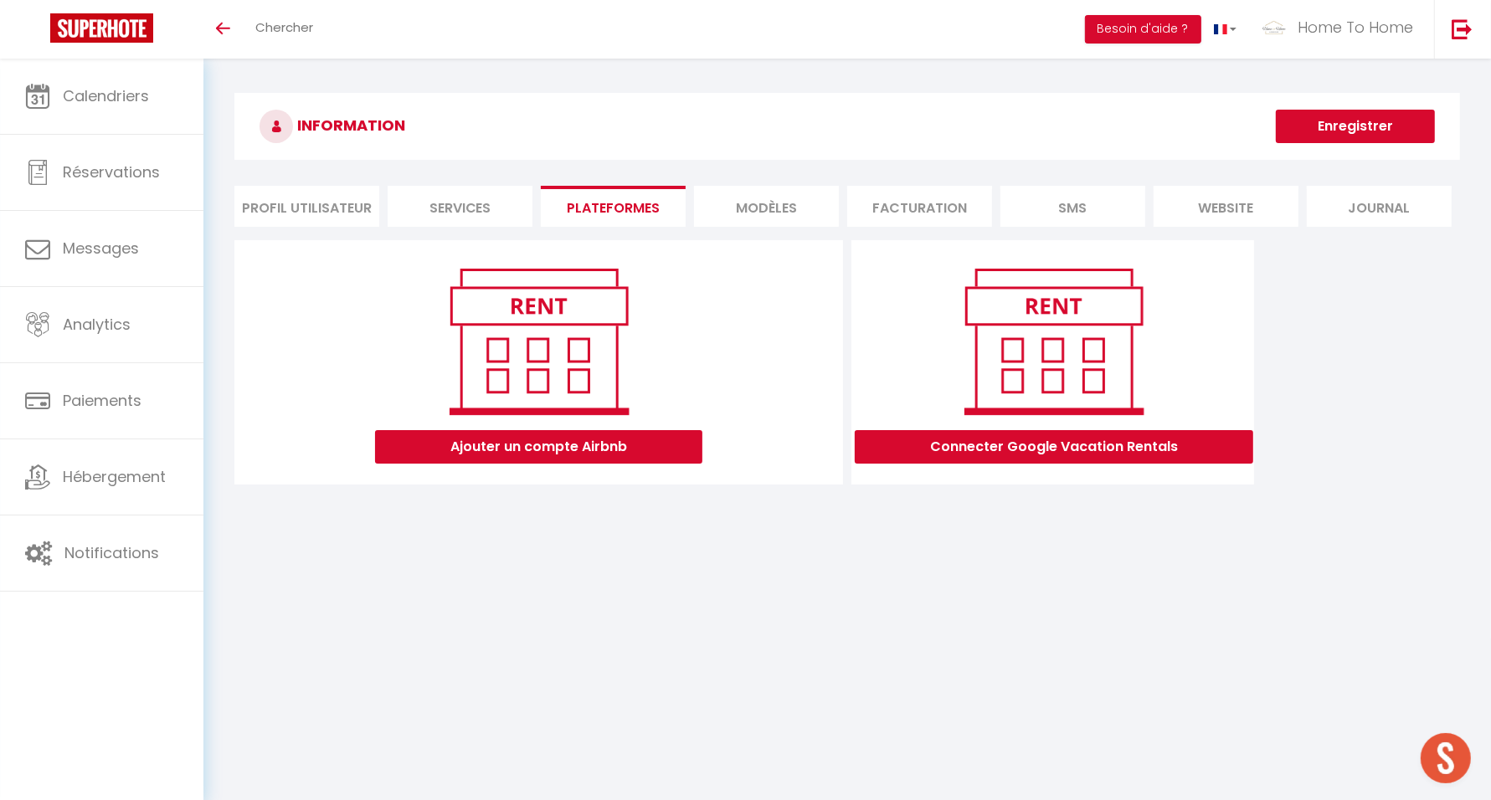
click at [392, 717] on body "🟢 Des questions ou besoin d'assistance pour la migration AirBnB? Prenez rdv >>>…" at bounding box center [745, 459] width 1491 height 800
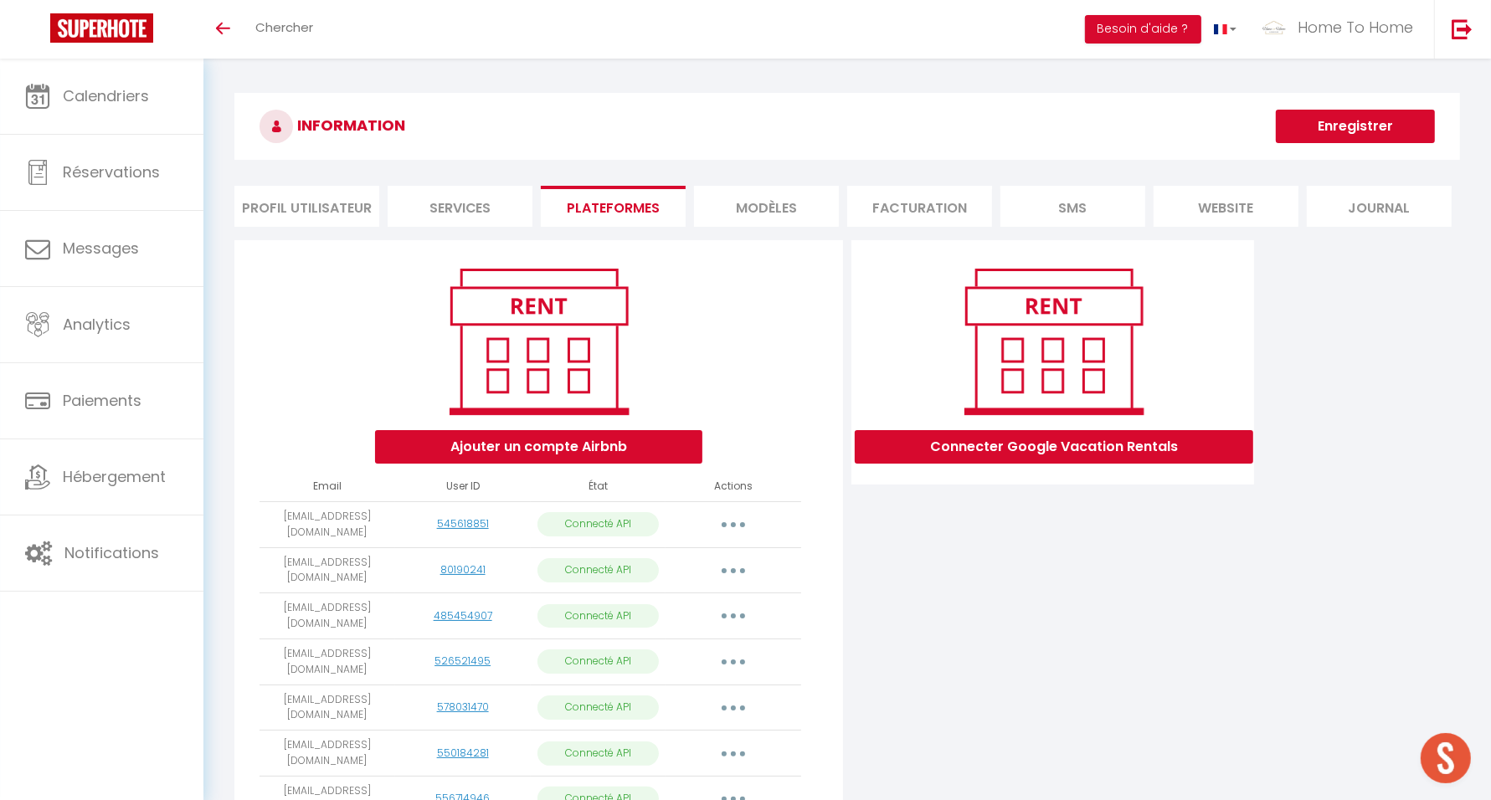
click at [1458, 23] on img at bounding box center [1462, 28] width 21 height 21
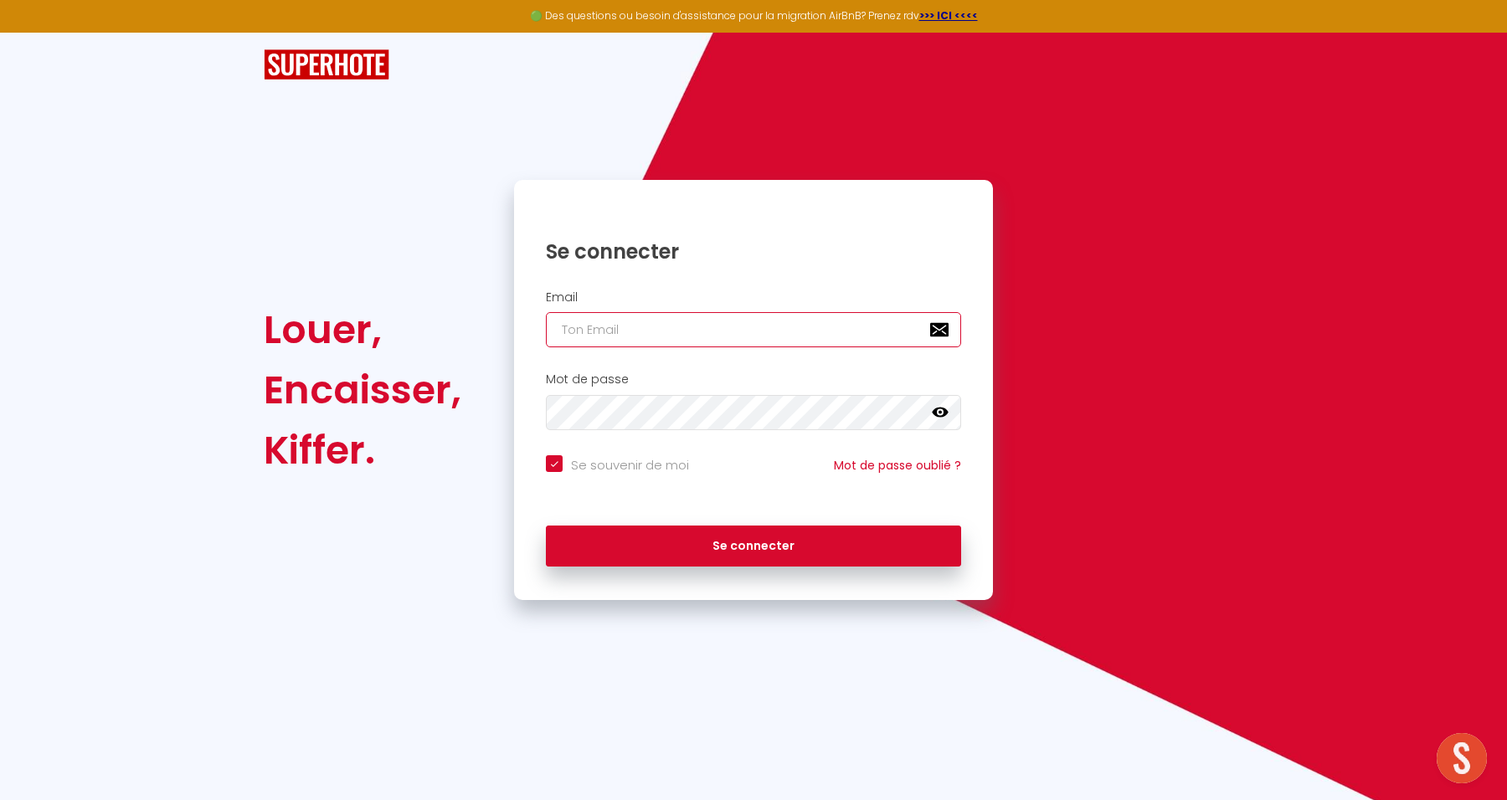
click at [691, 344] on input "email" at bounding box center [753, 329] width 415 height 35
paste input "domainedulac88@gmail.com]"
type input "domainedulac88@gmail.com]"
checkbox input "true"
click at [793, 329] on input "domainedulac88@gmail.com]" at bounding box center [753, 329] width 415 height 35
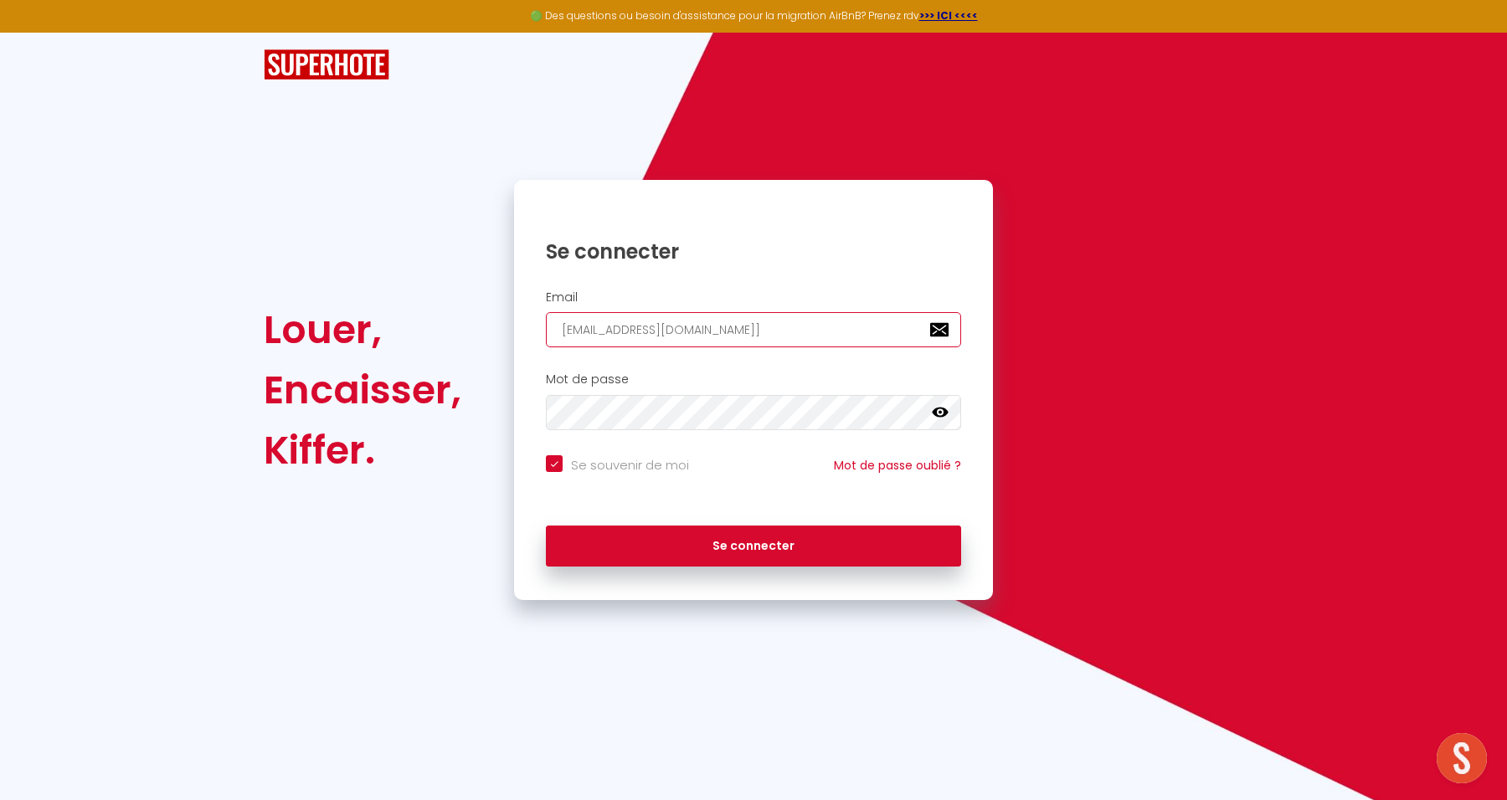
type input "domainedulac88@gmail.com"
checkbox input "true"
type input "domainedulac88@gmail.com"
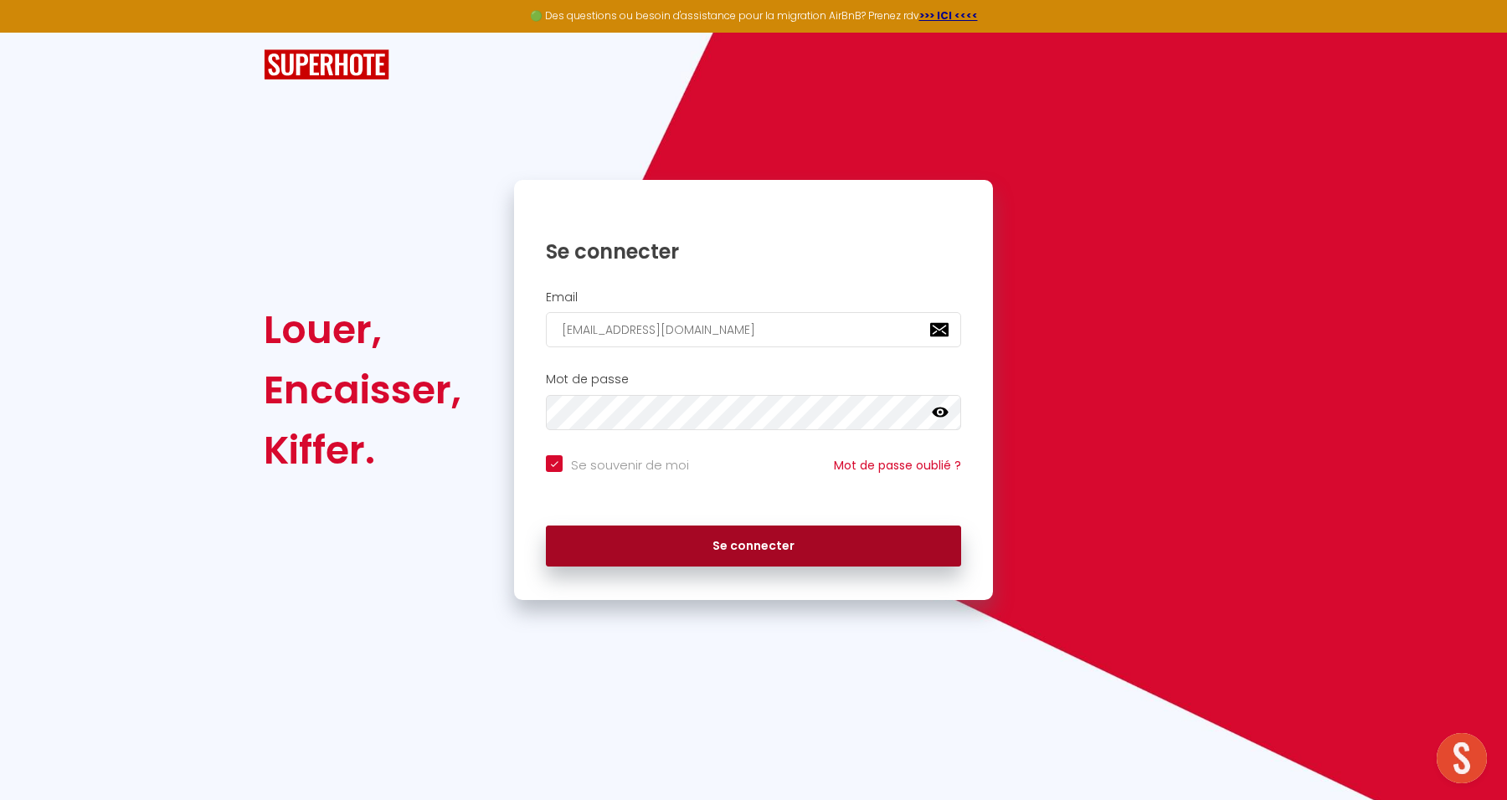
click at [712, 545] on button "Se connecter" at bounding box center [753, 547] width 415 height 42
checkbox input "true"
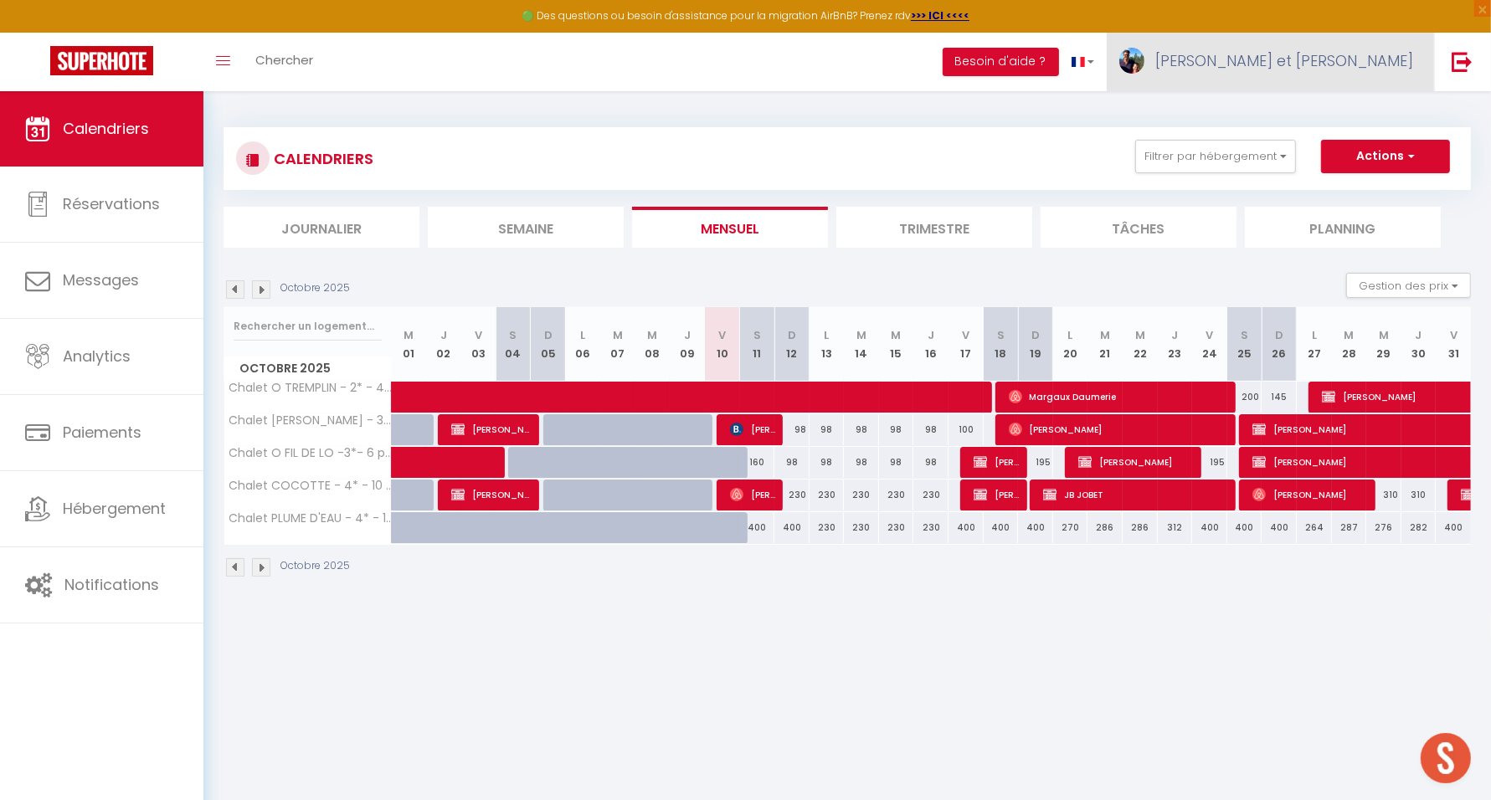
click at [1316, 72] on link "Cécile et Michaël" at bounding box center [1270, 62] width 327 height 59
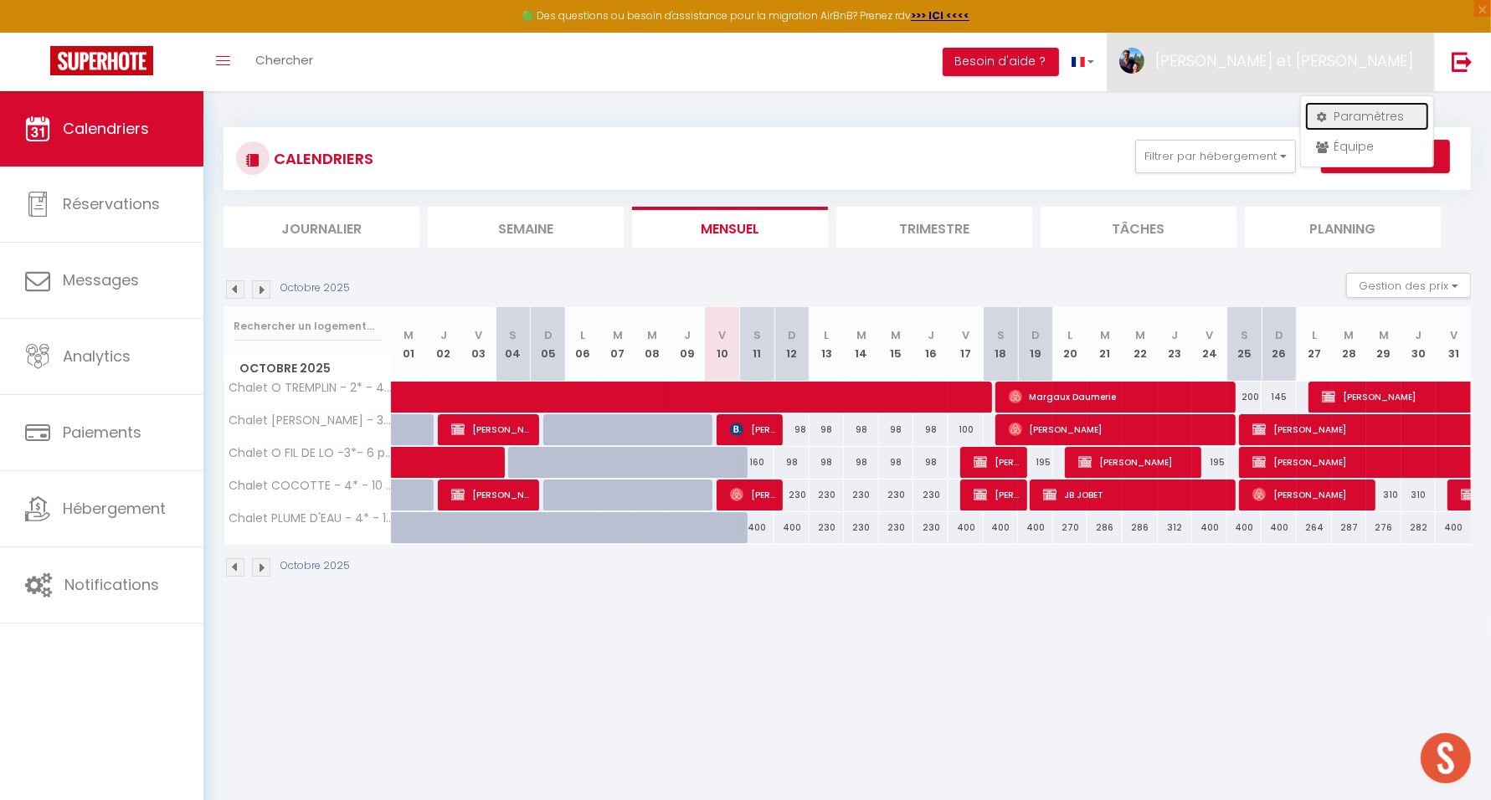
click at [1331, 110] on link "Paramètres" at bounding box center [1367, 116] width 124 height 28
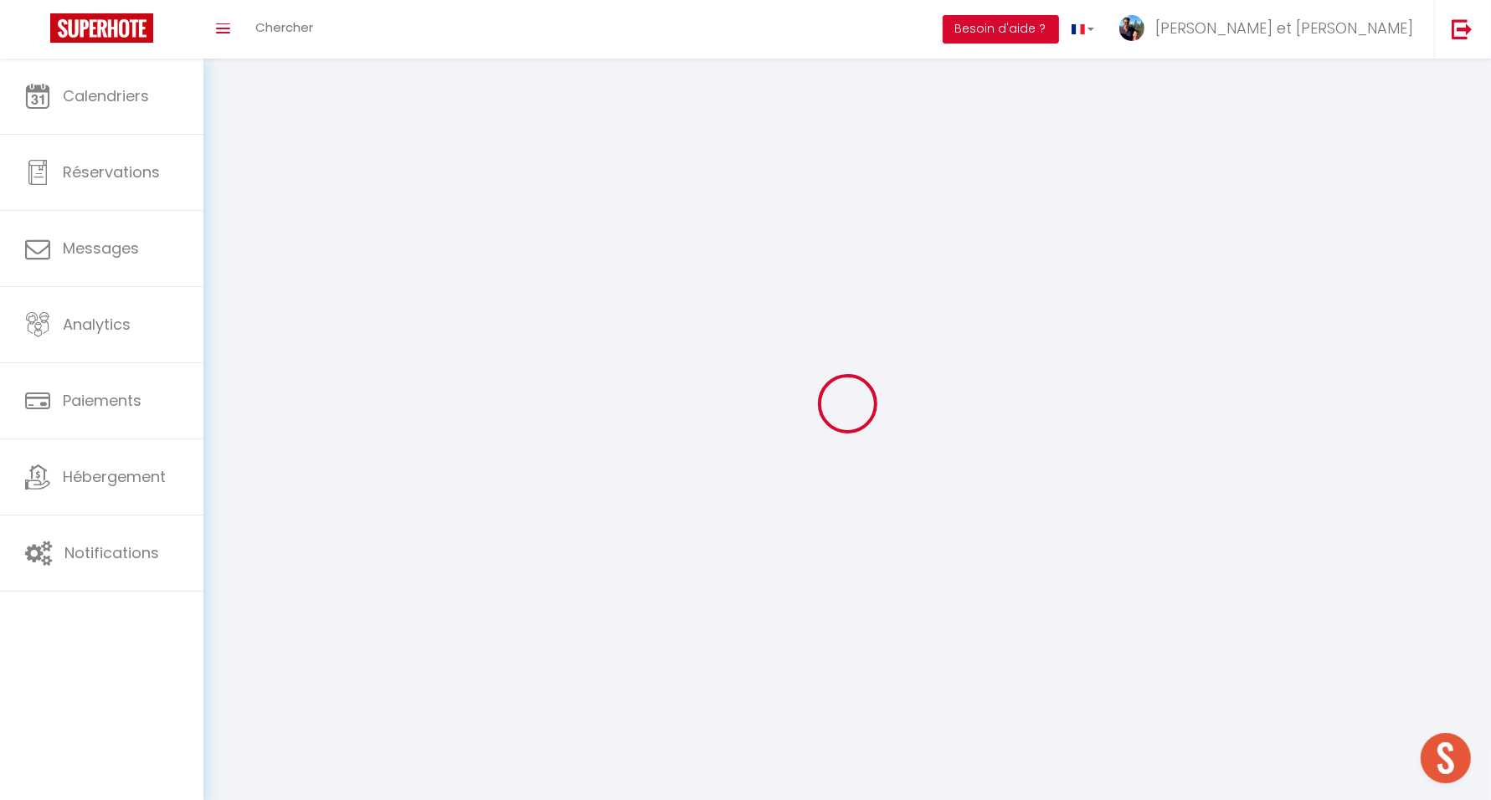
type input "Cécile et Michaël"
type input "WANTIEZ"
type input "0662956185"
type input "42 H chemin de la Trinité"
type input "GERARDMER"
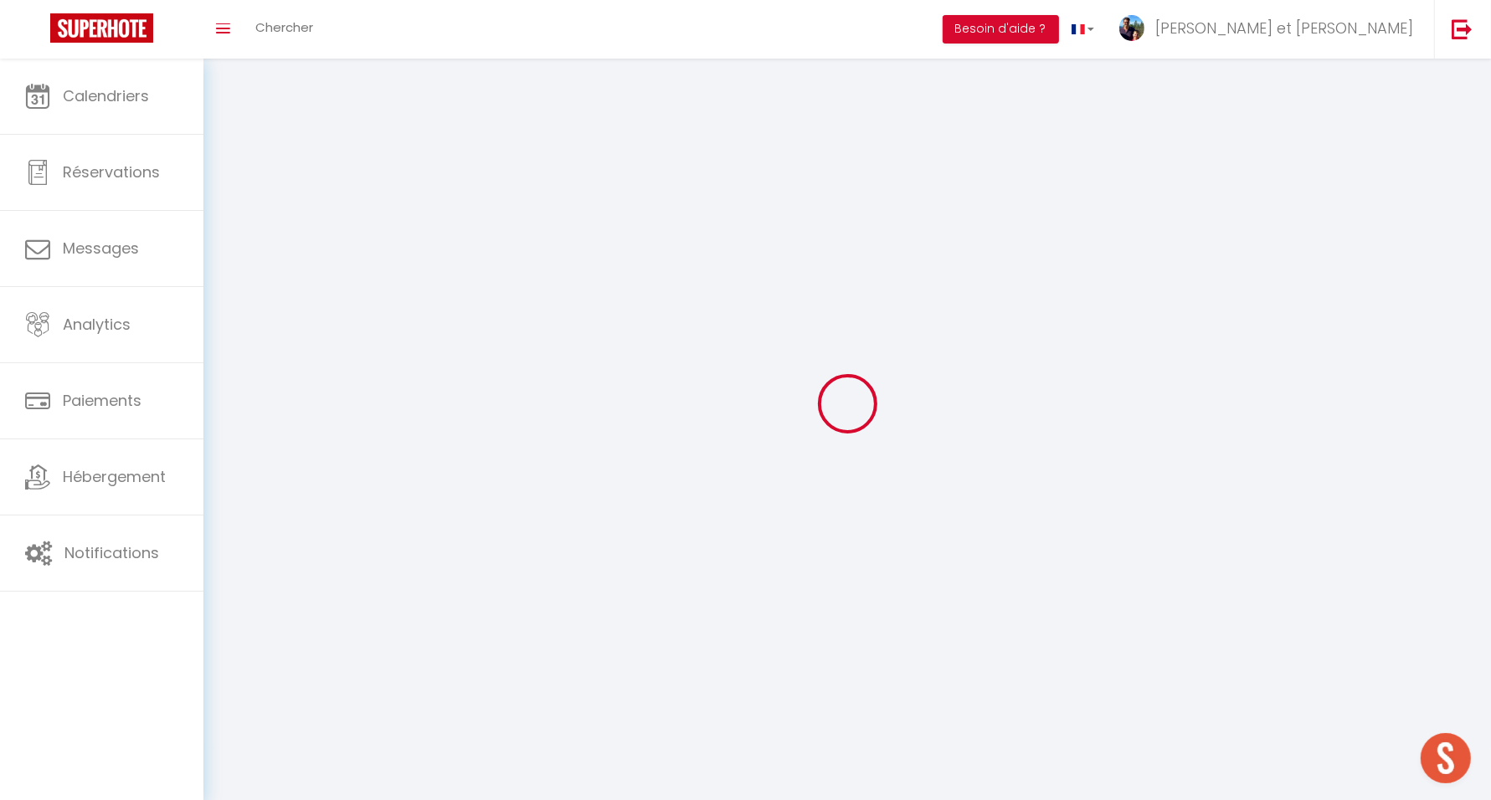
type input "88400"
type input "G09UKm6oNkpAfu6Gaau4c5dko"
type input "oetkDUrlqYEUwW4NYiDvKq3hr"
select select "28"
select select "fr"
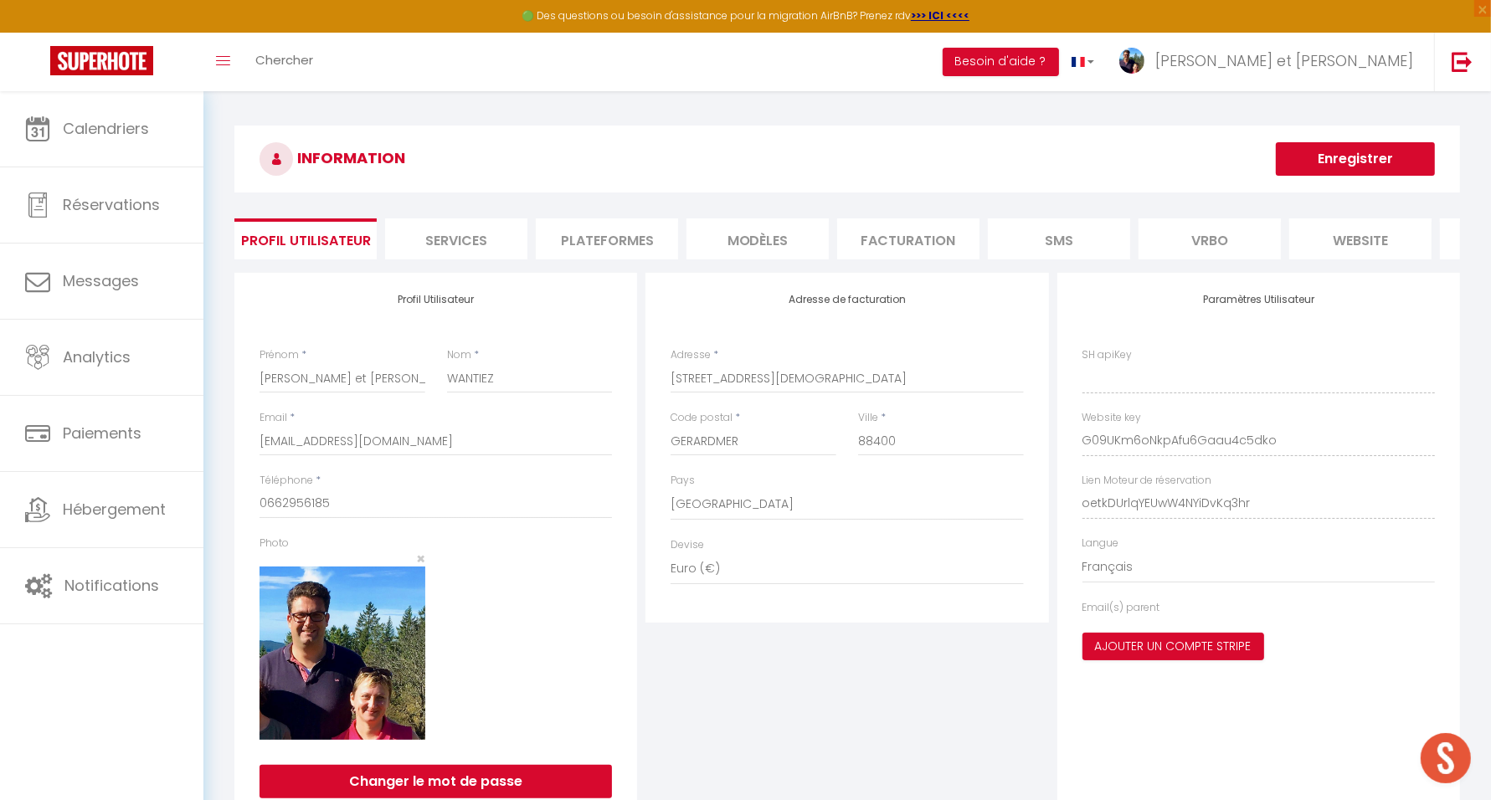
type input "G09UKm6oNkpAfu6Gaau4c5dko"
type input "oetkDUrlqYEUwW4NYiDvKq3hr"
type input "https://app.superhote.com/#/get-available-rentals/oetkDUrlqYEUwW4NYiDvKq3hr"
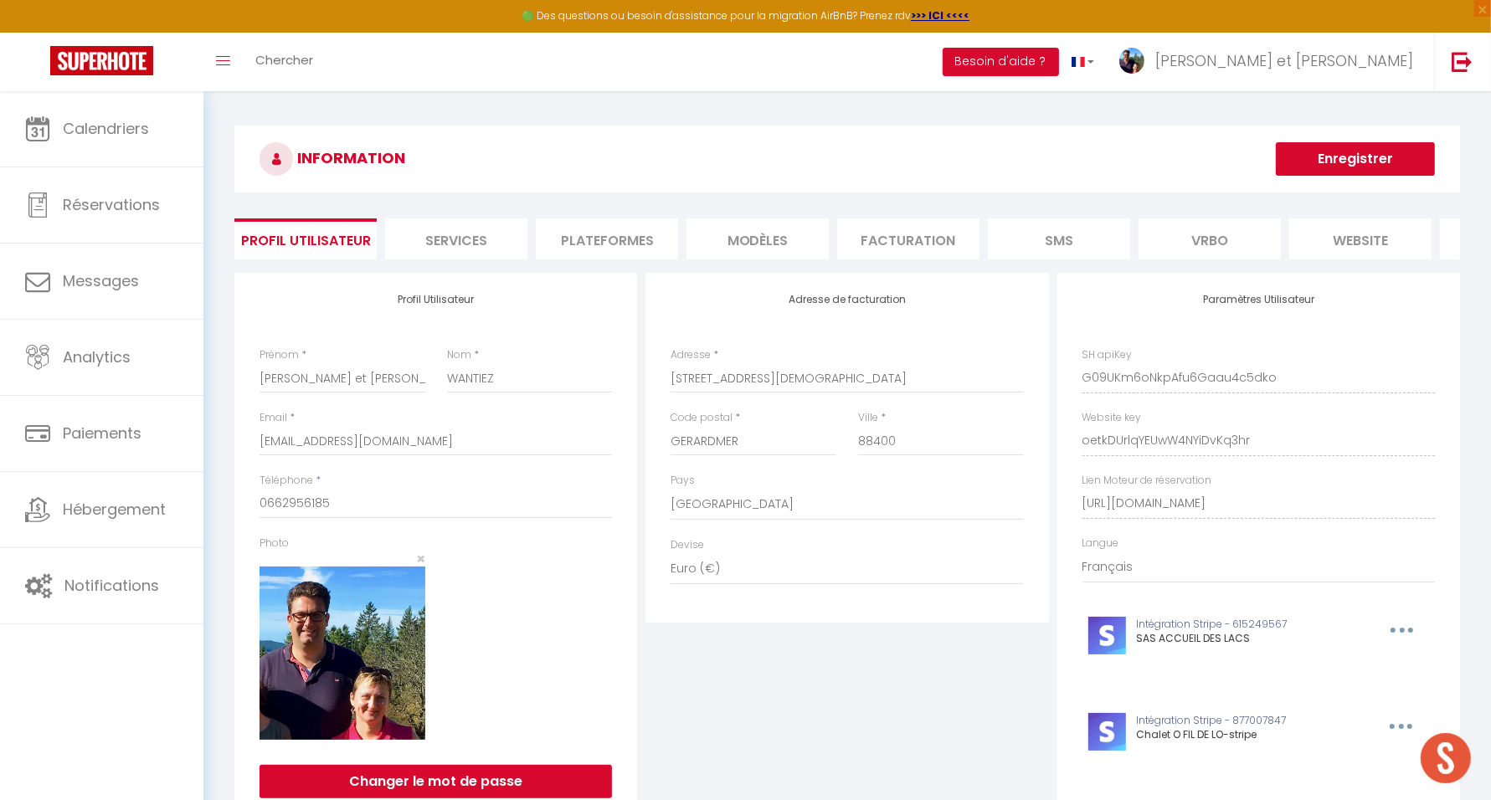
click at [626, 242] on li "Plateformes" at bounding box center [607, 239] width 142 height 41
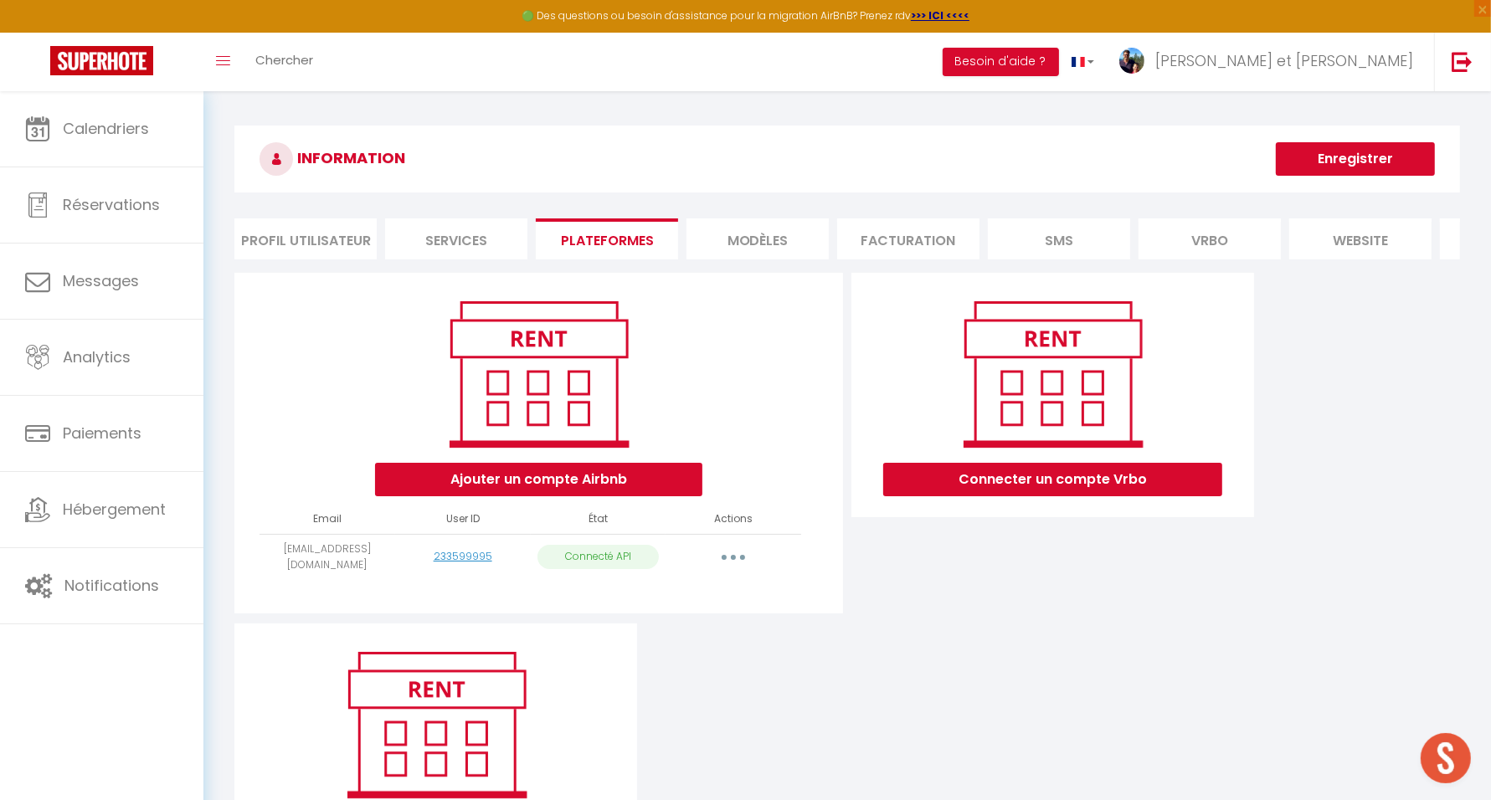
drag, startPoint x: 763, startPoint y: 697, endPoint x: 762, endPoint y: 683, distance: 14.3
click at [763, 697] on div "Ajouter un compte Airbnb Email User ID État Actions domainedulac88@gmail.com 23…" at bounding box center [847, 570] width 1234 height 595
click at [1457, 64] on img at bounding box center [1462, 61] width 21 height 21
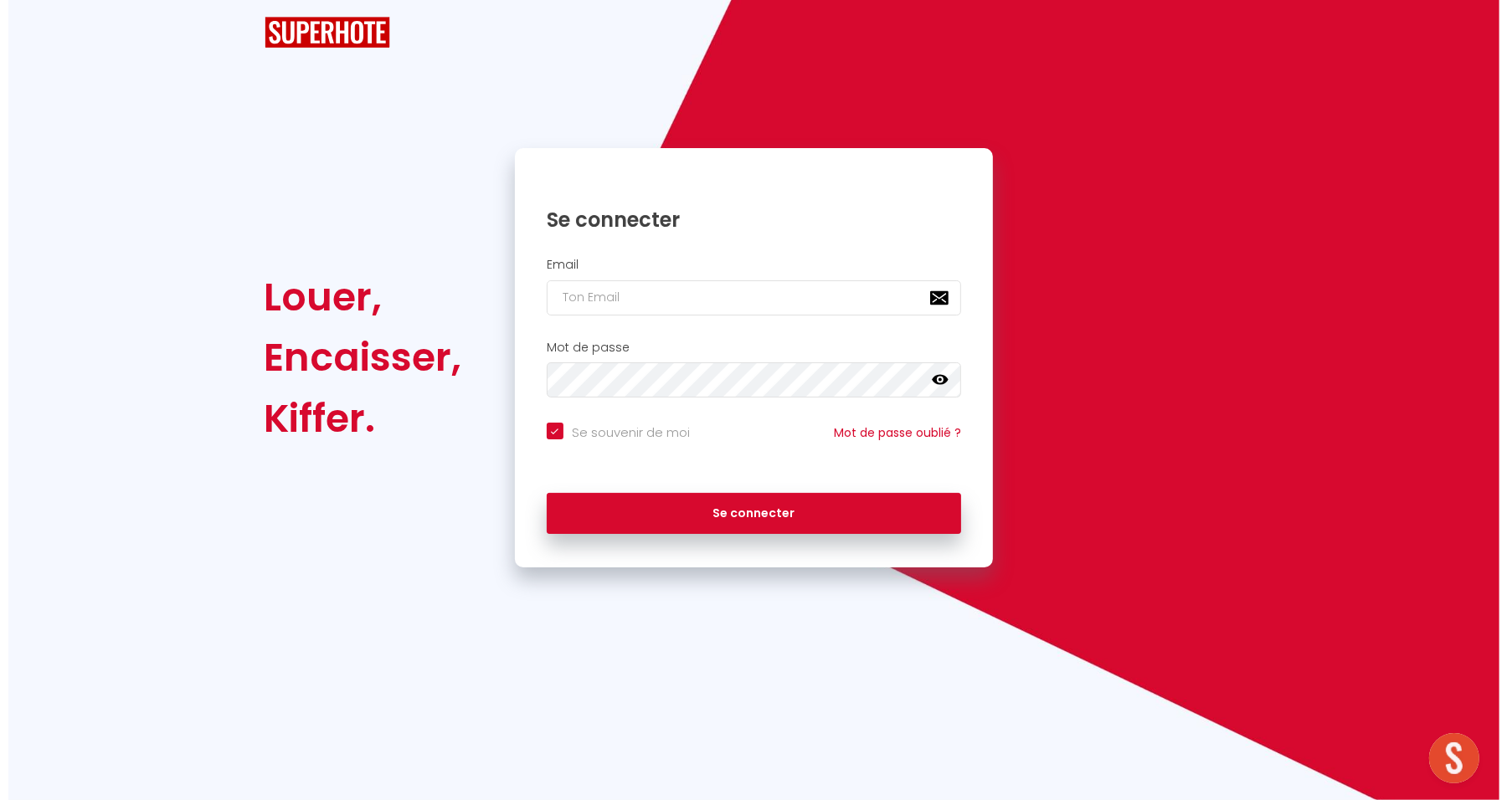
checkbox input "true"
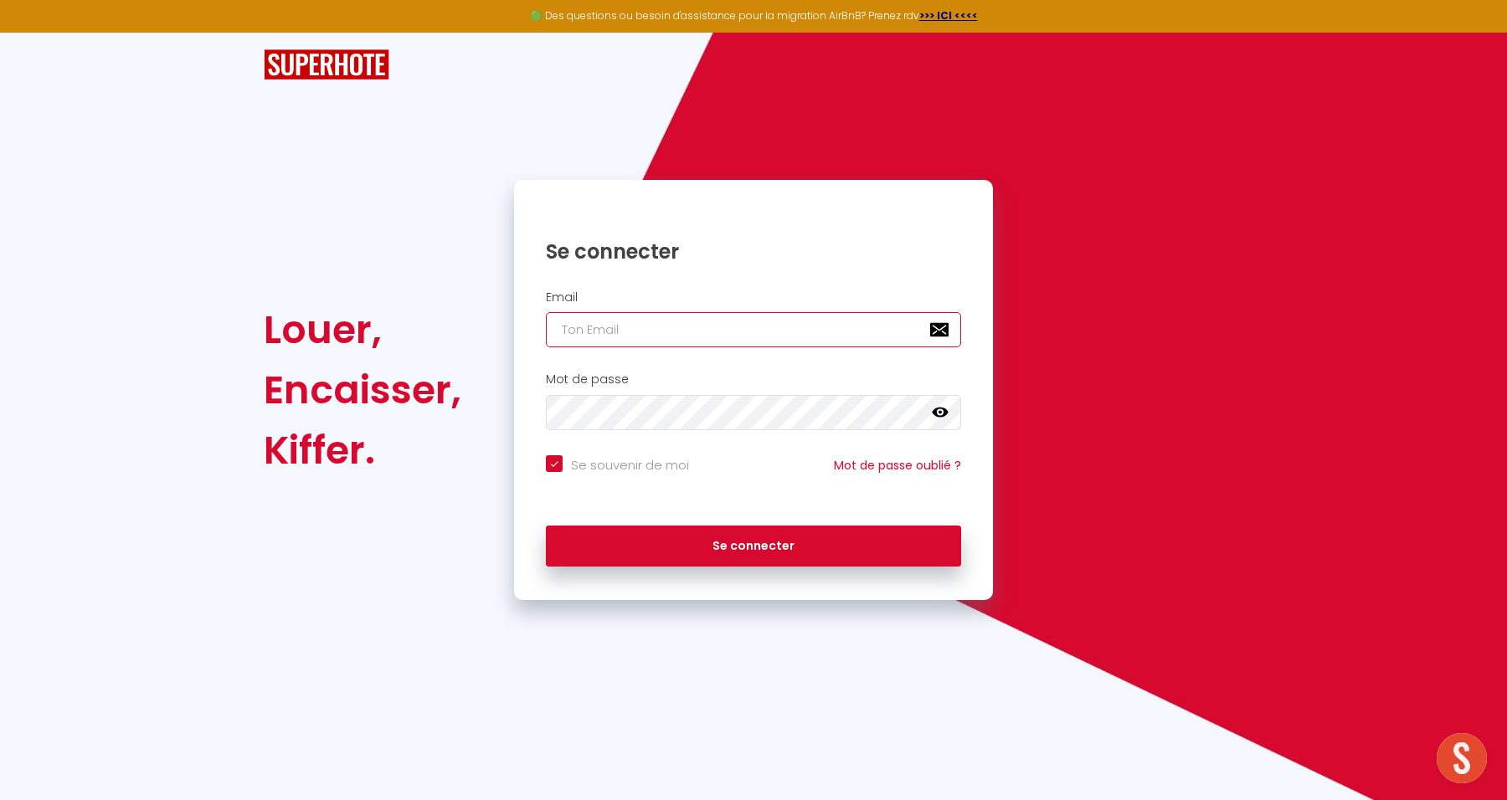
click at [703, 327] on input "email" at bounding box center [753, 329] width 415 height 35
paste input "https://jumpshare.com/share/lVW0kDA1ZE6ssplnvICZ"
type input "https://jumpshare.com/share/lVW0kDA1ZE6ssplnvICZ"
checkbox input "true"
drag, startPoint x: 851, startPoint y: 312, endPoint x: 250, endPoint y: 299, distance: 600.4
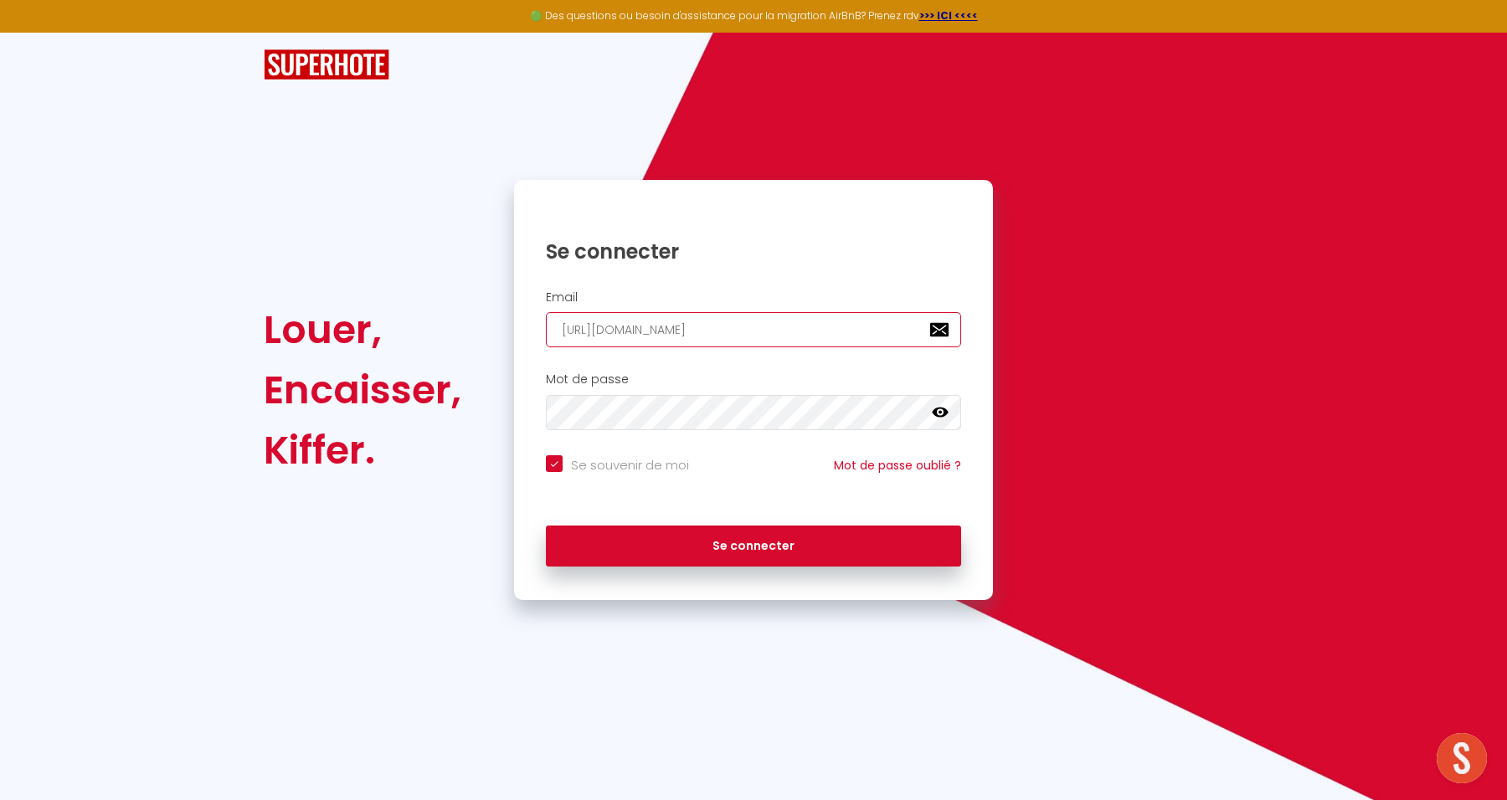
click at [250, 299] on div "Louer, Encaisser, Kiffer. Se connecter Email https://jumpshare.com/share/lVW0kD…" at bounding box center [753, 317] width 1507 height 568
paste input "[EMAIL_ADDRESS][DOMAIN_NAME]"
type input "[EMAIL_ADDRESS][DOMAIN_NAME]"
checkbox input "true"
type input "[EMAIL_ADDRESS][DOMAIN_NAME]"
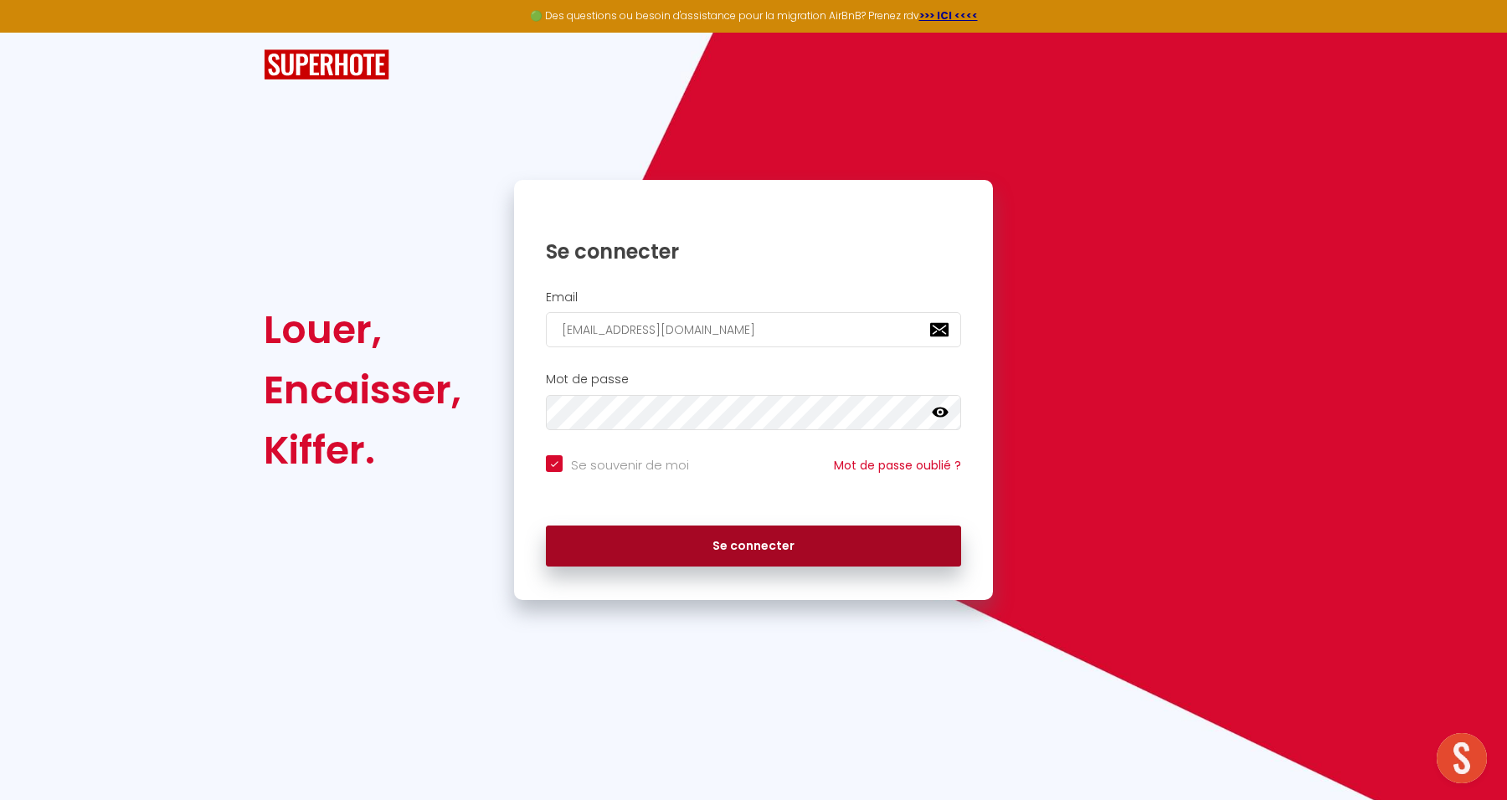
click at [908, 556] on button "Se connecter" at bounding box center [753, 547] width 415 height 42
checkbox input "true"
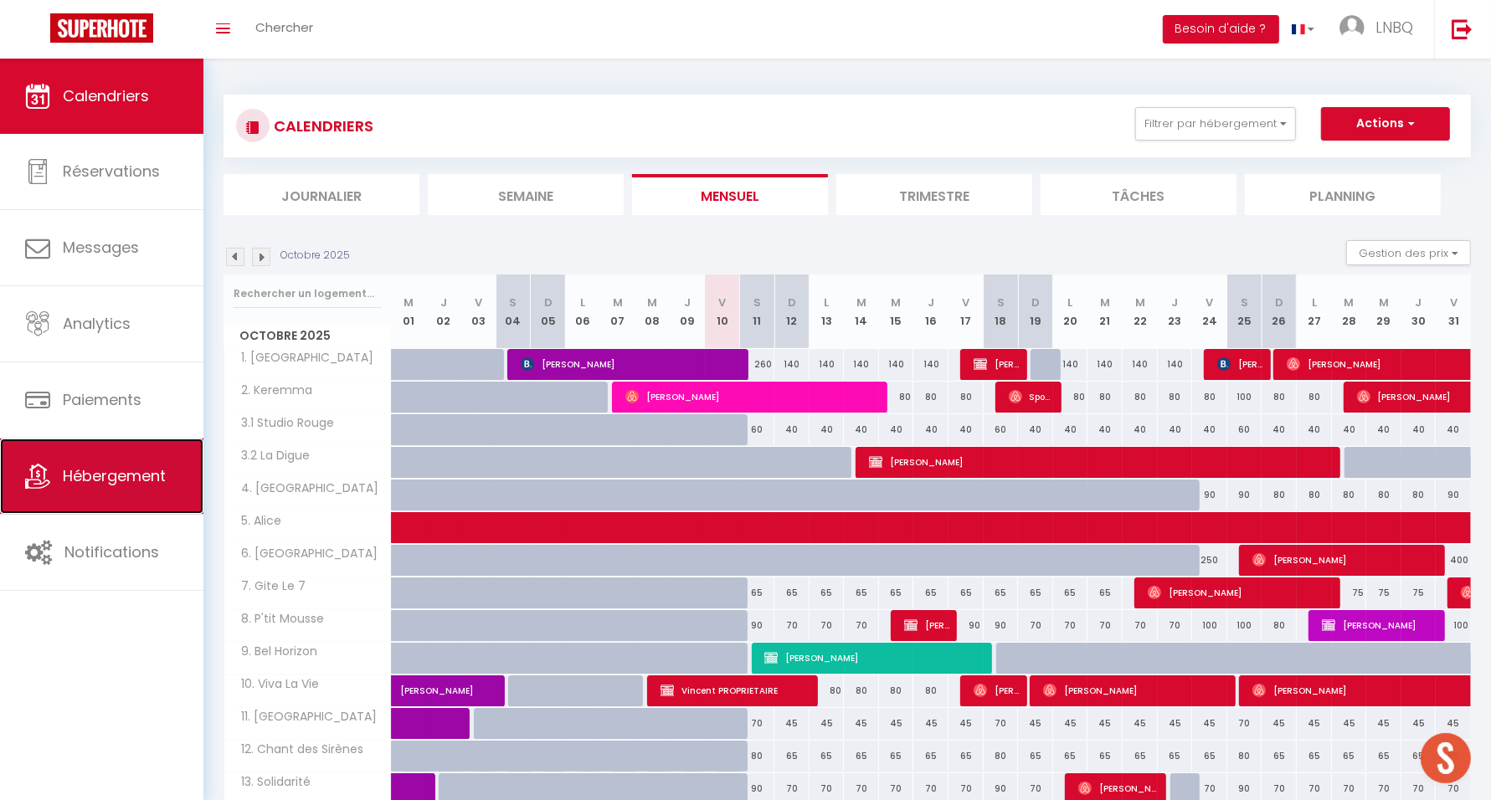
click at [171, 467] on link "Hébergement" at bounding box center [101, 476] width 203 height 75
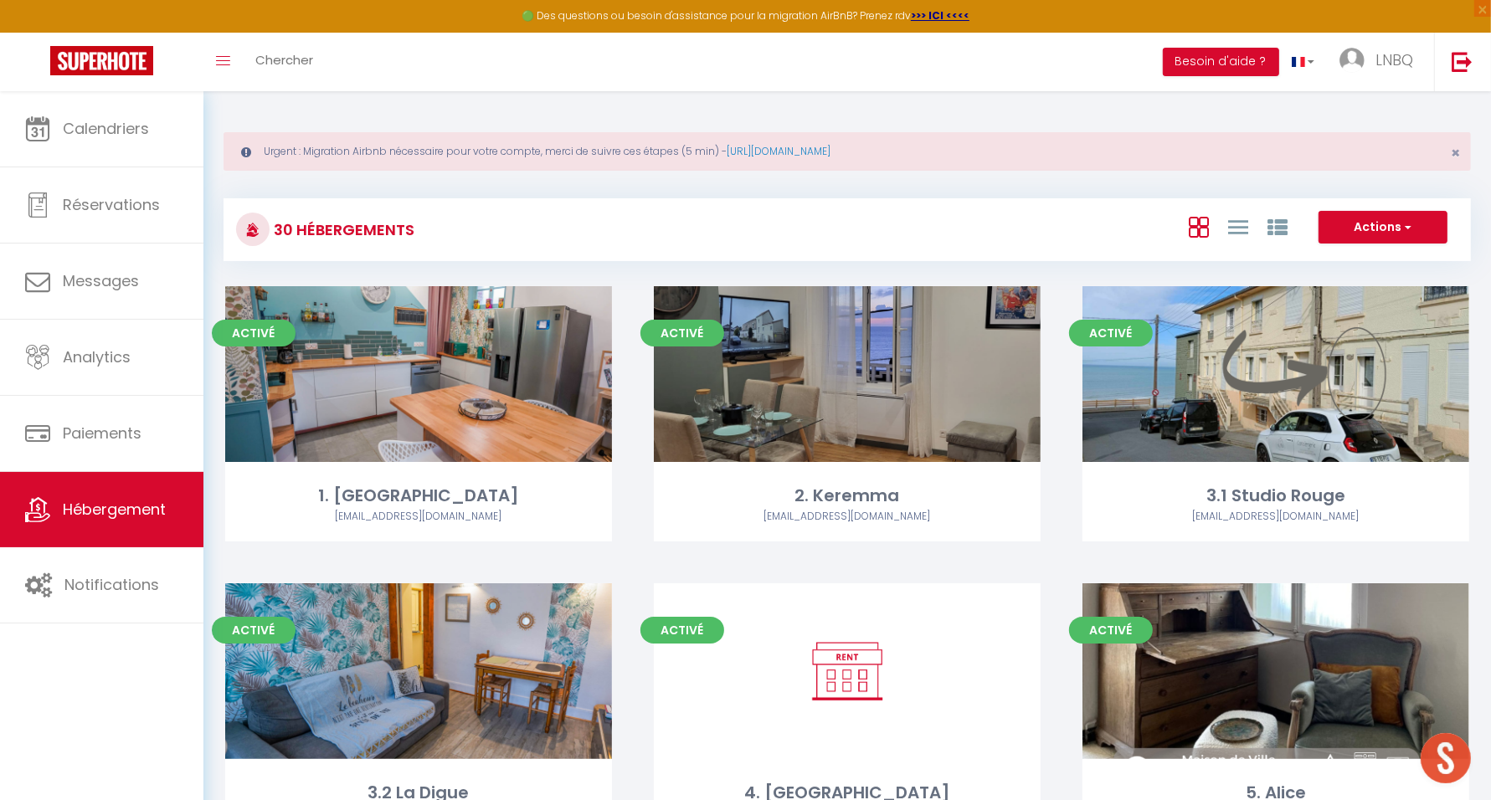
scroll to position [1879, 0]
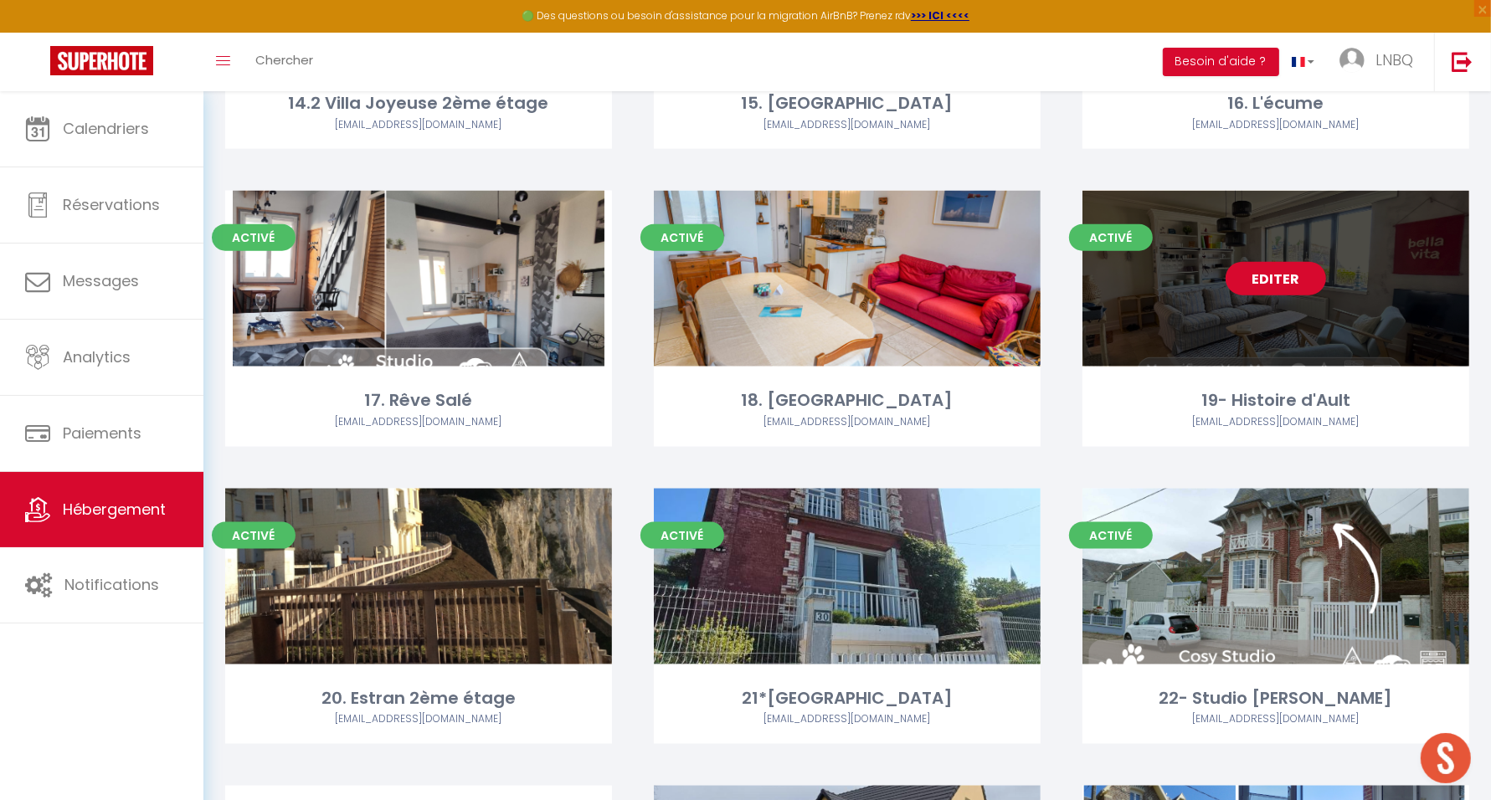
click at [1289, 276] on link "Editer" at bounding box center [1276, 278] width 100 height 33
select select "3"
select select "2"
select select "1"
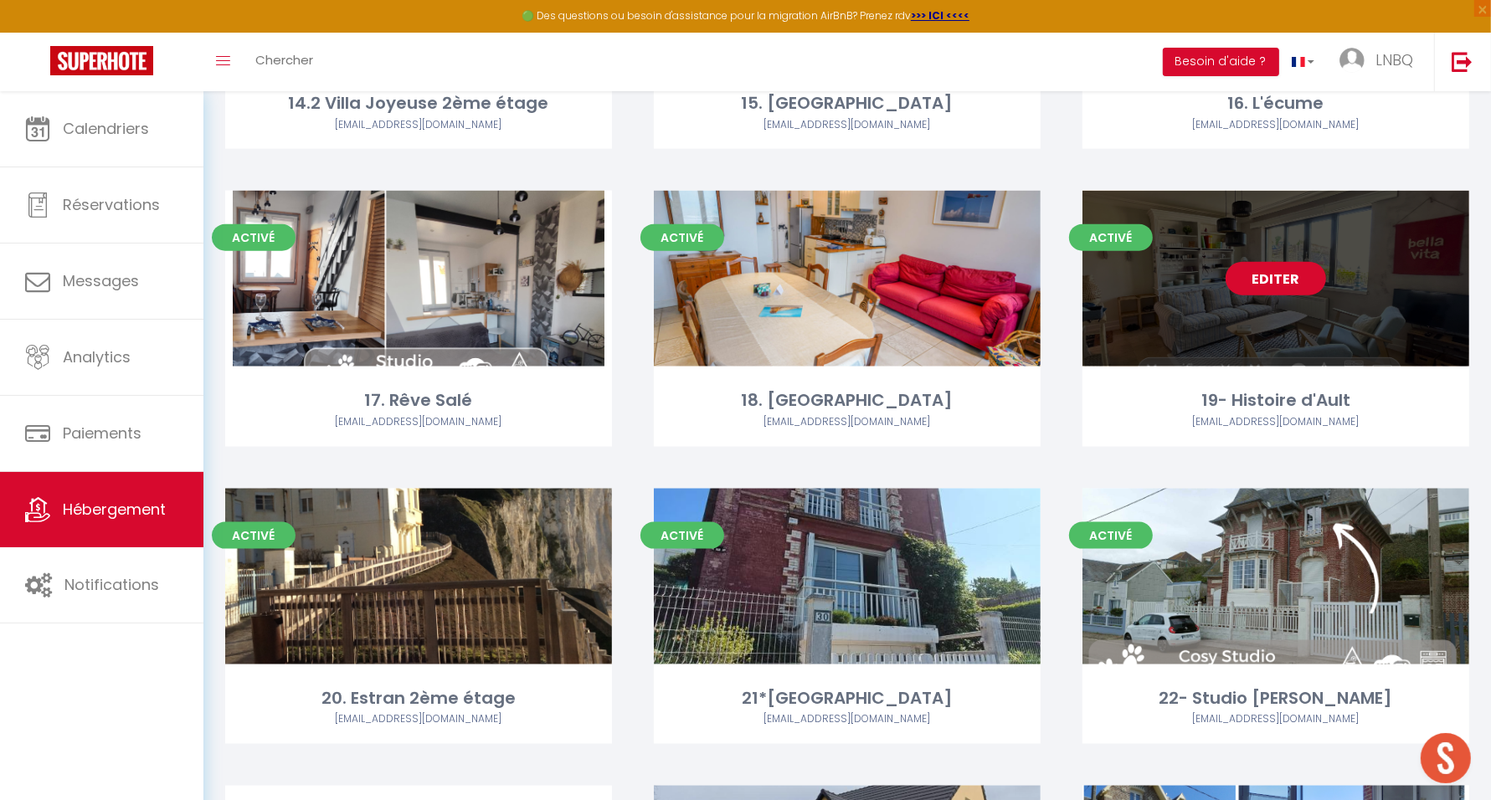
select select "1"
select select
select select "28"
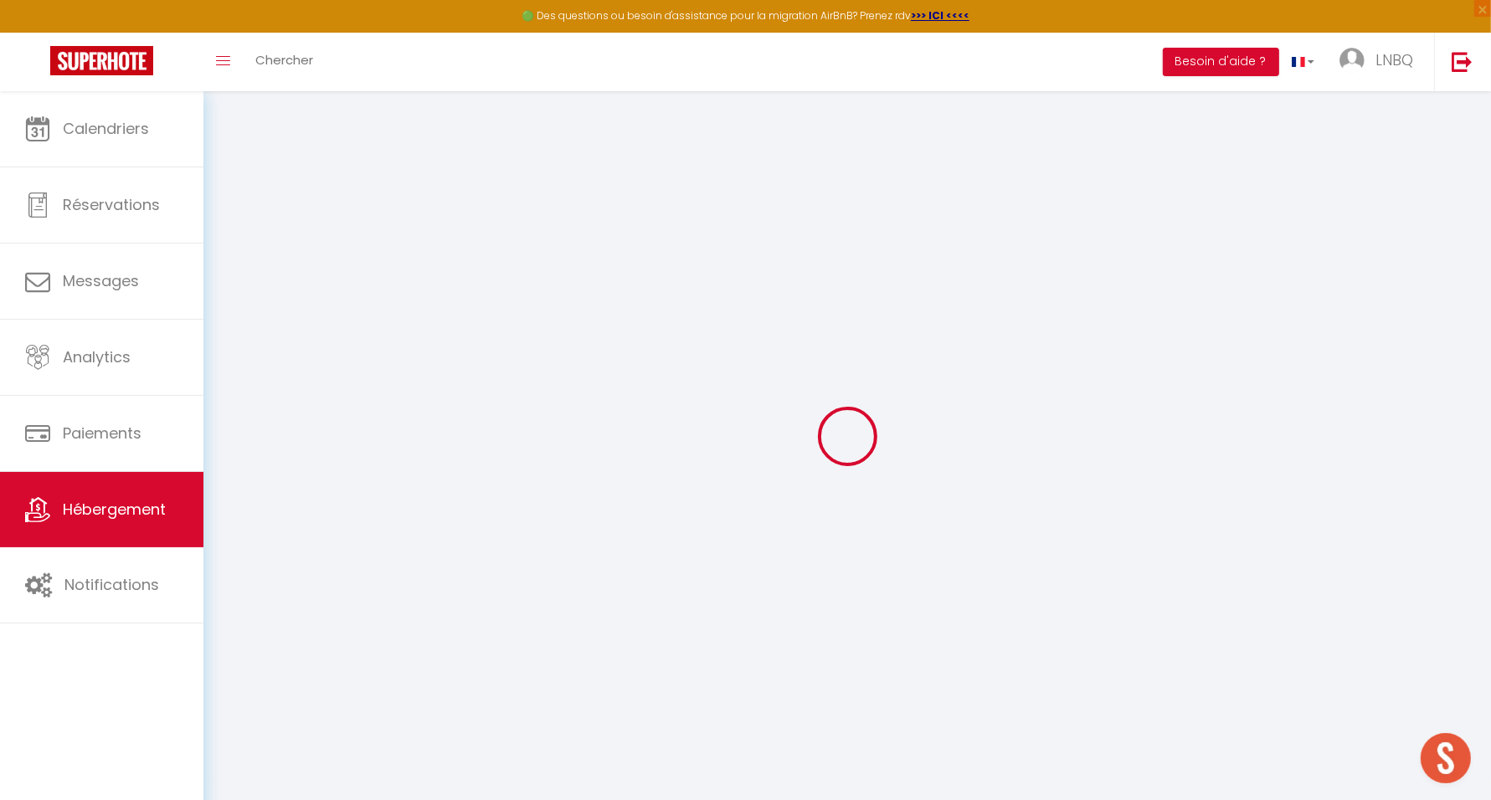
select select
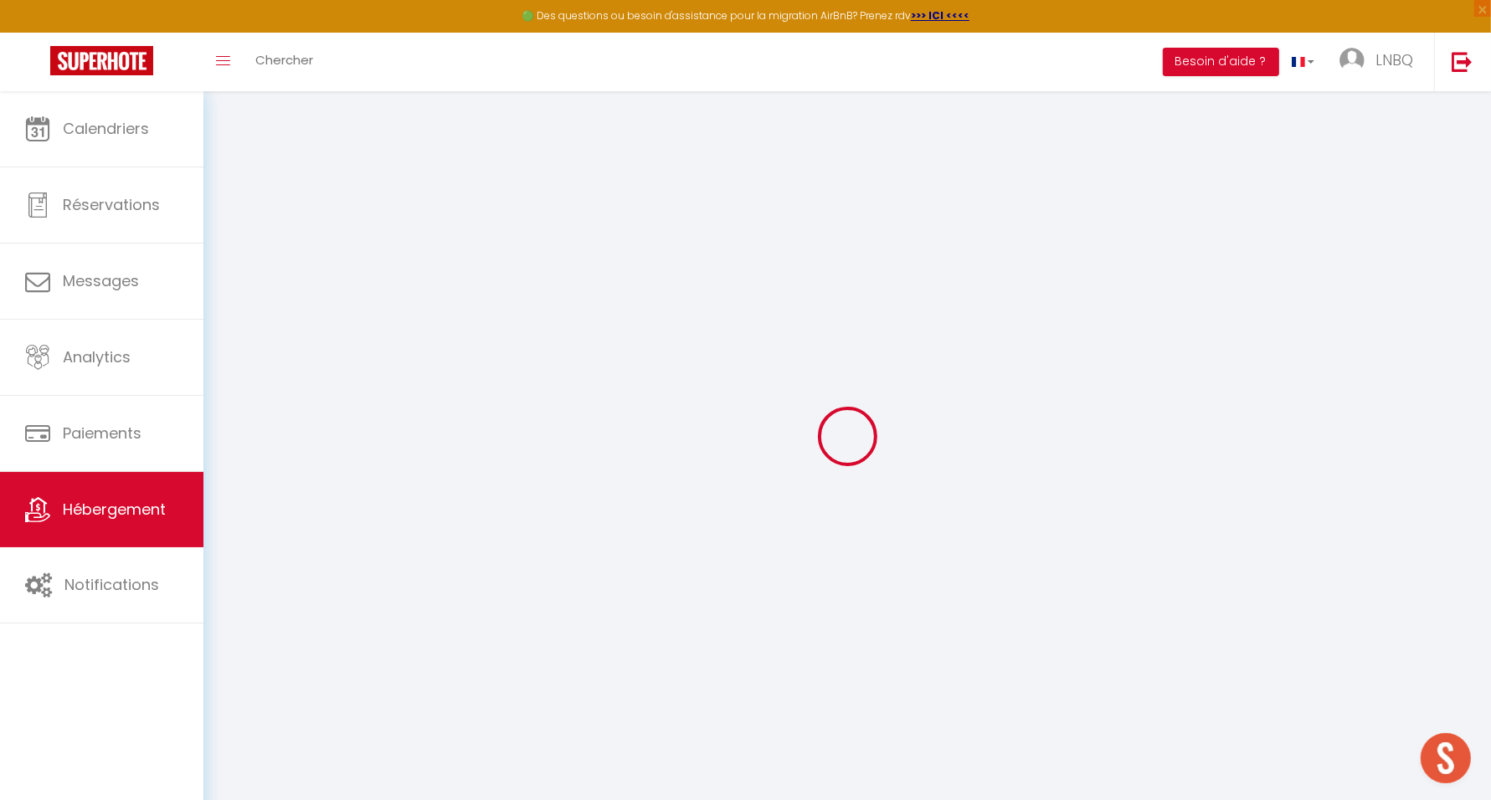
select select
checkbox input "false"
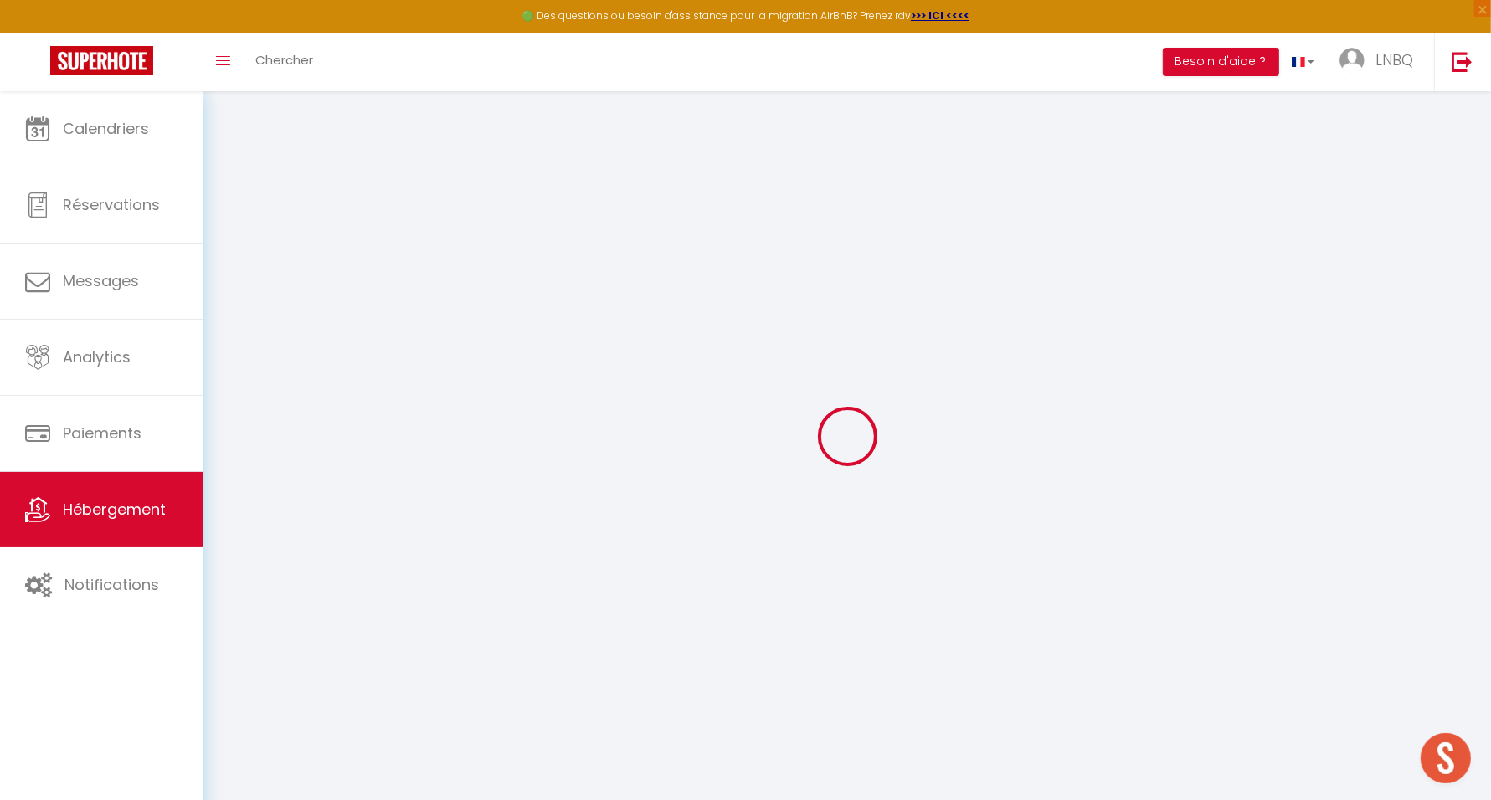
select select
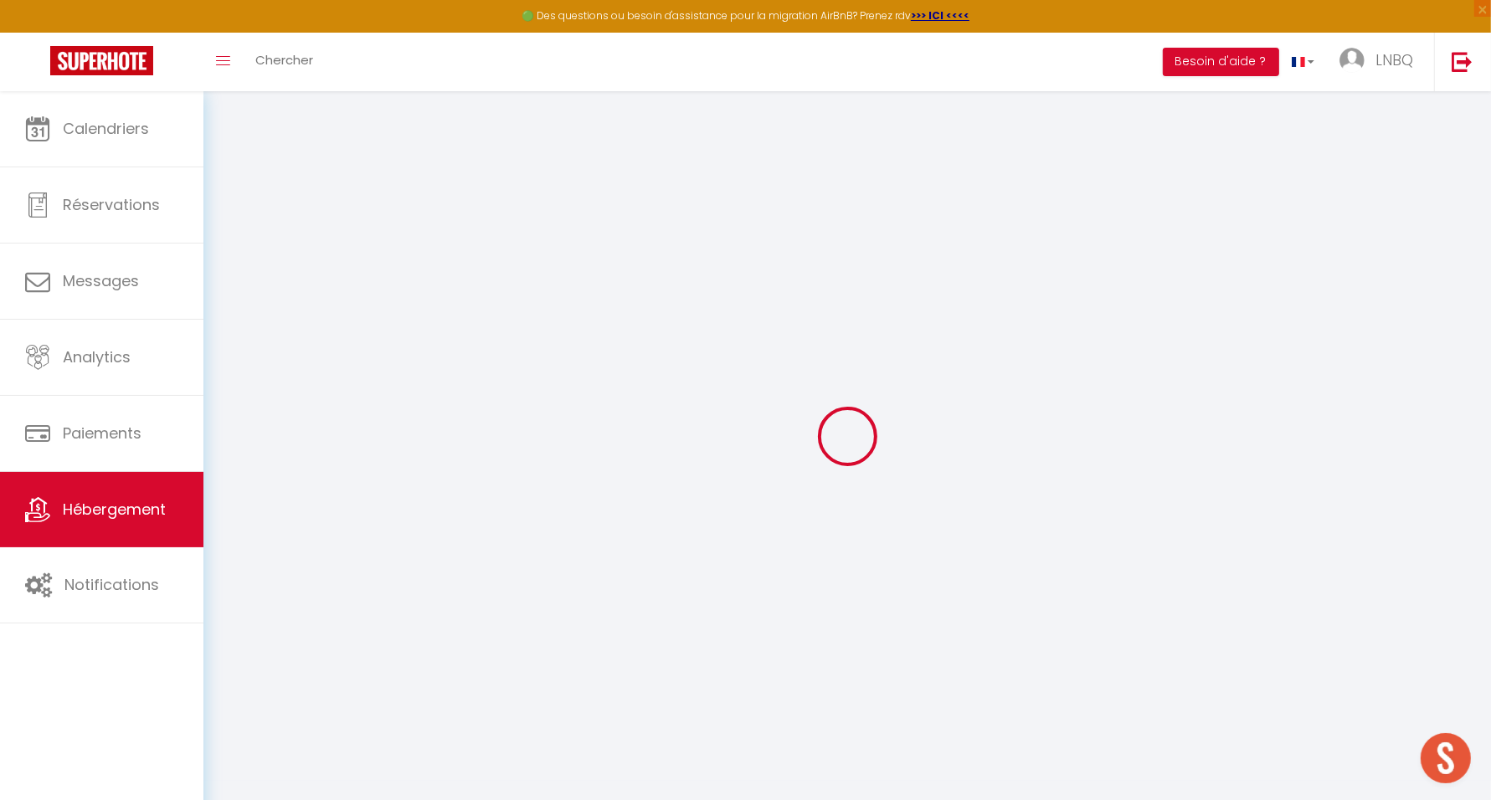
select select
checkbox input "false"
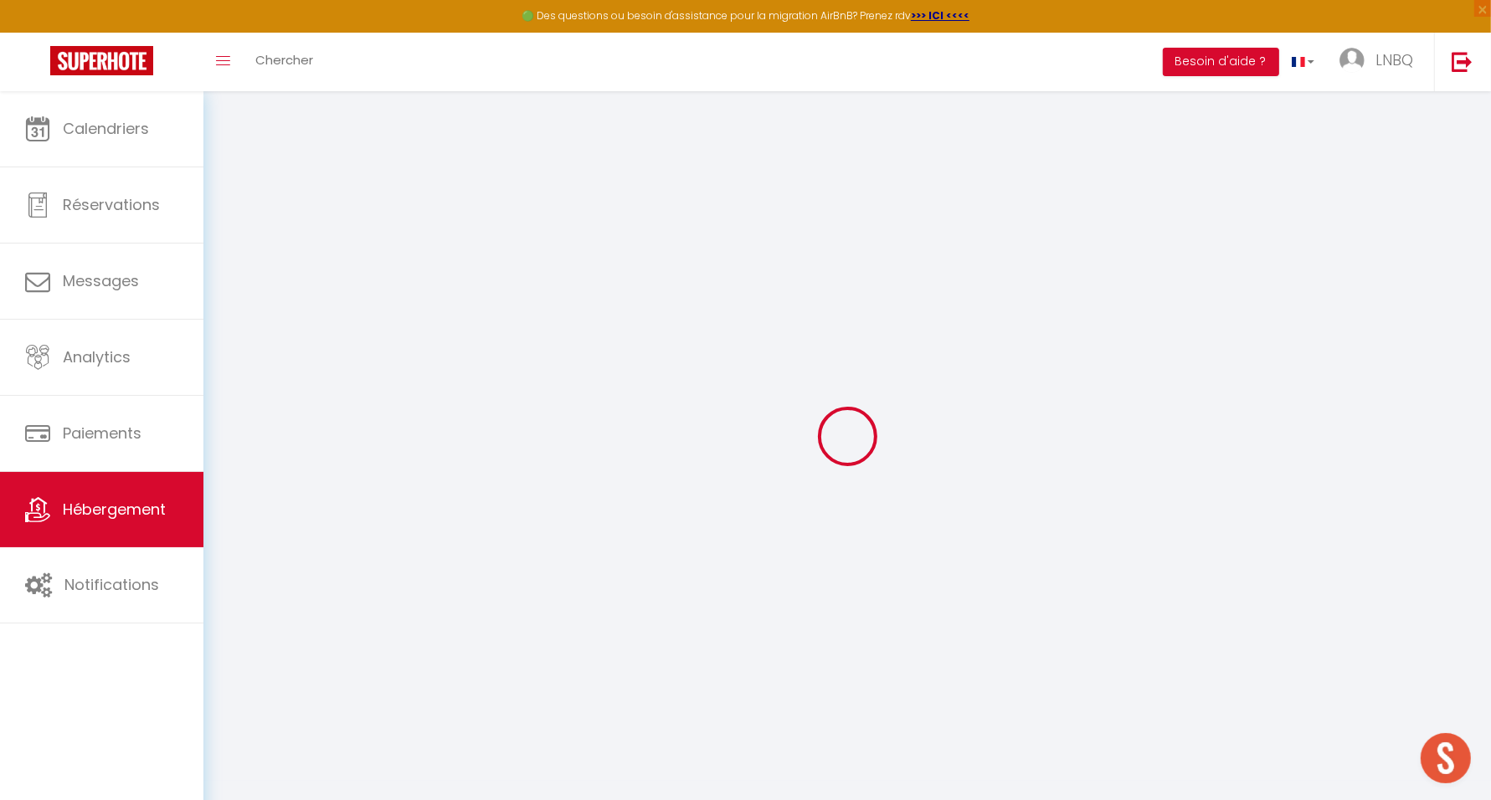
checkbox input "false"
select select
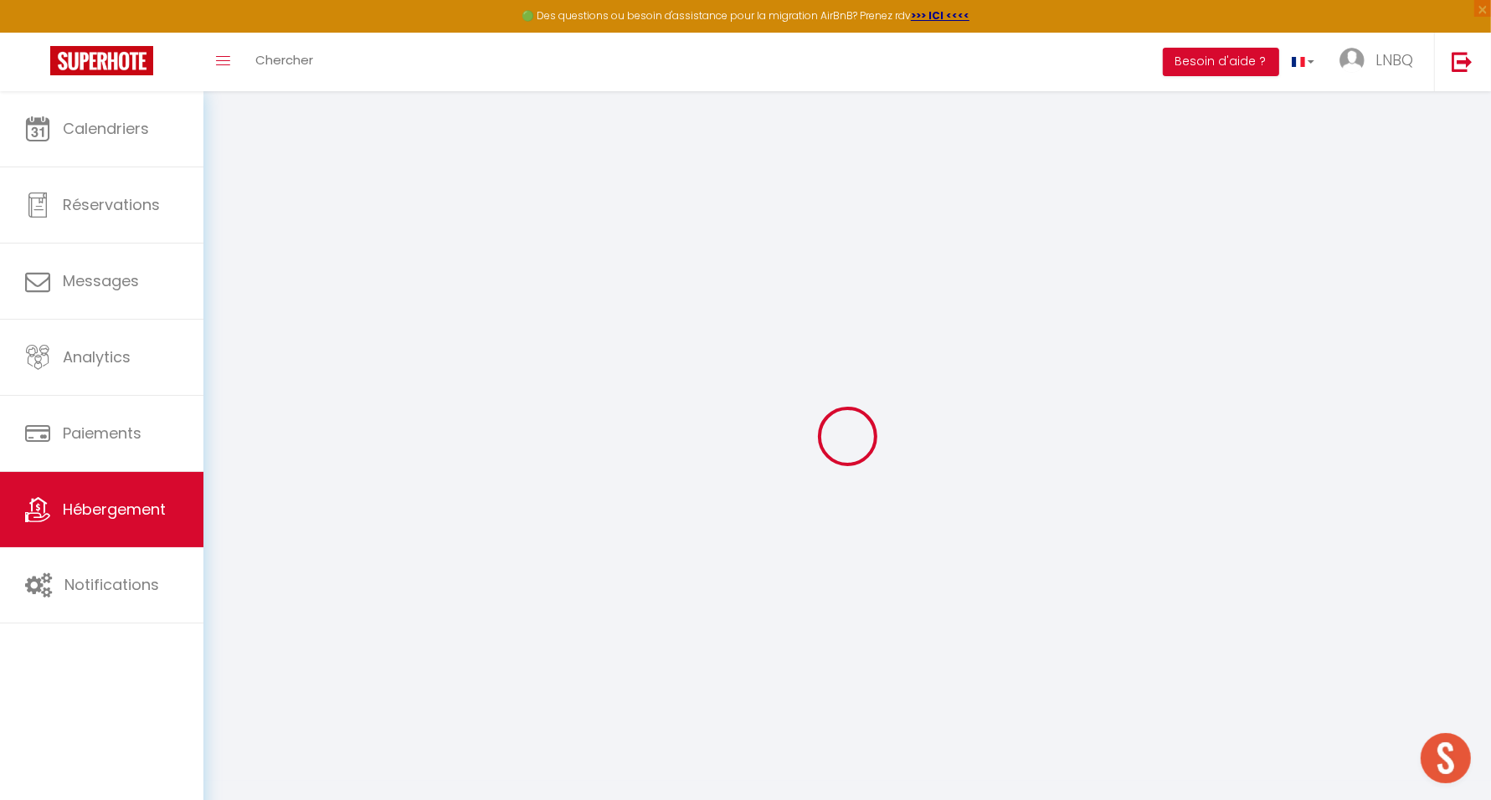
select select
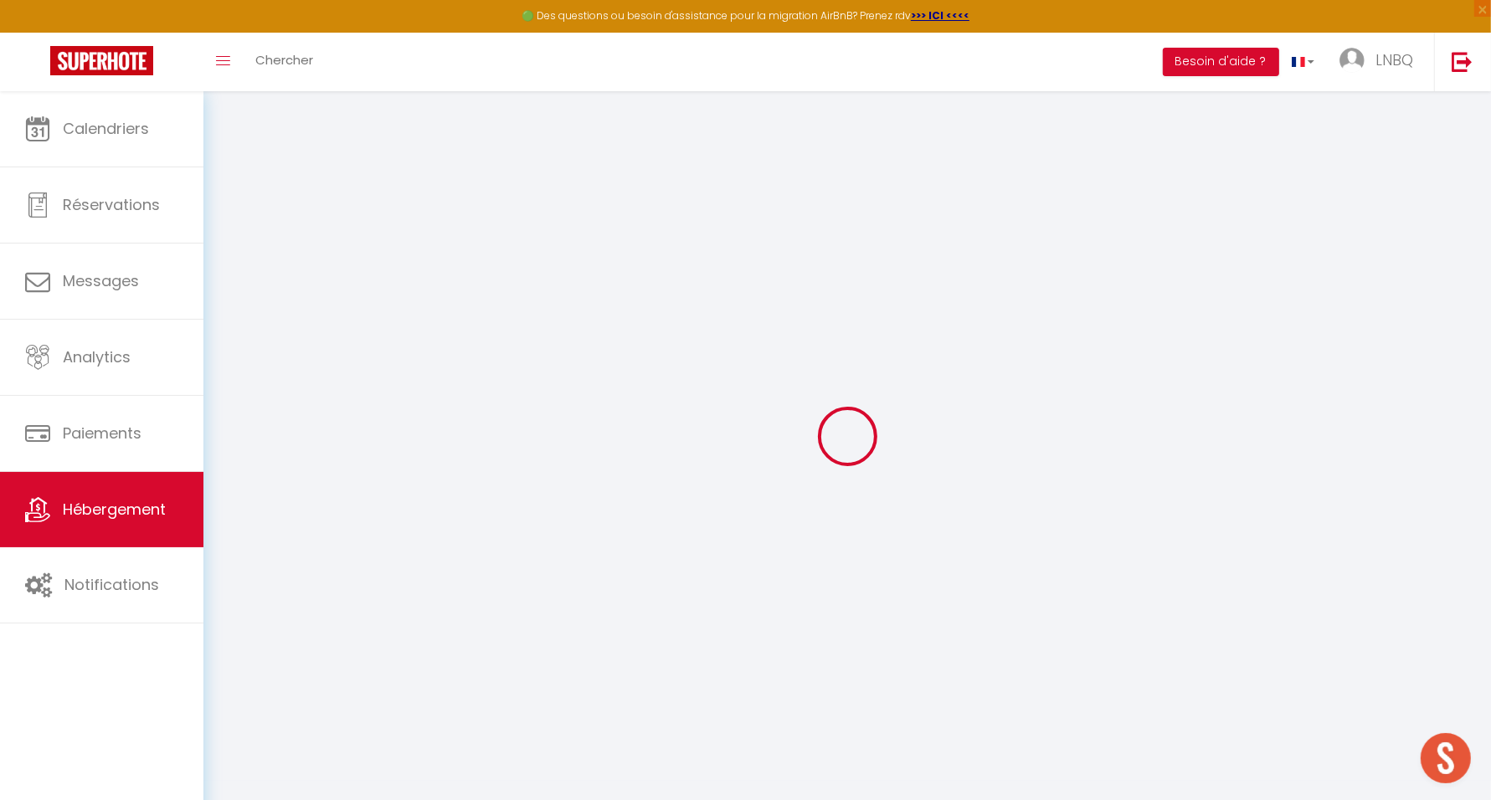
checkbox input "false"
select select
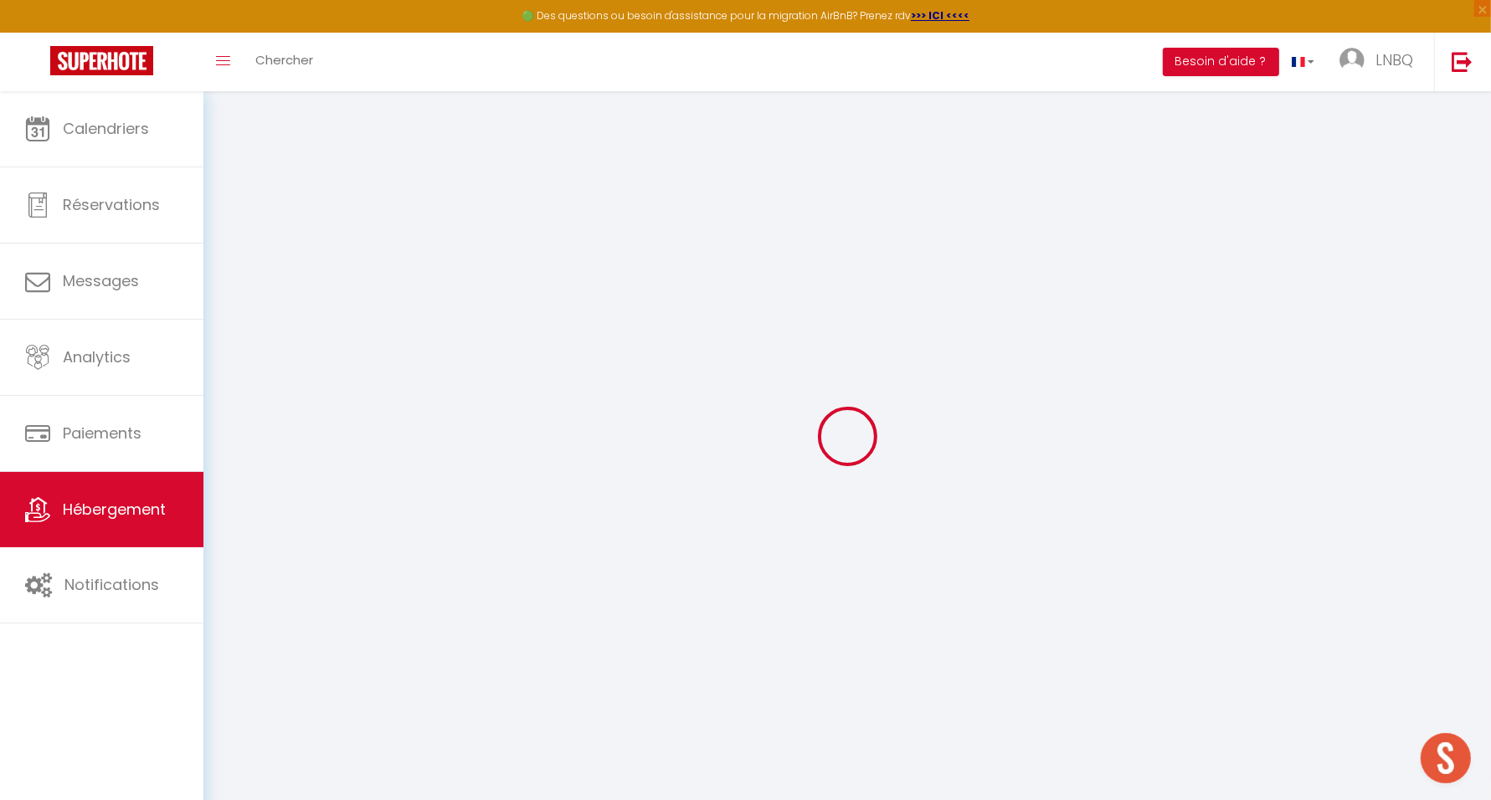
select select
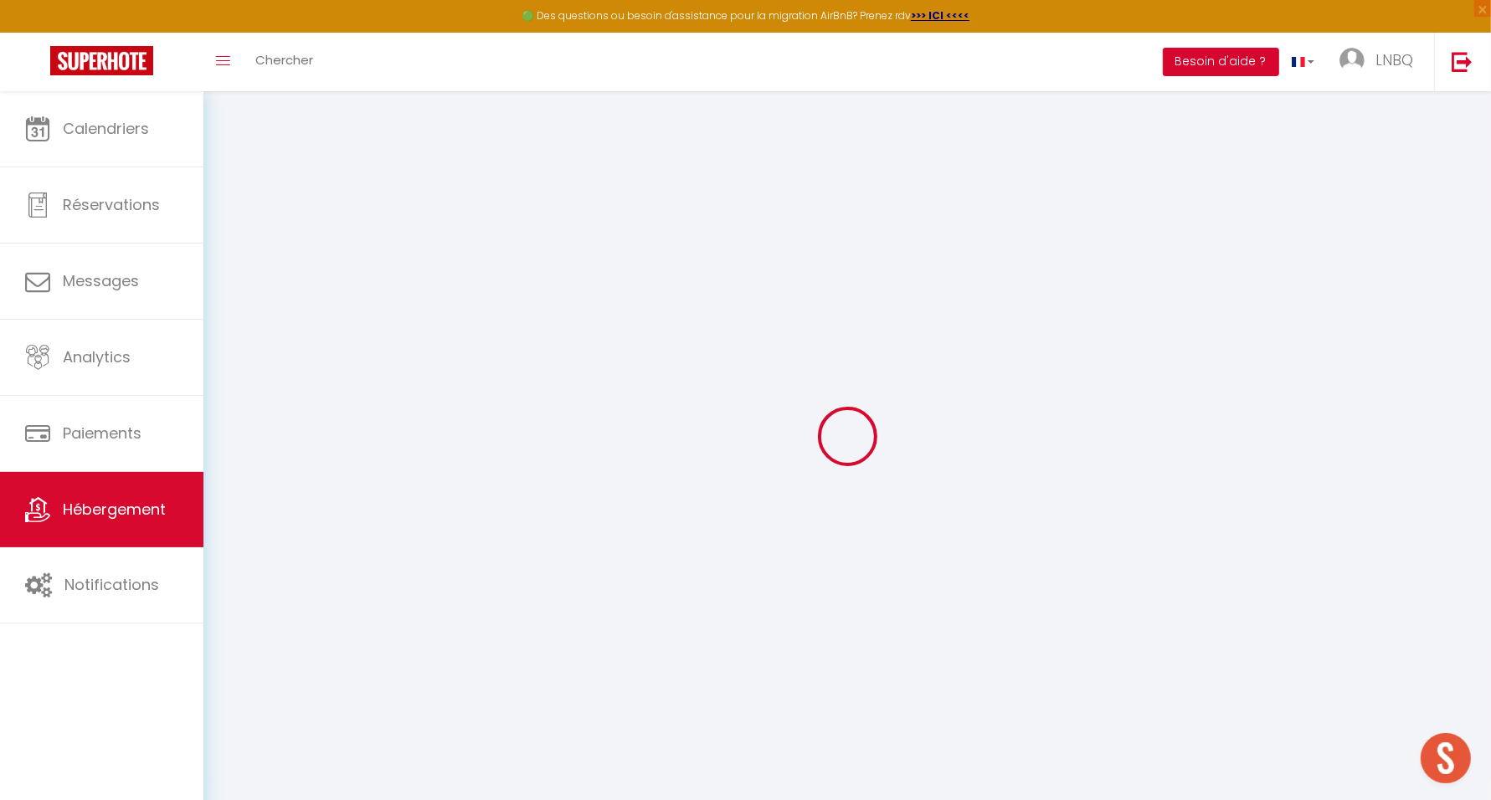
select select
checkbox input "false"
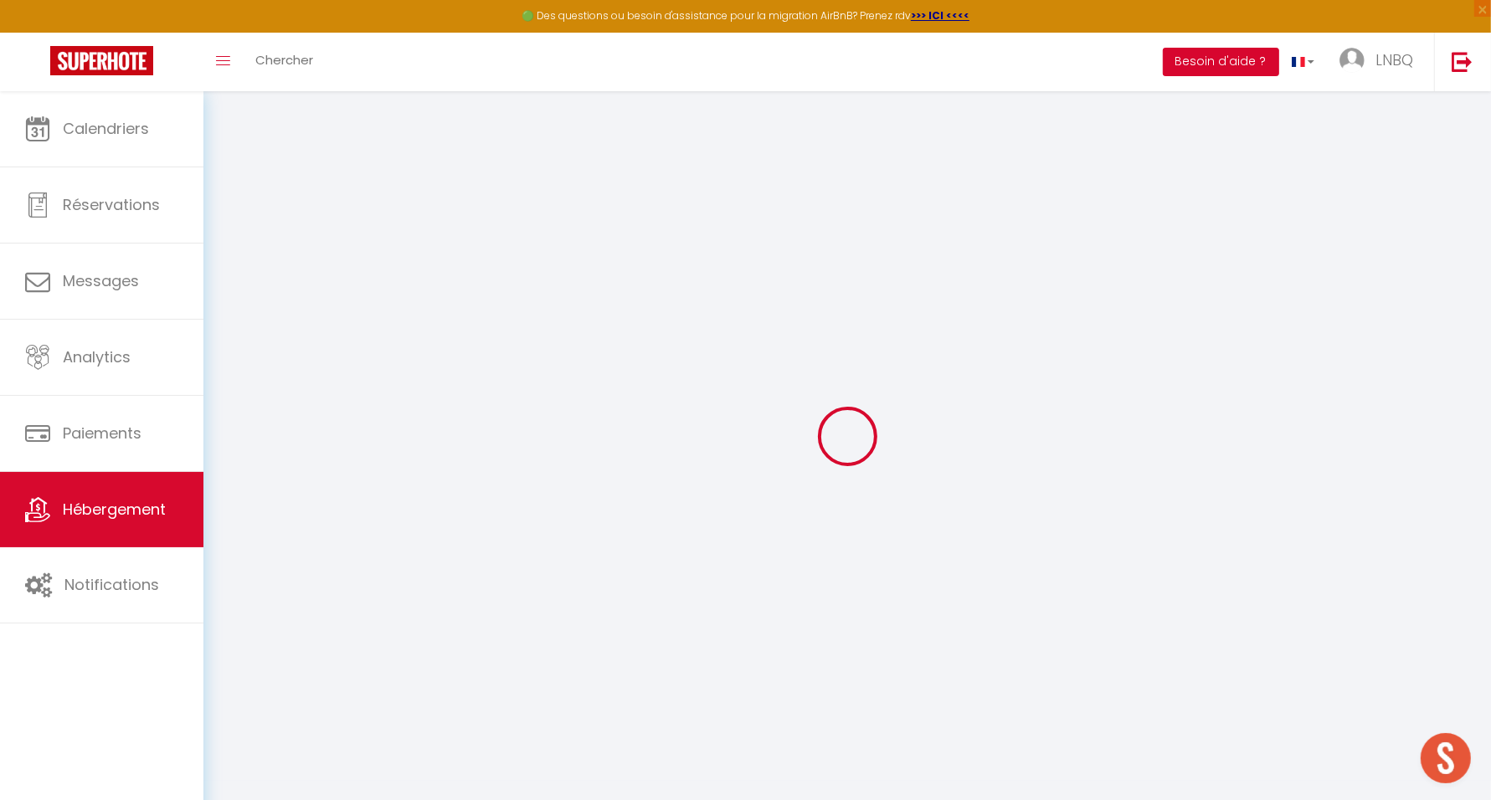
checkbox input "false"
select select
type input "19- Histoire d'Ault"
type input "[PERSON_NAME]"
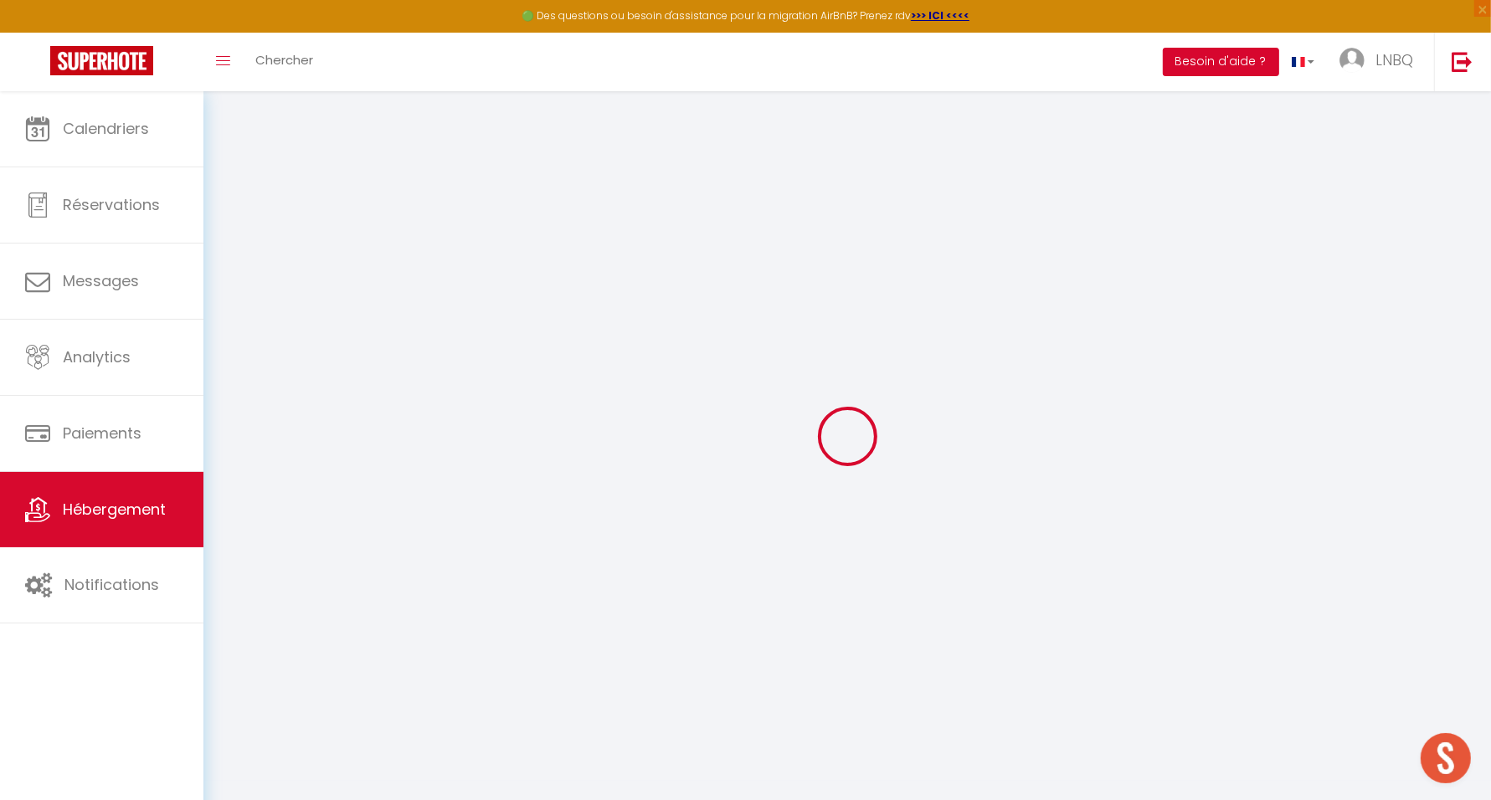
type input "Liot"
type input "[STREET_ADDRESS]"
type input "1300"
type input "WAVRE"
select select "houses"
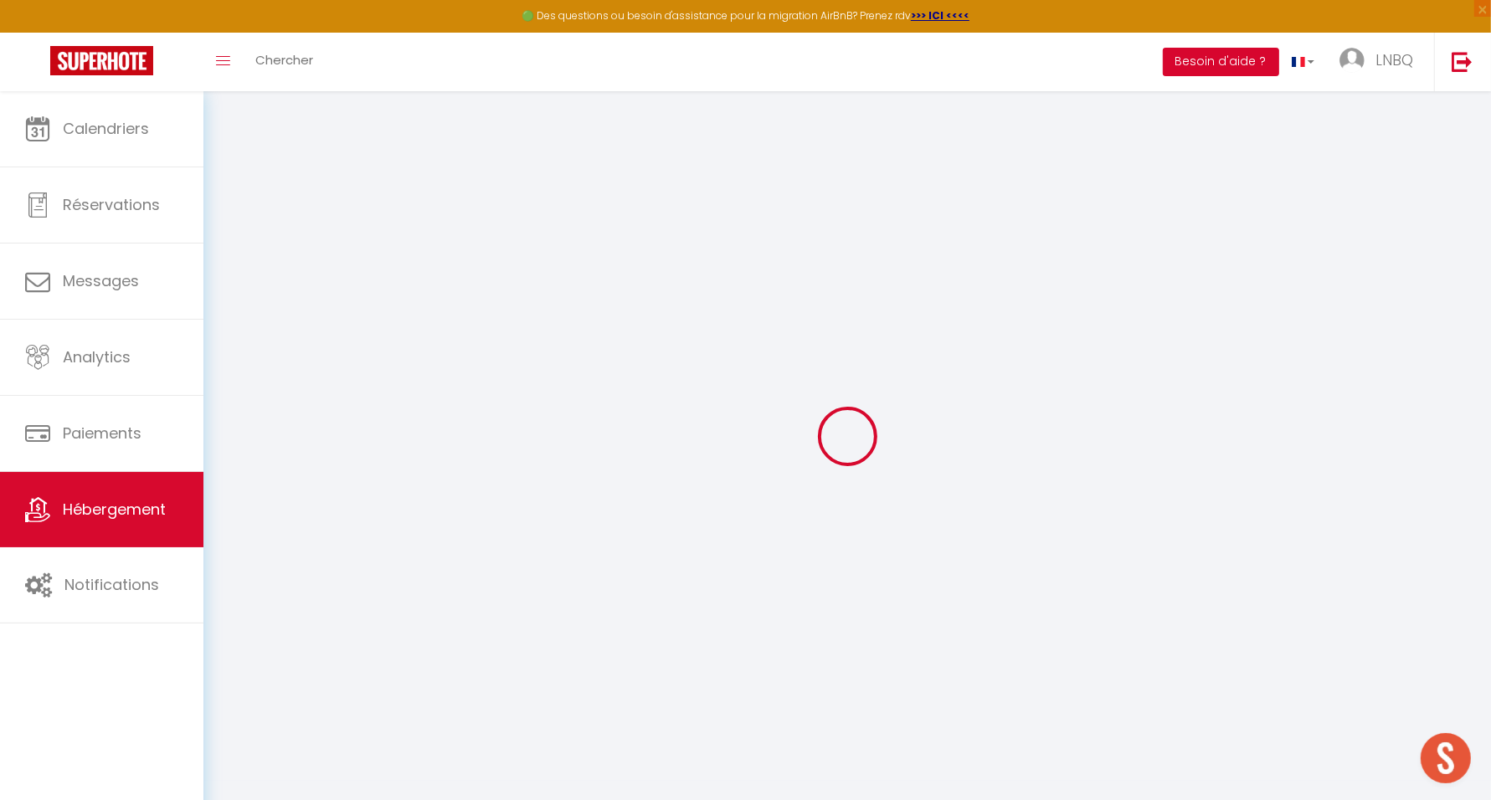
select select "4"
select select "2"
type input "110"
type input "145"
type input "120"
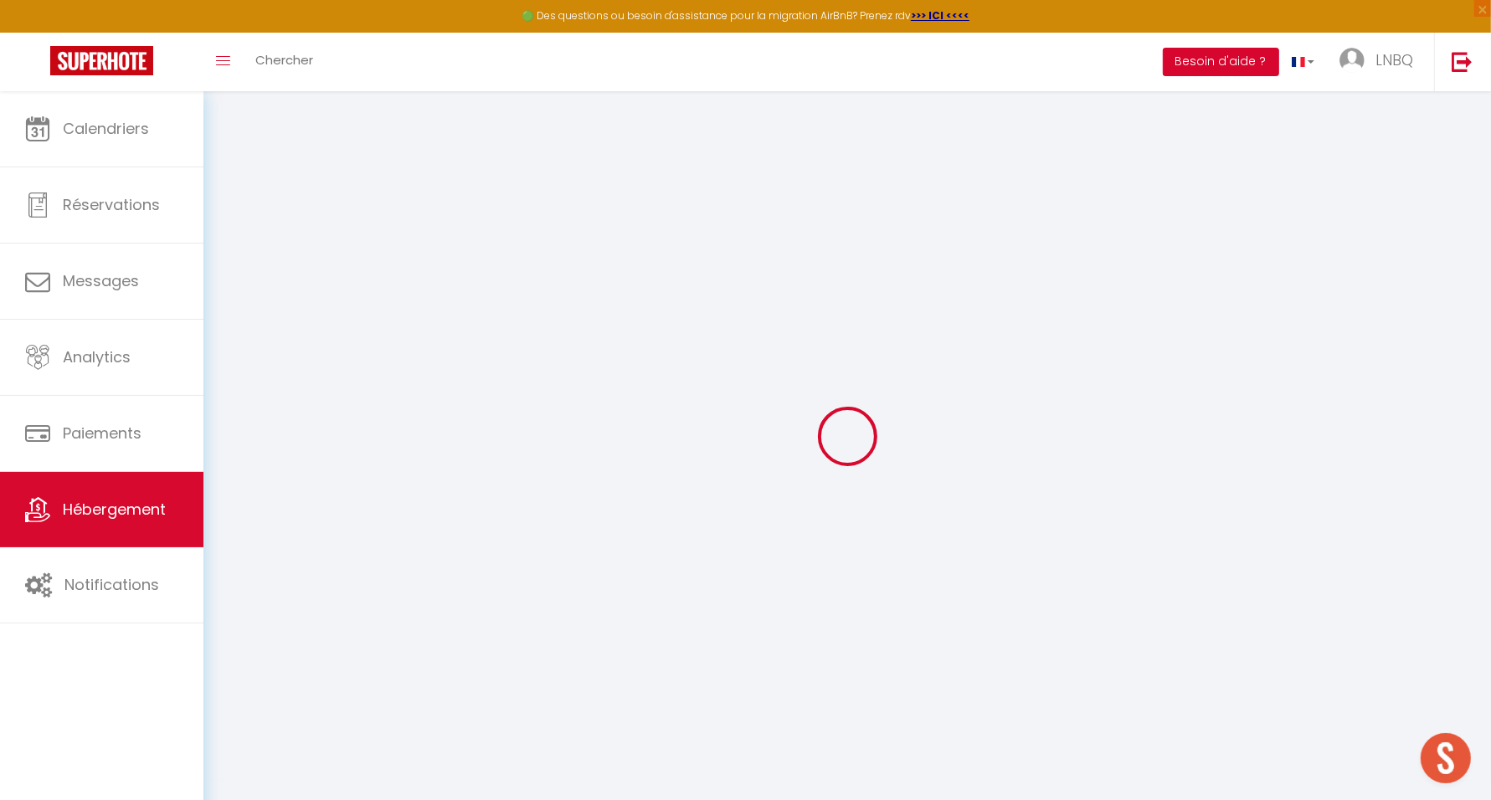
type input "1.70"
type input "500"
select select
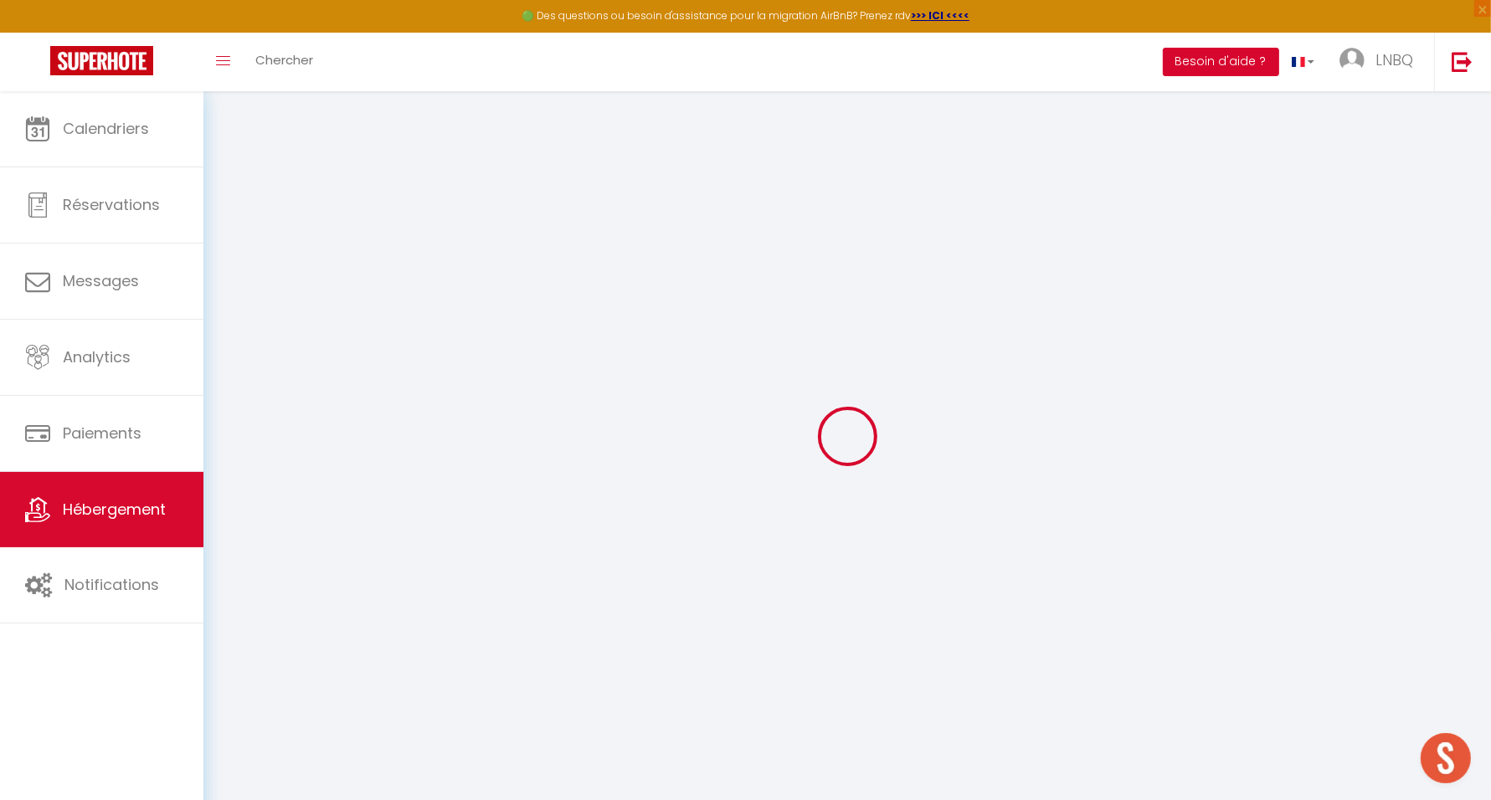
select select
type input "[STREET_ADDRESS]"
type input "80460"
type input "AULT"
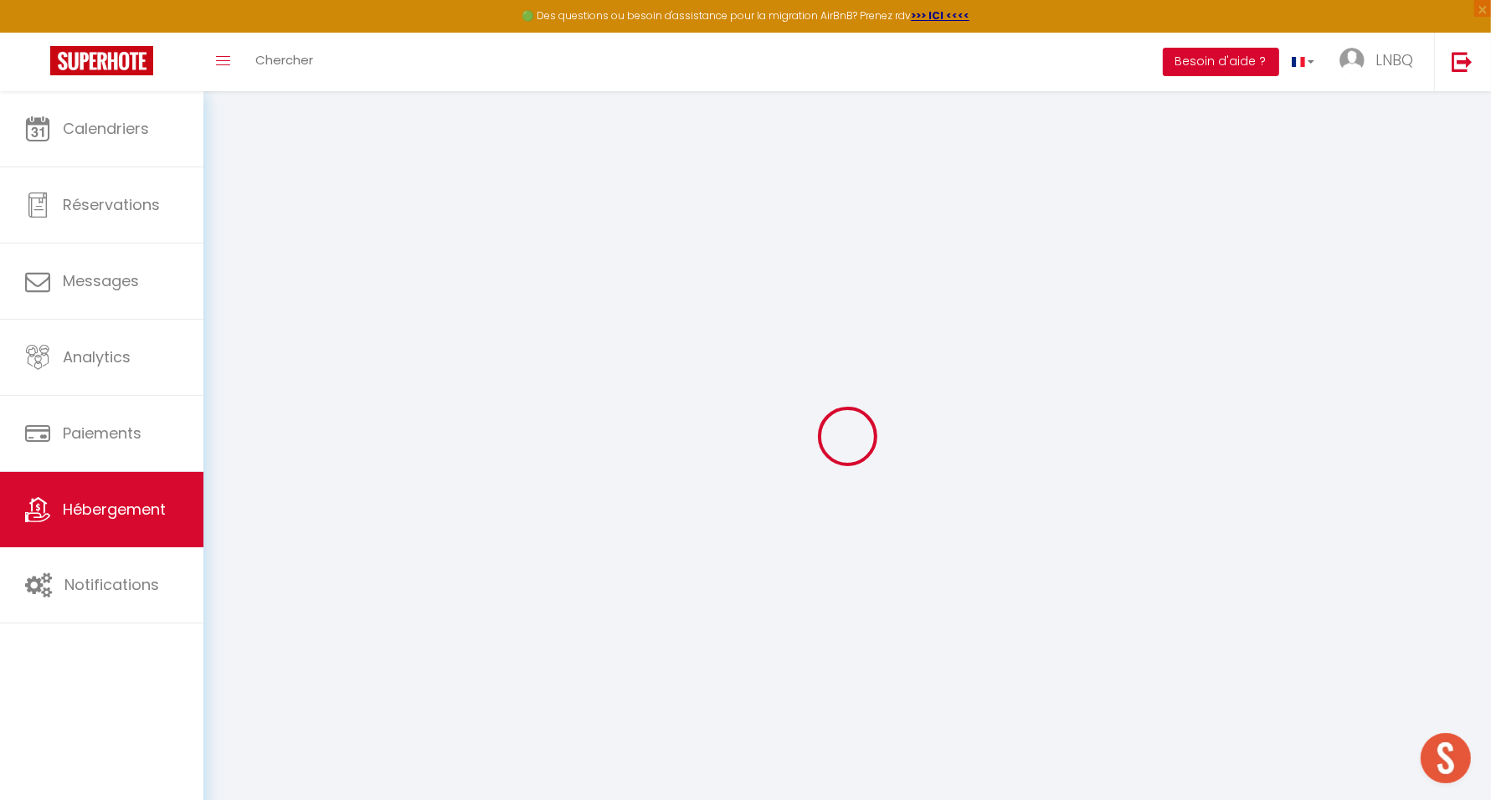
type input "[EMAIL_ADDRESS][DOMAIN_NAME]"
select select "5626"
checkbox input "false"
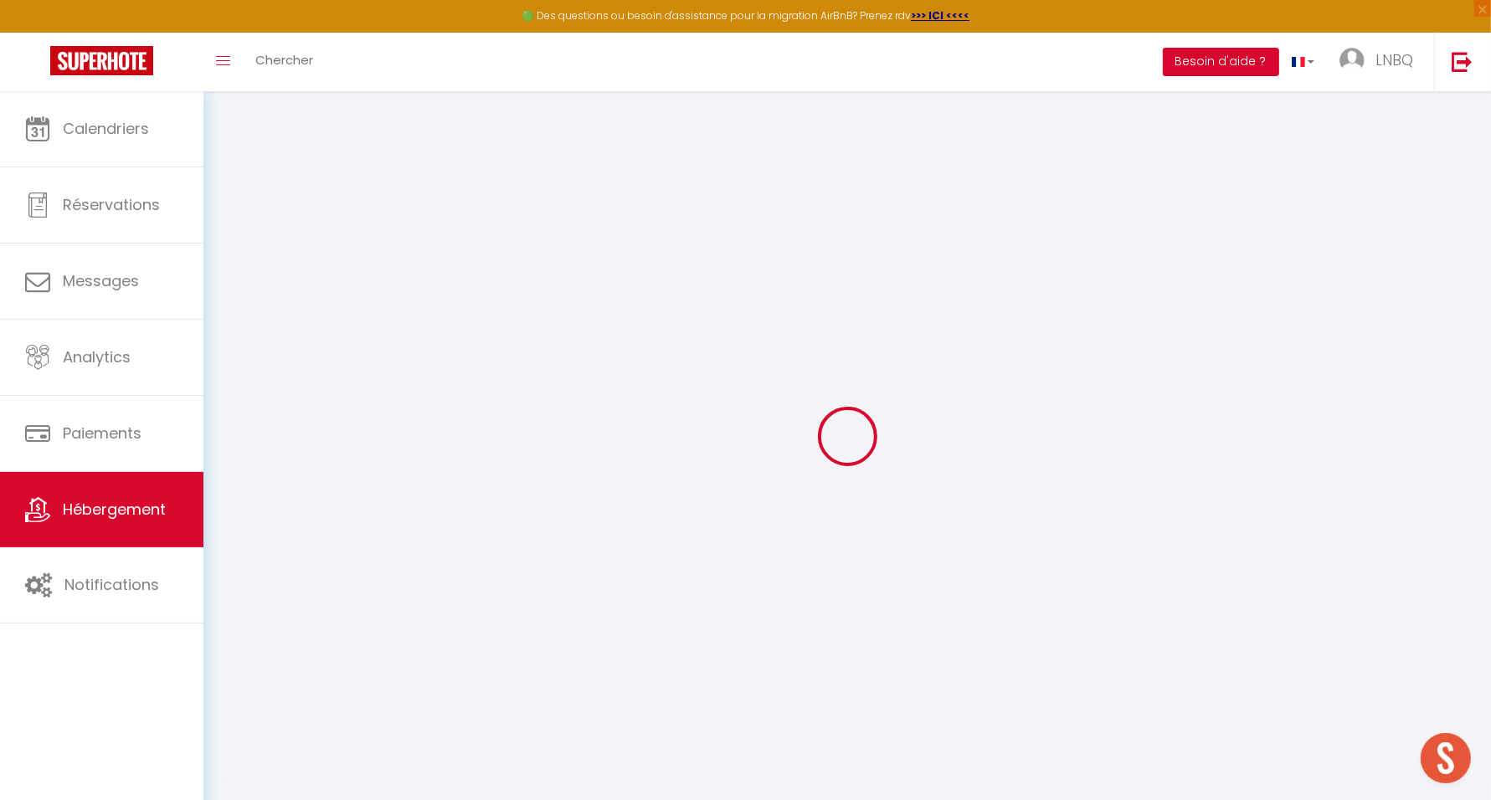
checkbox input "false"
type input "0"
select select
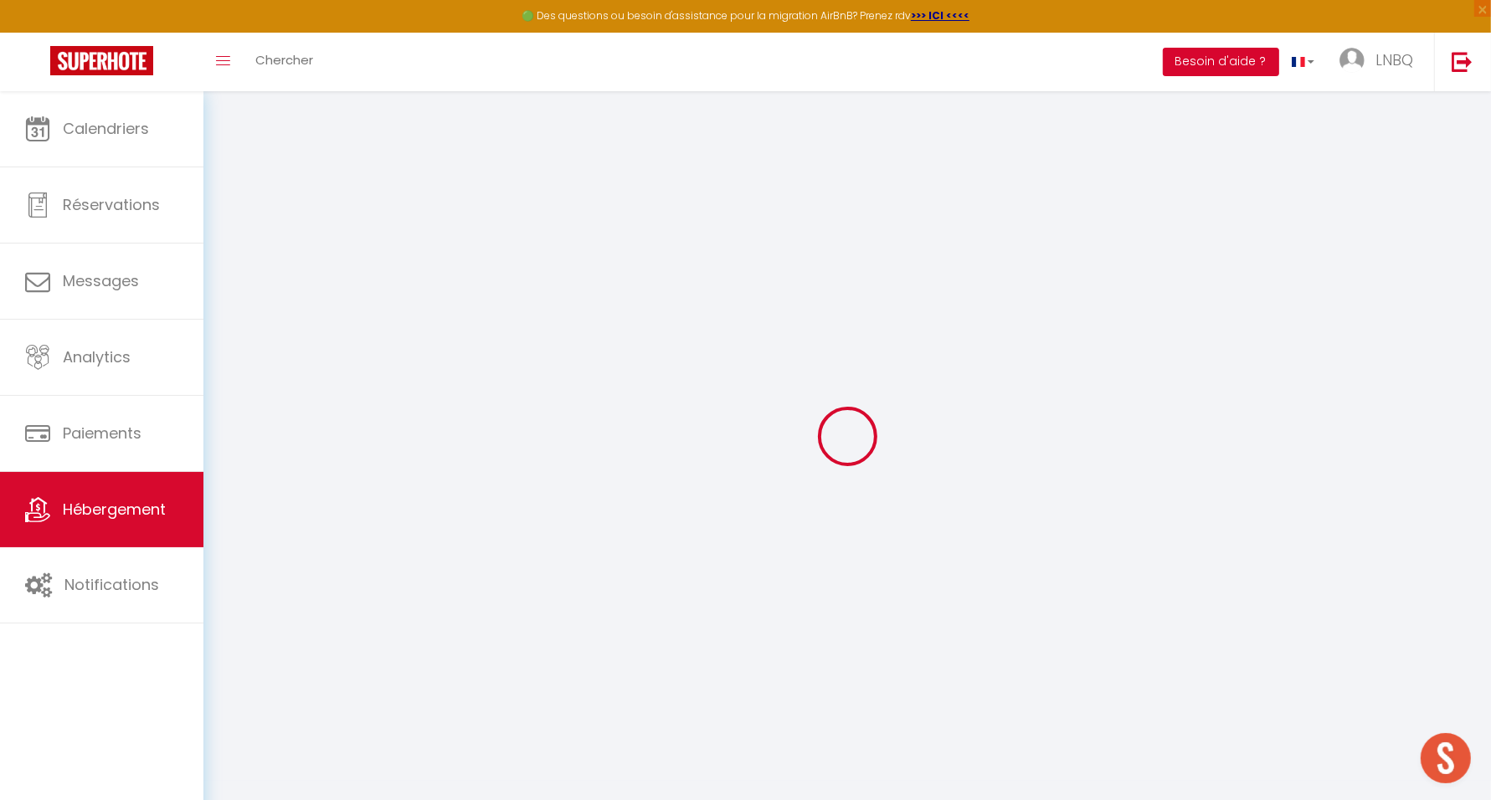
select select
checkbox input "false"
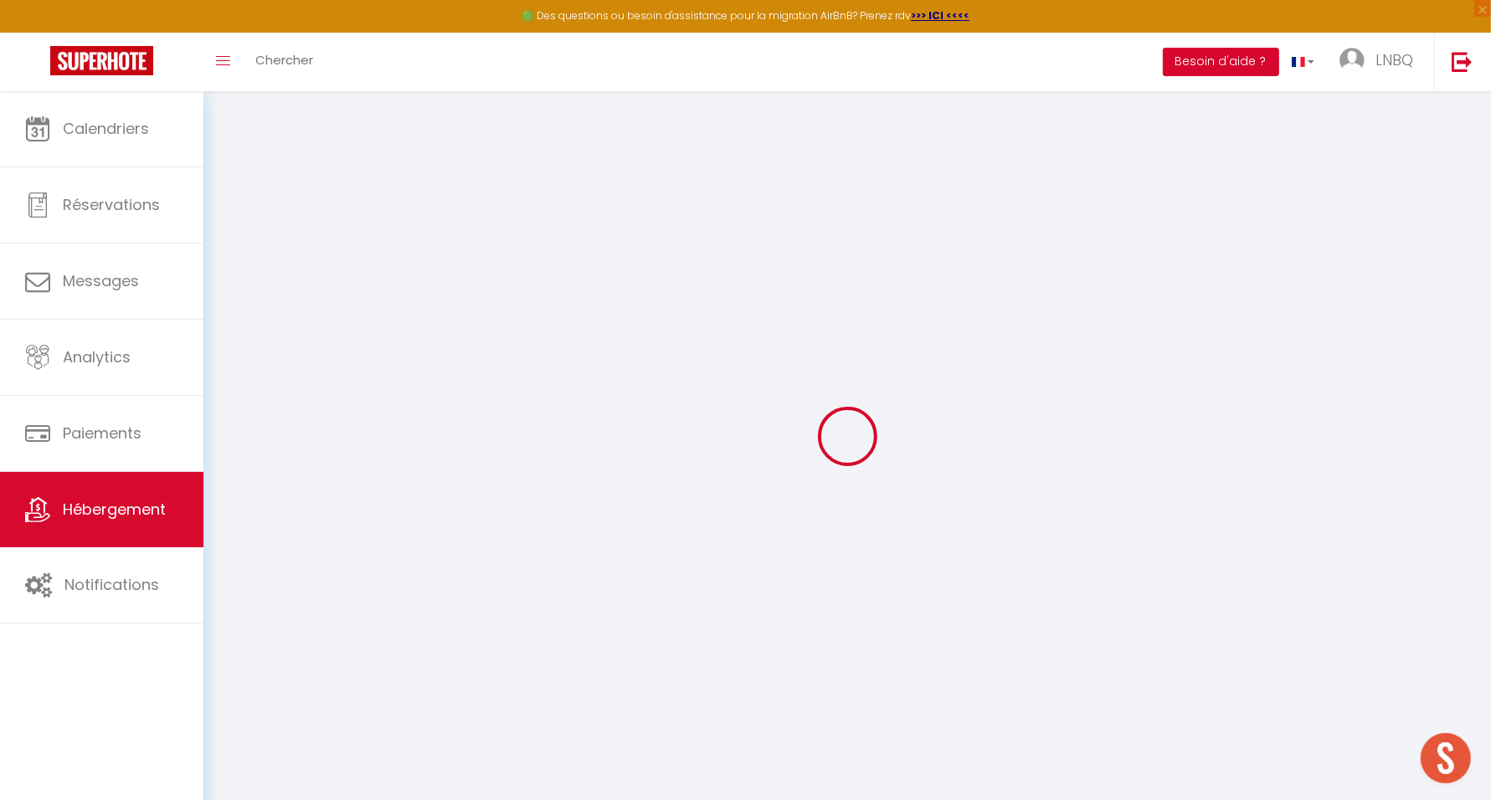
checkbox input "false"
select select
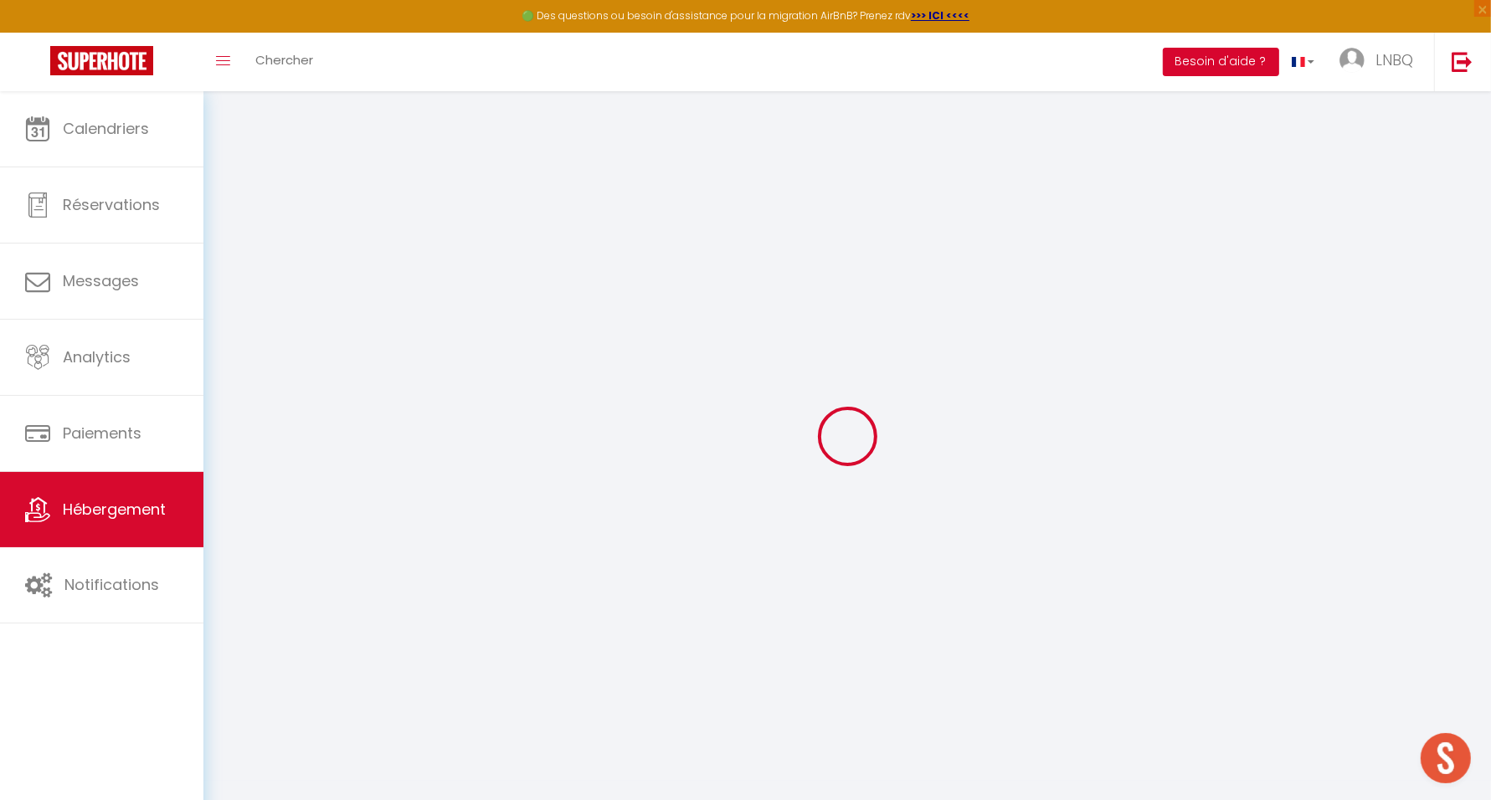
select select
checkbox input "false"
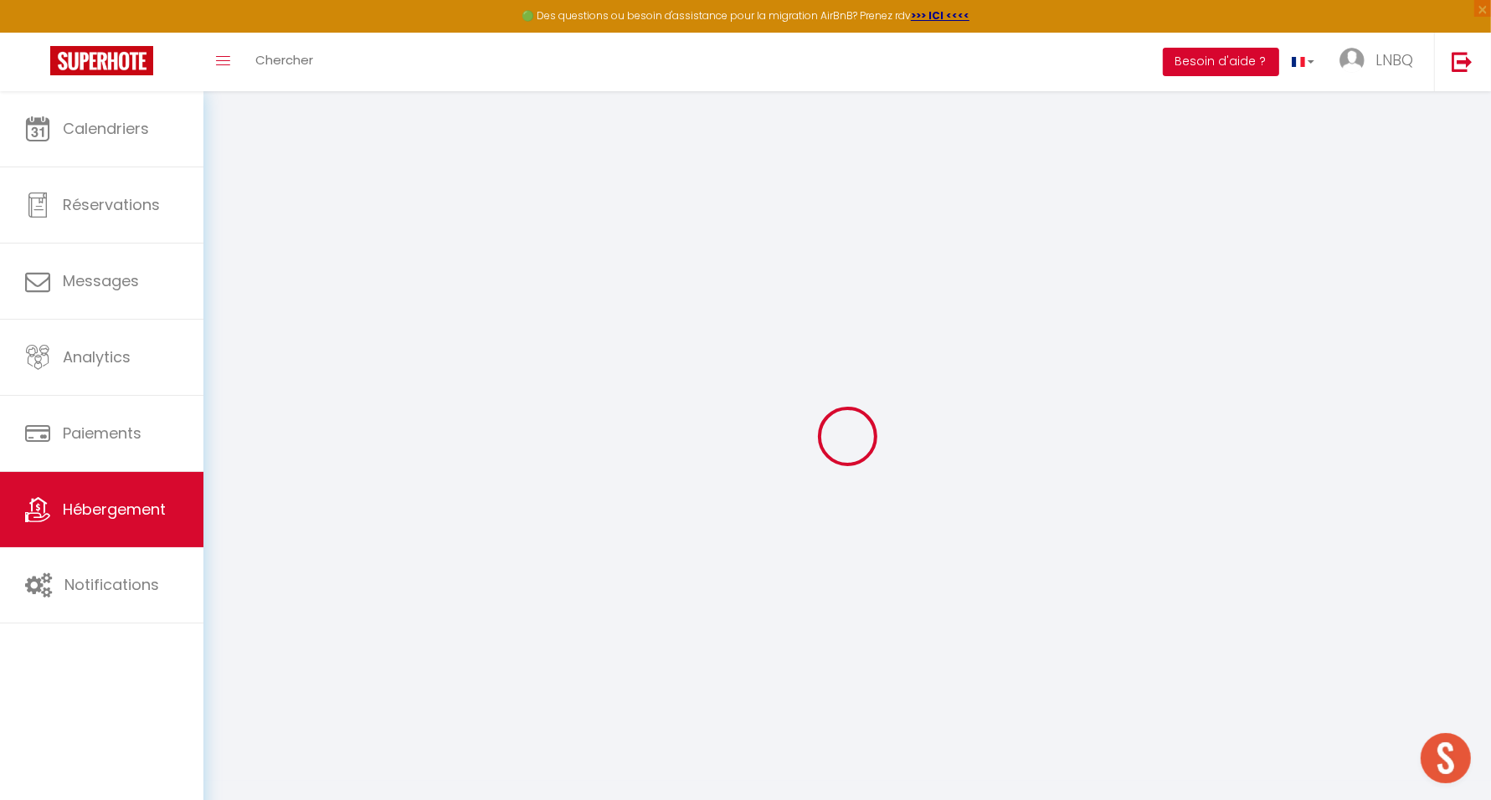
checkbox input "false"
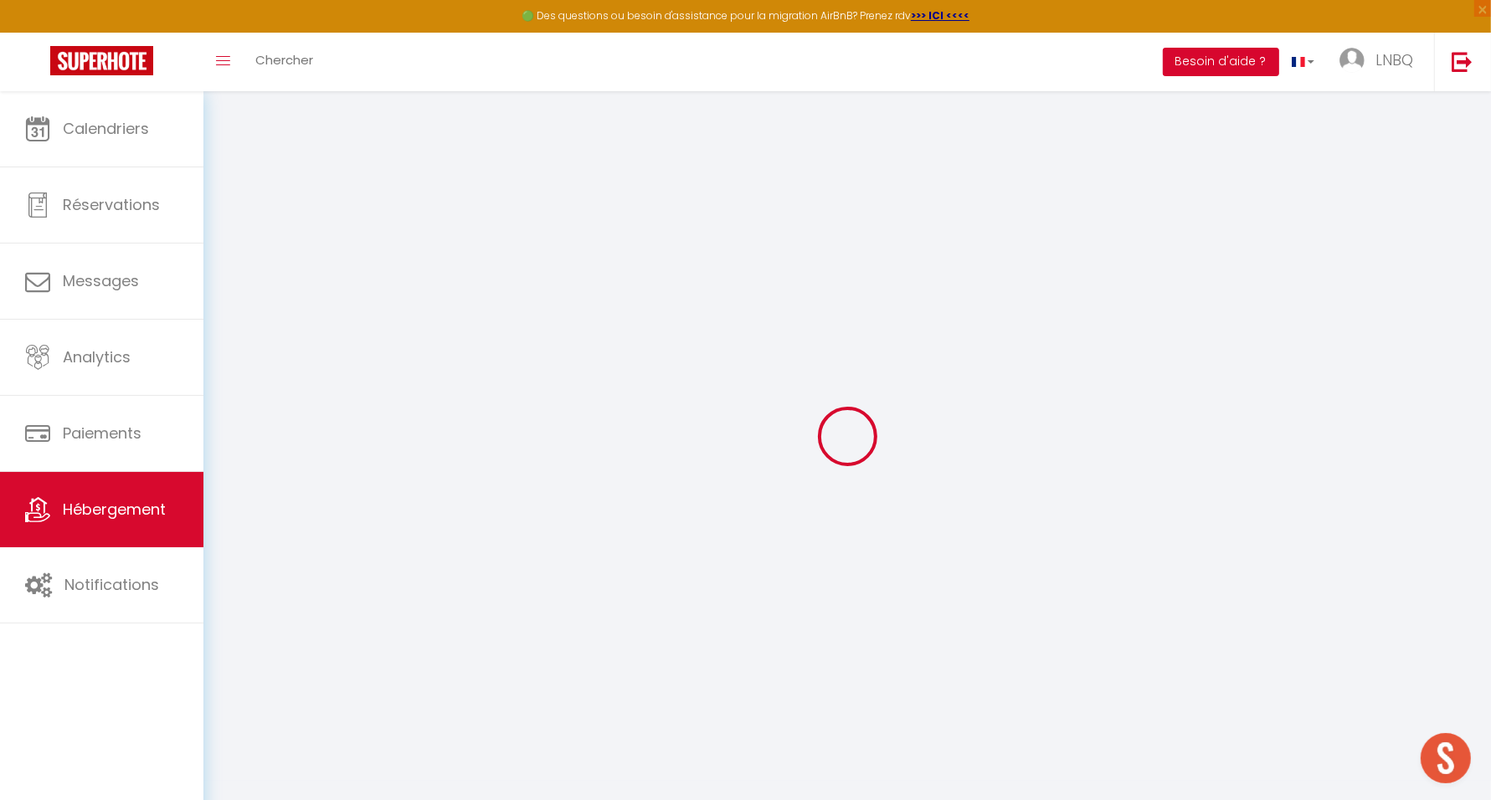
select select "16:00"
select select "23:45"
select select "10:00"
select select "30"
select select "120"
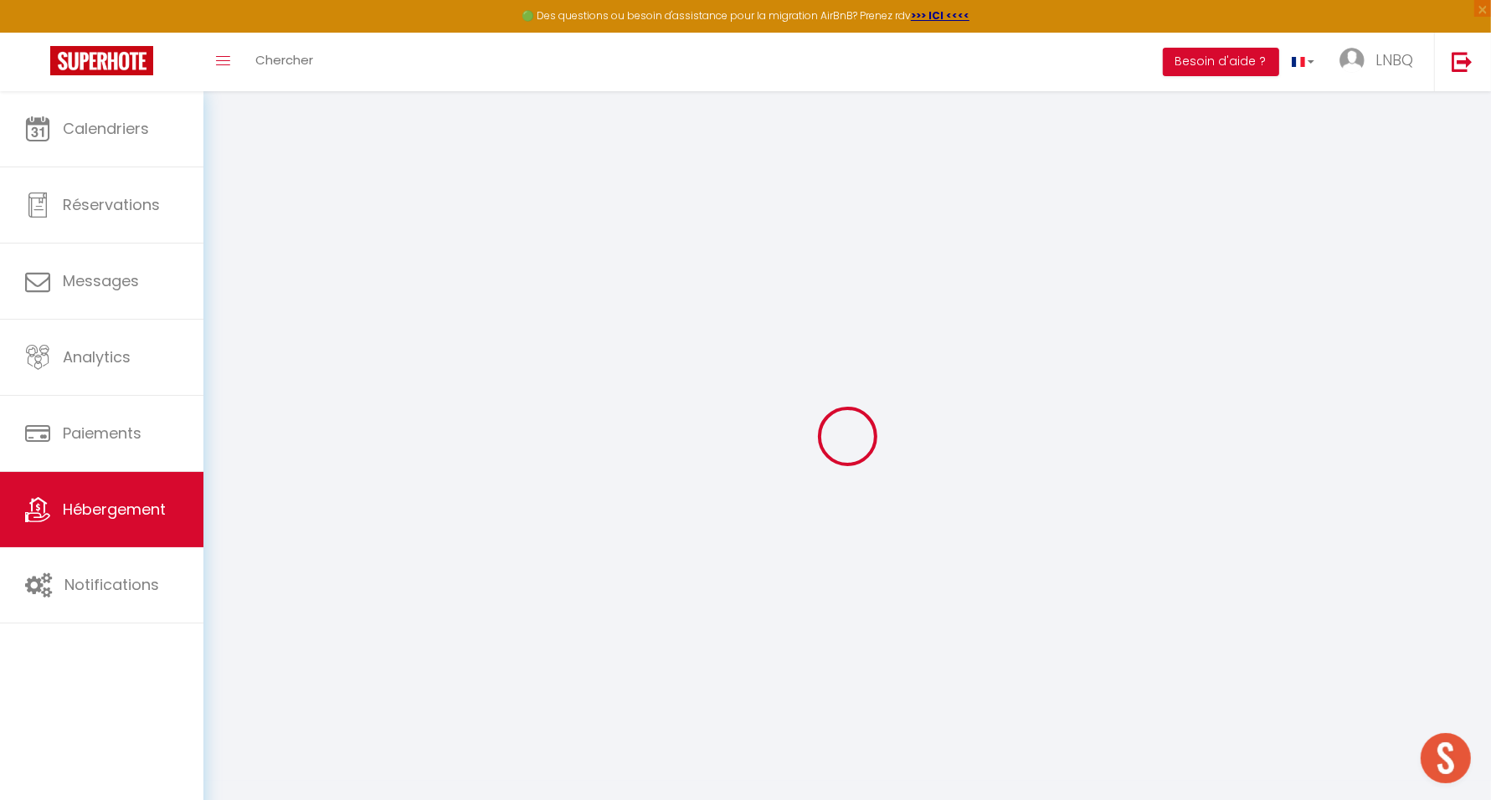
checkbox input "false"
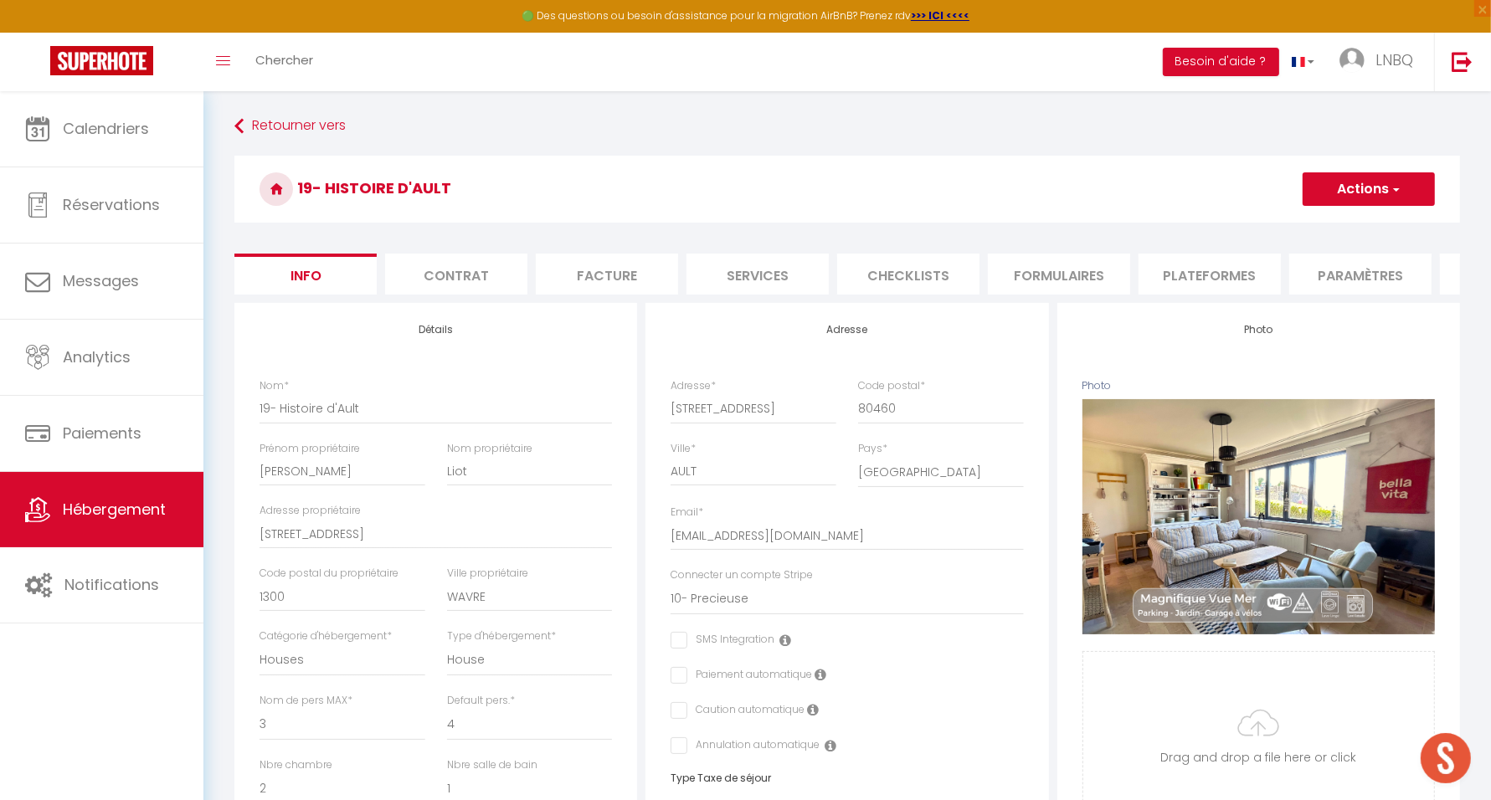
checkbox input "false"
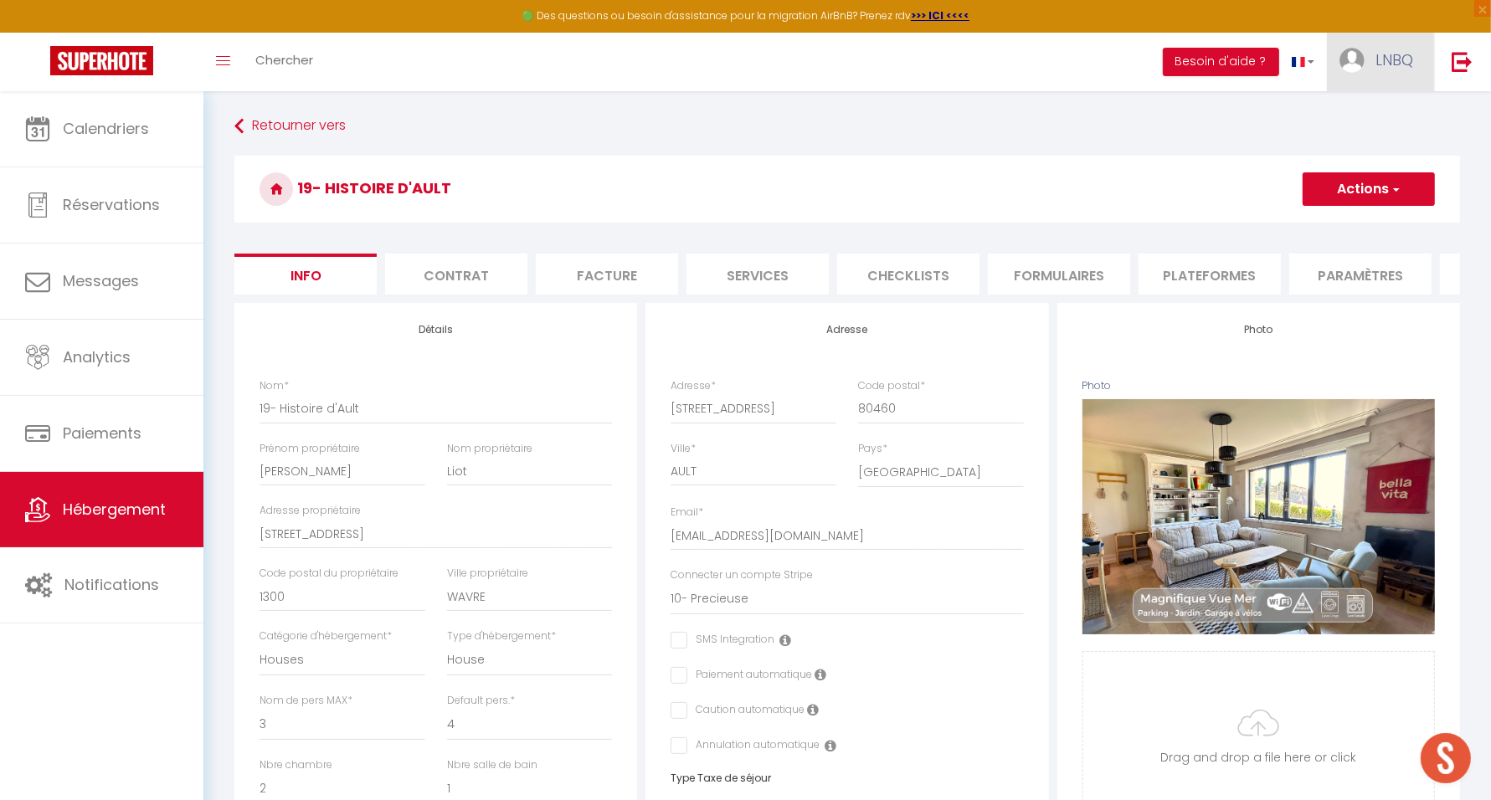
checkbox input "false"
click at [1394, 59] on span "LNBQ" at bounding box center [1394, 59] width 38 height 21
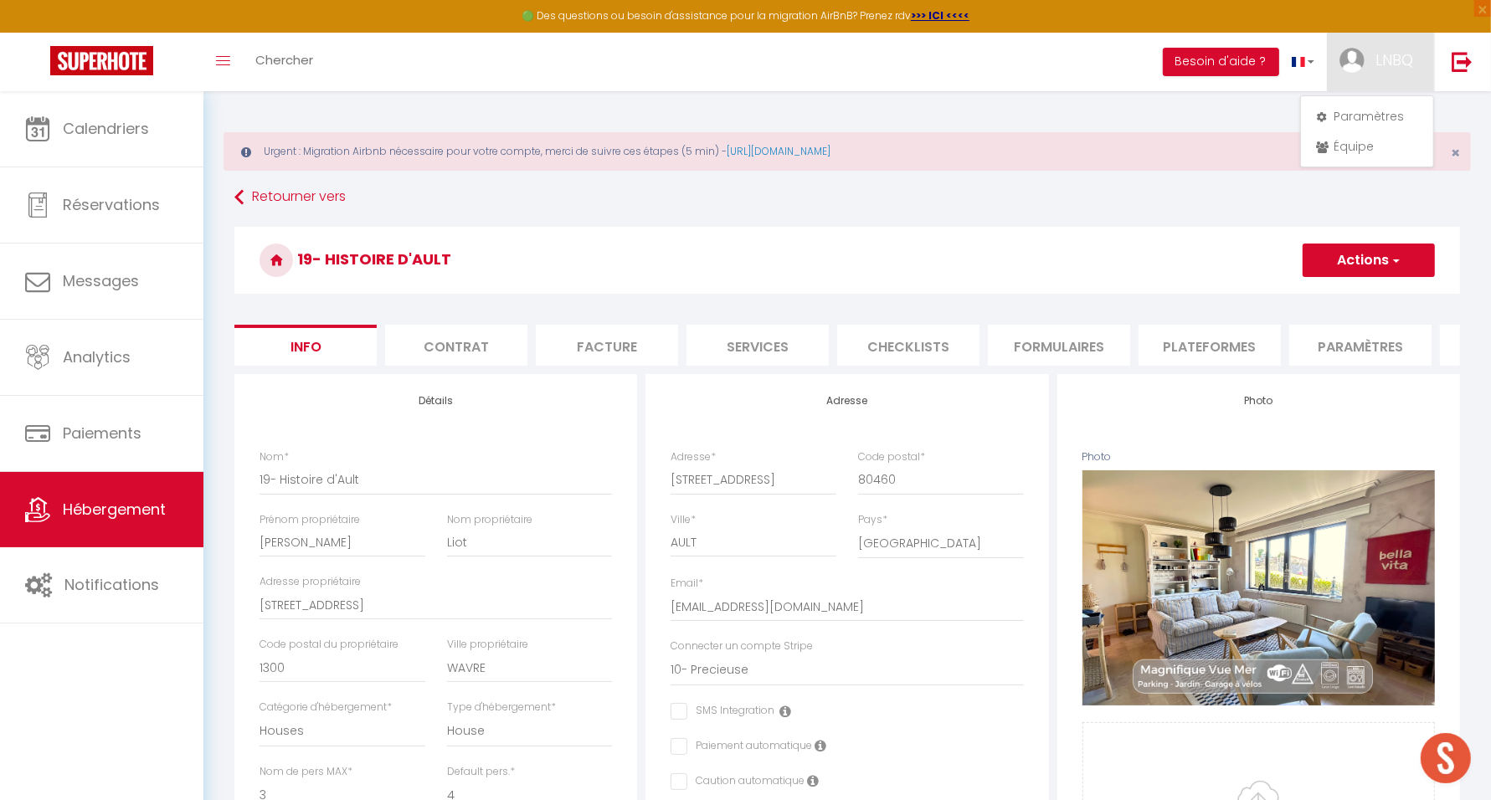
click at [1205, 345] on li "Plateformes" at bounding box center [1210, 345] width 142 height 41
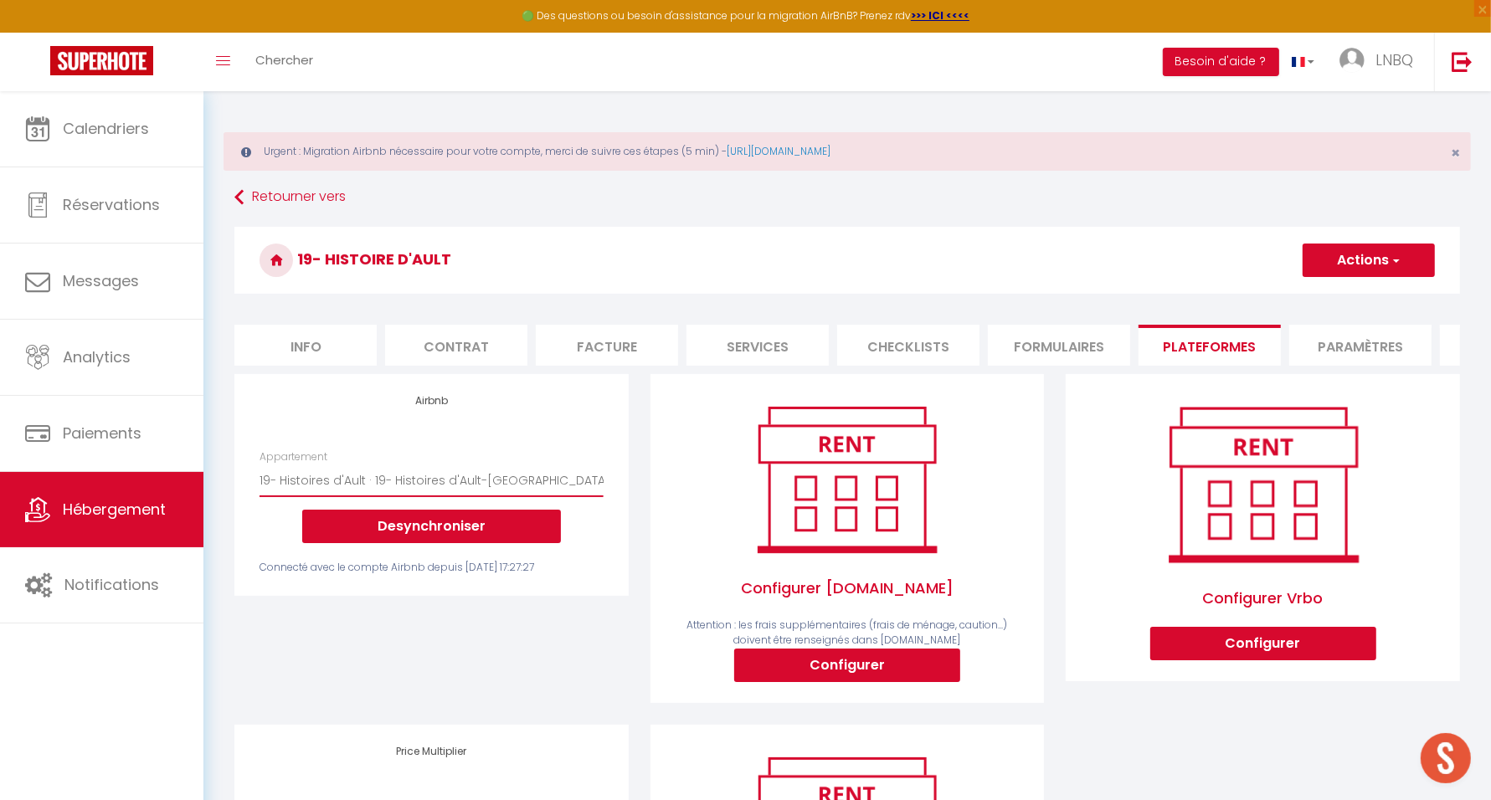
click at [481, 486] on select "Maison "Le Nid" 5 ch Jardin Mer - valerie.delpierre@live.be 19- Histoires d'Aul…" at bounding box center [431, 481] width 343 height 32
click at [398, 543] on button "Desynchroniser" at bounding box center [431, 526] width 259 height 33
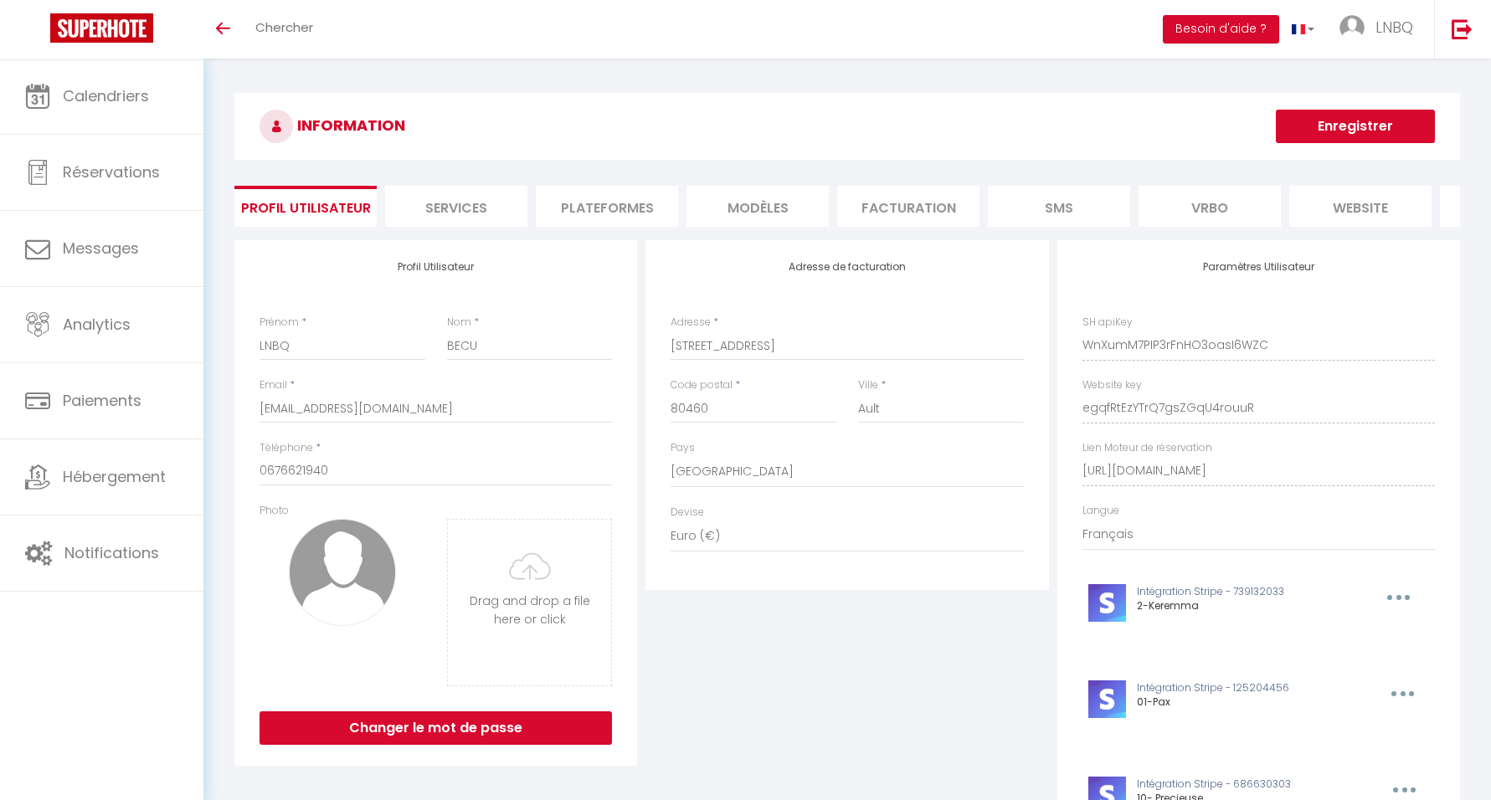
select select "28"
select select "fr"
click at [616, 214] on li "Plateformes" at bounding box center [607, 206] width 142 height 41
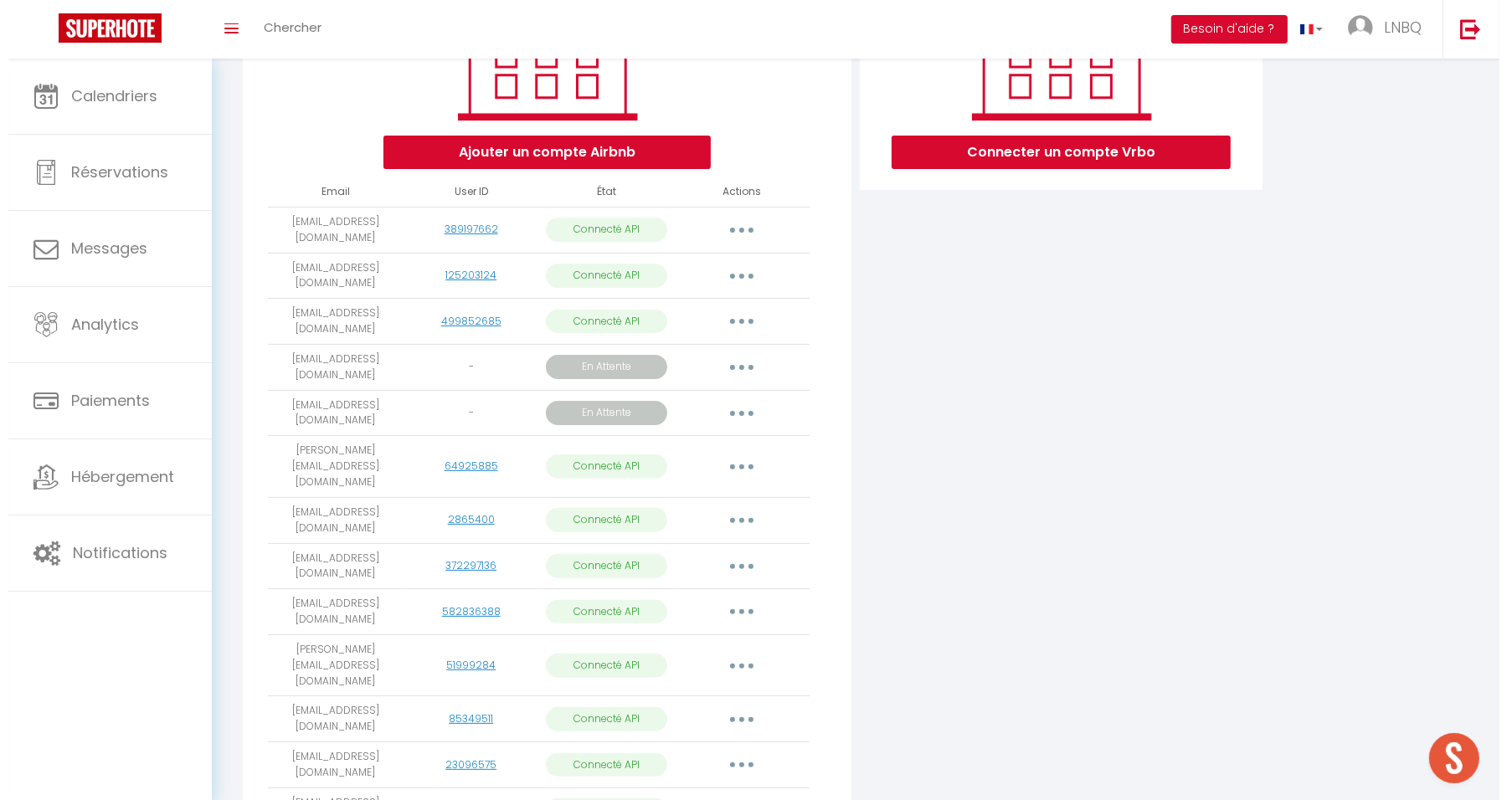
scroll to position [314, 0]
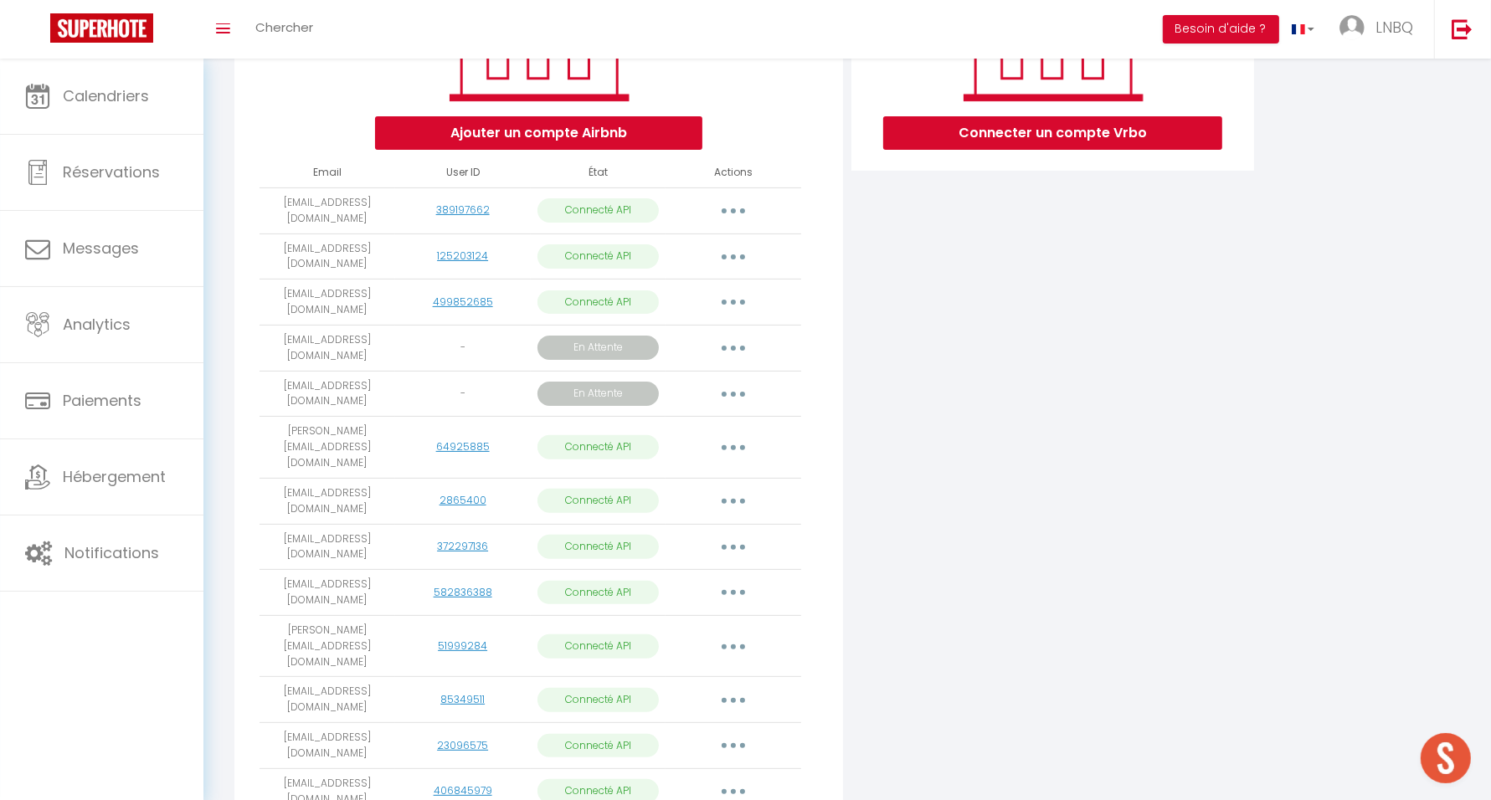
click at [719, 541] on button "button" at bounding box center [733, 547] width 47 height 27
click at [710, 579] on link "Importer les appartements" at bounding box center [659, 585] width 185 height 28
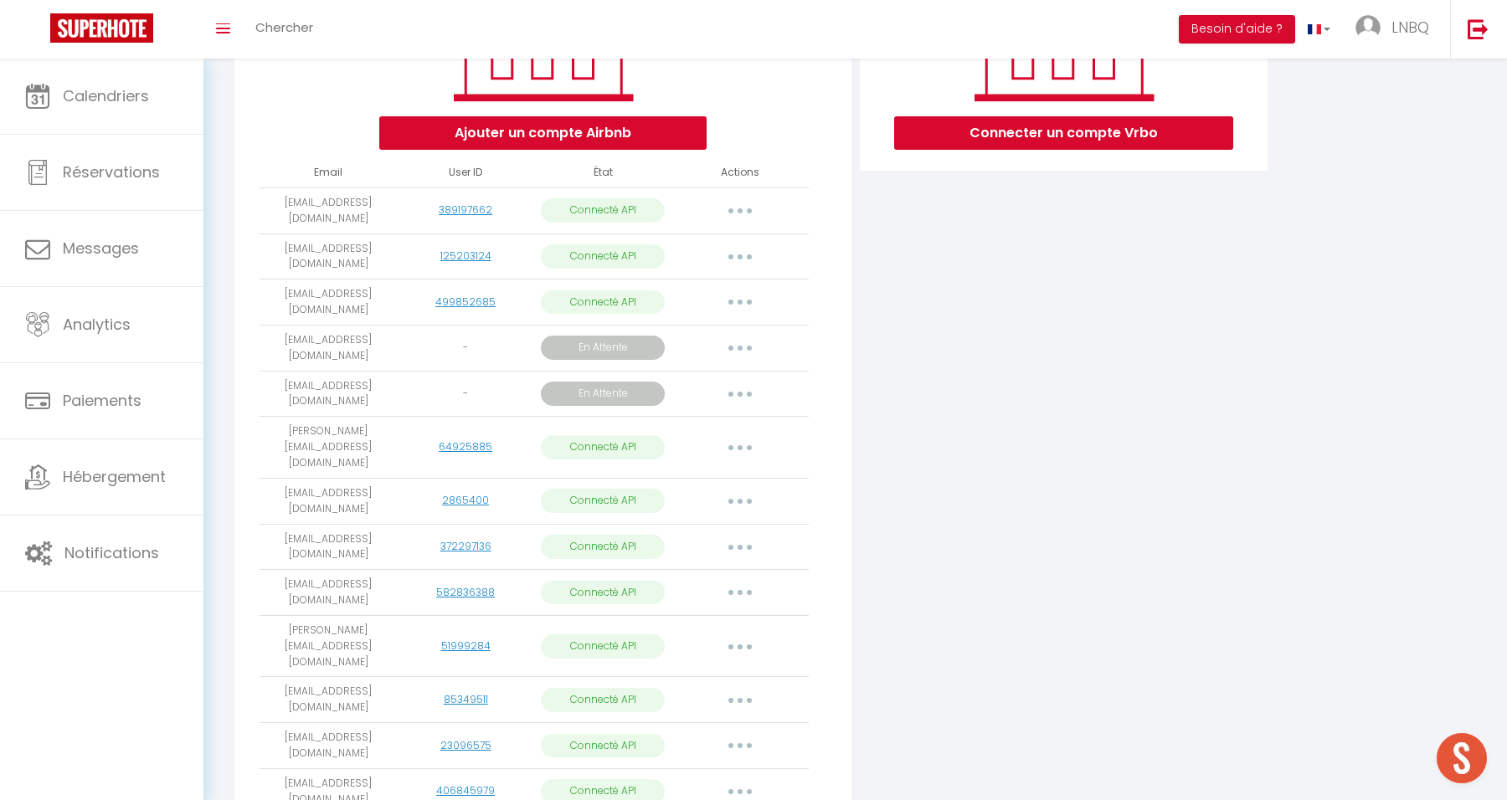
select select "29631"
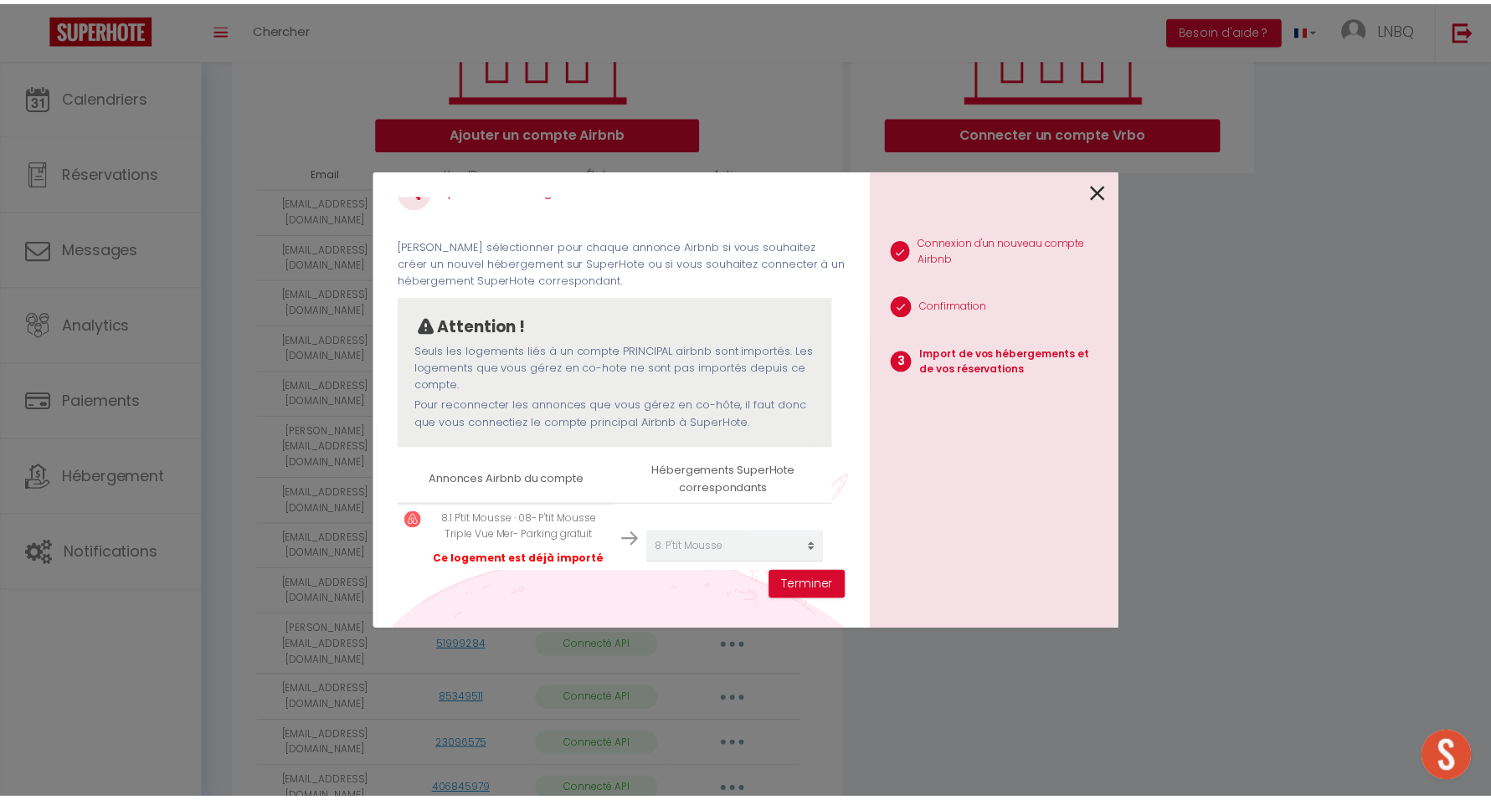
scroll to position [64, 0]
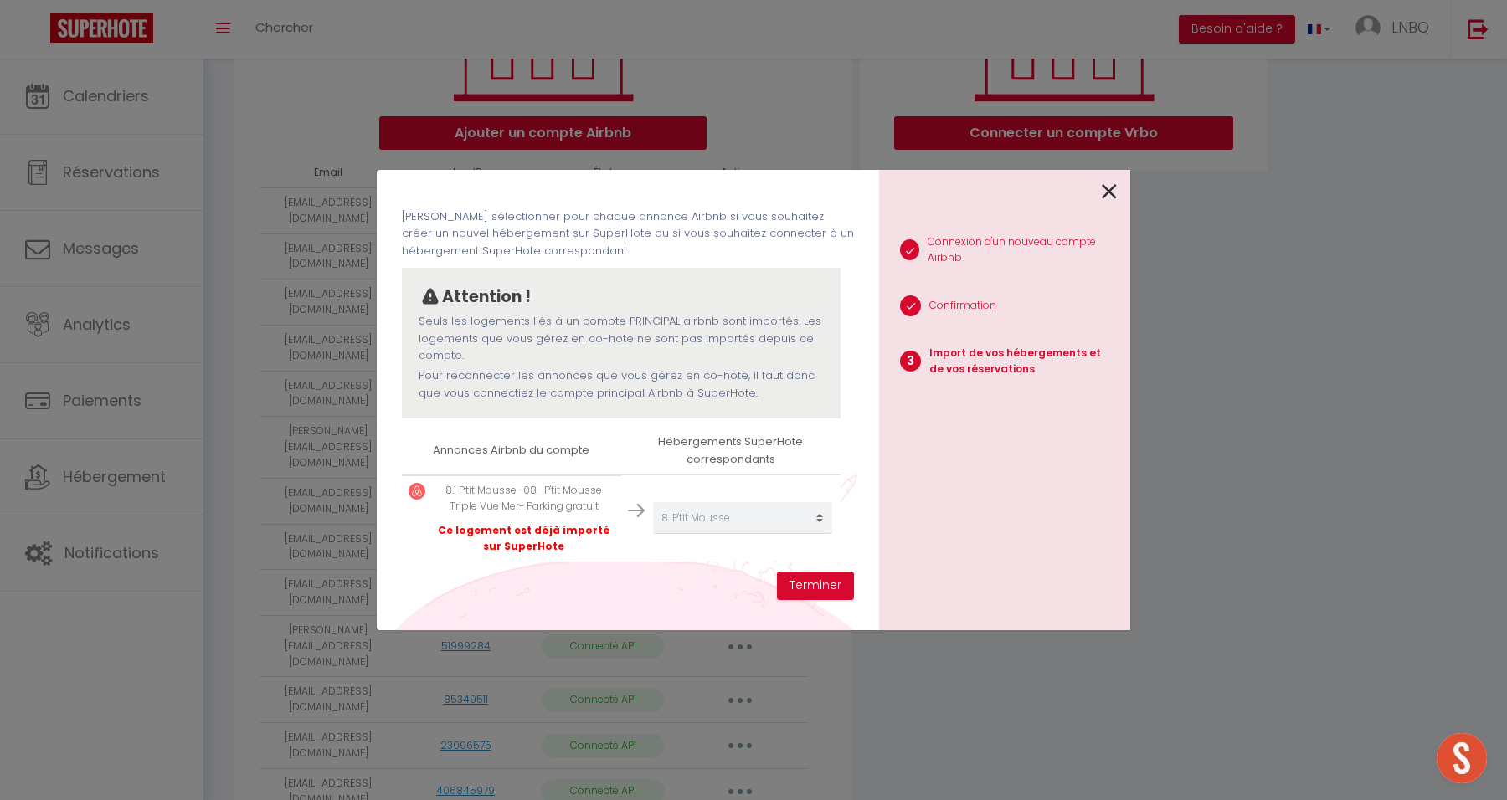
click at [1113, 194] on icon at bounding box center [1109, 191] width 15 height 25
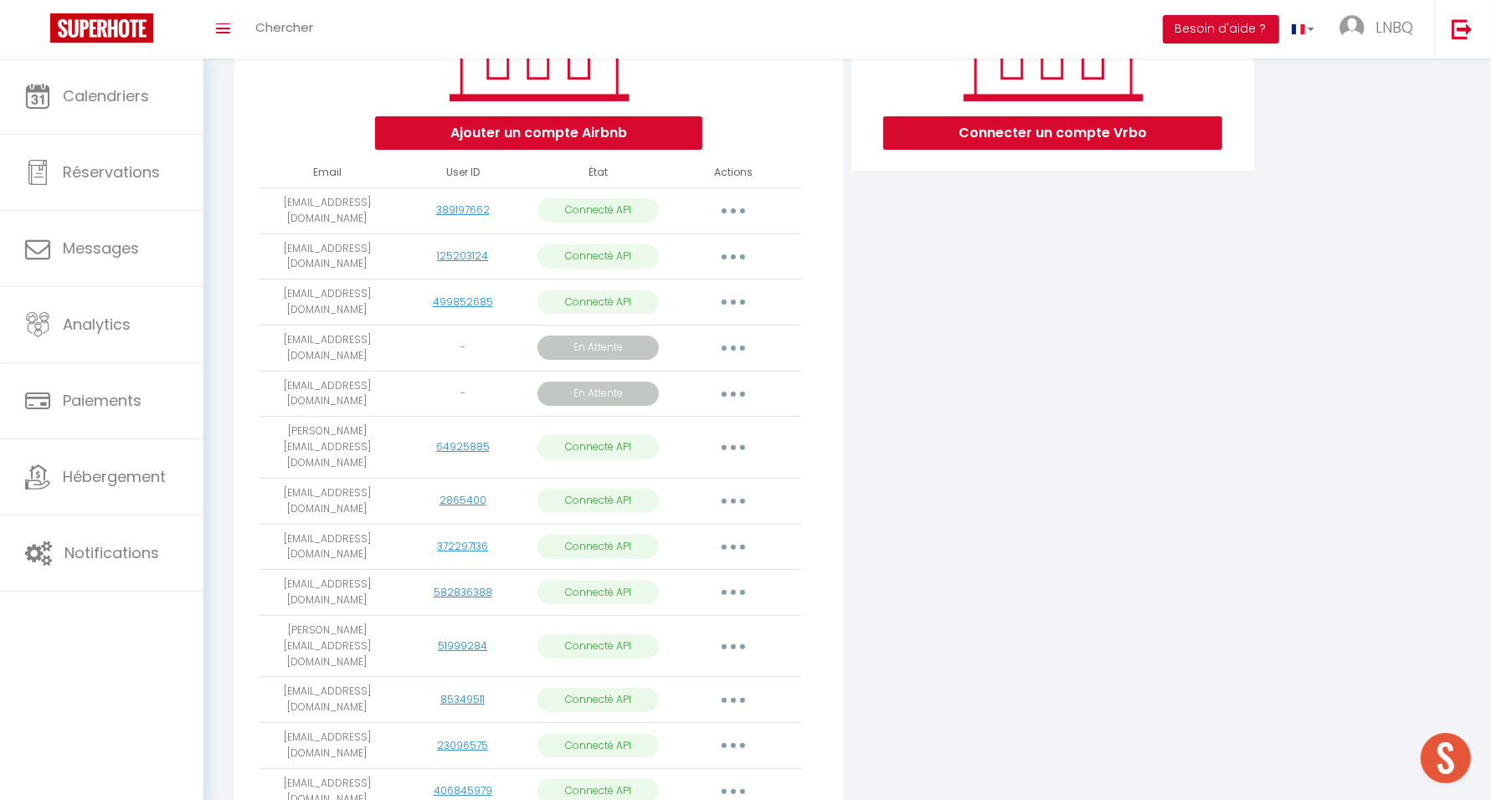
click at [728, 586] on button "button" at bounding box center [733, 592] width 47 height 27
click at [717, 627] on link "Importer les appartements" at bounding box center [659, 631] width 185 height 28
select select "41466"
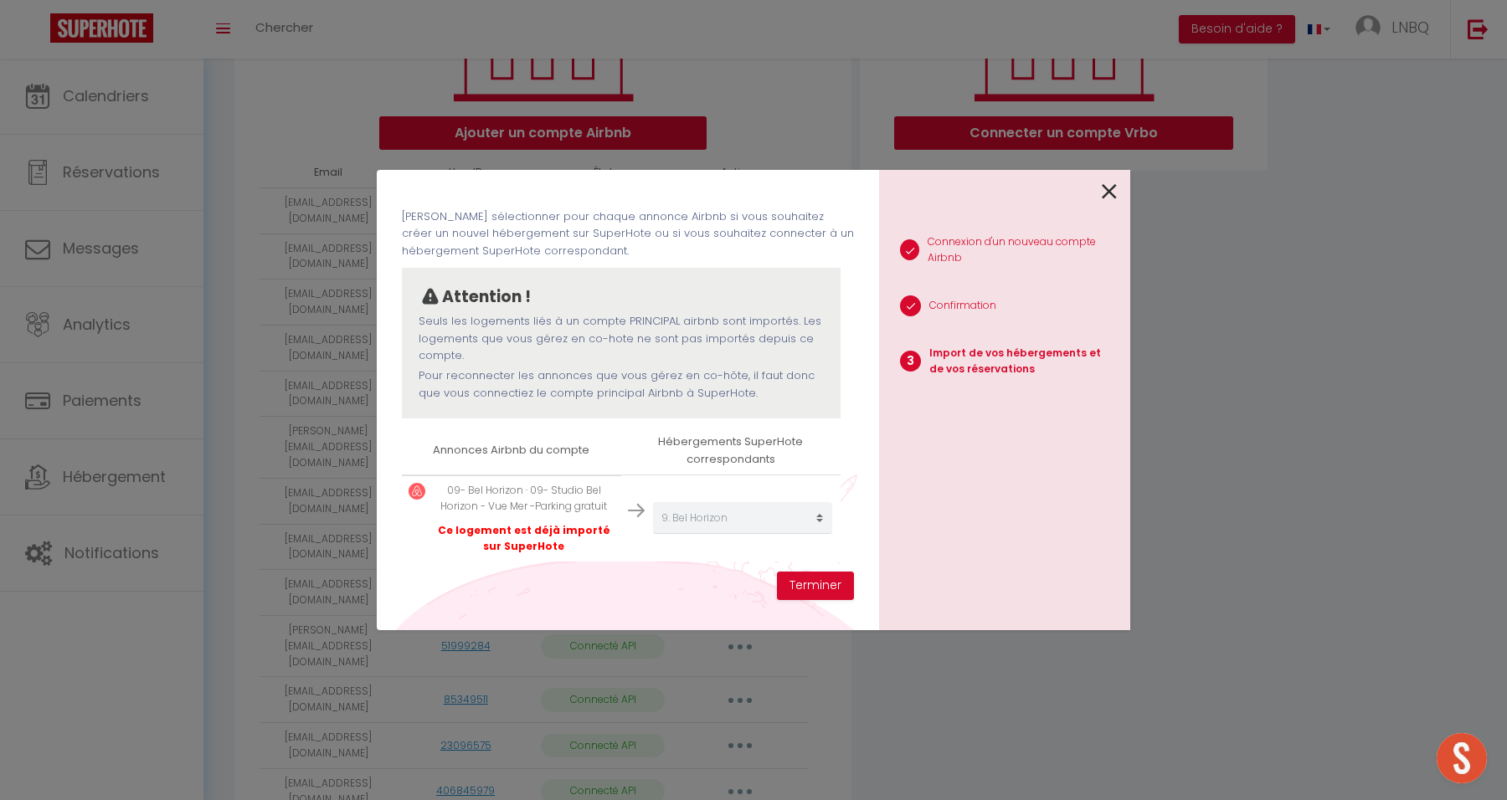
click at [1114, 193] on icon at bounding box center [1109, 191] width 15 height 25
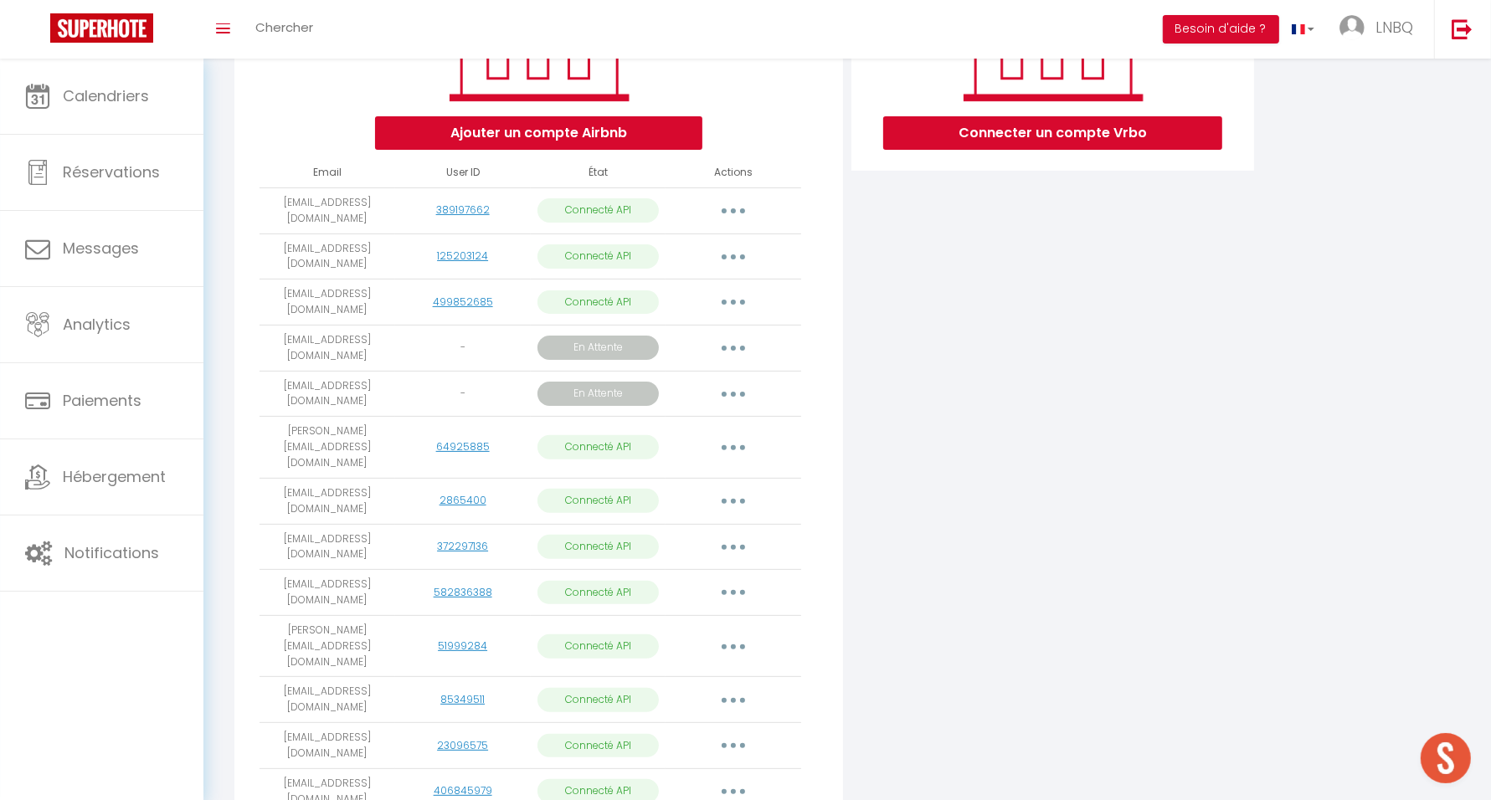
click at [742, 494] on button "button" at bounding box center [733, 501] width 47 height 27
click at [732, 533] on link "Importer les appartements" at bounding box center [659, 539] width 185 height 28
select select "59424"
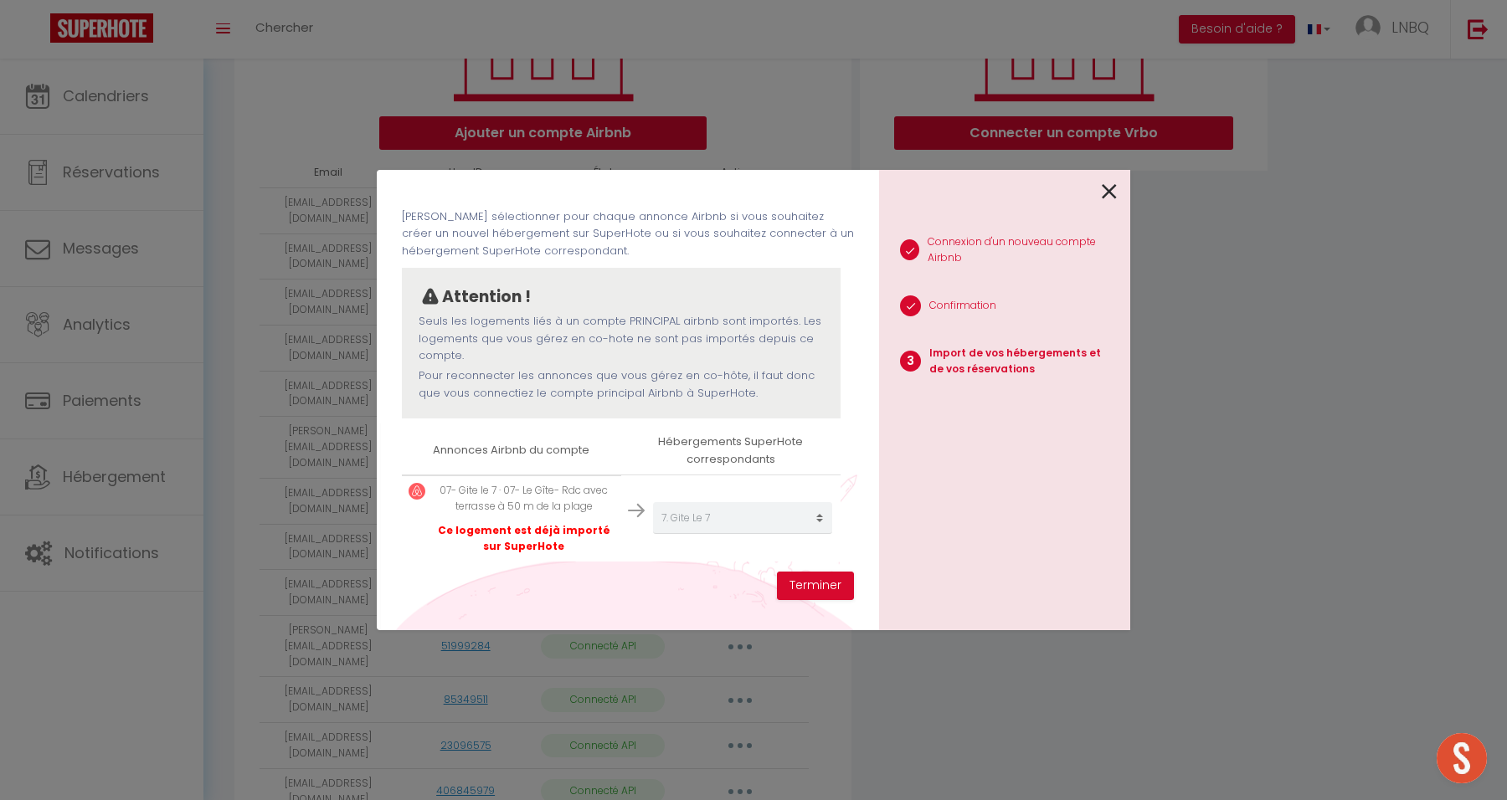
click at [1114, 188] on icon at bounding box center [1109, 191] width 15 height 25
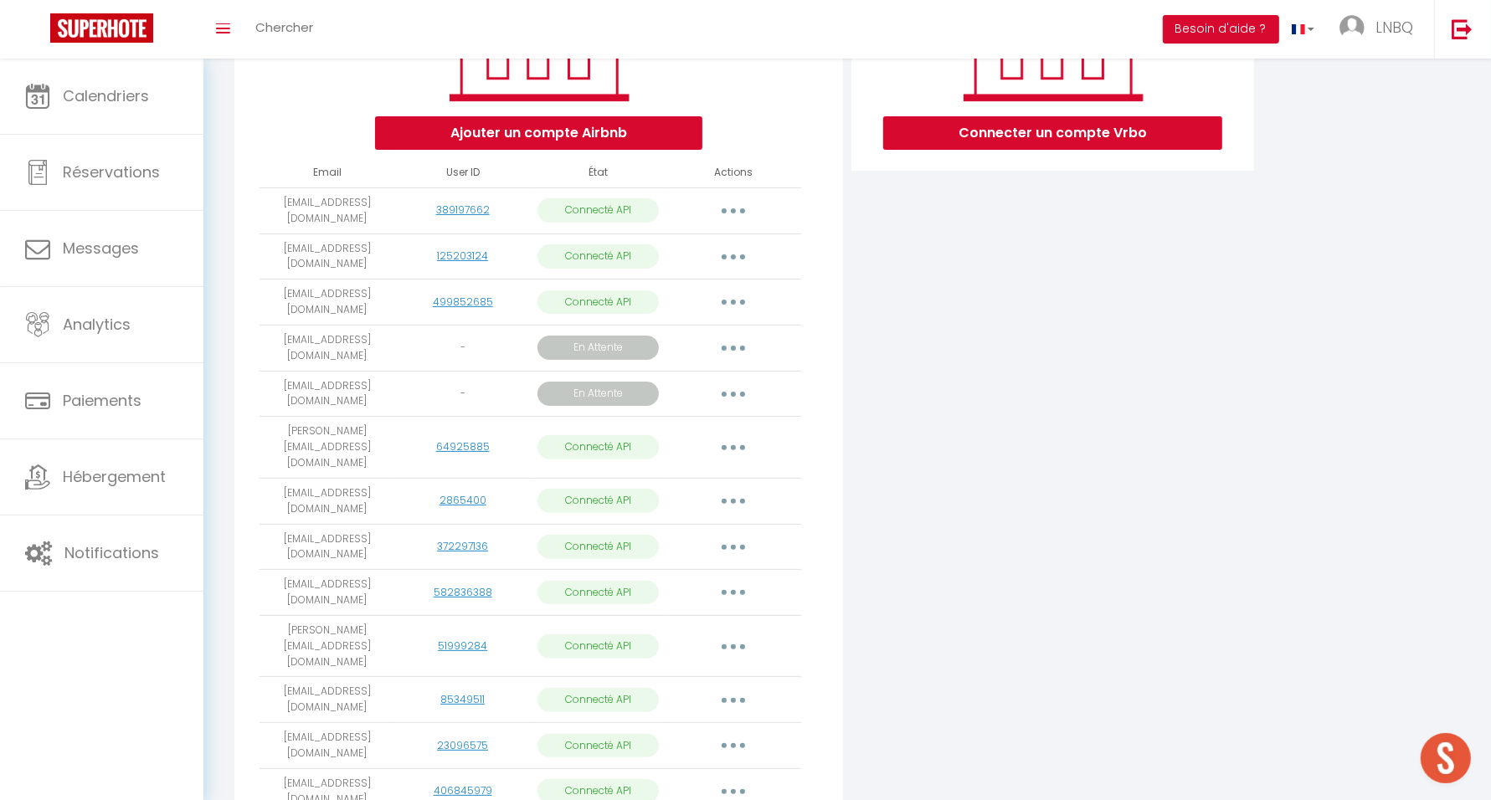
click at [734, 545] on icon "button" at bounding box center [733, 547] width 5 height 5
click at [794, 529] on td "Importer les appartements Supprimer Reconnecter le compte" at bounding box center [734, 547] width 136 height 46
click at [735, 590] on icon "button" at bounding box center [733, 592] width 5 height 5
click at [732, 617] on link "Importer les appartements" at bounding box center [659, 631] width 185 height 28
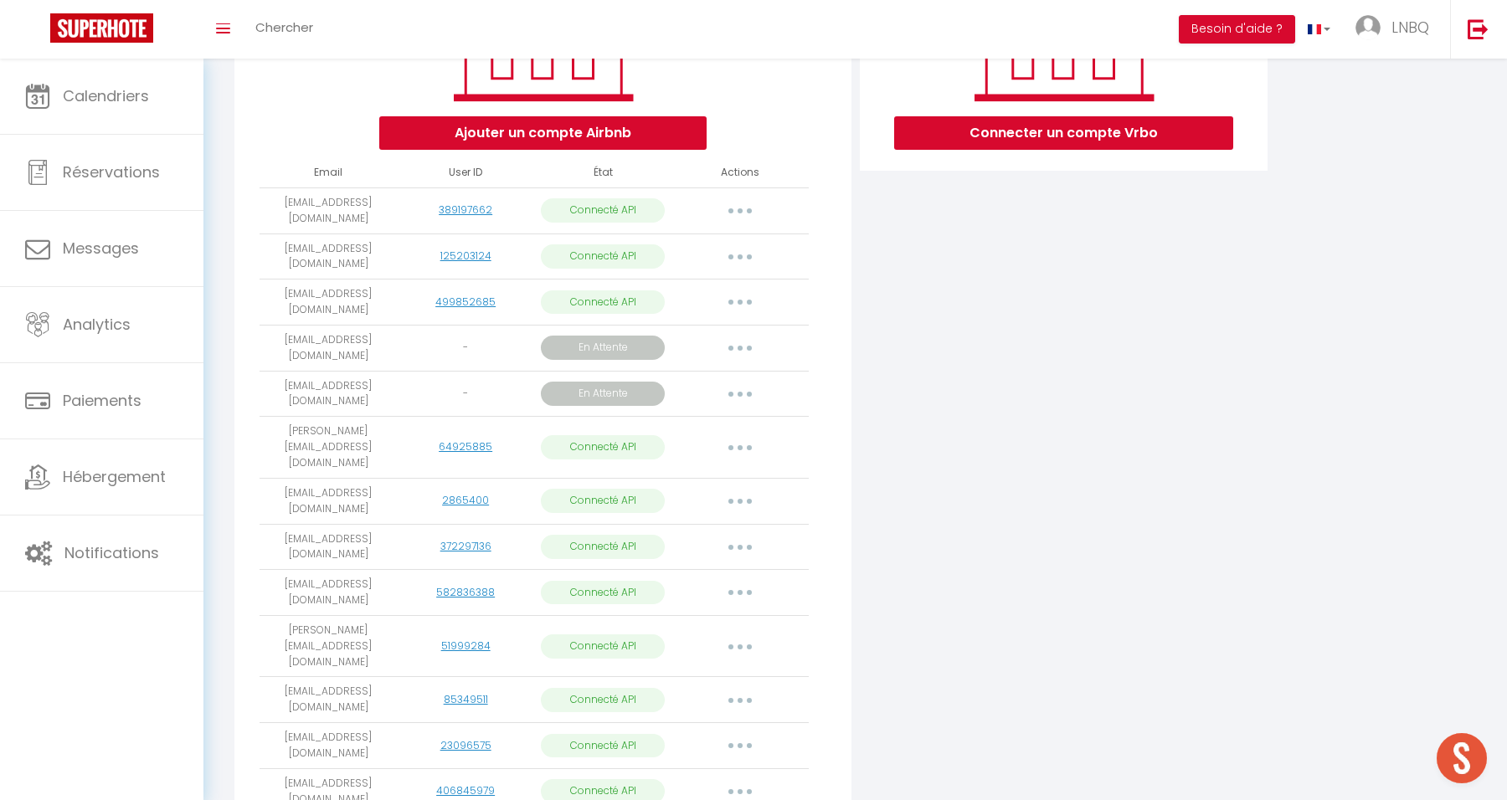
select select "41466"
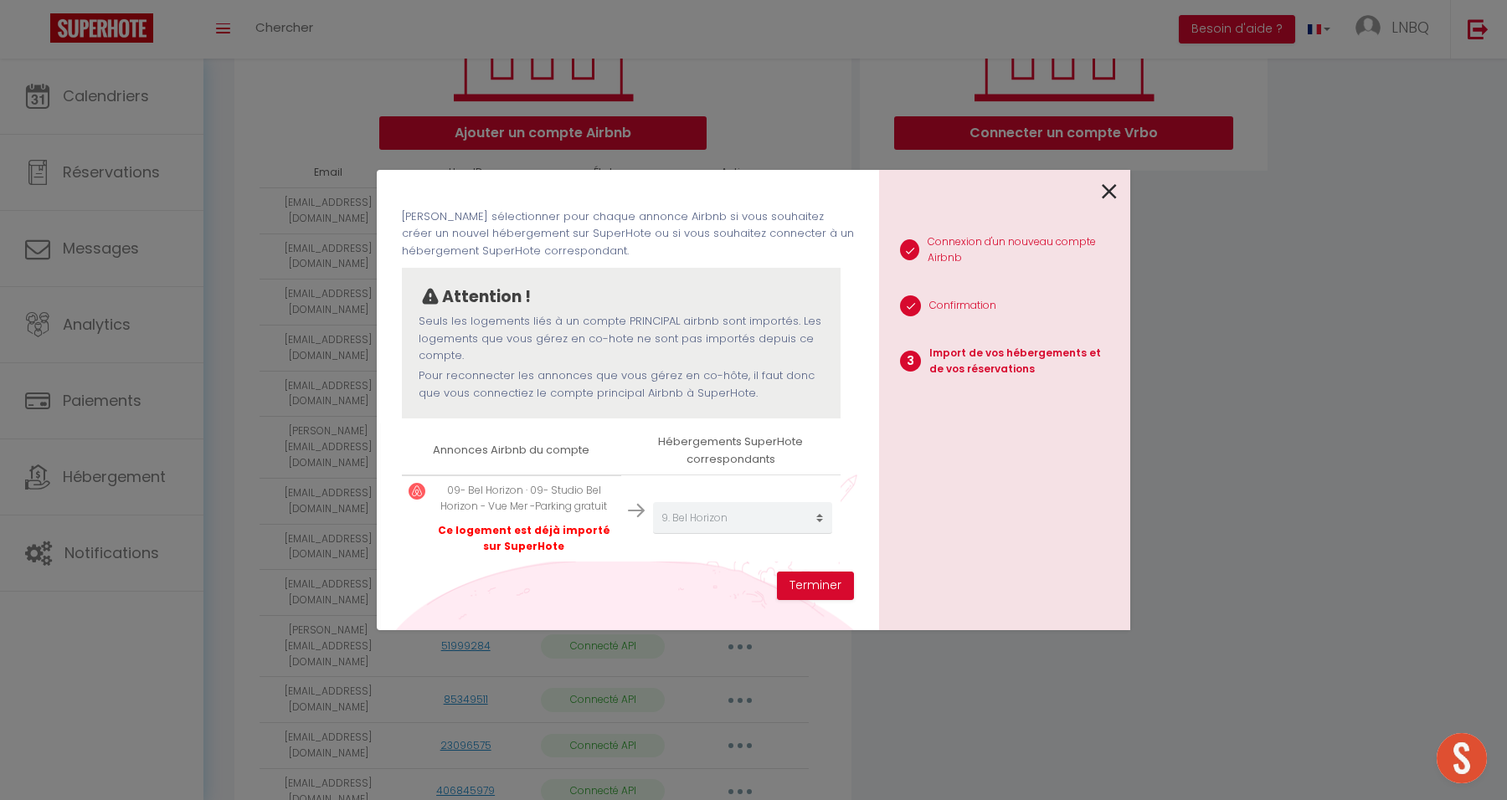
click at [1114, 185] on icon at bounding box center [1109, 191] width 15 height 25
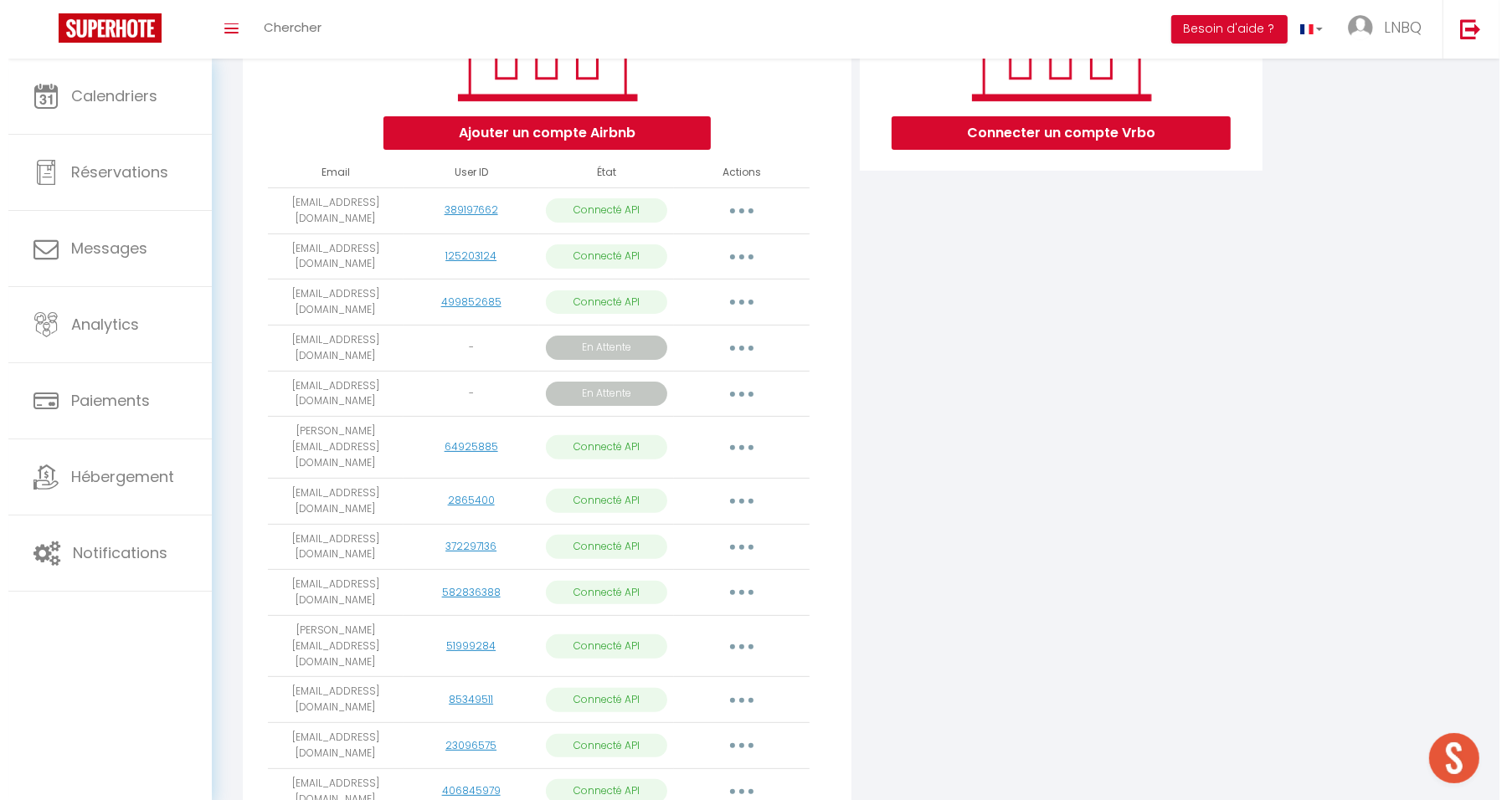
scroll to position [1245, 0]
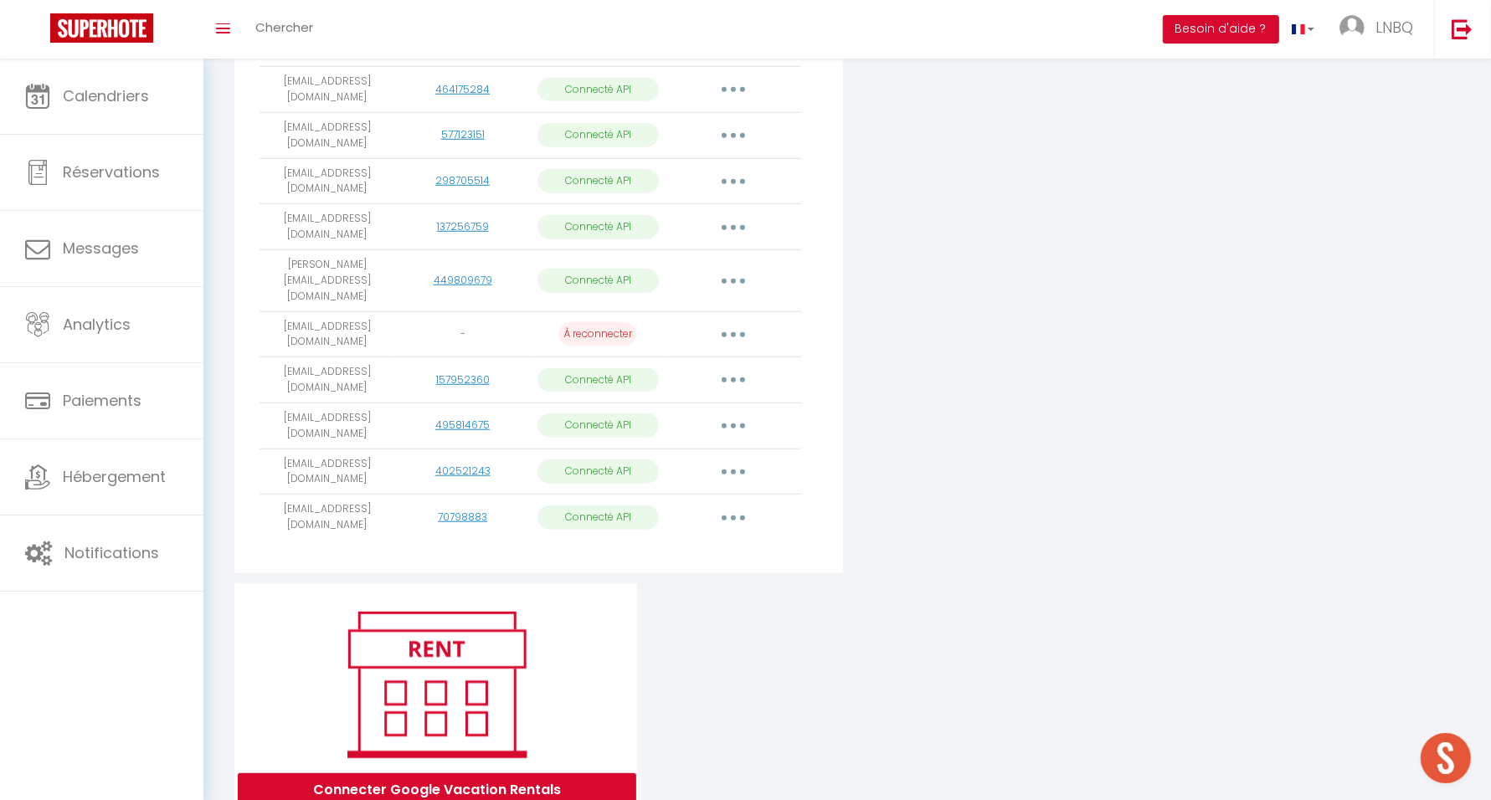
click at [740, 459] on button "button" at bounding box center [733, 472] width 47 height 27
click at [713, 496] on link "Importer les appartements" at bounding box center [659, 510] width 185 height 28
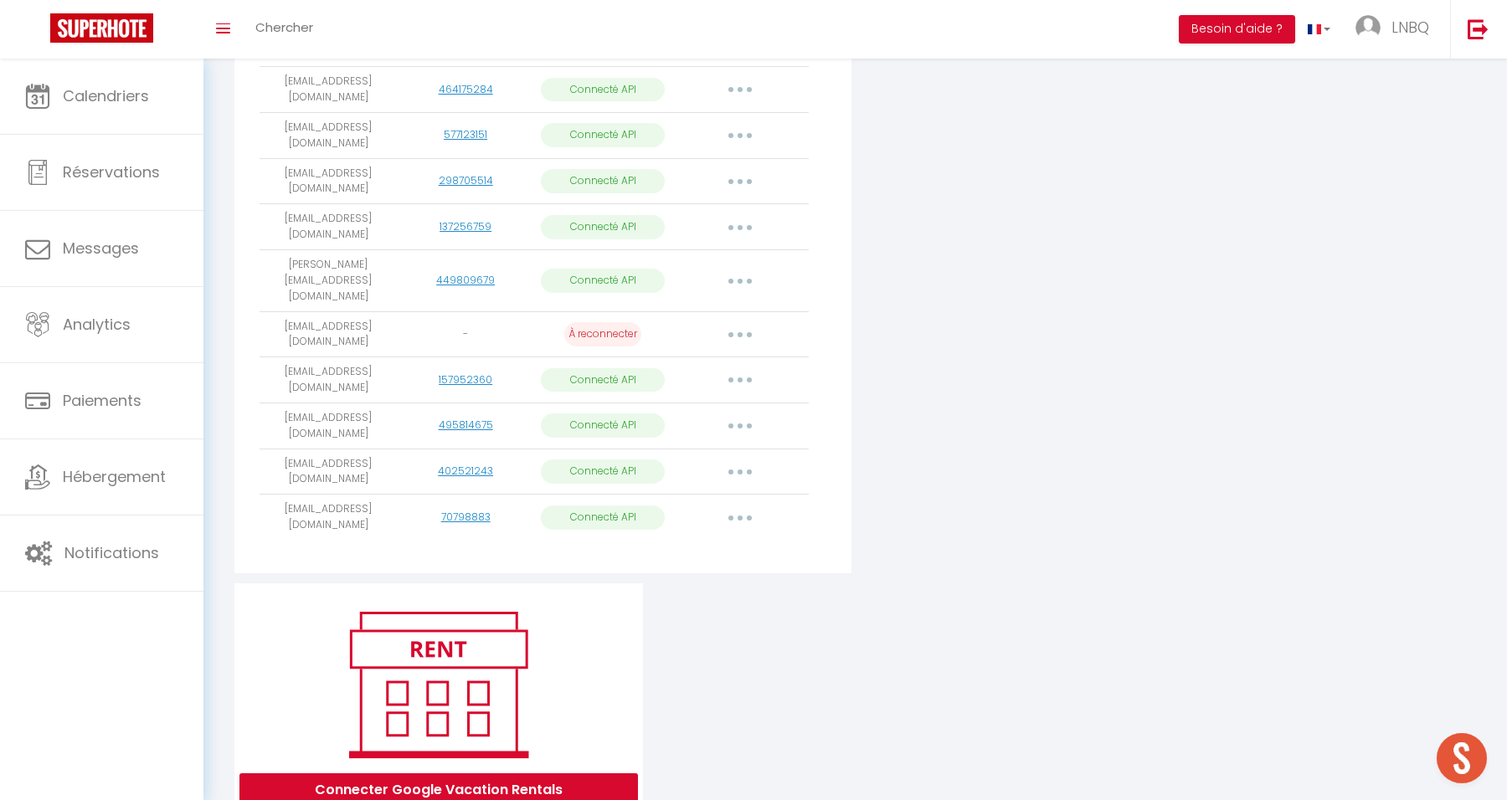
select select "77306"
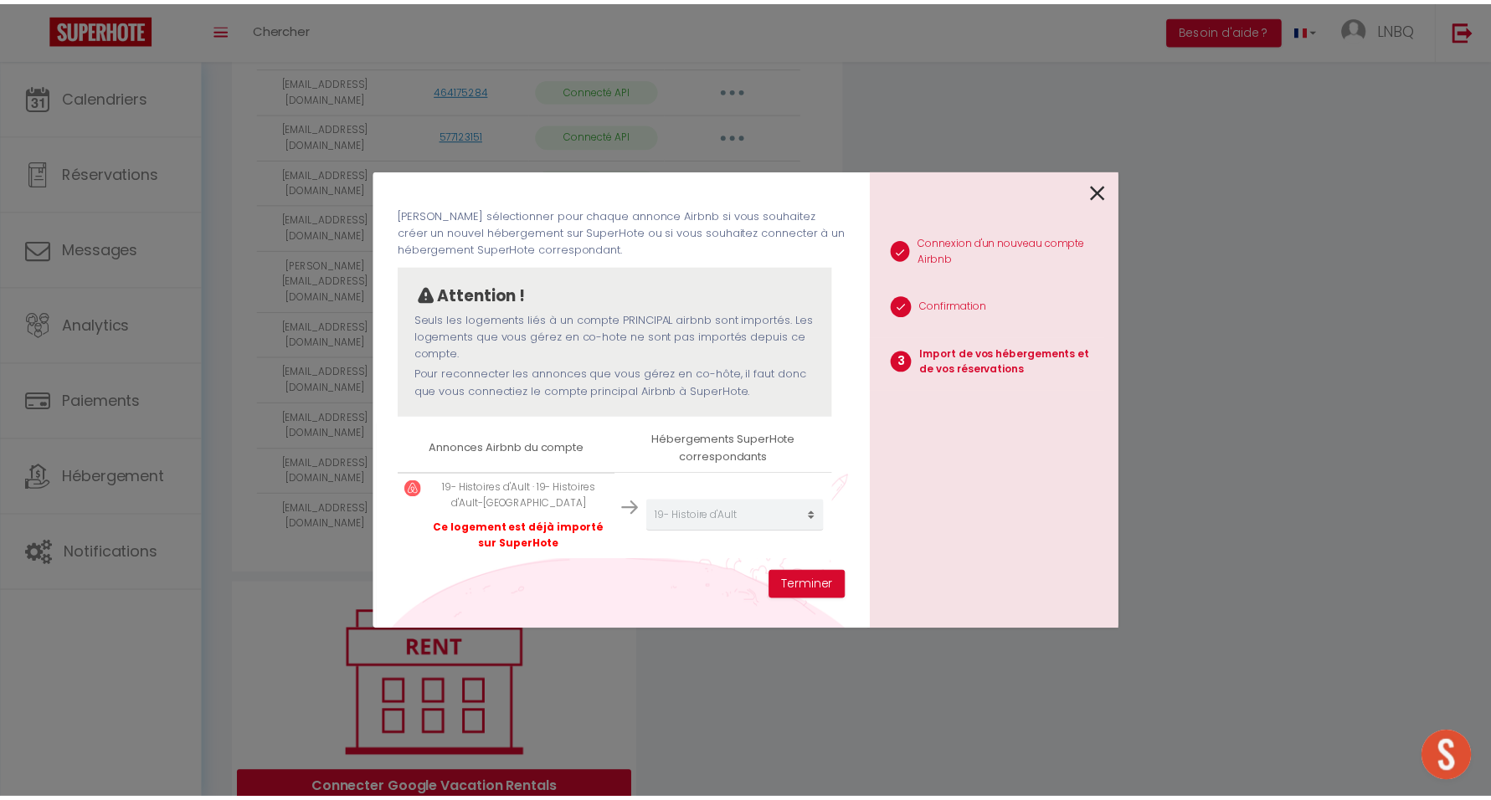
scroll to position [80, 0]
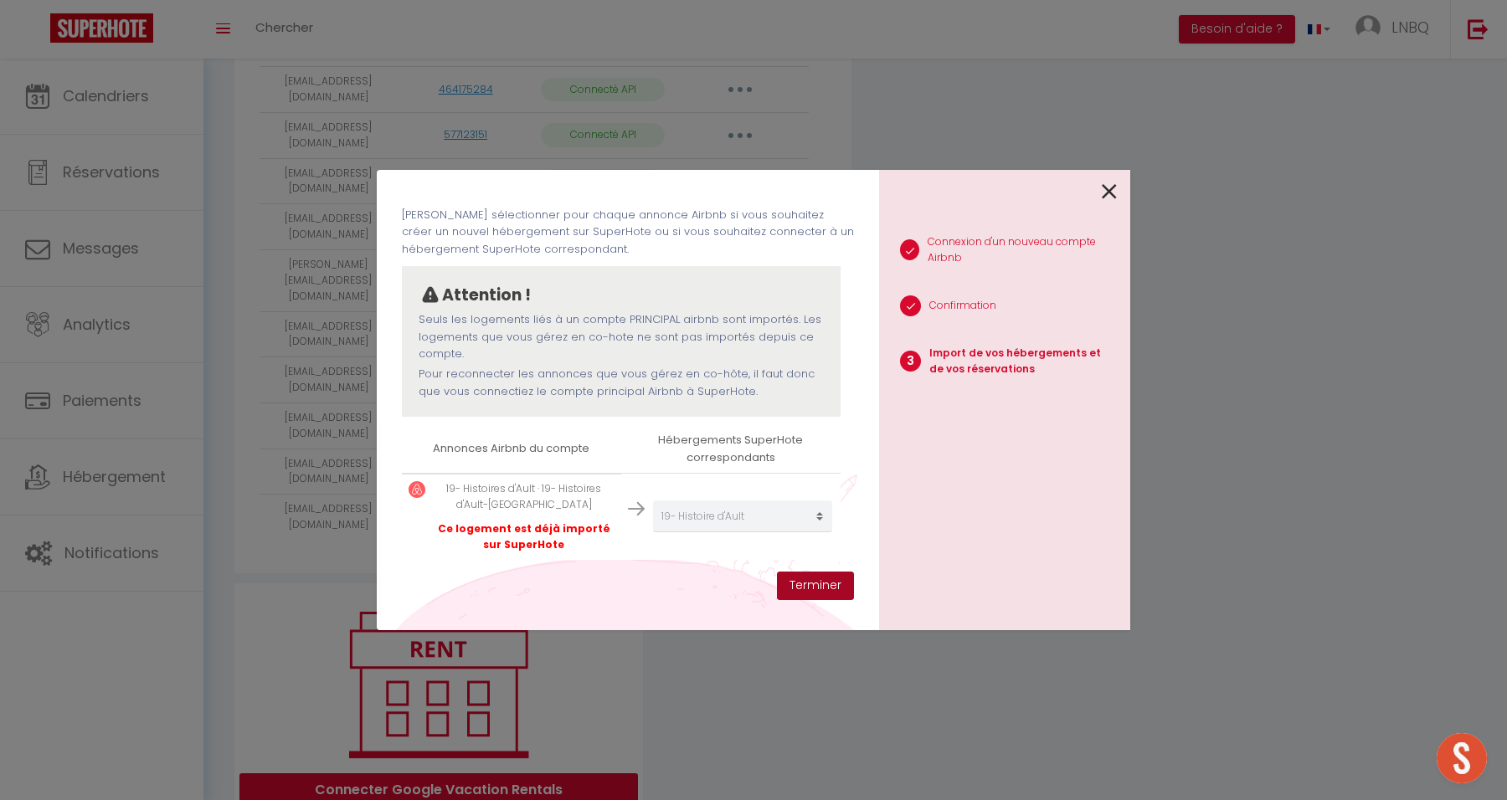
click at [807, 588] on button "Terminer" at bounding box center [815, 586] width 77 height 28
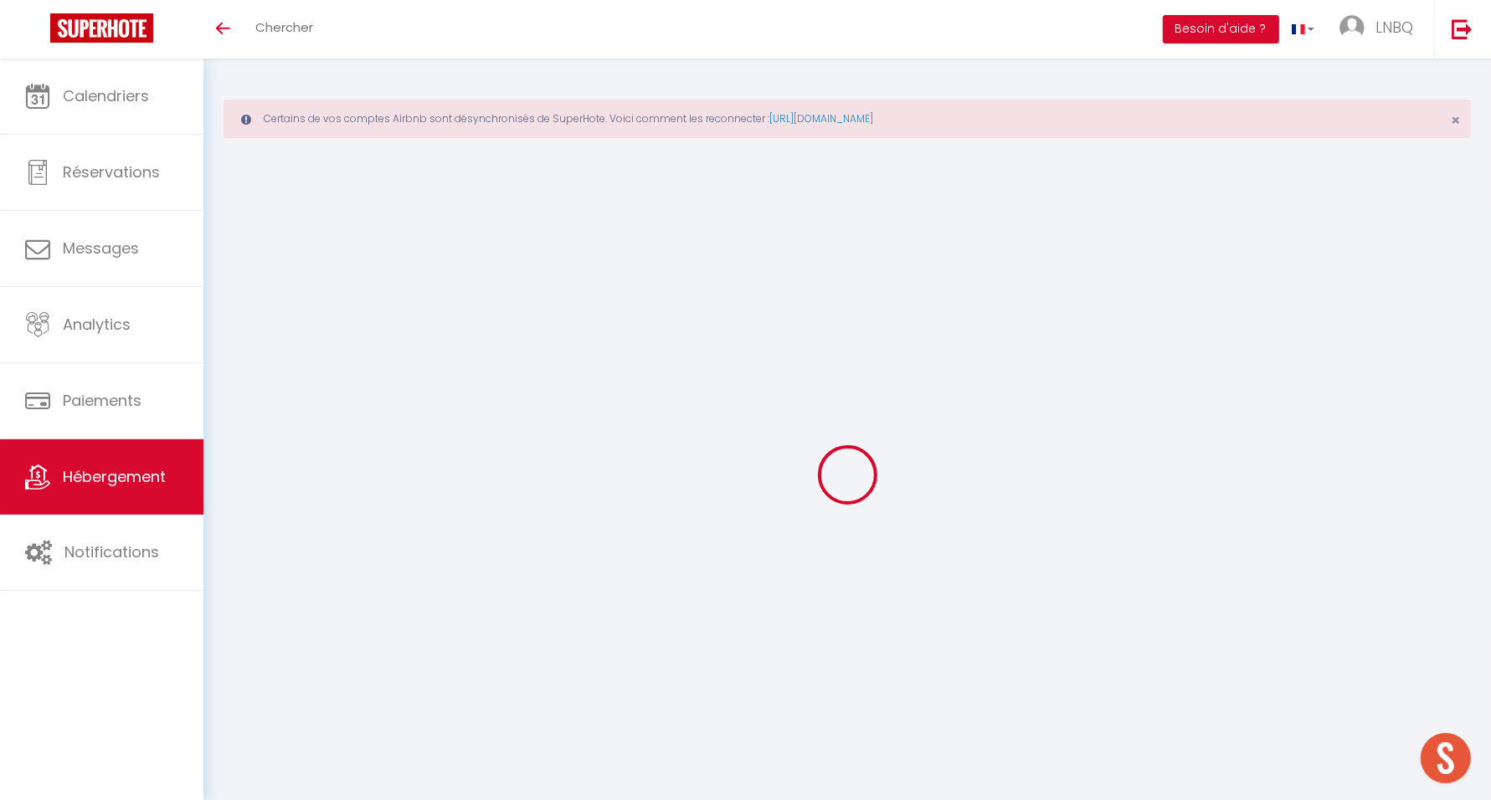
select select "+ 20 %"
select select "+ 25 %"
select select "+ 20 %"
select select "+ 25 %"
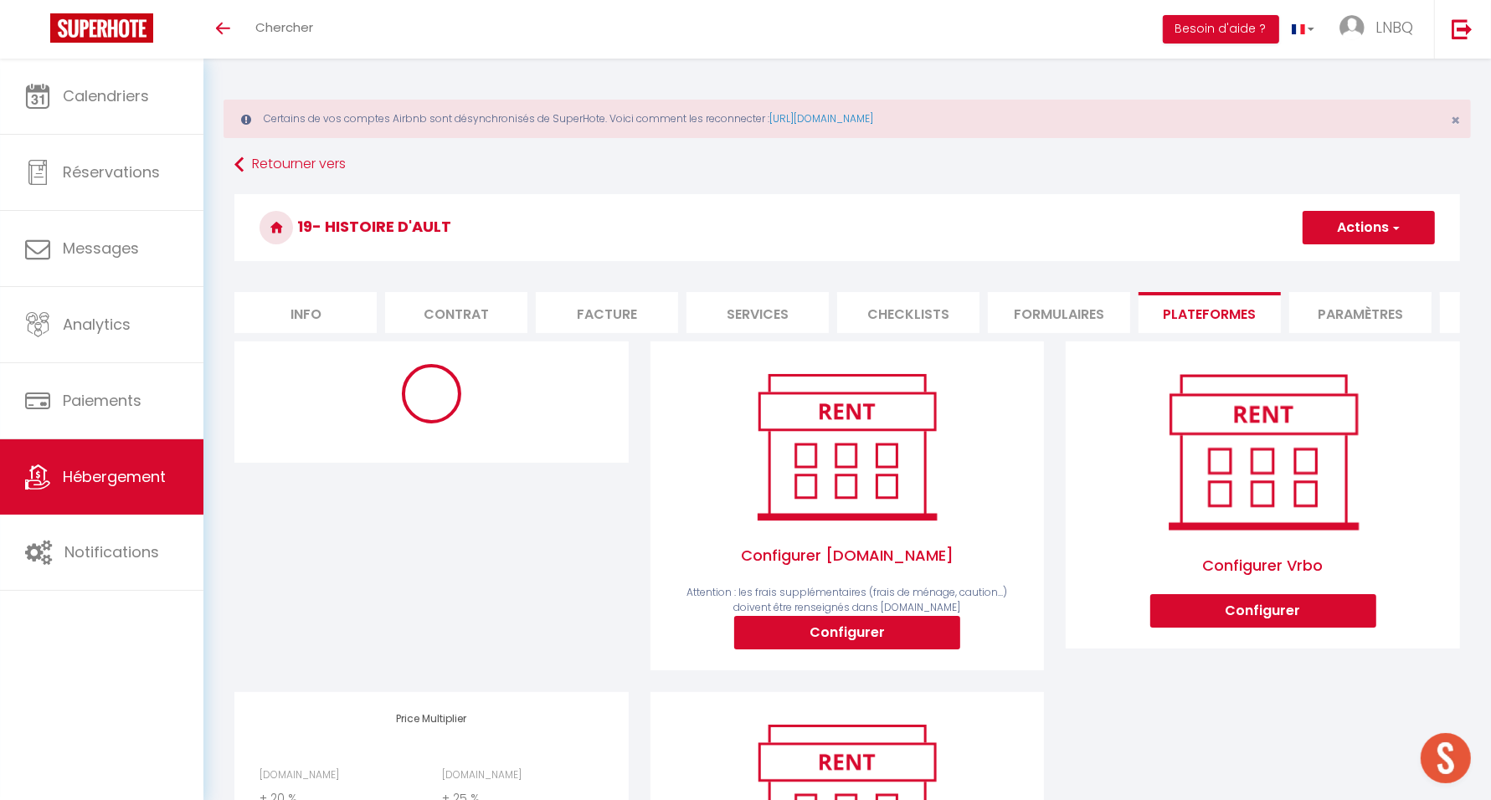
select select "EUR"
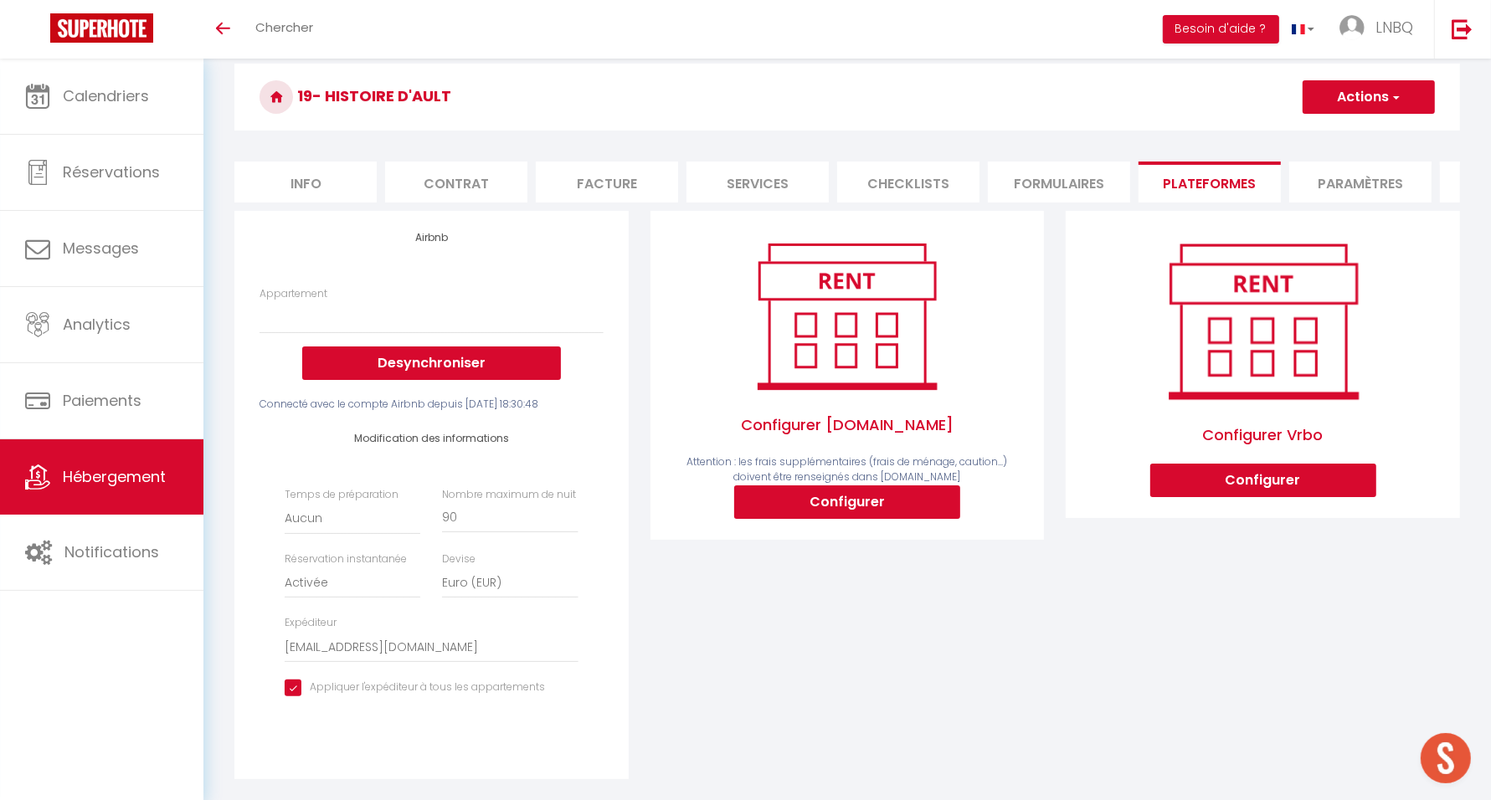
scroll to position [209, 0]
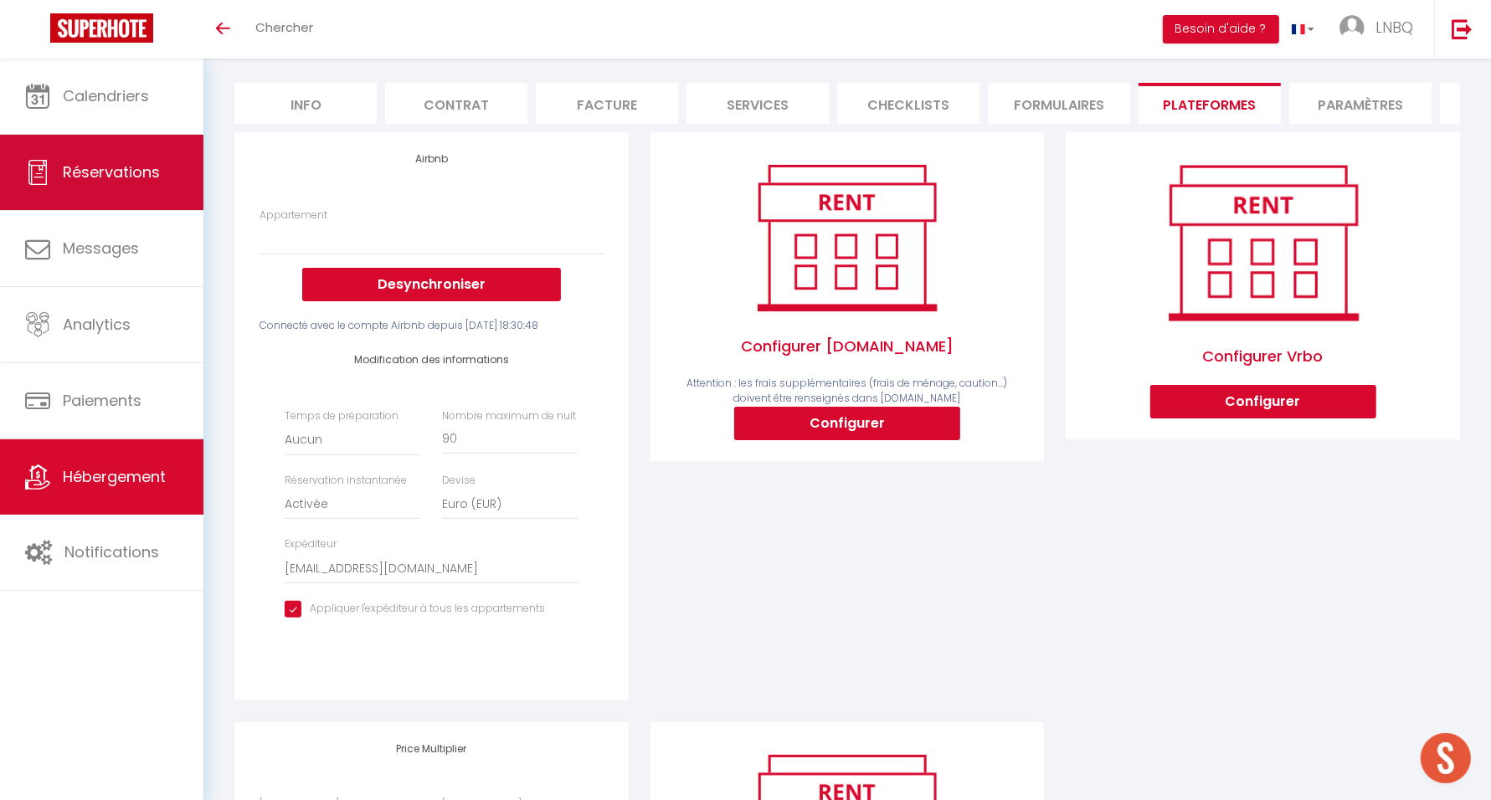
click at [131, 165] on span "Réservations" at bounding box center [111, 172] width 97 height 21
select select "not_cancelled"
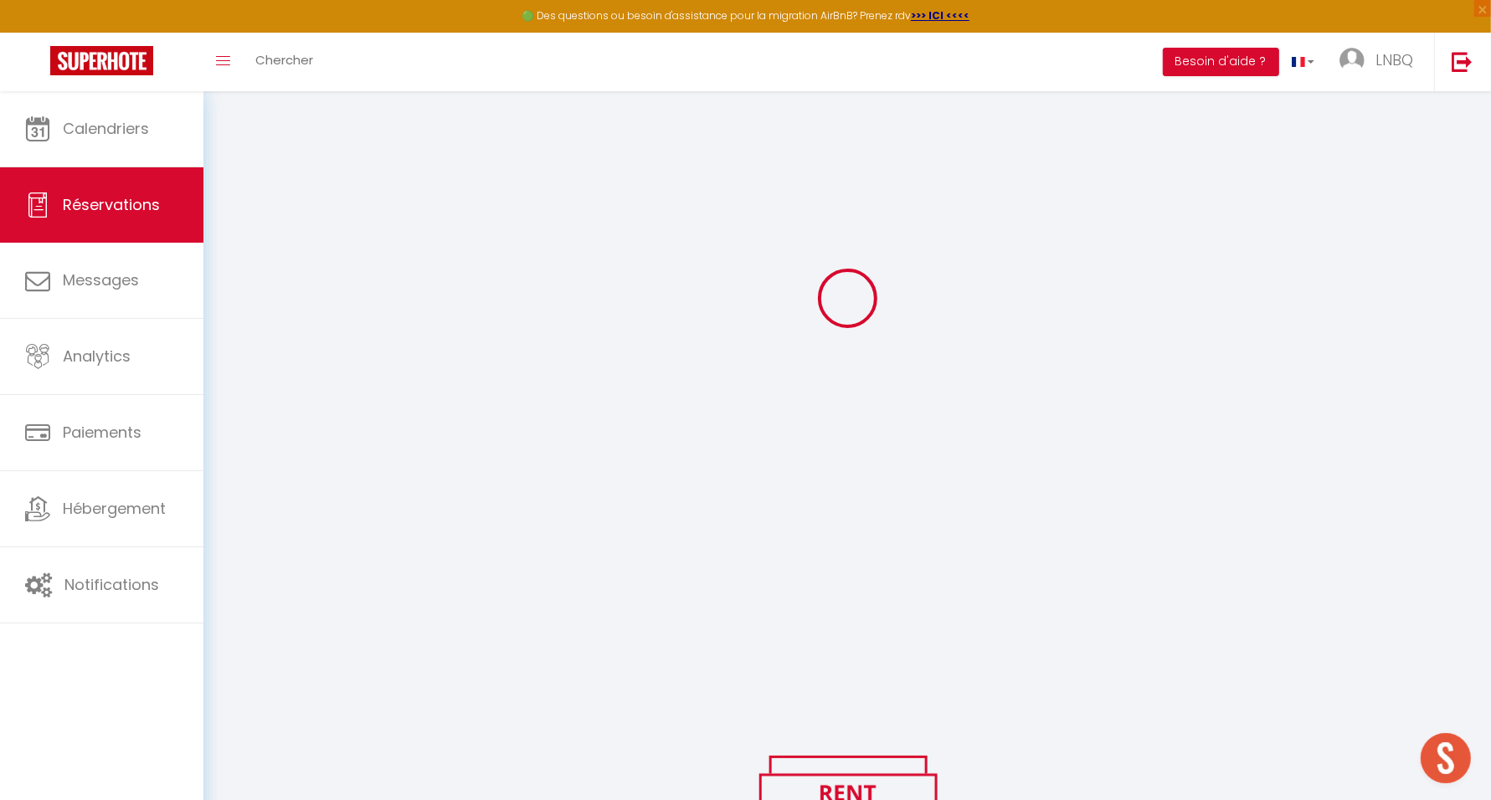
scroll to position [241, 0]
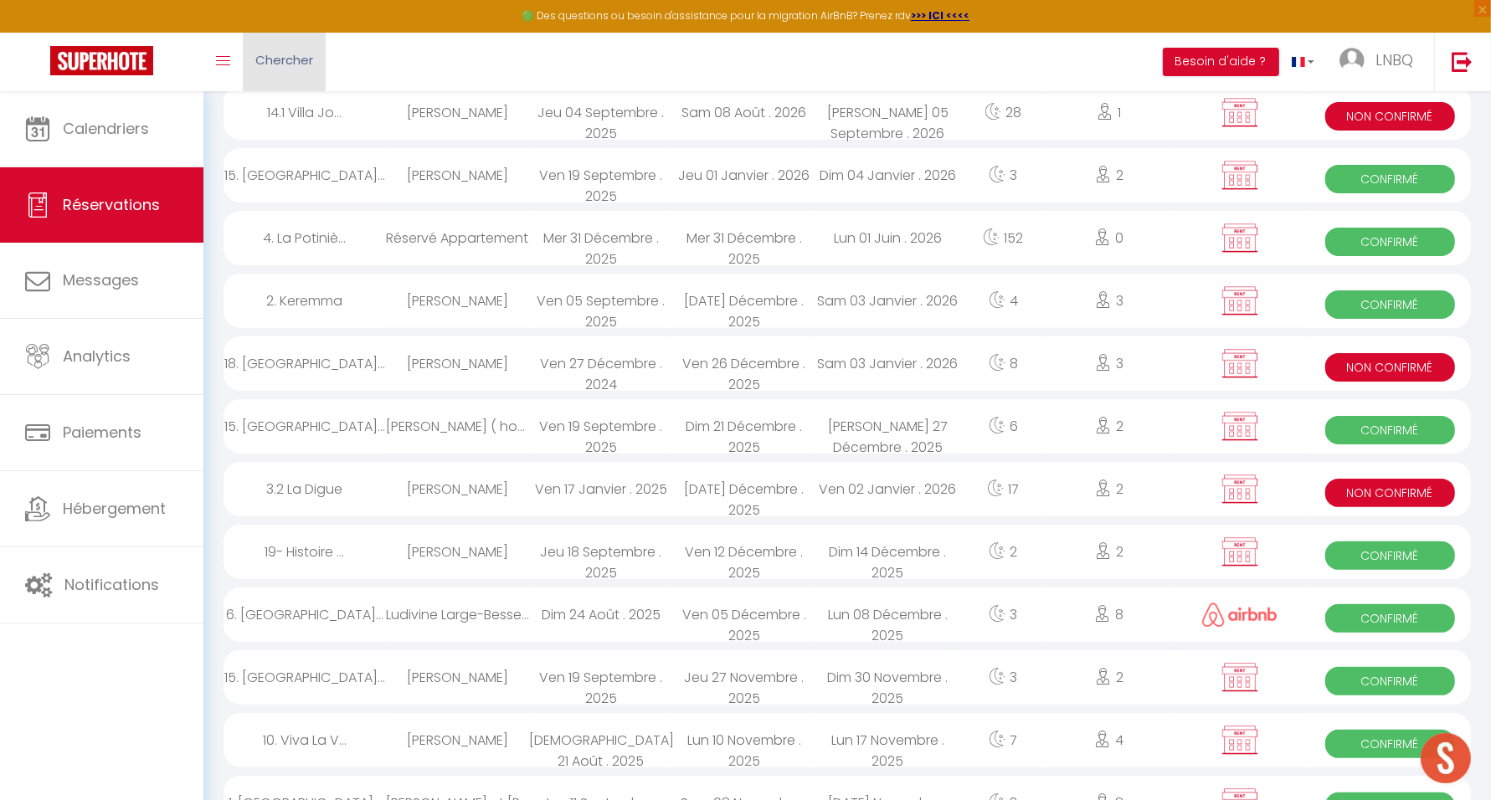
click at [305, 64] on span "Chercher" at bounding box center [284, 60] width 58 height 18
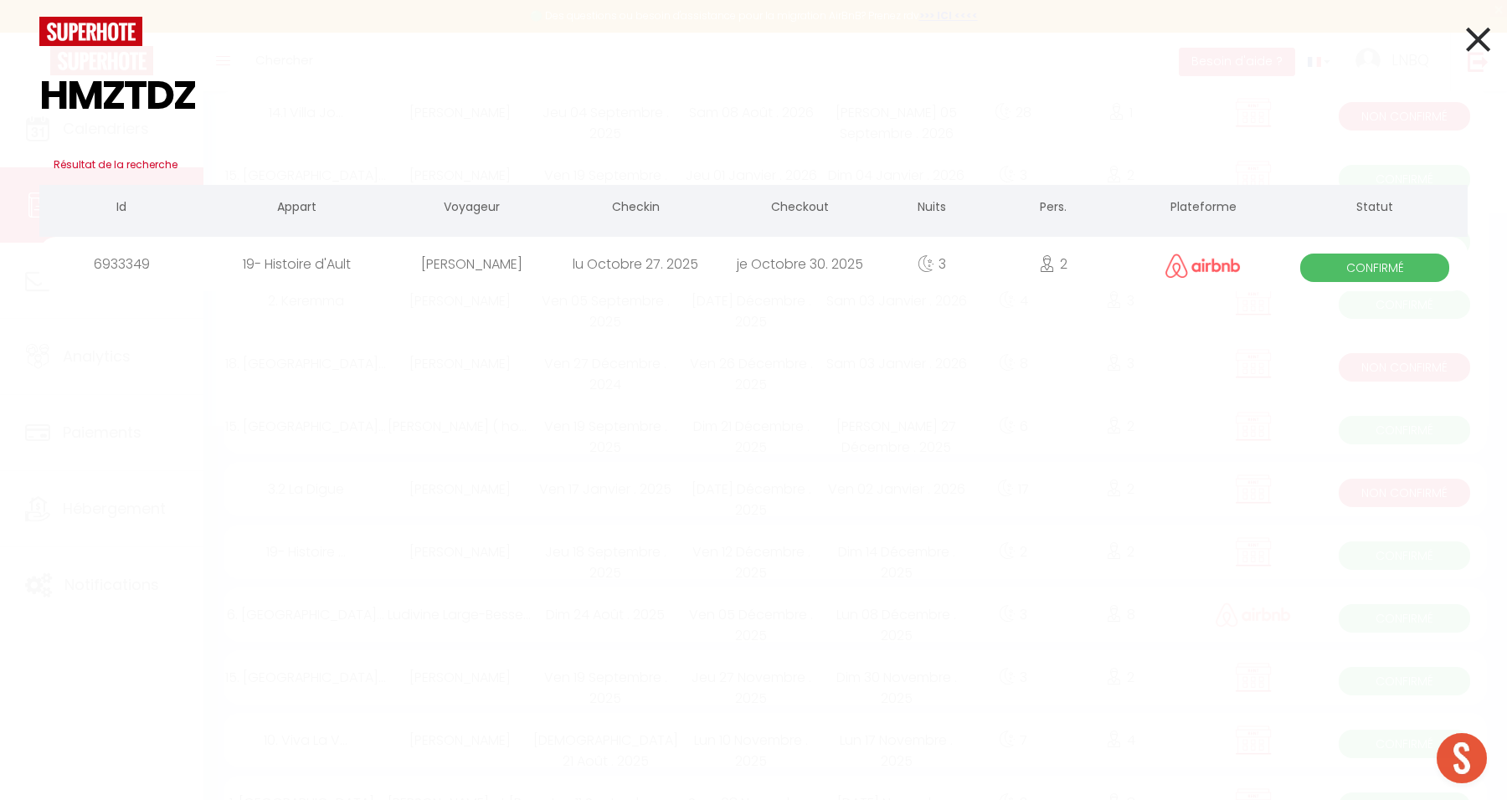
type input "HMZTDZ"
click at [1472, 47] on icon at bounding box center [1478, 39] width 24 height 42
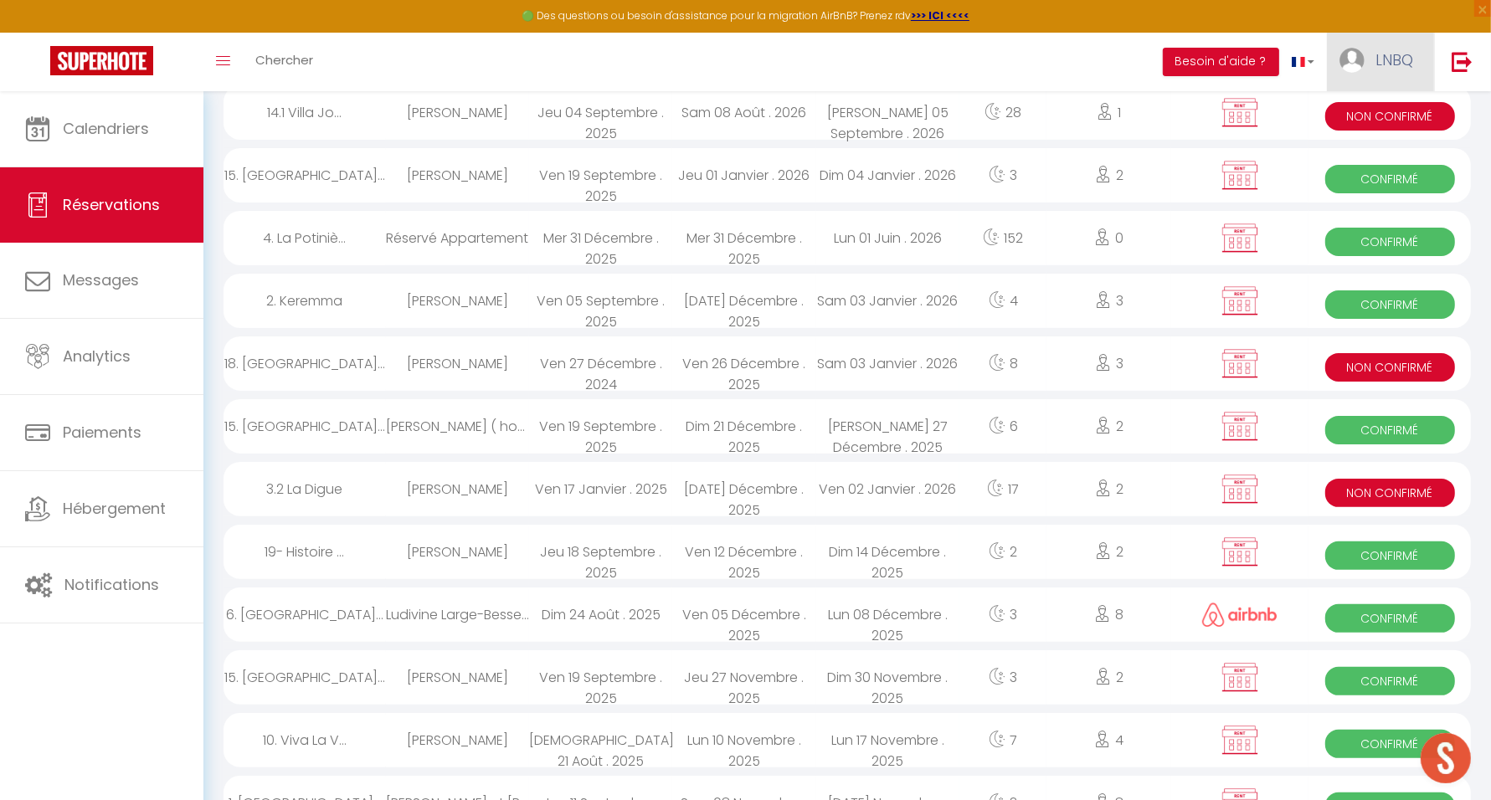
click at [1369, 57] on link "LNBQ" at bounding box center [1380, 62] width 107 height 59
click at [1346, 111] on link "Paramètres" at bounding box center [1367, 116] width 124 height 28
select select "28"
select select "fr"
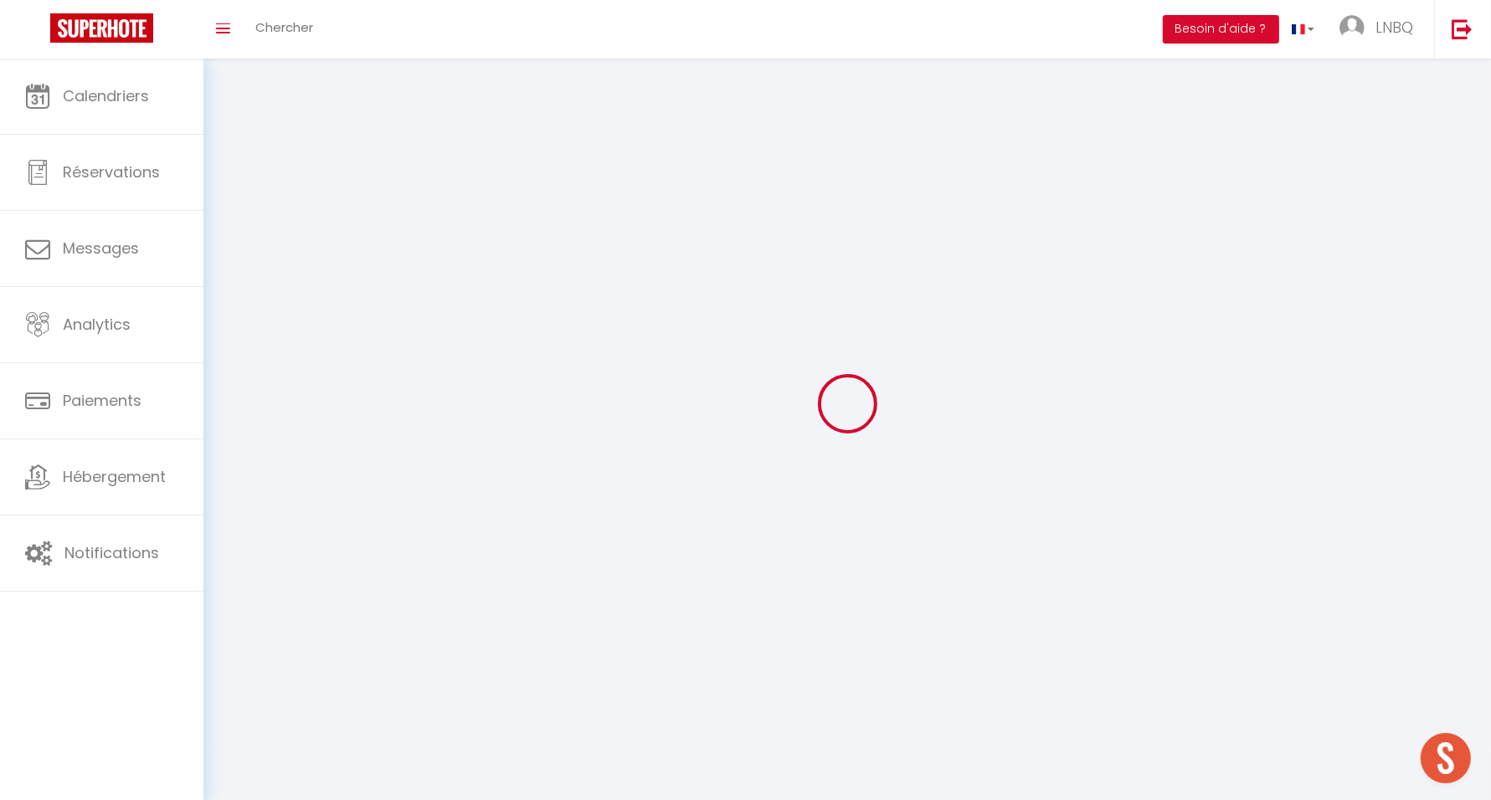
type input "WnXumM7PIP3rFnHO3oasI6WZC"
type input "egqfRtEzYTrQ7gsZGqU4rouuR"
type input "https://app.superhote.com/#/get-available-rentals/egqfRtEzYTrQ7gsZGqU4rouuR"
select select "fr"
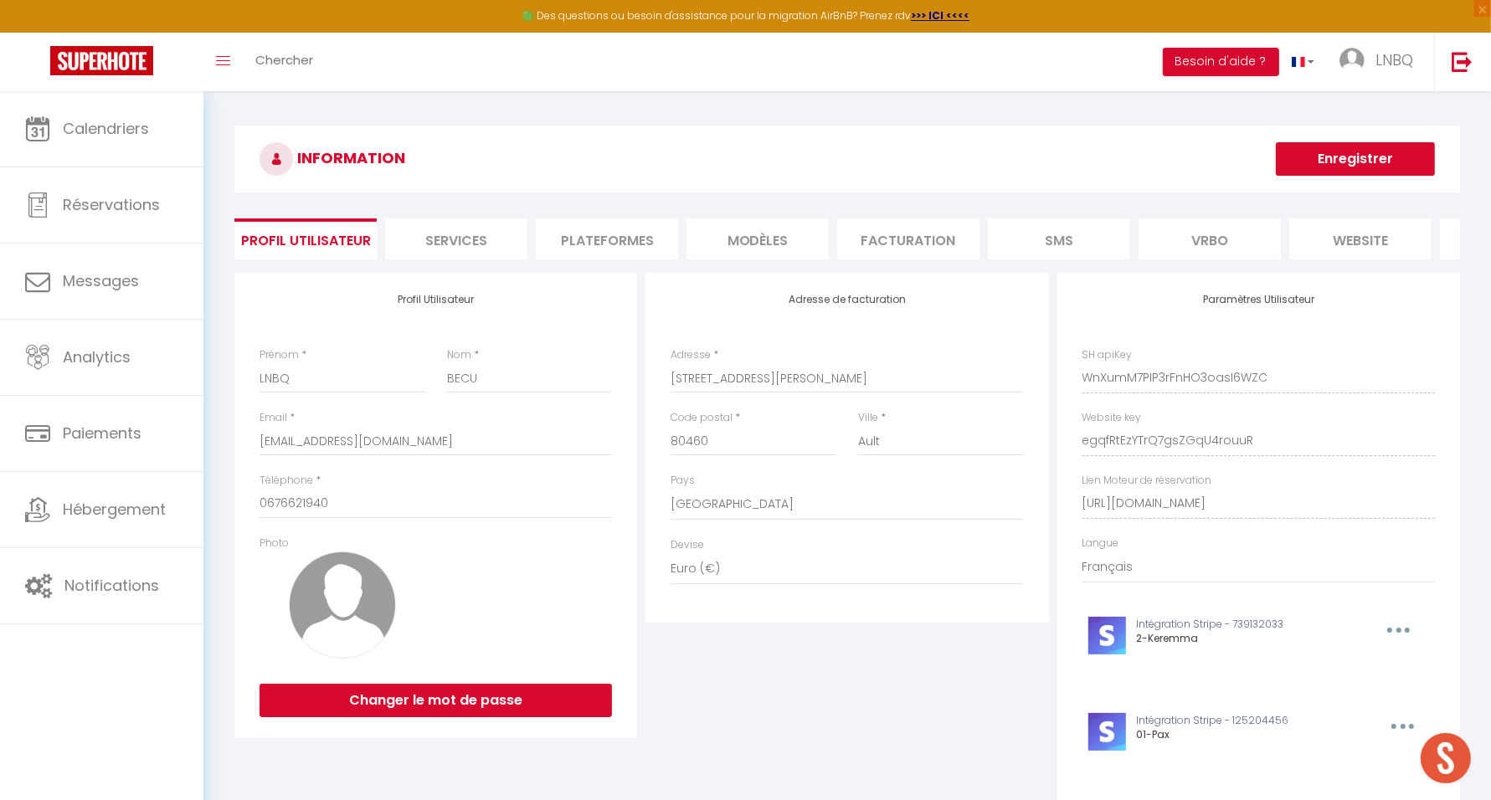
click at [661, 241] on li "Plateformes" at bounding box center [607, 239] width 142 height 41
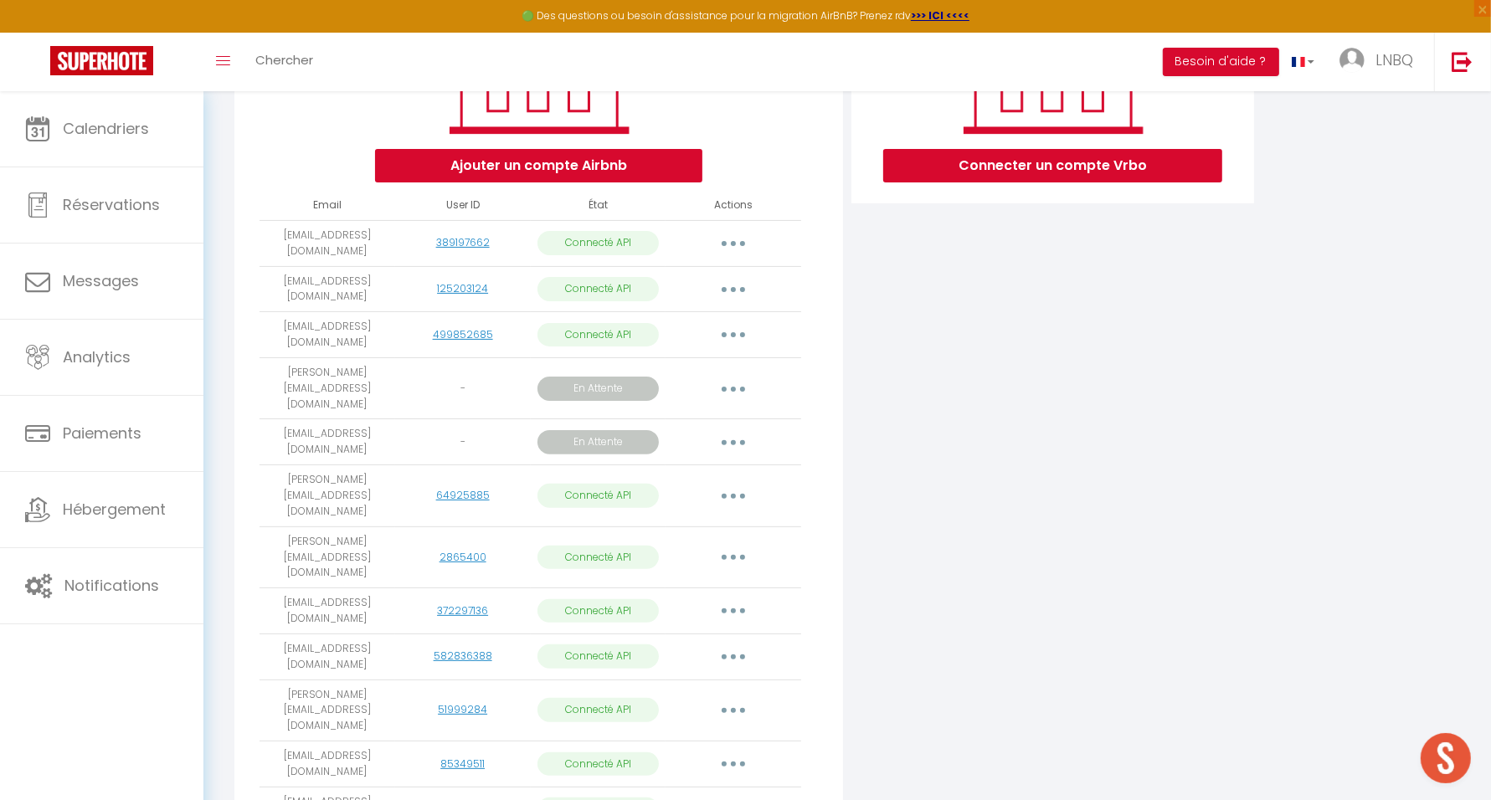
scroll to position [628, 0]
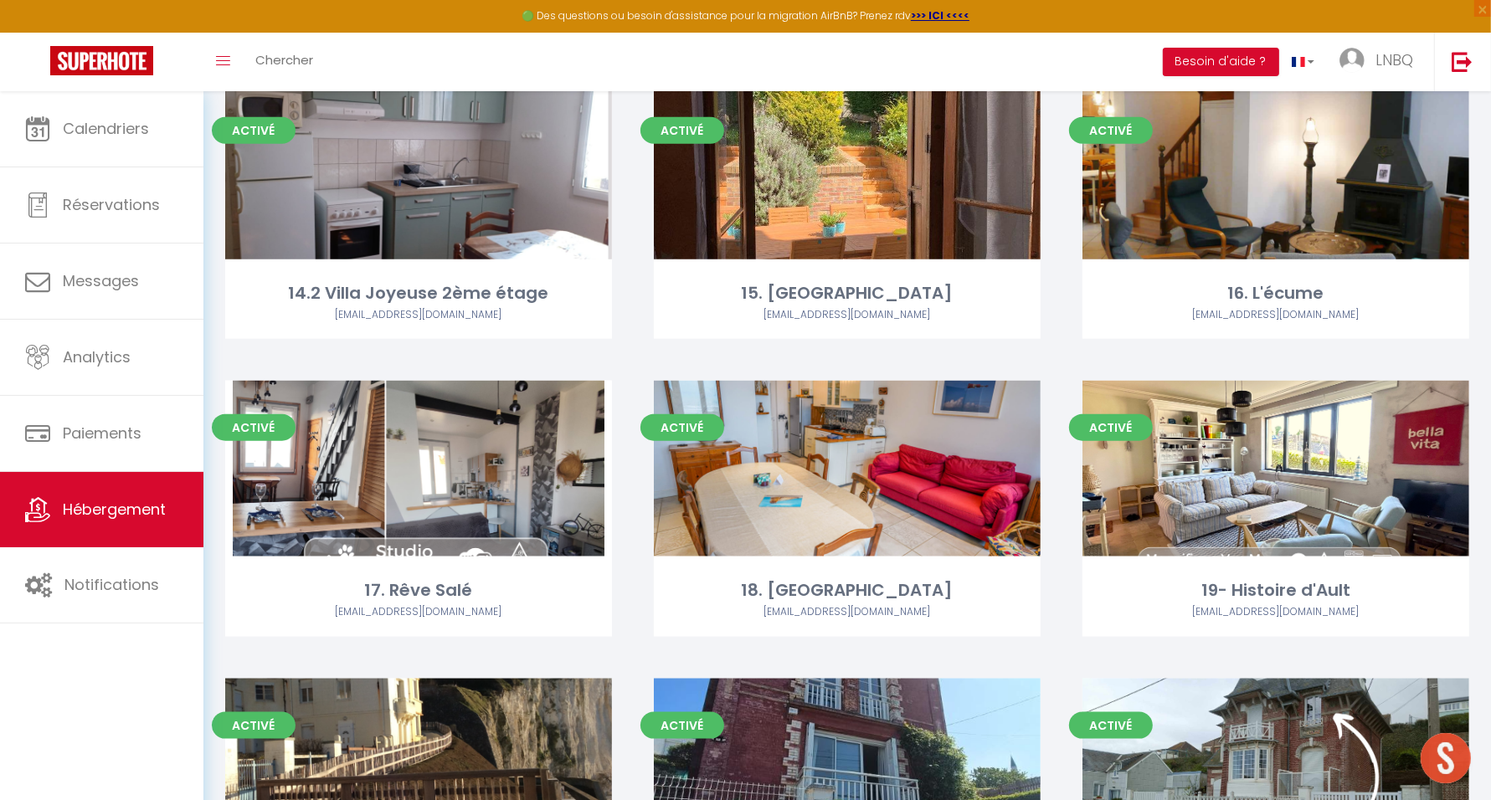
scroll to position [1884, 0]
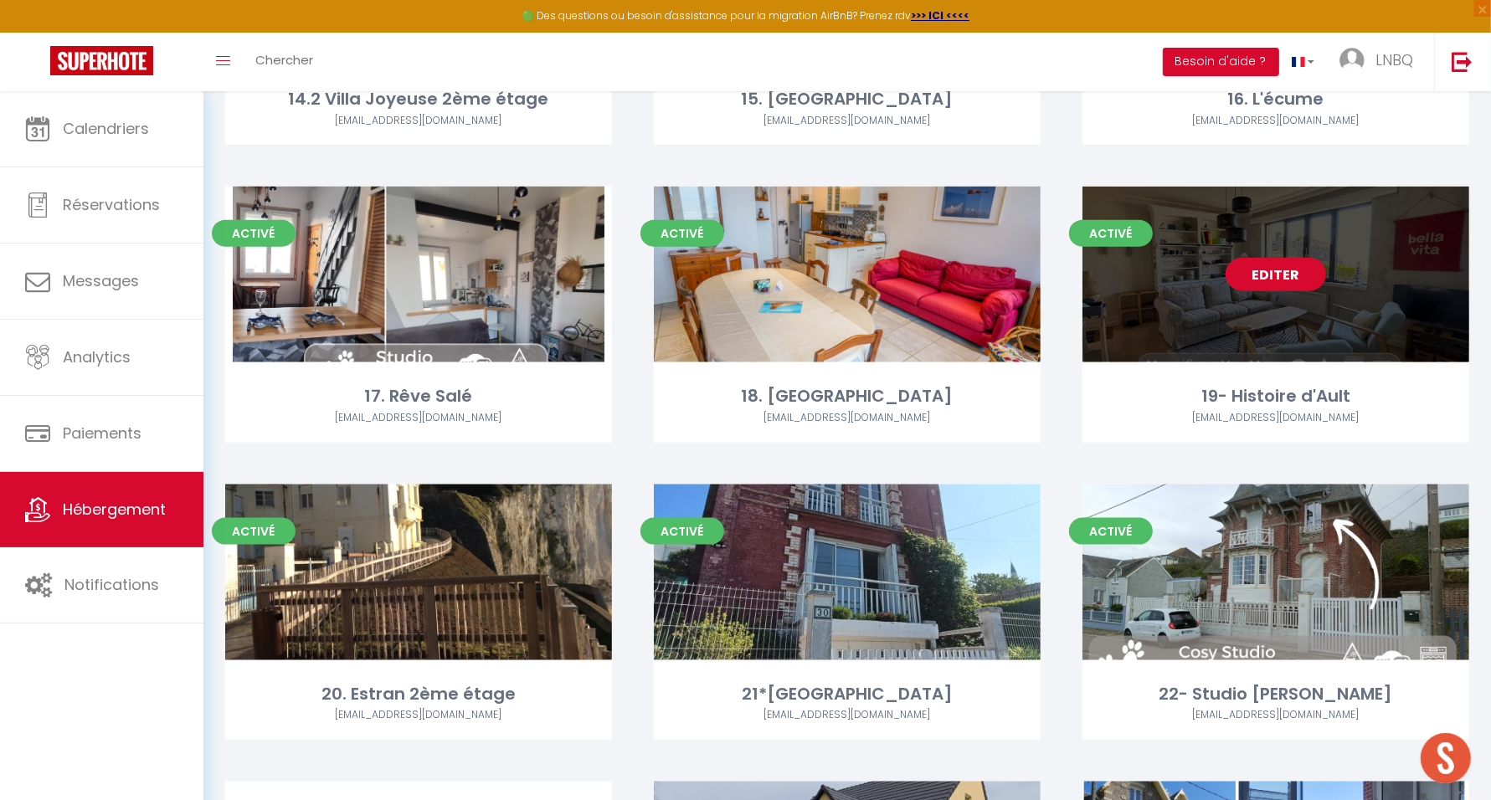
click at [1284, 275] on link "Editer" at bounding box center [1276, 274] width 100 height 33
click at [1286, 272] on link "Editer" at bounding box center [1276, 274] width 100 height 33
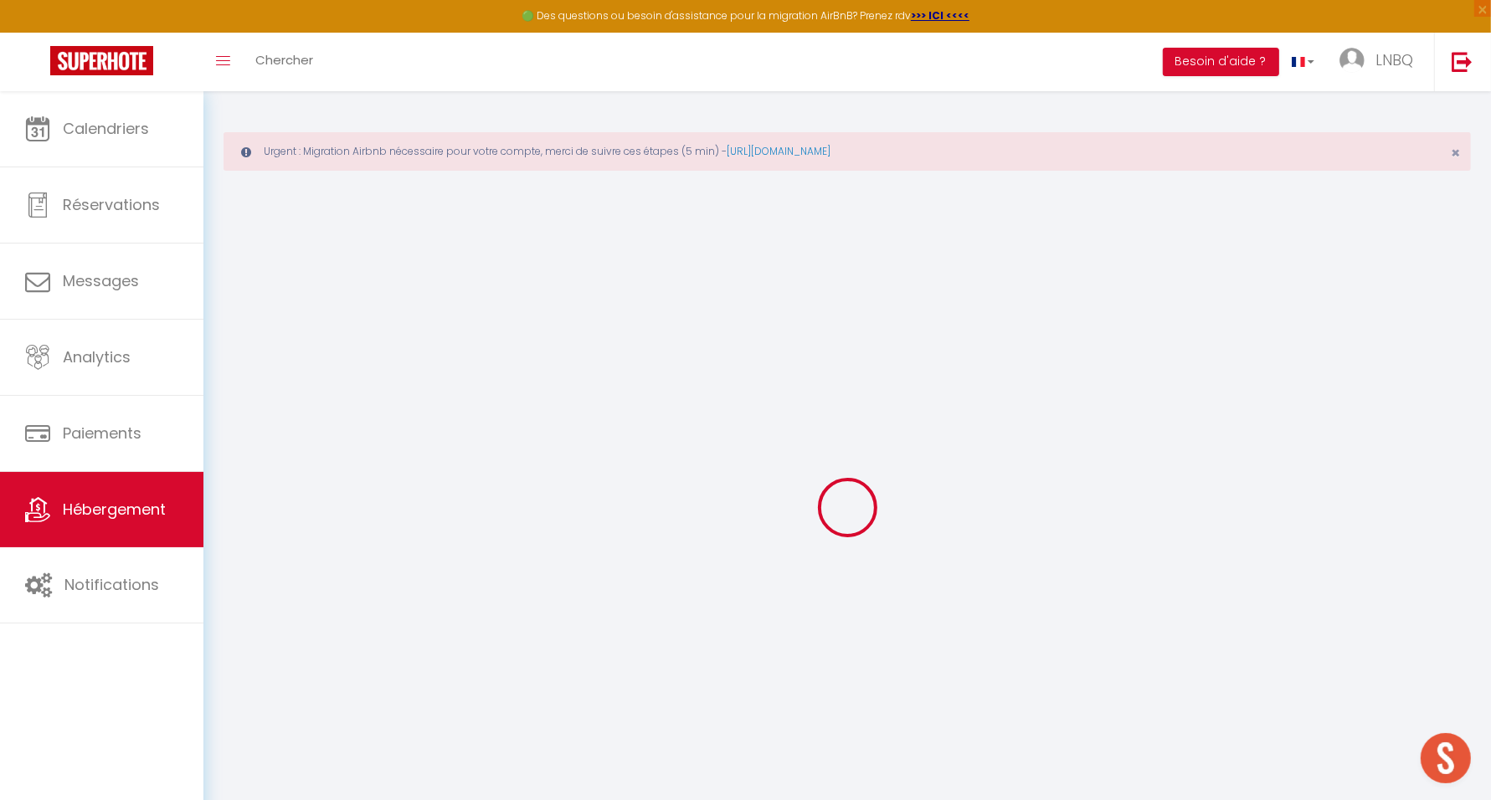
select select "+ 20 %"
select select "+ 25 %"
checkbox input "false"
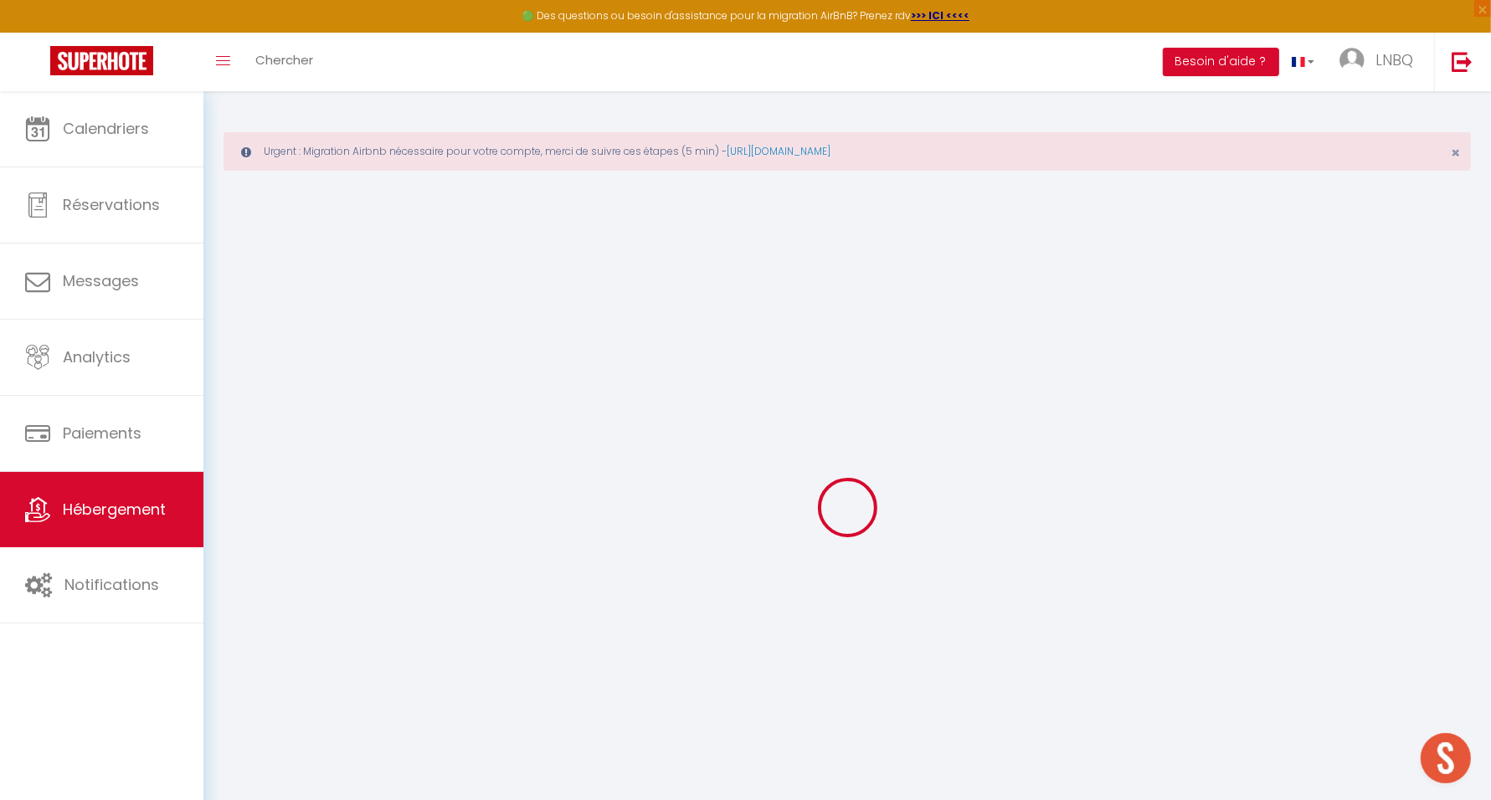
checkbox input "false"
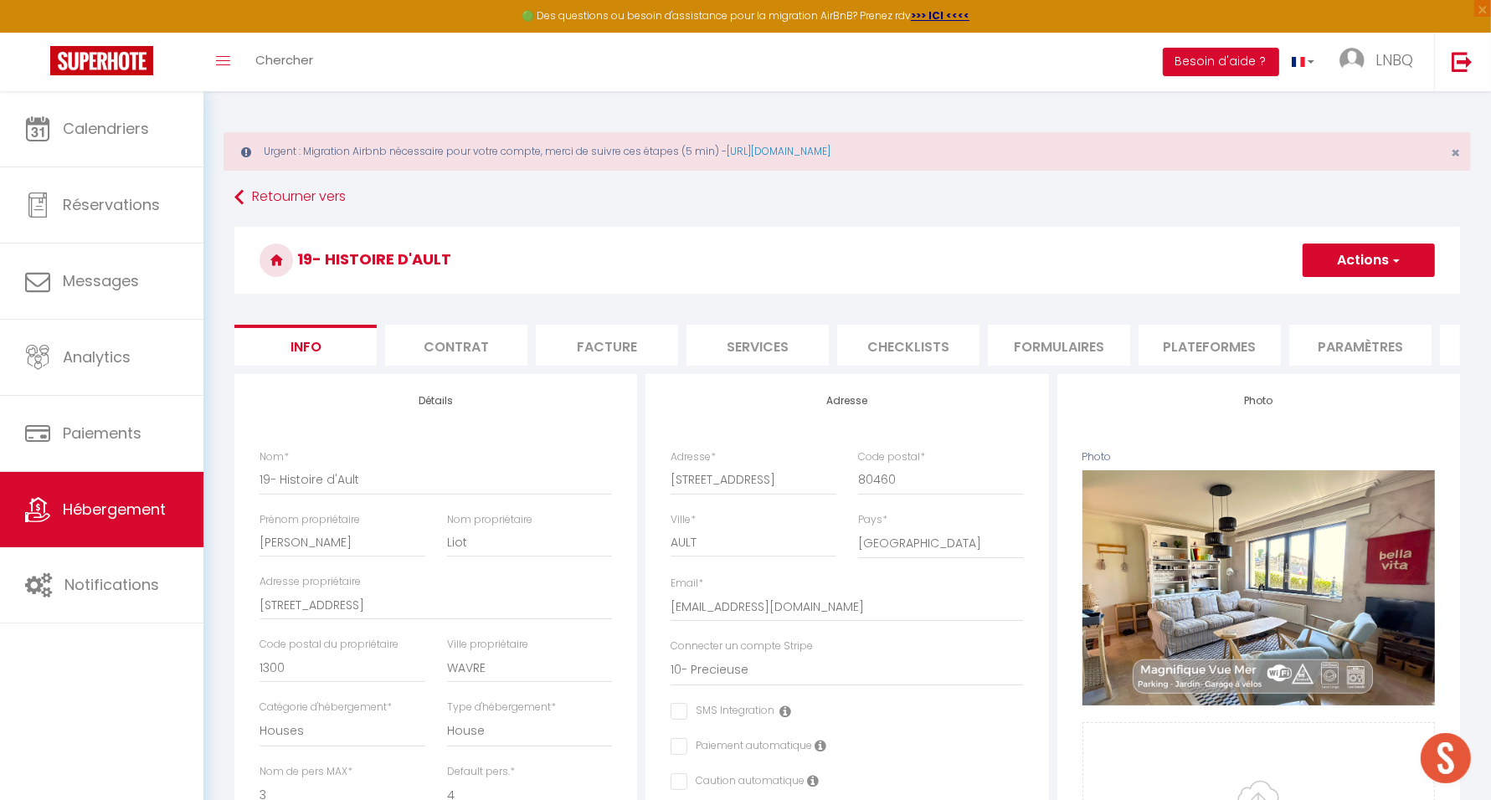
checkbox input "false"
select select "EUR"
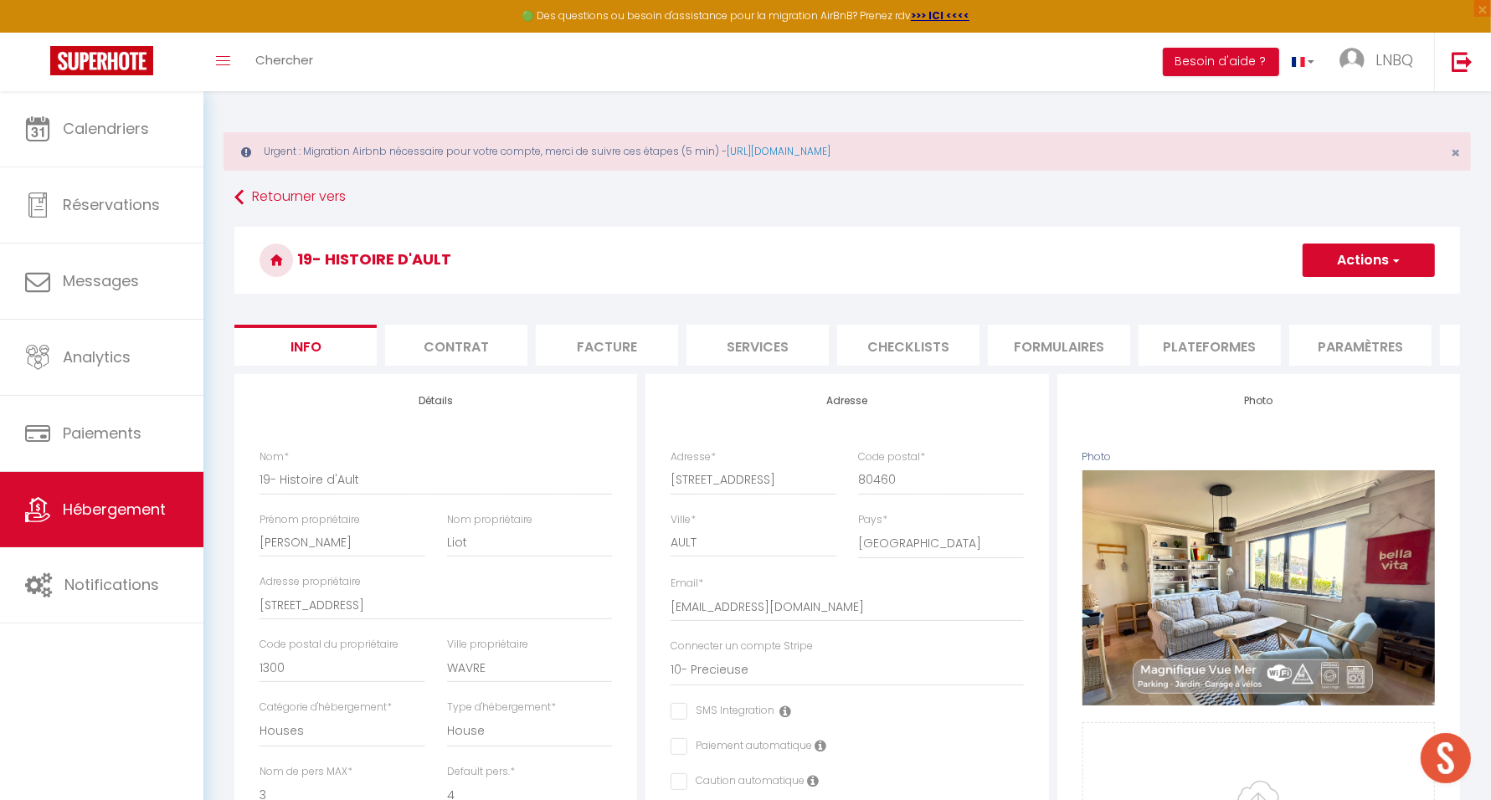
click at [1201, 343] on li "Plateformes" at bounding box center [1210, 345] width 142 height 41
select select
